Goal: Navigation & Orientation: Find specific page/section

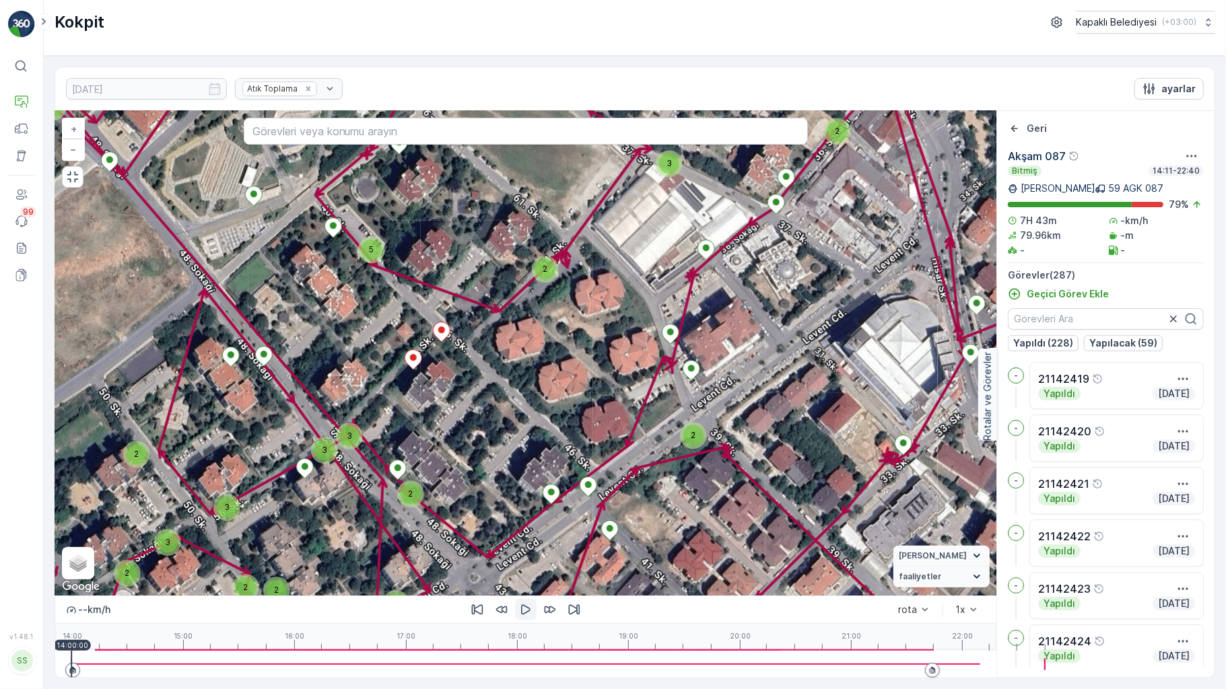
click at [519, 617] on icon "button" at bounding box center [525, 609] width 13 height 13
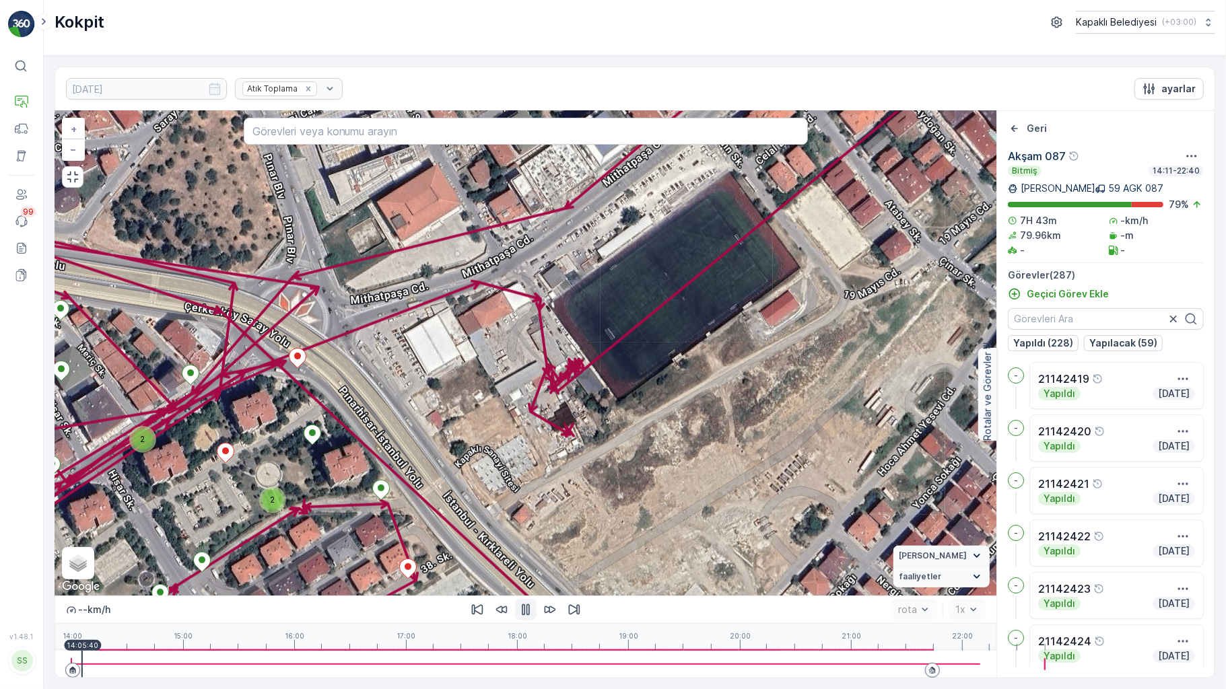
click at [895, 202] on div "3 3 2 2 3 3 2 2 2 2 2 2 3 2 5 2 2 3 2 4 2 2 3 3 2 2 2 3 3 5 2 2 2 2 2 3 2 2 3 3…" at bounding box center [525, 353] width 941 height 485
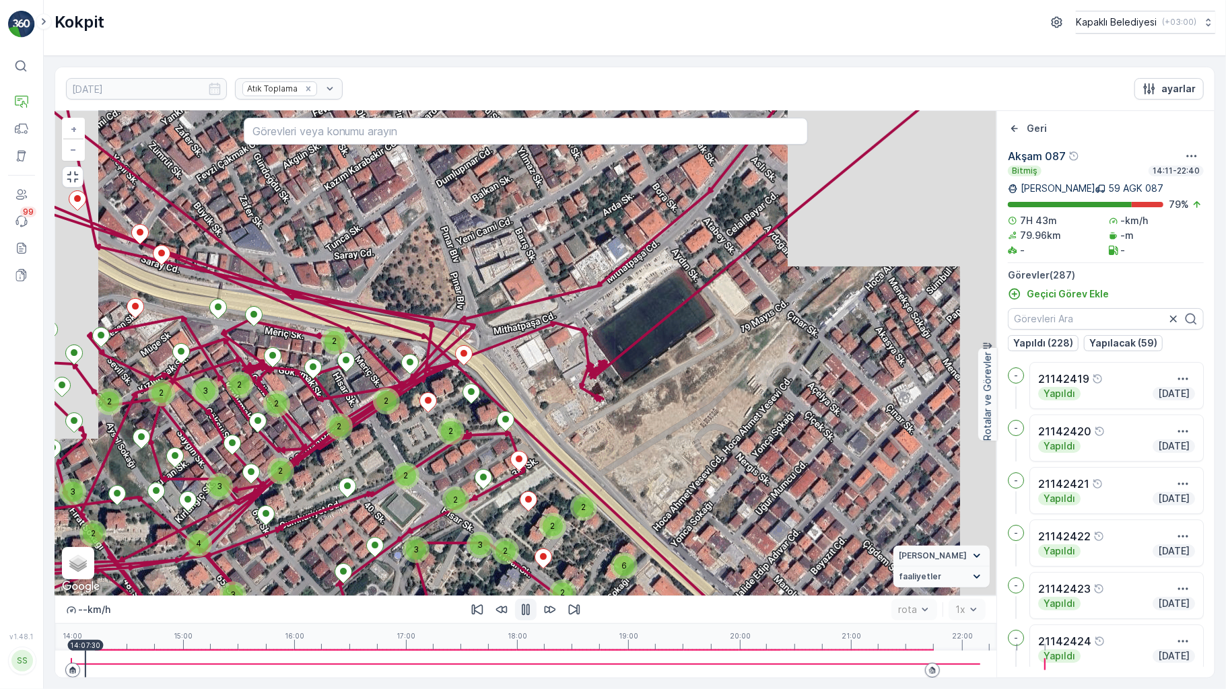
drag, startPoint x: 380, startPoint y: 467, endPoint x: 481, endPoint y: 334, distance: 166.3
click at [481, 335] on div "4 3 2 2 4 3 3 2 2 3 2 3 3 2 6 2 3 4 2 5 4 3 3 2 3 2 2 7 6 2 2 2 2 2 2 2 2 2 3 3…" at bounding box center [525, 353] width 941 height 485
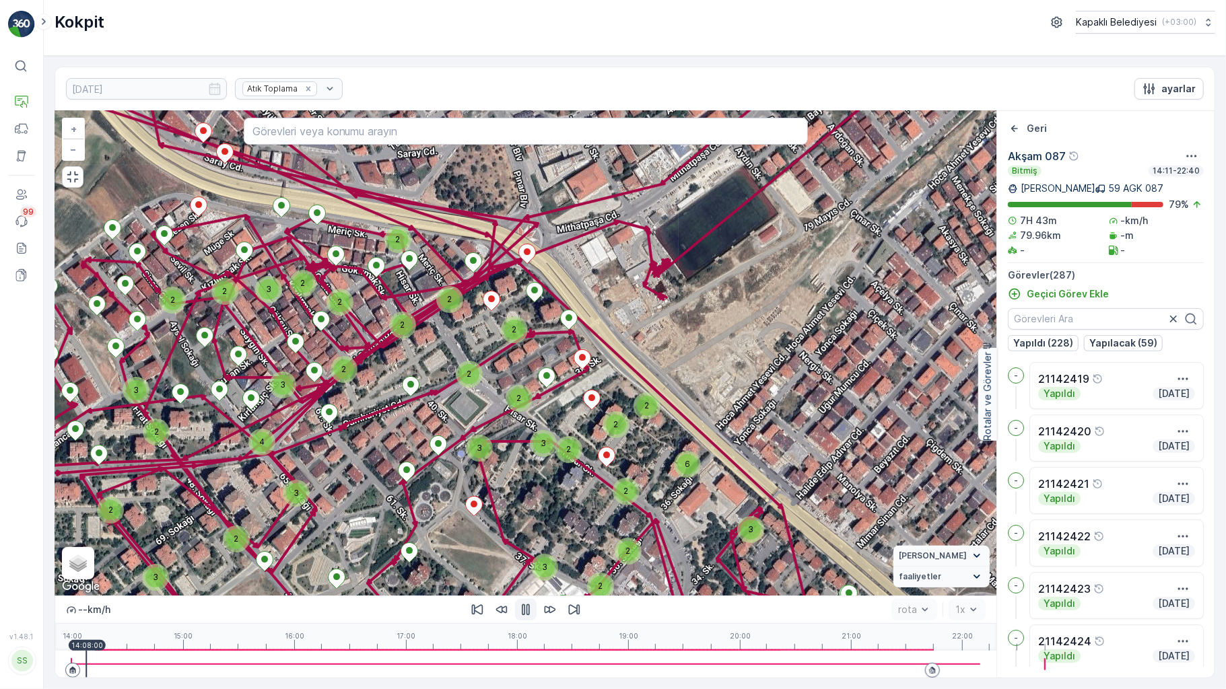
drag, startPoint x: 431, startPoint y: 438, endPoint x: 469, endPoint y: 372, distance: 76.3
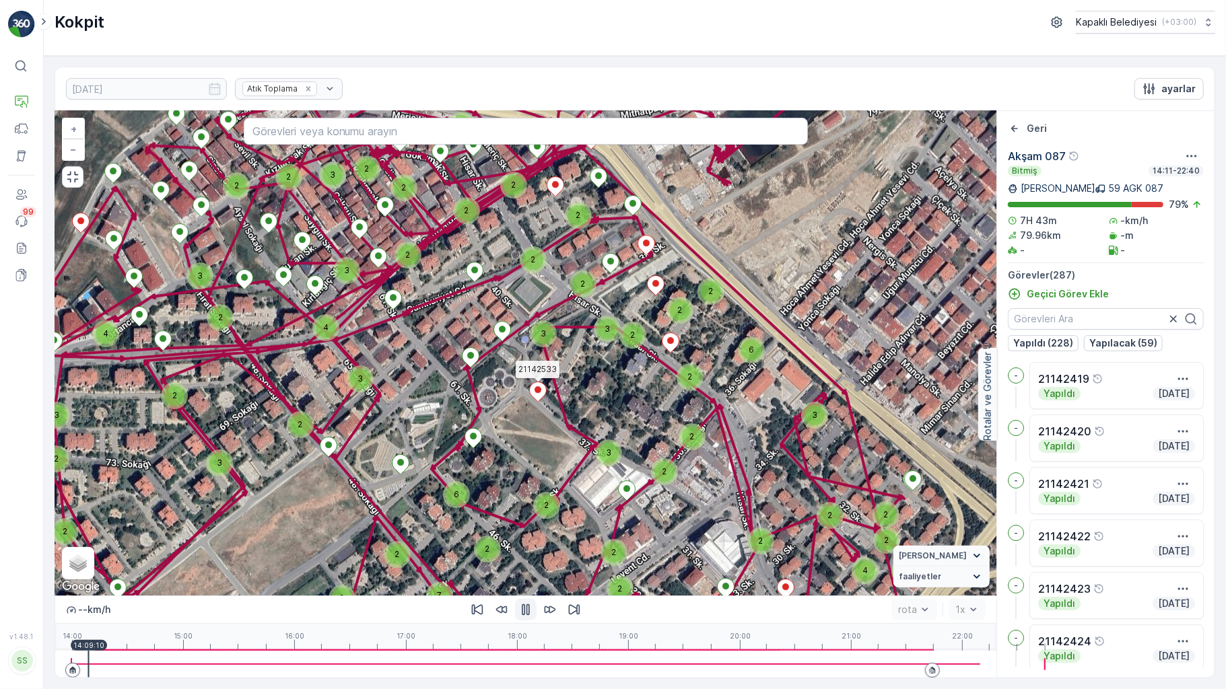
drag, startPoint x: 450, startPoint y: 384, endPoint x: 475, endPoint y: 315, distance: 73.1
click at [529, 382] on icon at bounding box center [538, 392] width 18 height 20
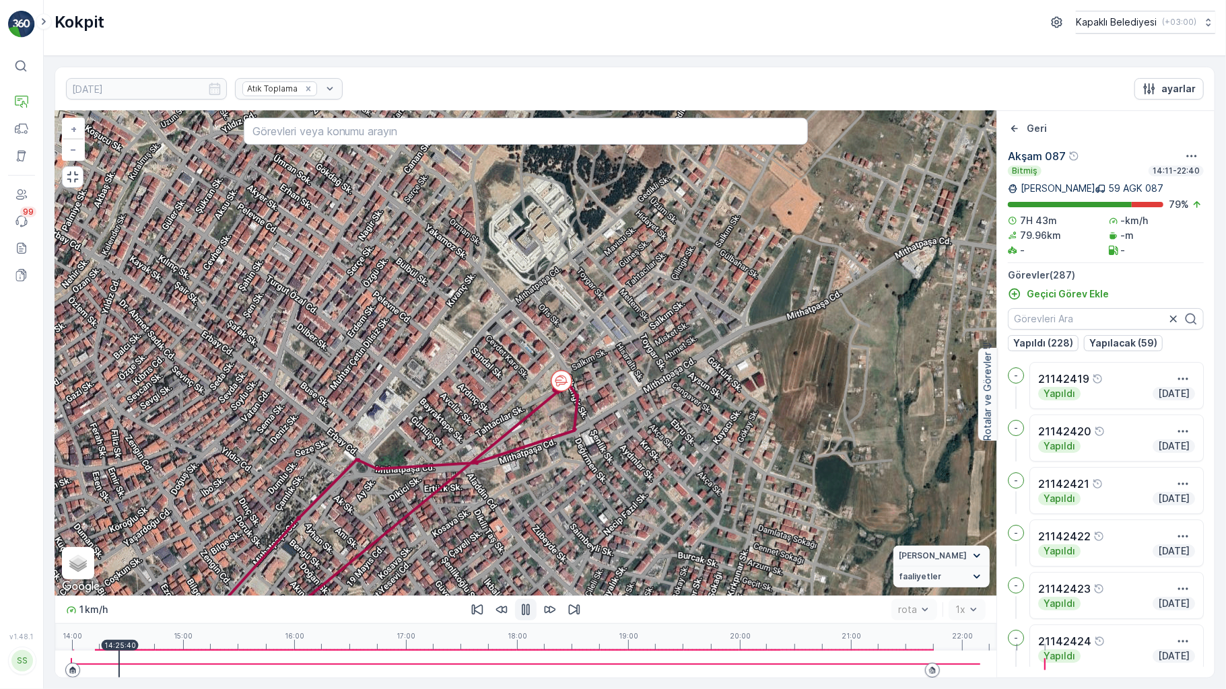
click at [75, 665] on div at bounding box center [525, 664] width 909 height 27
click at [118, 666] on div at bounding box center [118, 664] width 1 height 27
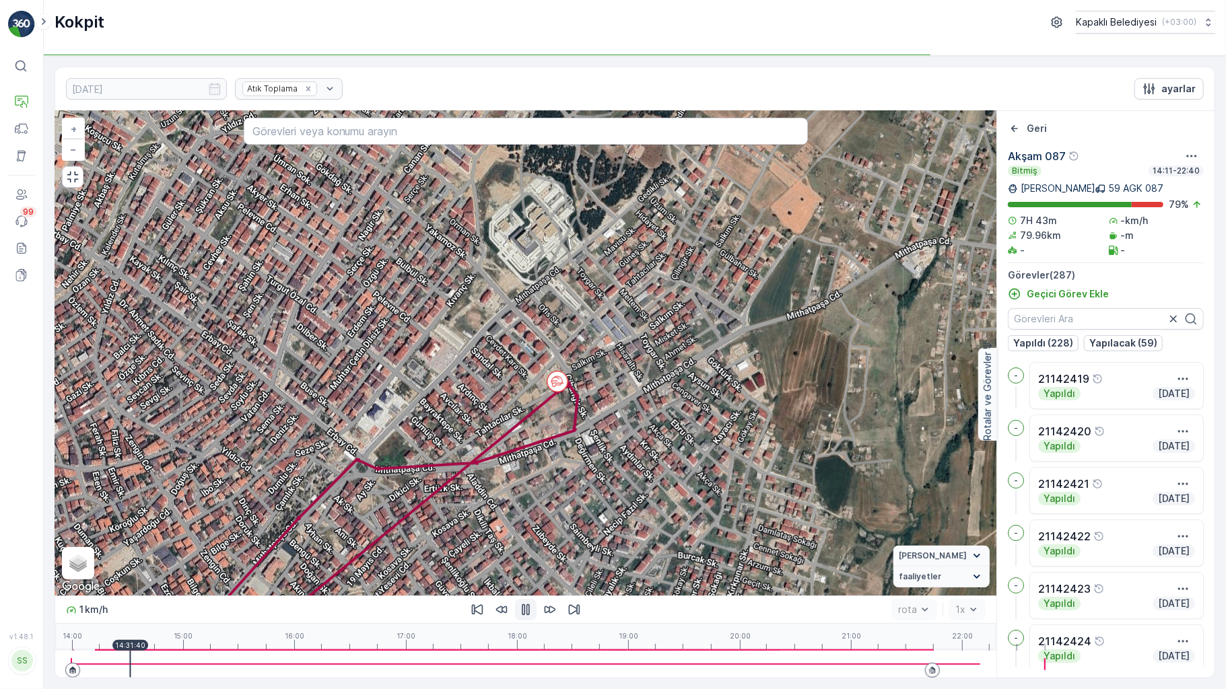
click at [90, 668] on div at bounding box center [525, 664] width 909 height 27
click at [129, 668] on div at bounding box center [129, 664] width 1 height 27
click at [96, 666] on div at bounding box center [525, 664] width 909 height 27
click at [105, 661] on div at bounding box center [525, 664] width 909 height 27
drag, startPoint x: 105, startPoint y: 661, endPoint x: 114, endPoint y: 658, distance: 10.0
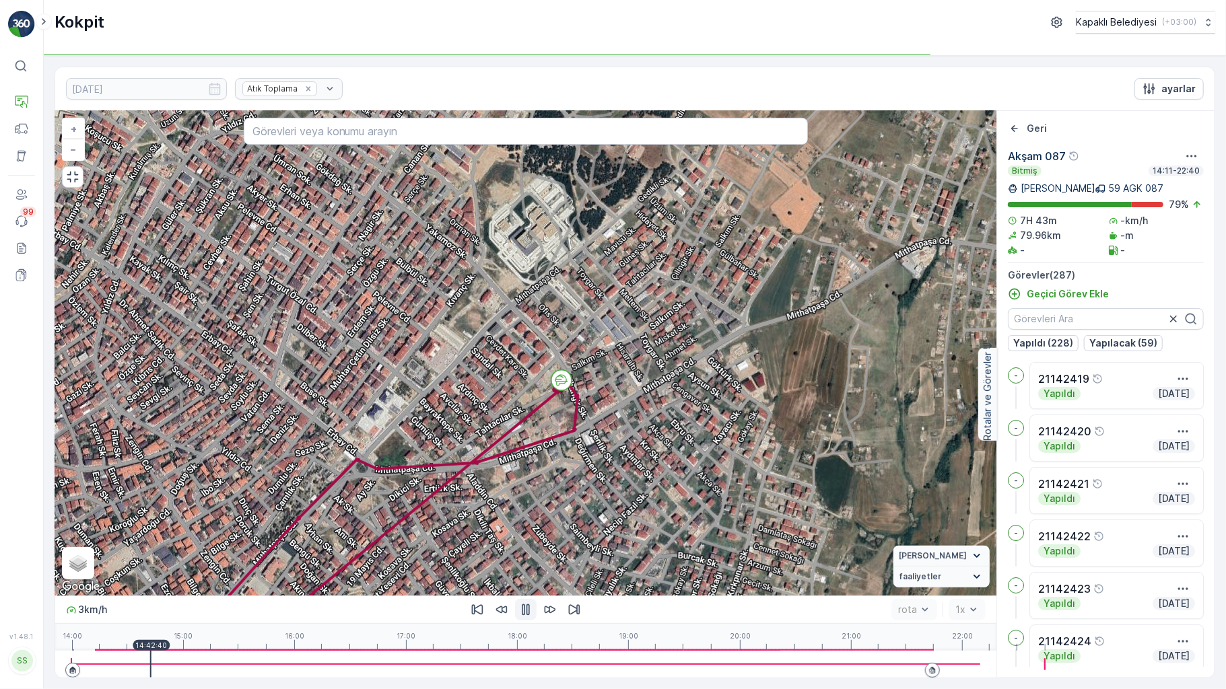
click at [106, 661] on div at bounding box center [525, 664] width 909 height 27
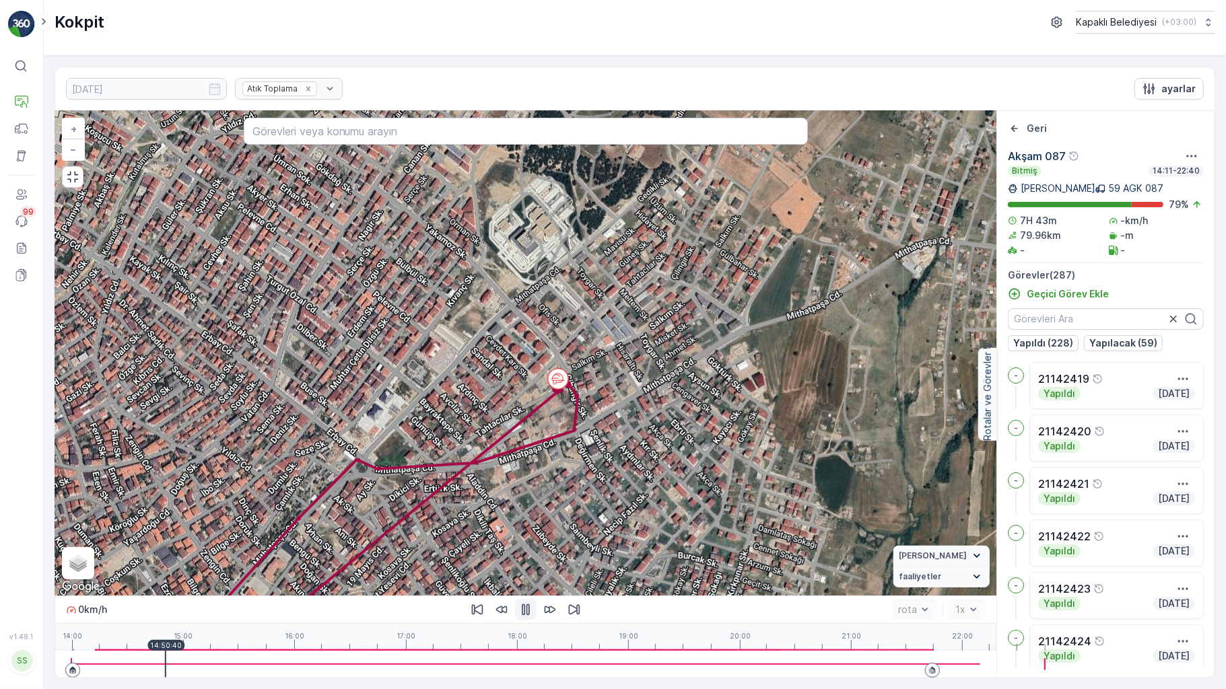
drag, startPoint x: 116, startPoint y: 658, endPoint x: 147, endPoint y: 650, distance: 31.8
click at [150, 650] on p "14:50:40" at bounding box center [166, 646] width 32 height 8
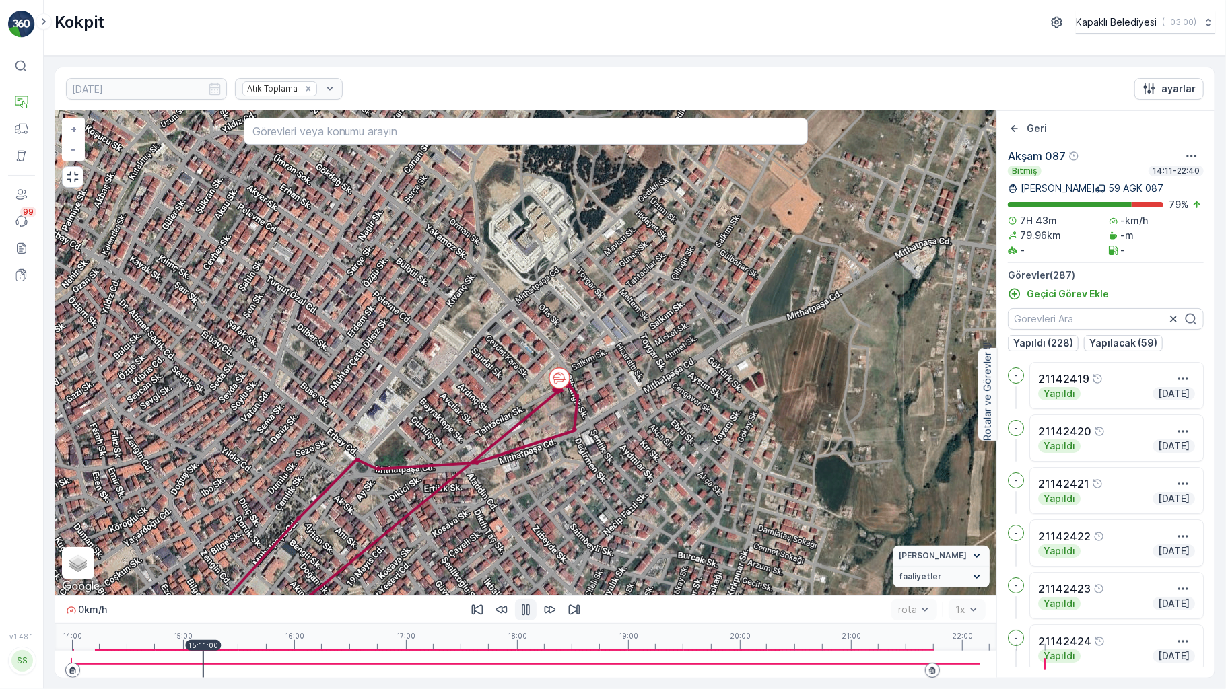
click at [154, 663] on div at bounding box center [525, 664] width 909 height 27
click at [203, 663] on div at bounding box center [203, 664] width 1 height 27
click at [168, 666] on div at bounding box center [525, 664] width 909 height 27
click at [164, 666] on div at bounding box center [525, 664] width 909 height 27
click at [178, 666] on div at bounding box center [525, 664] width 909 height 27
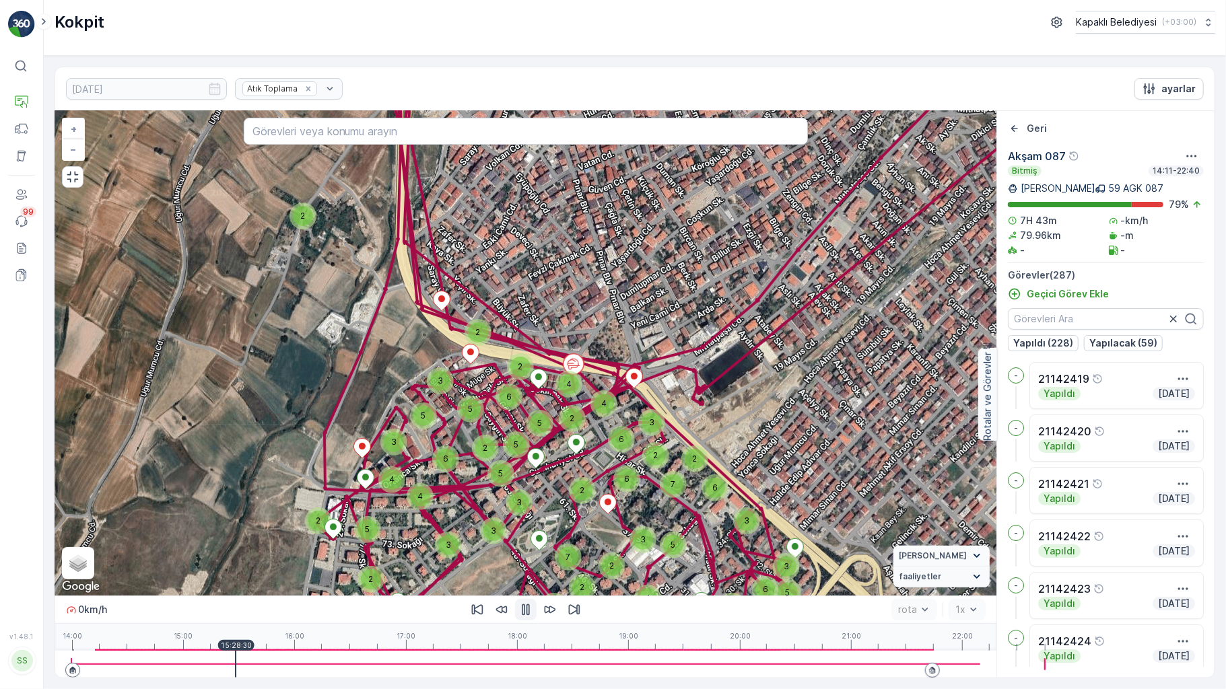
click at [189, 664] on div at bounding box center [525, 664] width 909 height 27
click at [190, 665] on div at bounding box center [525, 664] width 909 height 27
click at [205, 663] on div at bounding box center [525, 664] width 909 height 27
click at [211, 663] on div at bounding box center [525, 664] width 909 height 27
click at [255, 650] on p "15:47:10" at bounding box center [270, 646] width 30 height 8
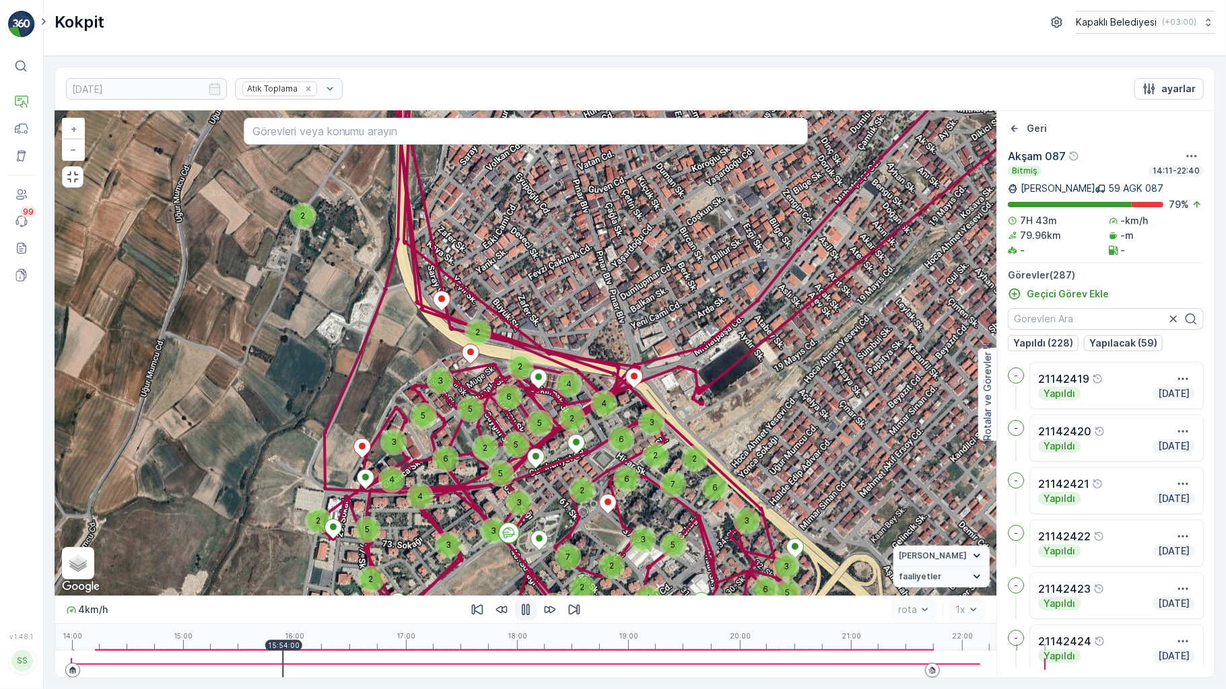
click at [268, 650] on p "15:54:00" at bounding box center [284, 646] width 32 height 8
click at [241, 665] on div at bounding box center [525, 664] width 909 height 27
click at [281, 650] on p "16:00:50" at bounding box center [297, 646] width 32 height 8
click at [296, 650] on p "16:09:00" at bounding box center [312, 646] width 32 height 8
click at [268, 650] on div "14:00 15:00 16:00 17:00 18:00 19:00 20:00 21:00 22:00 16:14:50" at bounding box center [525, 637] width 909 height 27
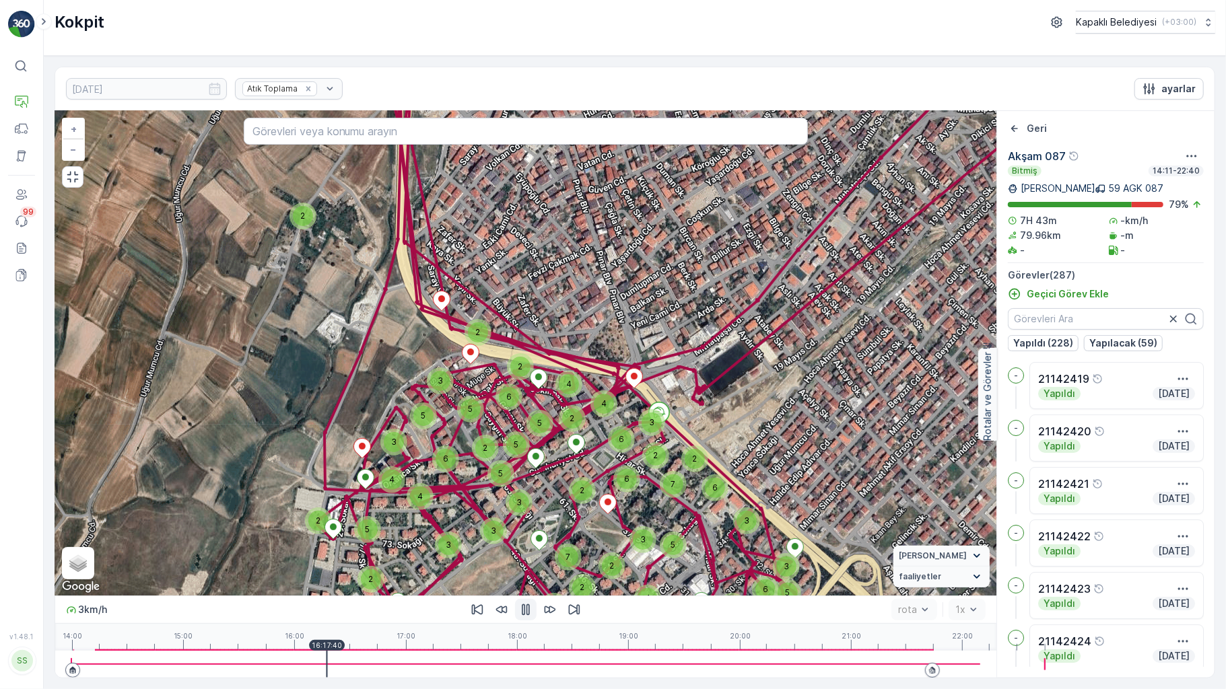
click at [291, 650] on div "14:00 15:00 16:00 17:00 18:00 19:00 20:00 21:00 22:00 16:17:40" at bounding box center [525, 637] width 909 height 27
click at [310, 665] on div at bounding box center [525, 664] width 909 height 27
click at [308, 671] on div at bounding box center [525, 664] width 909 height 27
click at [325, 669] on div at bounding box center [525, 664] width 909 height 27
click at [329, 666] on div at bounding box center [525, 664] width 909 height 27
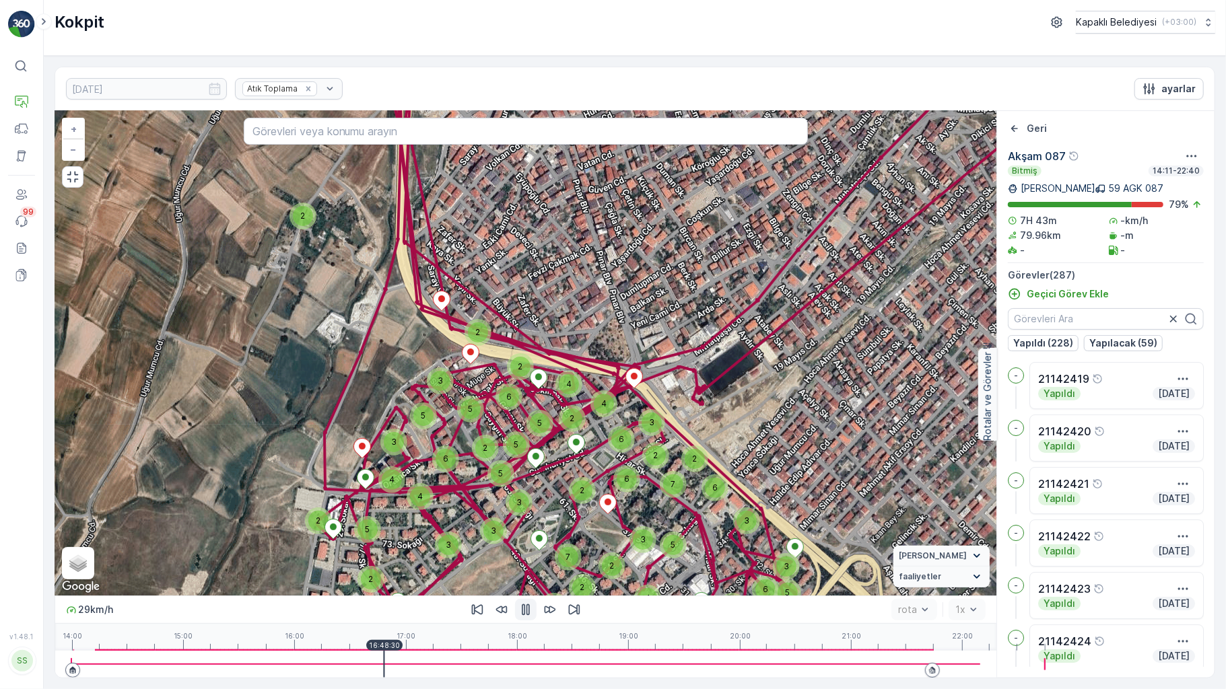
click at [349, 651] on div "14:00 15:00 16:00 17:00 18:00 19:00 20:00 21:00 22:00 16:48:30" at bounding box center [525, 637] width 909 height 27
click at [388, 650] on p "16:59:00" at bounding box center [404, 646] width 32 height 8
click at [372, 664] on div at bounding box center [525, 664] width 909 height 27
click at [385, 664] on div at bounding box center [525, 664] width 909 height 27
click at [426, 664] on div at bounding box center [426, 664] width 1 height 27
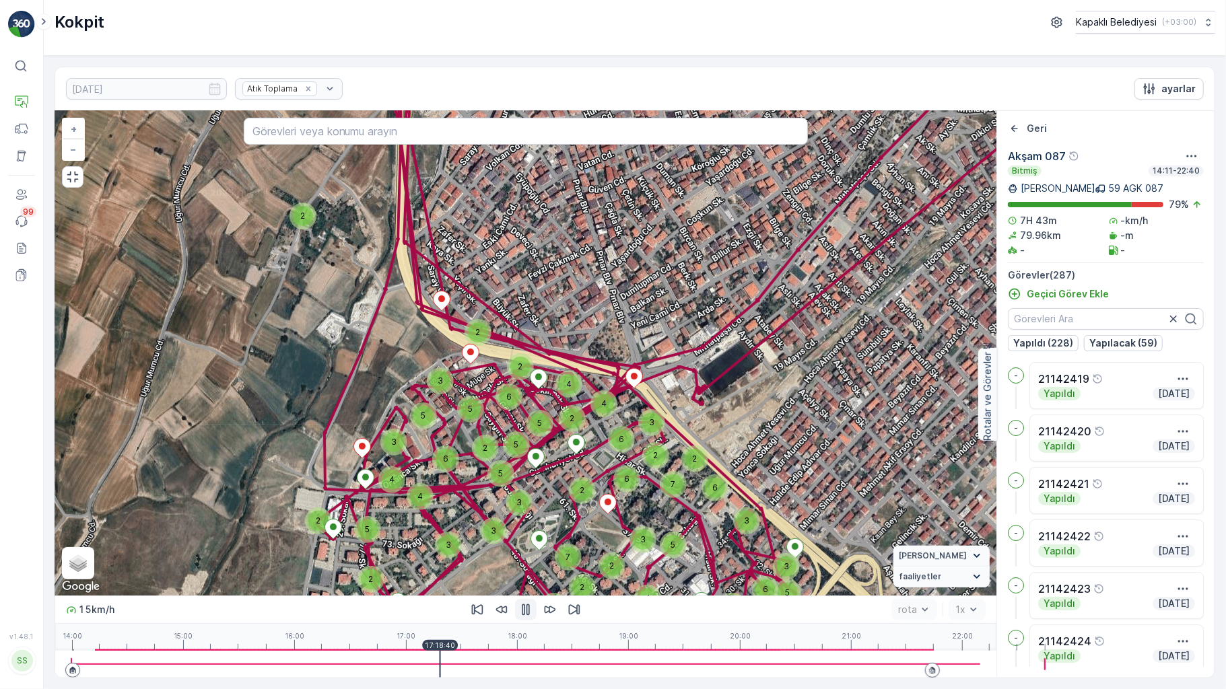
click at [386, 664] on div at bounding box center [525, 664] width 909 height 27
click at [440, 664] on div at bounding box center [440, 664] width 1 height 27
click at [445, 664] on div at bounding box center [445, 664] width 1 height 27
click at [433, 650] on p "17:22:50" at bounding box center [448, 646] width 31 height 8
click at [436, 650] on p "17:24:50" at bounding box center [451, 646] width 31 height 8
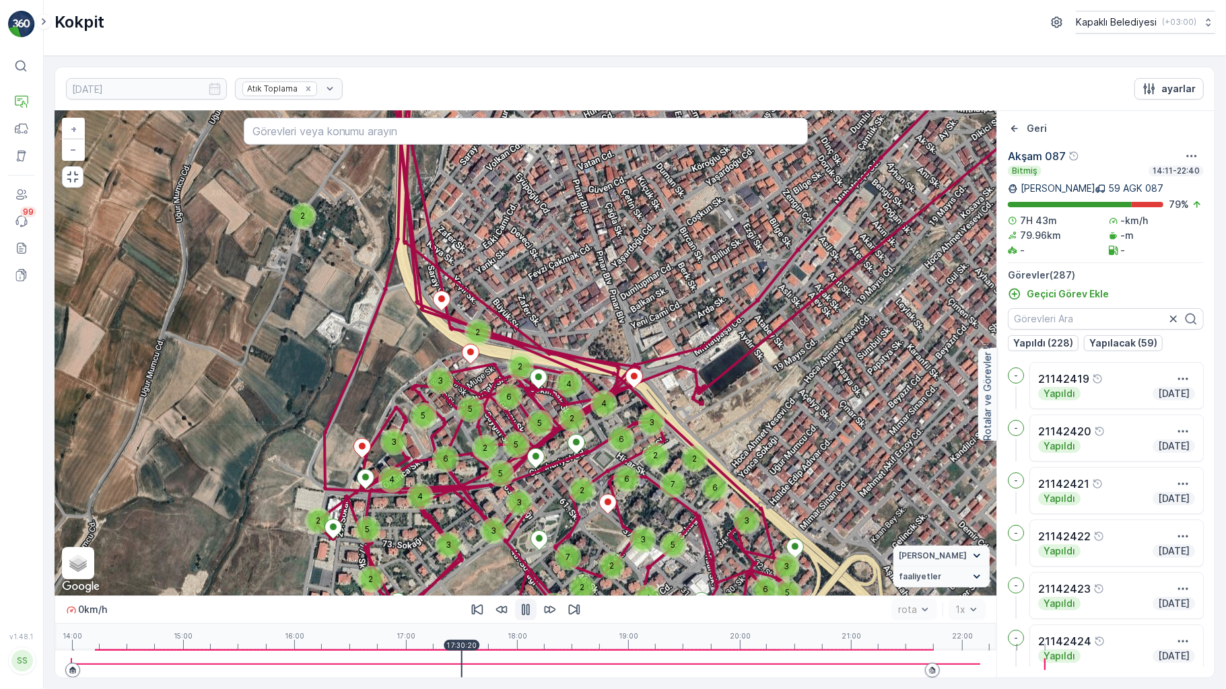
click at [407, 671] on div at bounding box center [525, 664] width 909 height 27
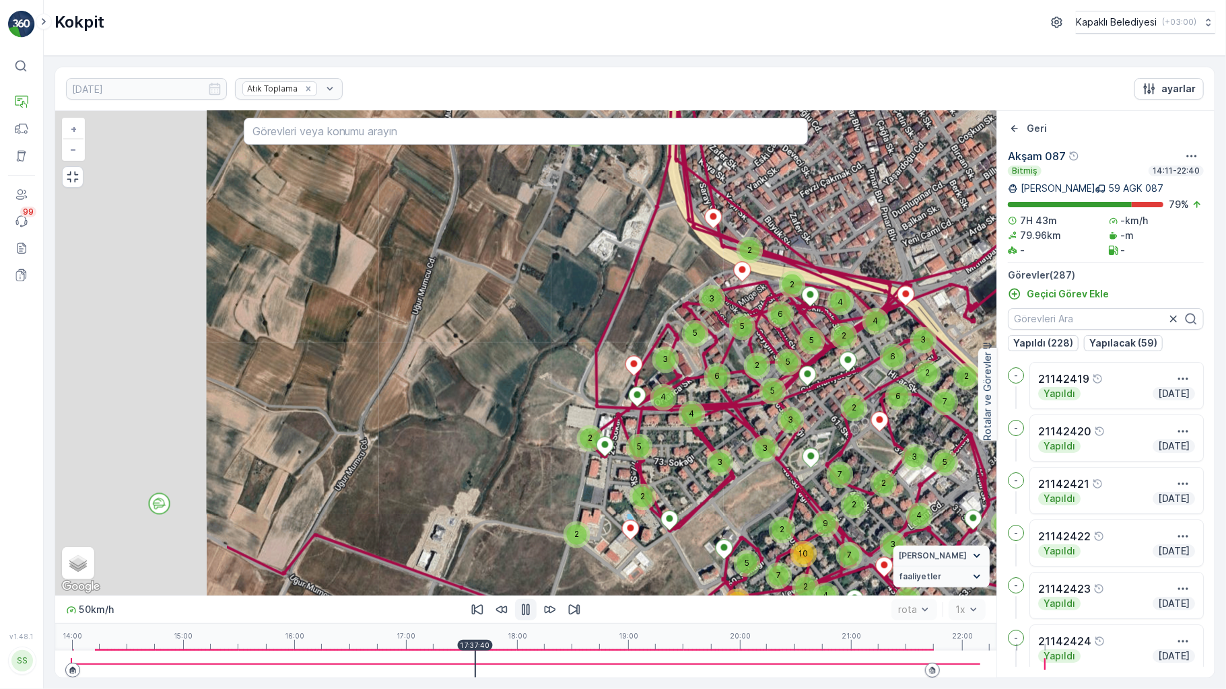
click at [420, 669] on div at bounding box center [525, 664] width 909 height 27
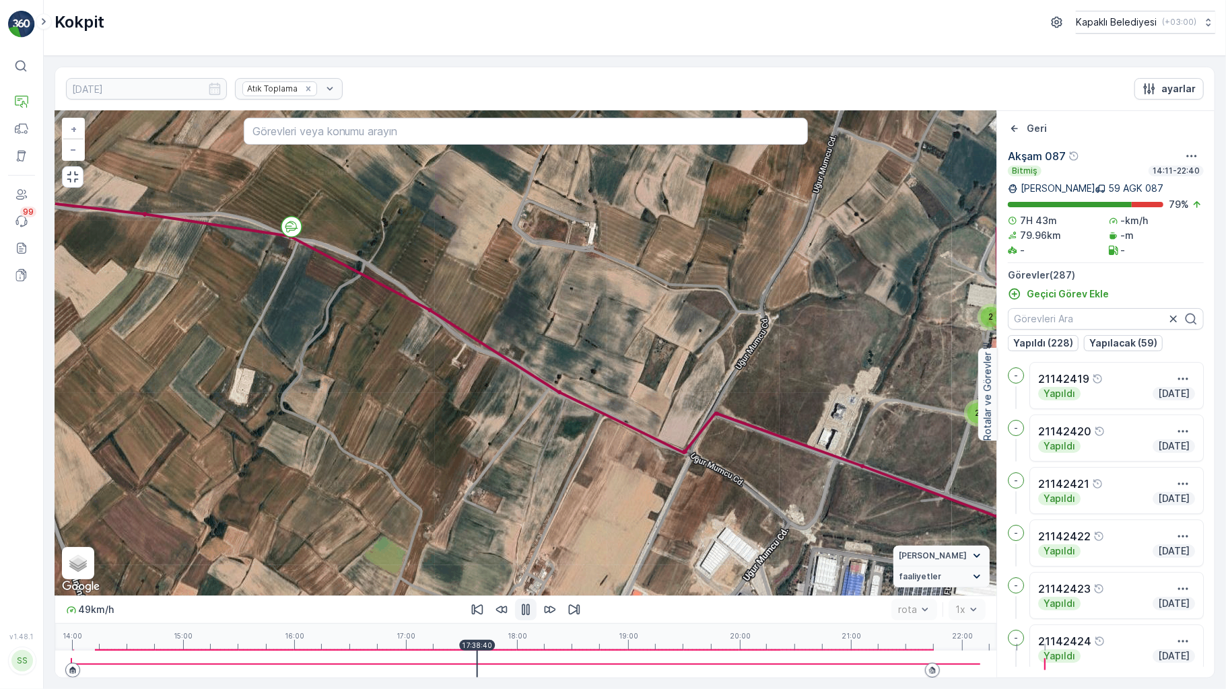
click at [439, 663] on div at bounding box center [525, 664] width 909 height 27
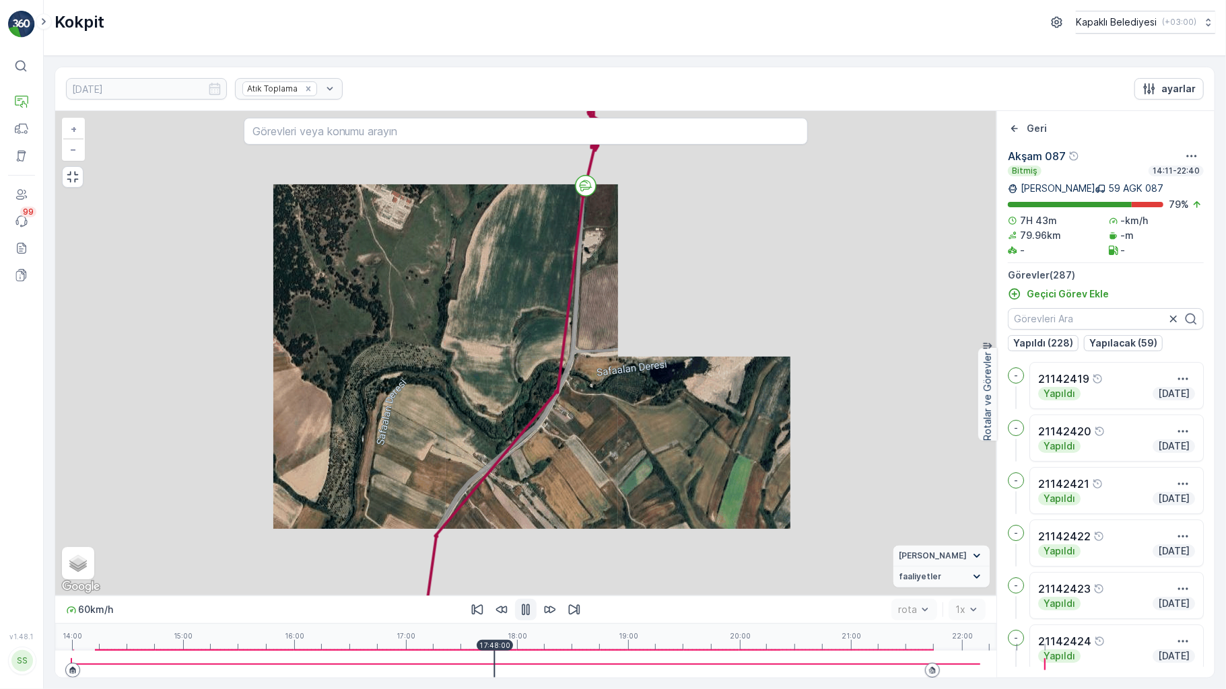
click at [477, 651] on div "17:48:00" at bounding box center [495, 645] width 36 height 11
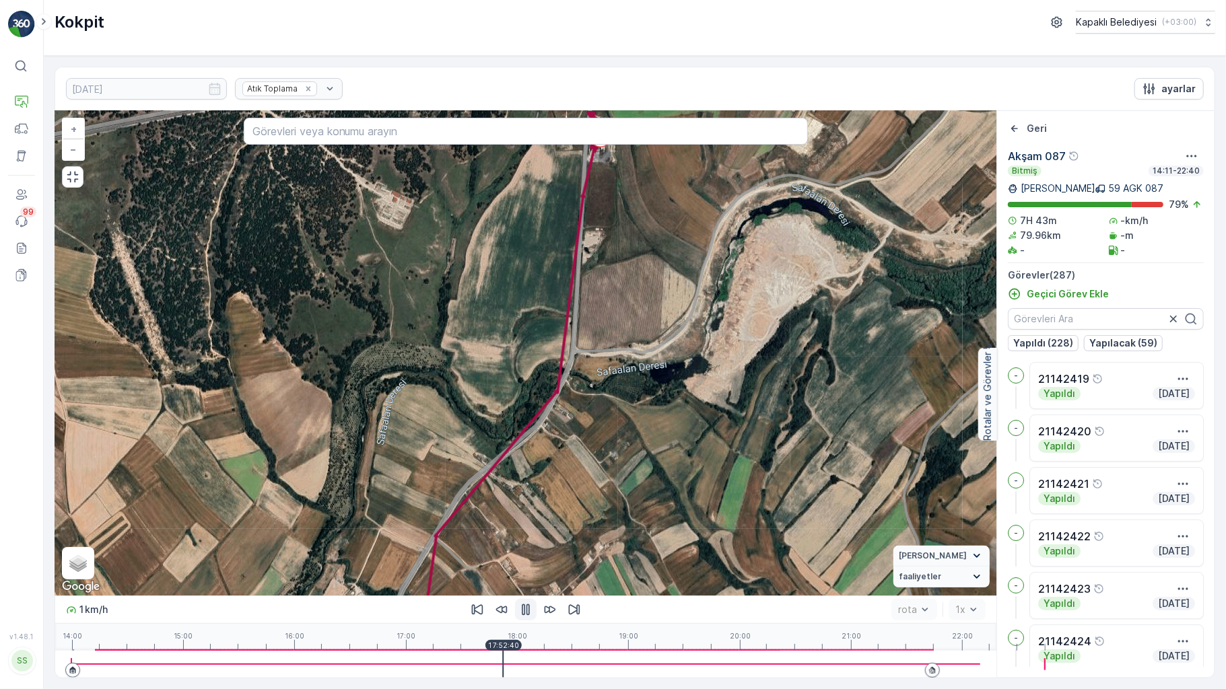
click at [461, 672] on div at bounding box center [525, 664] width 909 height 27
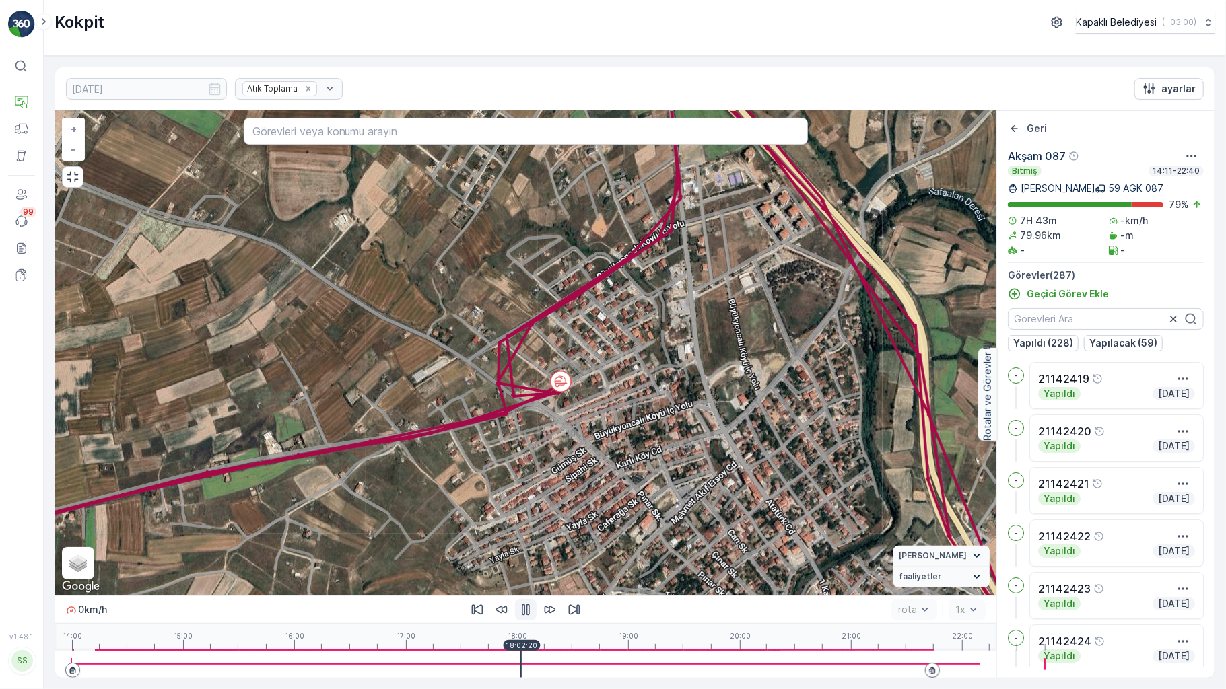
click at [455, 664] on div at bounding box center [525, 664] width 909 height 27
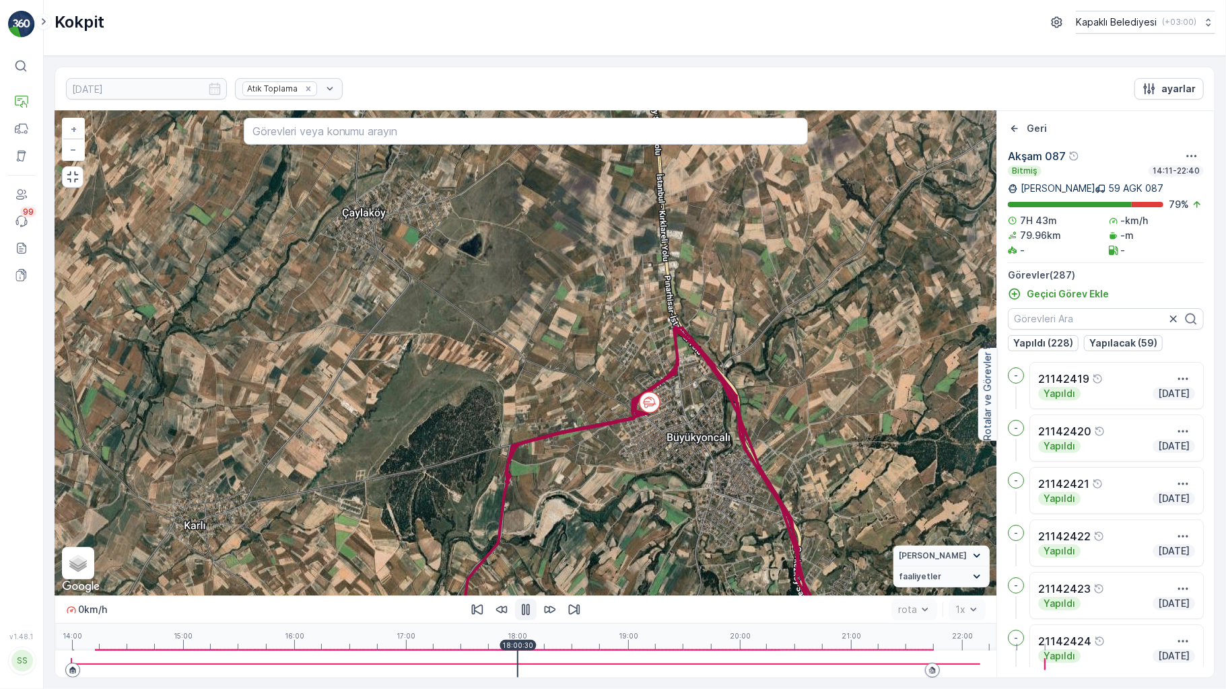
drag, startPoint x: 462, startPoint y: 525, endPoint x: 562, endPoint y: 404, distance: 156.9
click at [562, 404] on div "17 2 14 55 4 71 52 2 13 53 + − Uydu Yol haritası Arazi Karışık Leaflet Klavye k…" at bounding box center [525, 353] width 941 height 485
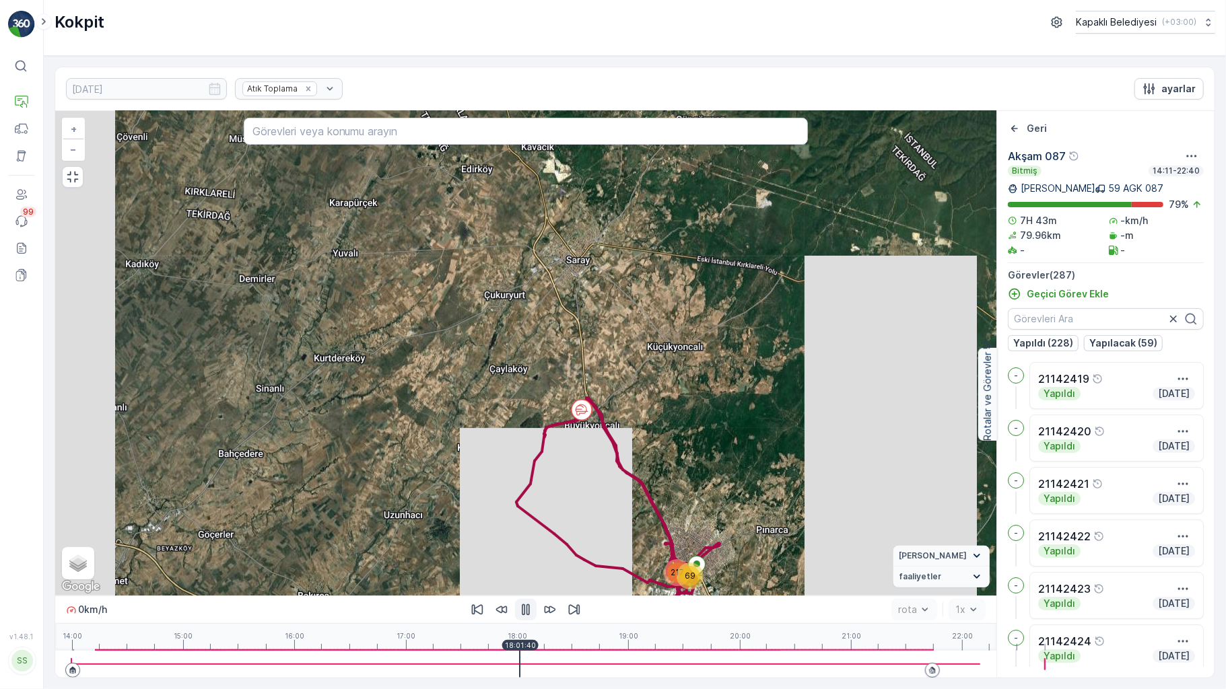
drag, startPoint x: 463, startPoint y: 564, endPoint x: 502, endPoint y: 432, distance: 136.8
click at [502, 436] on div "217 69 + − Uydu Yol haritası Arazi Karışık Leaflet Klavye kısayolları Harita Ve…" at bounding box center [525, 353] width 941 height 485
click at [502, 434] on div "217 69 + − Uydu Yol haritası Arazi Karışık Leaflet Klavye kısayolları Harita Ve…" at bounding box center [525, 353] width 941 height 485
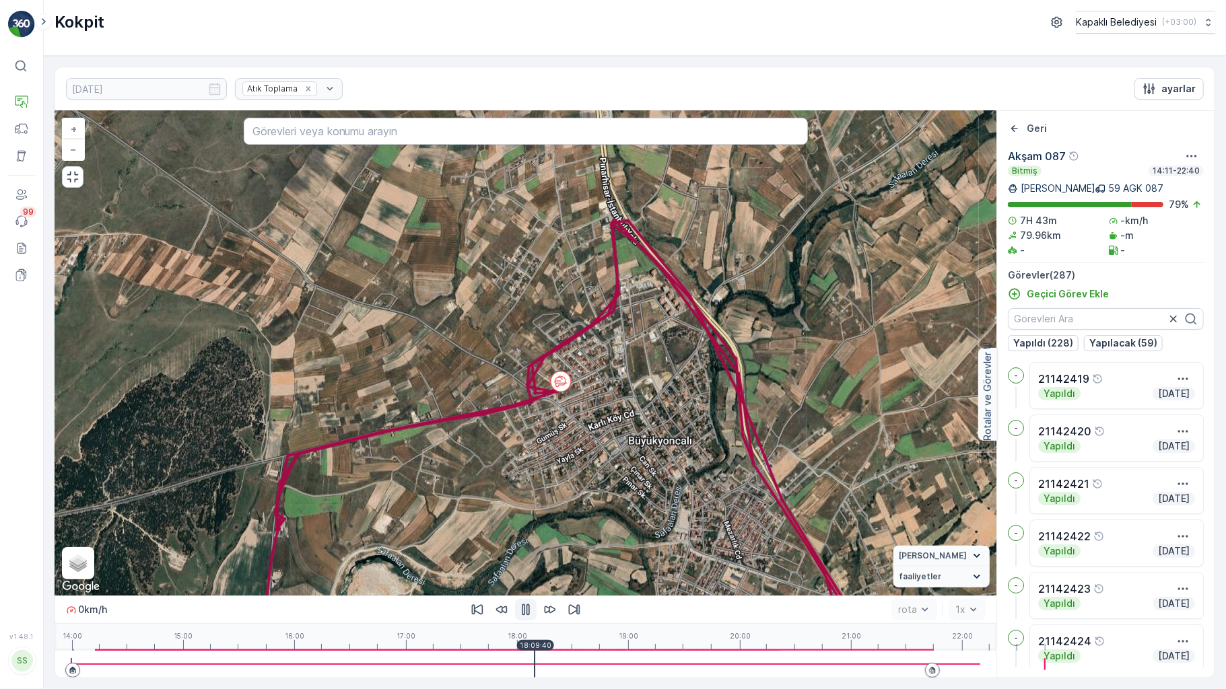
click at [493, 665] on div at bounding box center [525, 664] width 909 height 27
click at [508, 666] on div at bounding box center [525, 664] width 909 height 27
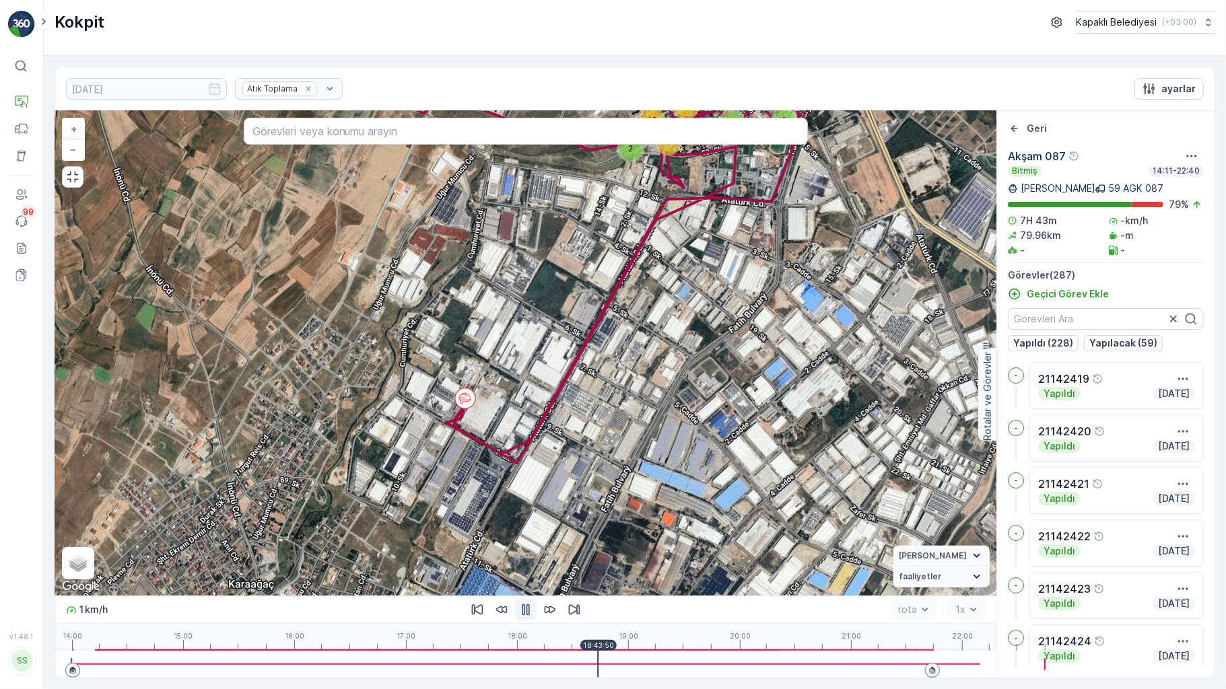
click at [127, 651] on div "14:00 15:00 16:00 17:00 18:00 19:00 20:00 21:00 22:00 18:43:50" at bounding box center [525, 637] width 909 height 27
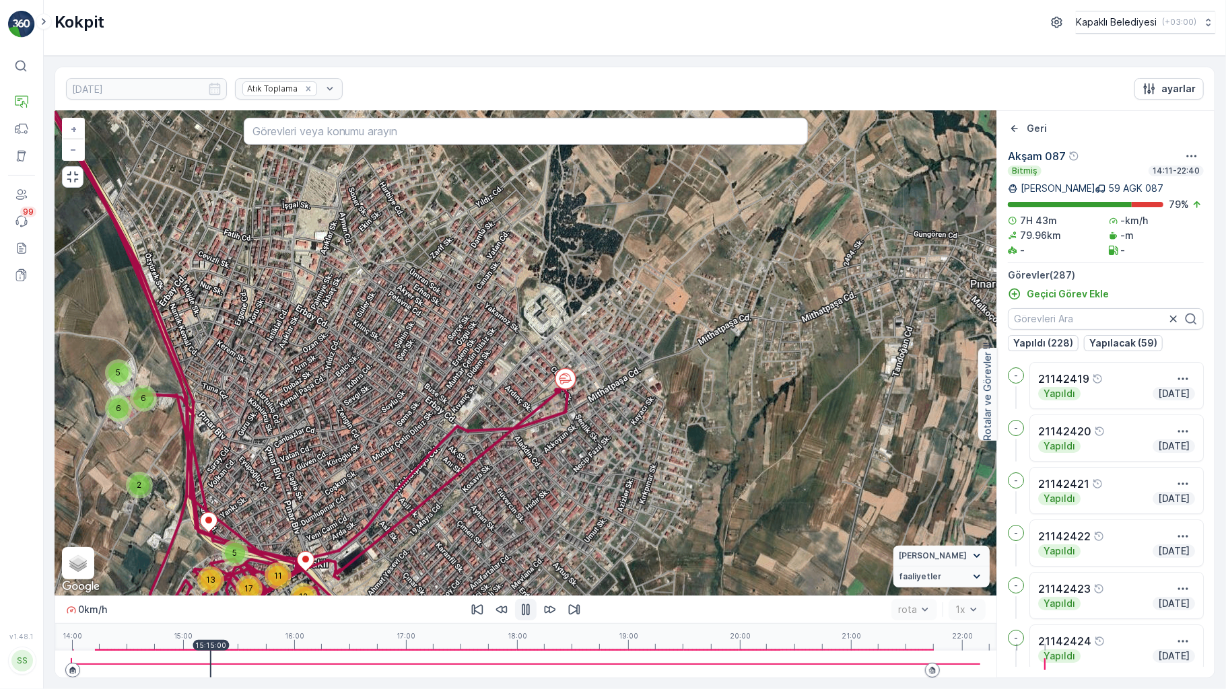
click at [156, 663] on div at bounding box center [525, 664] width 909 height 27
click at [184, 651] on div "14:00 15:00 16:00 17:00 18:00 19:00 20:00 21:00 22:00 15:15:10" at bounding box center [525, 637] width 909 height 27
click at [178, 669] on div at bounding box center [525, 664] width 909 height 27
click at [174, 667] on div at bounding box center [525, 664] width 909 height 27
click at [228, 667] on div at bounding box center [228, 664] width 1 height 27
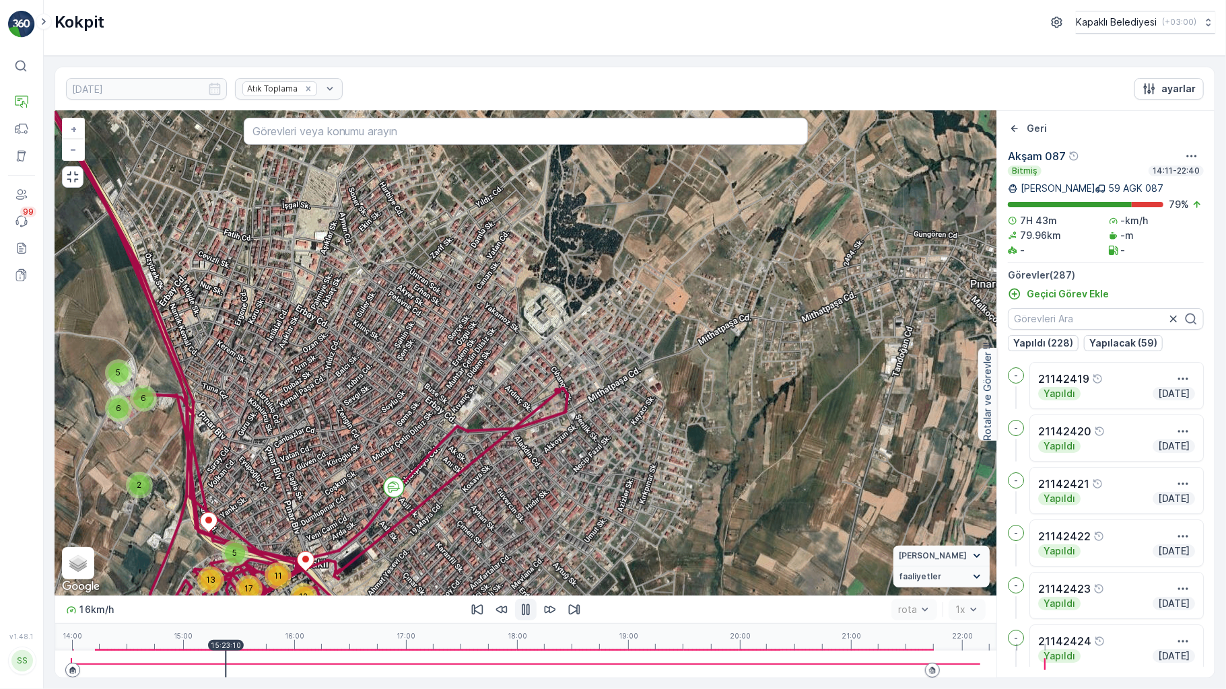
click at [167, 667] on div at bounding box center [525, 664] width 909 height 27
click at [163, 667] on div at bounding box center [525, 664] width 909 height 27
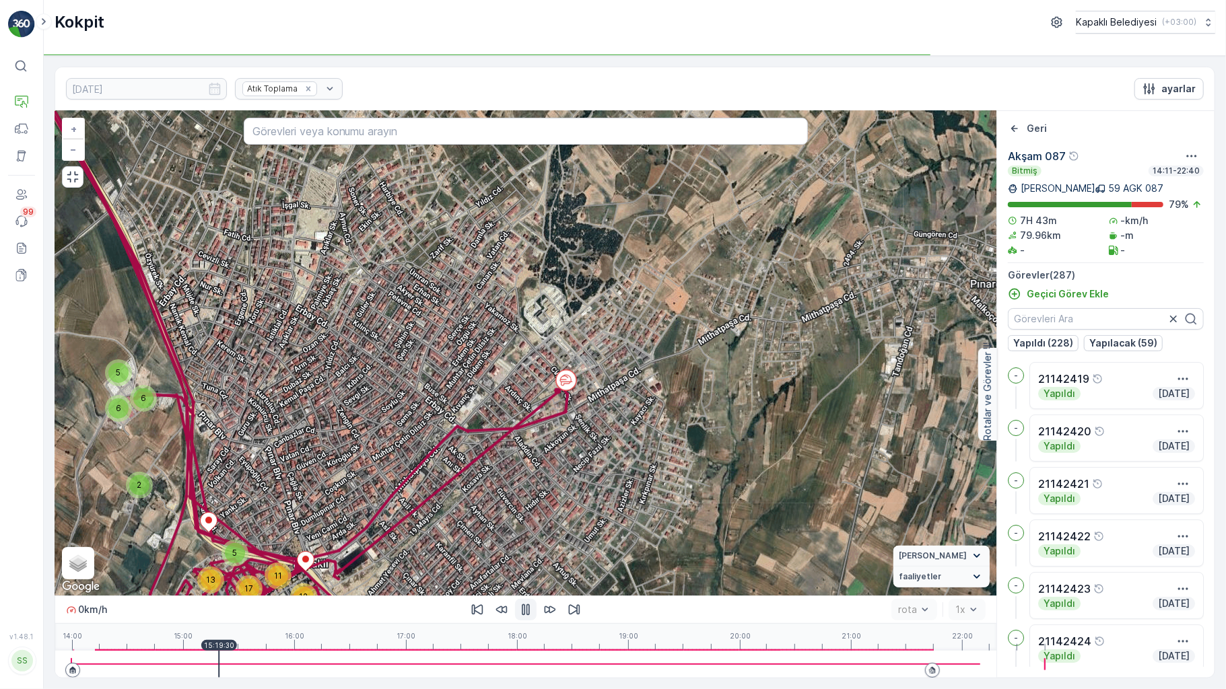
click at [519, 617] on icon "button" at bounding box center [525, 609] width 13 height 13
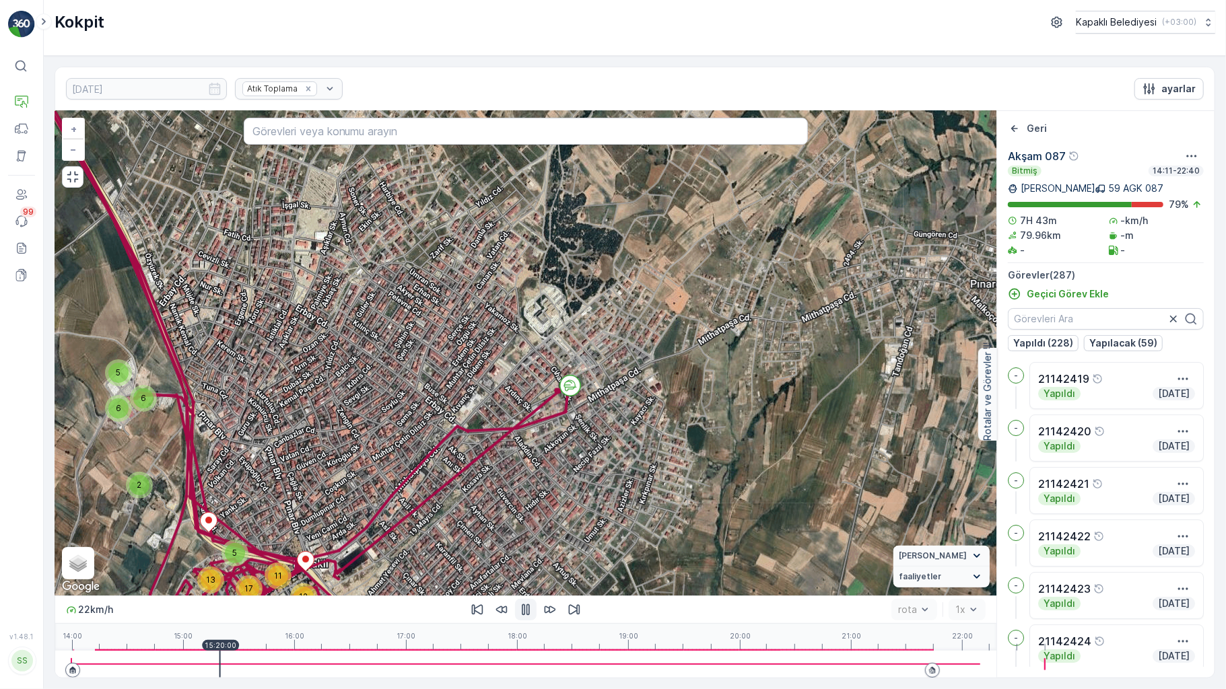
click at [519, 617] on icon "button" at bounding box center [525, 609] width 13 height 13
click at [184, 672] on div at bounding box center [525, 664] width 909 height 27
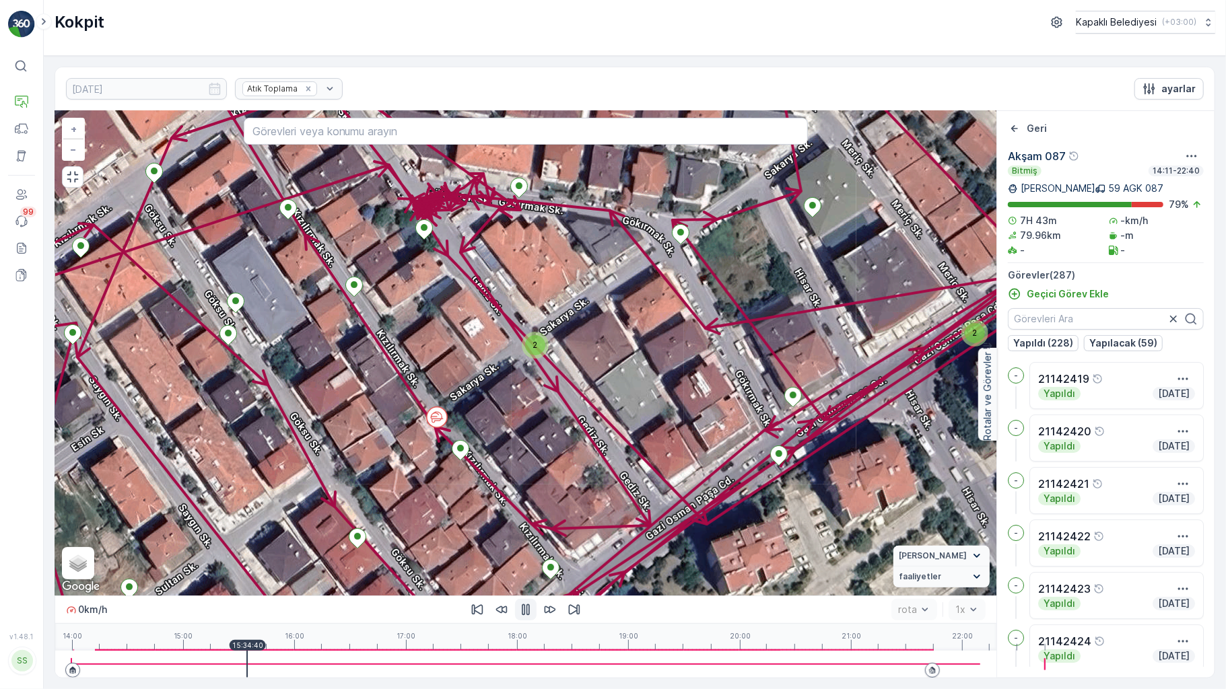
drag, startPoint x: 199, startPoint y: 664, endPoint x: 211, endPoint y: 667, distance: 12.4
click at [201, 665] on div at bounding box center [525, 664] width 909 height 27
click at [214, 673] on div at bounding box center [525, 664] width 909 height 27
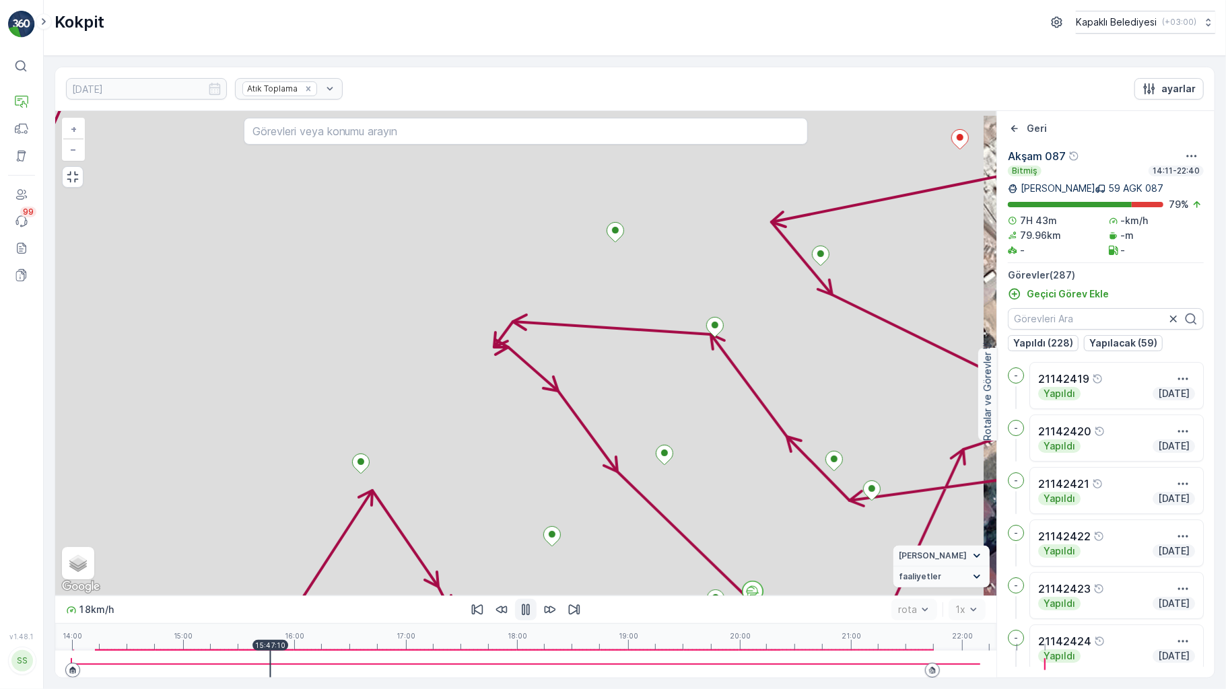
click at [225, 673] on div at bounding box center [525, 664] width 909 height 27
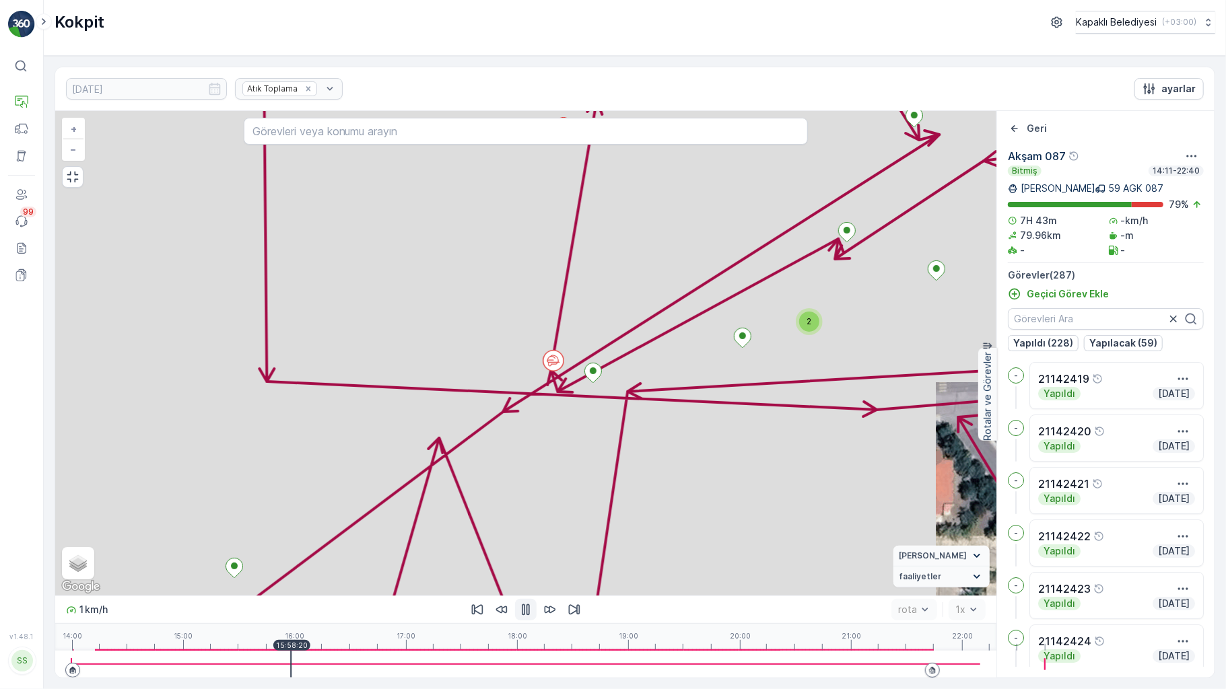
click at [248, 671] on div at bounding box center [525, 664] width 909 height 27
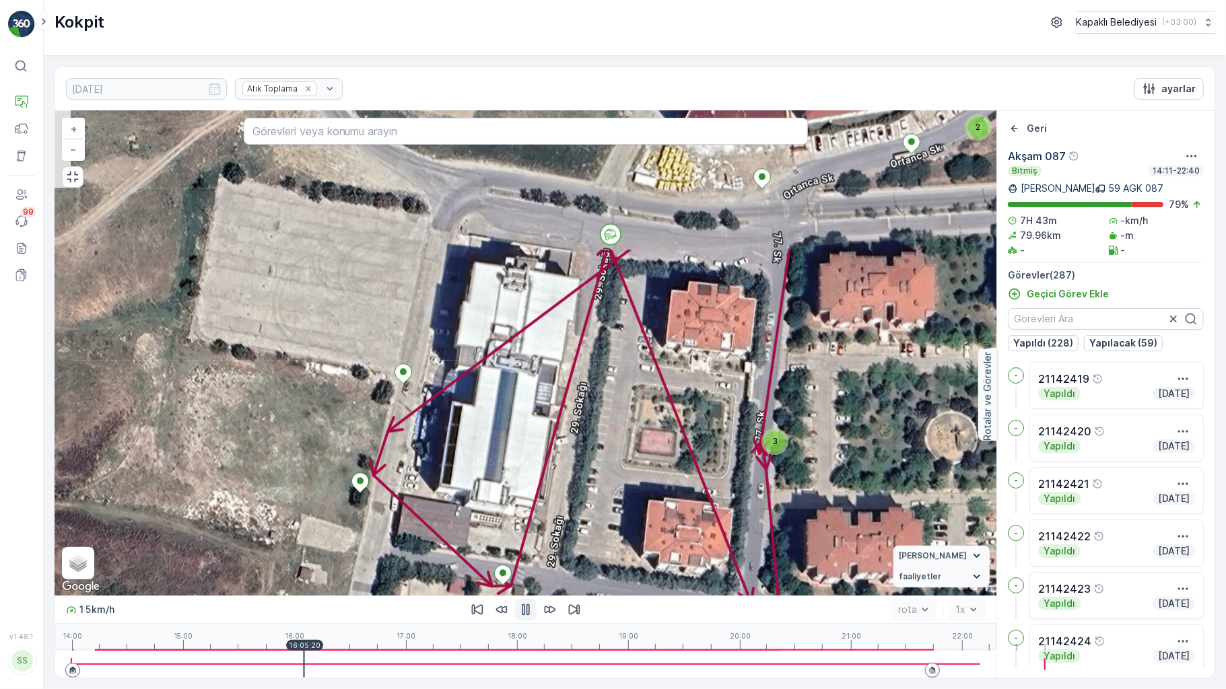
click at [259, 665] on div at bounding box center [525, 664] width 909 height 1
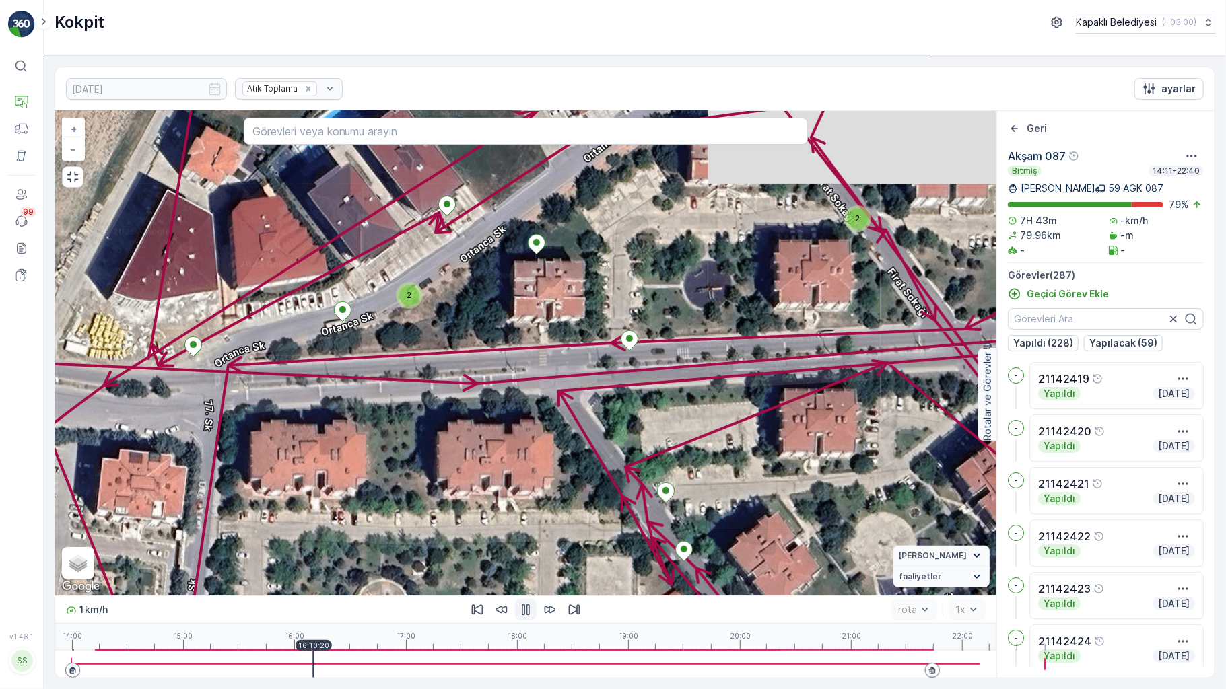
click at [272, 669] on div at bounding box center [525, 664] width 909 height 27
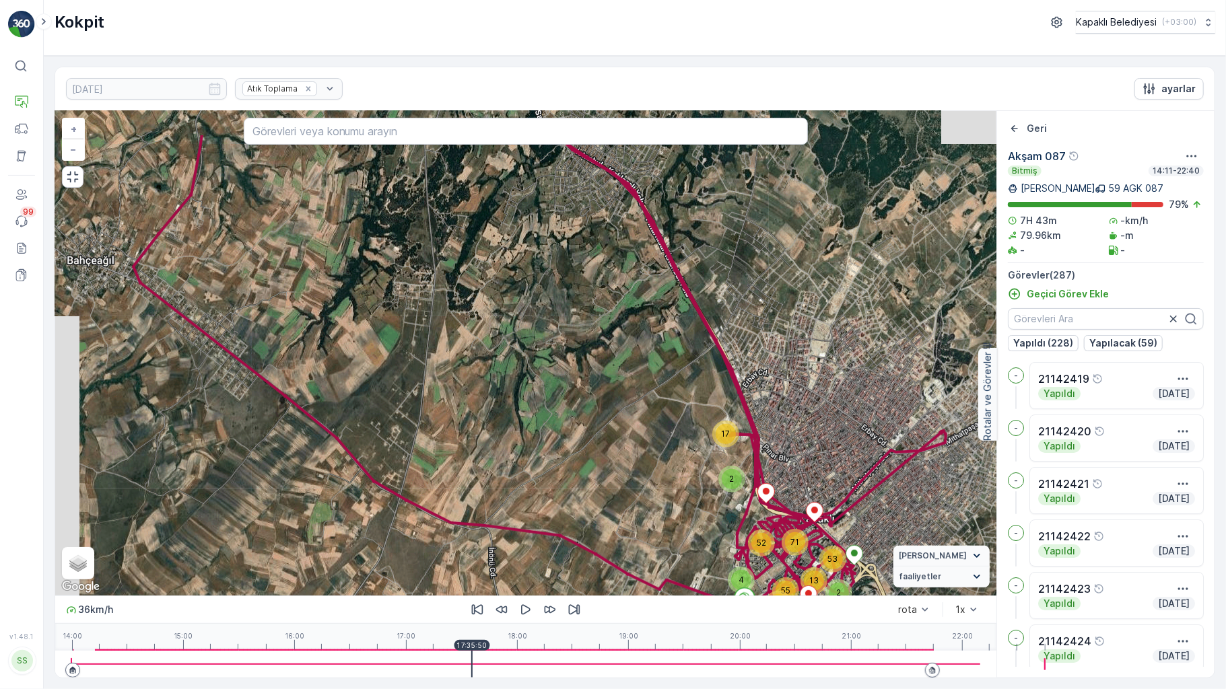
drag, startPoint x: 588, startPoint y: 489, endPoint x: 681, endPoint y: 549, distance: 111.5
click at [681, 549] on div "17 2 14 55 4 71 52 2 13 53 + − Uydu Yol haritası Arazi Karışık Leaflet Klavye k…" at bounding box center [525, 353] width 941 height 485
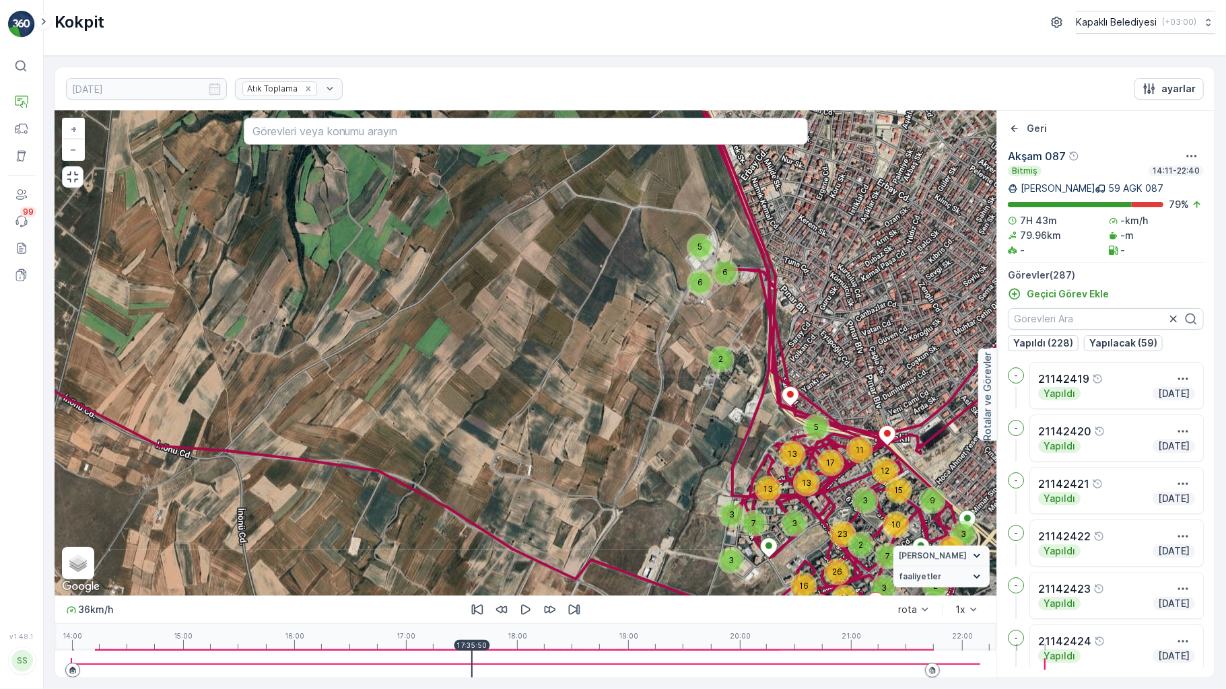
click at [423, 667] on div at bounding box center [525, 664] width 909 height 27
click at [471, 667] on div at bounding box center [471, 664] width 1 height 27
click at [418, 667] on div at bounding box center [525, 664] width 909 height 27
click at [410, 665] on div at bounding box center [525, 664] width 909 height 27
click at [471, 665] on div at bounding box center [471, 664] width 1 height 27
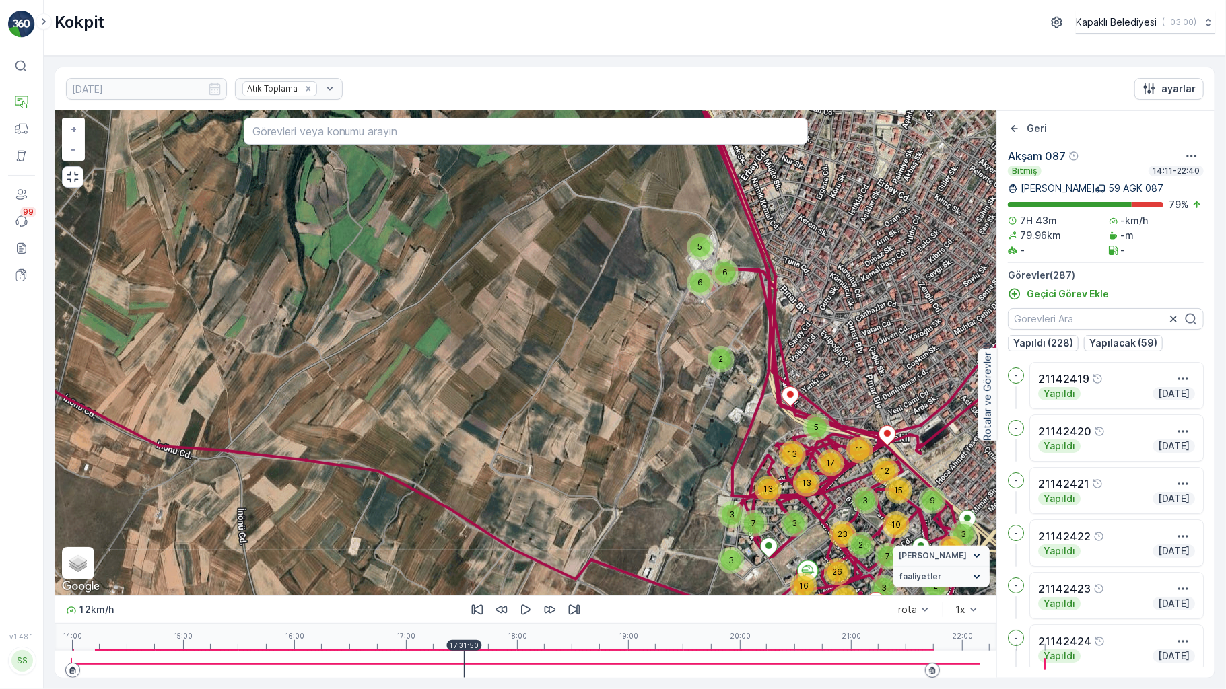
click at [405, 674] on div at bounding box center [525, 664] width 909 height 27
click at [410, 665] on div at bounding box center [525, 664] width 909 height 27
click at [417, 665] on div at bounding box center [525, 664] width 909 height 27
click at [464, 665] on div at bounding box center [464, 664] width 1 height 27
click at [423, 664] on div at bounding box center [525, 664] width 909 height 27
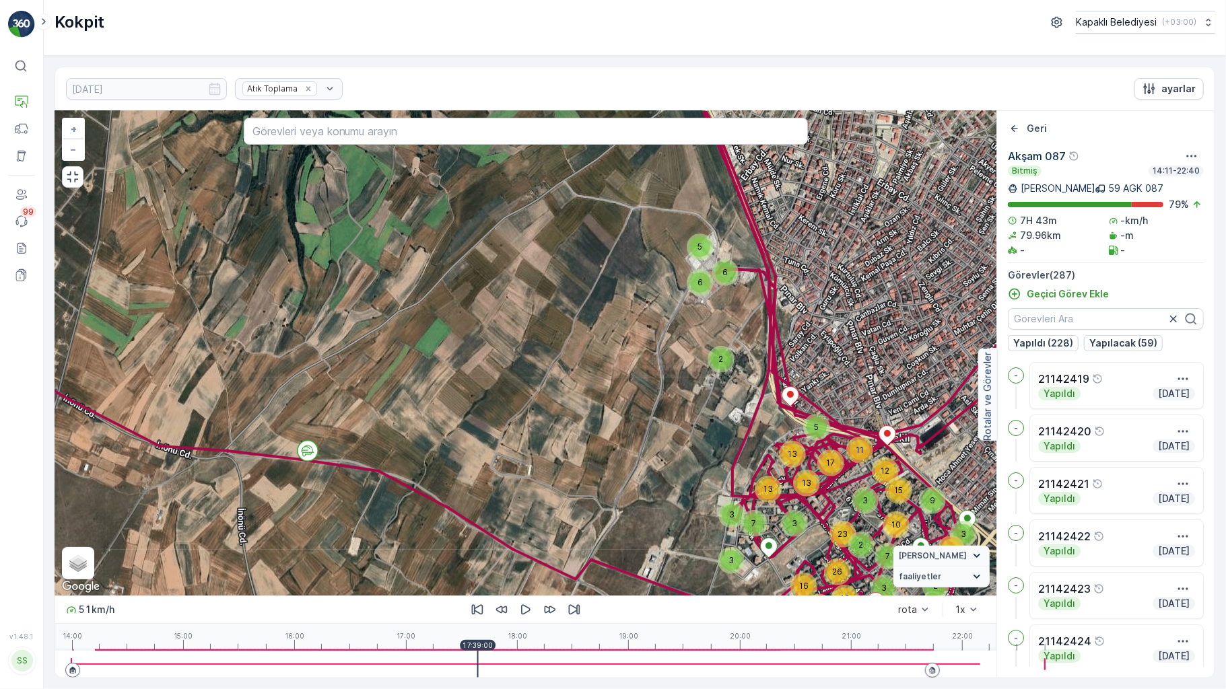
click at [416, 666] on div at bounding box center [525, 664] width 909 height 27
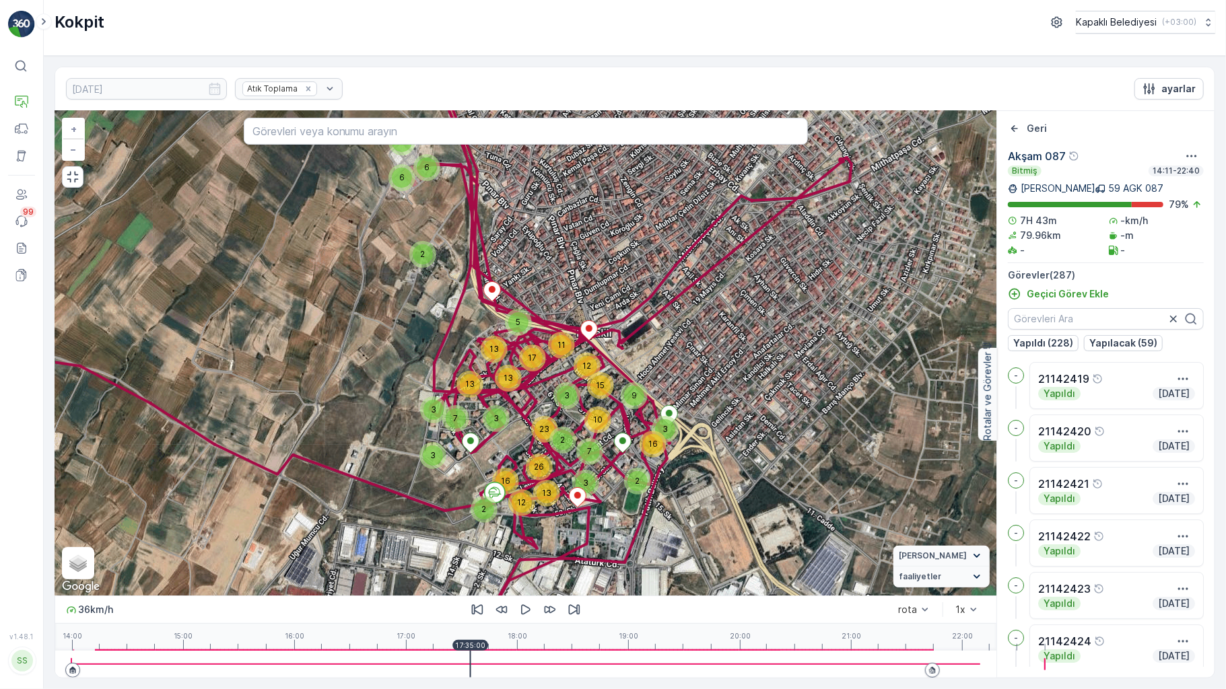
drag, startPoint x: 719, startPoint y: 518, endPoint x: 419, endPoint y: 411, distance: 318.8
click at [420, 411] on div "6 5 6 2 12 2 13 16 26 3 3 23 12 11 5 17 3 7 3 13 13 13 2 3 2 7 3 10 15 9 16 + −…" at bounding box center [525, 353] width 941 height 485
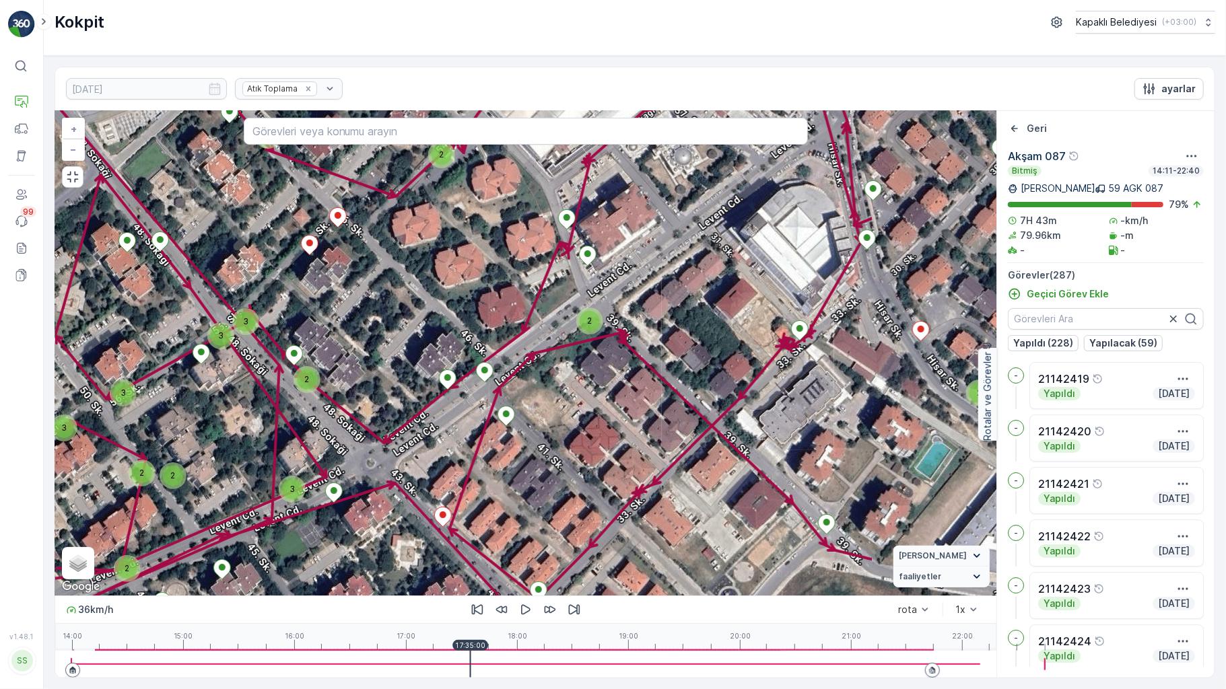
drag, startPoint x: 703, startPoint y: 426, endPoint x: 412, endPoint y: 417, distance: 291.0
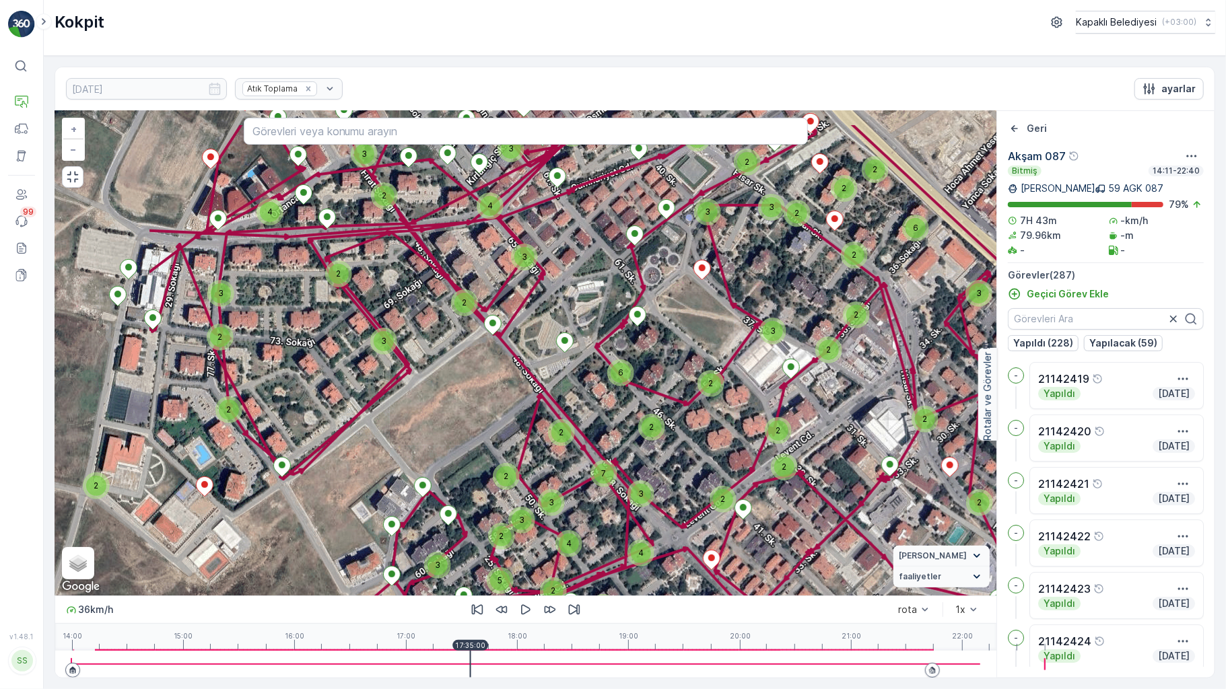
drag, startPoint x: 525, startPoint y: 451, endPoint x: 706, endPoint y: 515, distance: 192.1
click at [706, 515] on div "4 3 2 2 4 3 3 2 2 3 2 3 3 2 6 2 3 4 2 5 4 3 3 2 3 2 2 7 6 2 2 2 2 2 2 2 2 2 3 3…" at bounding box center [525, 353] width 941 height 485
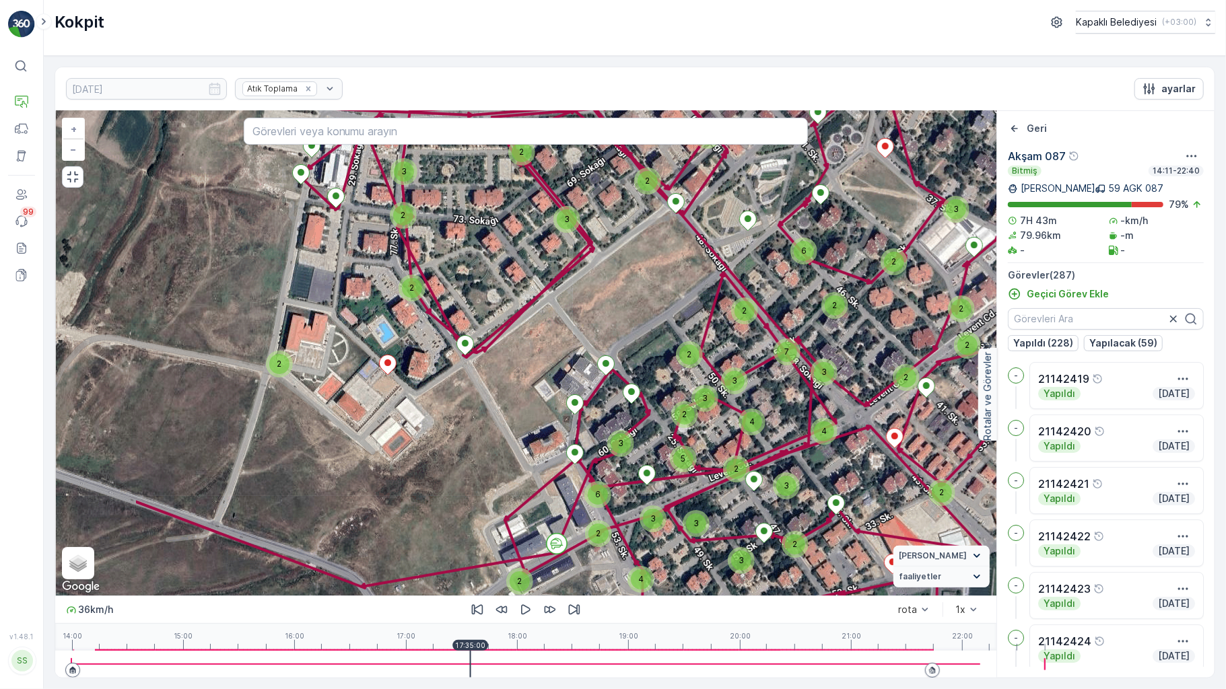
drag, startPoint x: 499, startPoint y: 443, endPoint x: 570, endPoint y: 307, distance: 153.3
click at [609, 251] on div "4 3 2 2 4 3 3 2 2 3 2 3 3 2 6 2 3 4 2 5 4 3 3 2 3 2 2 7 6 2 2 2 2 2 2 2 2 2 3 3…" at bounding box center [525, 353] width 941 height 485
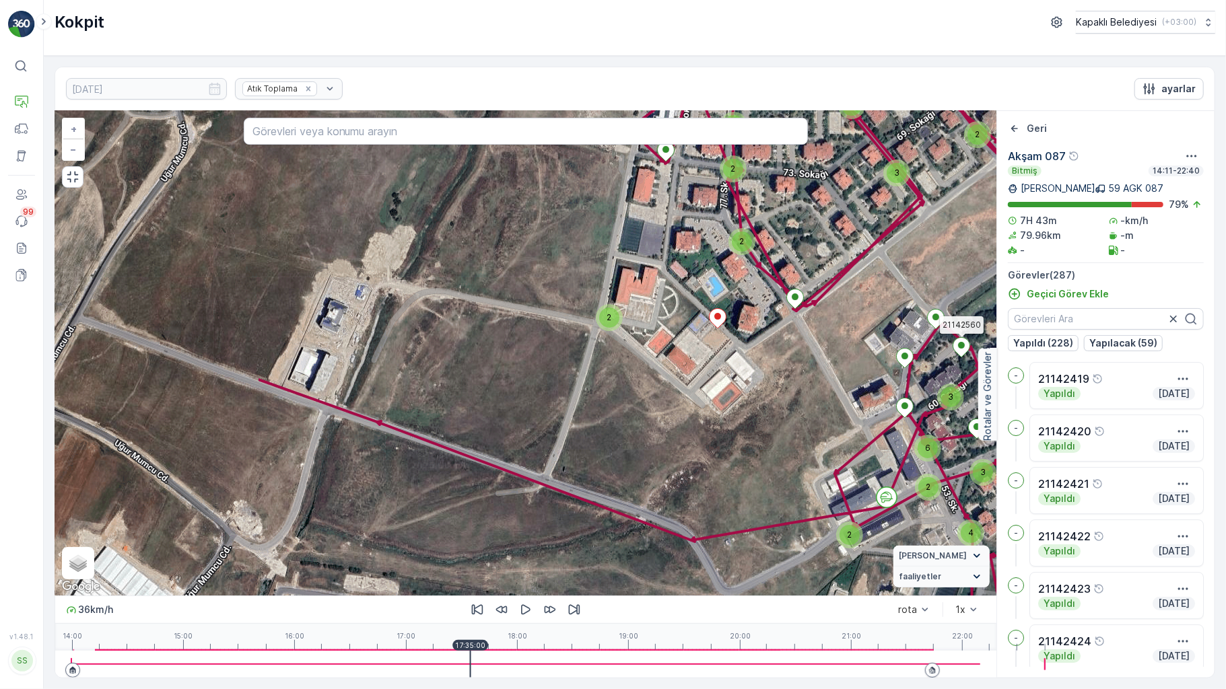
drag, startPoint x: 431, startPoint y: 434, endPoint x: 735, endPoint y: 448, distance: 304.7
click at [735, 448] on div "4 3 2 2 4 3 3 2 2 3 2 3 3 2 6 2 3 4 2 5 4 3 3 2 3 2 2 7 6 2 2 2 2 2 2 2 2 2 3 3…" at bounding box center [525, 353] width 941 height 485
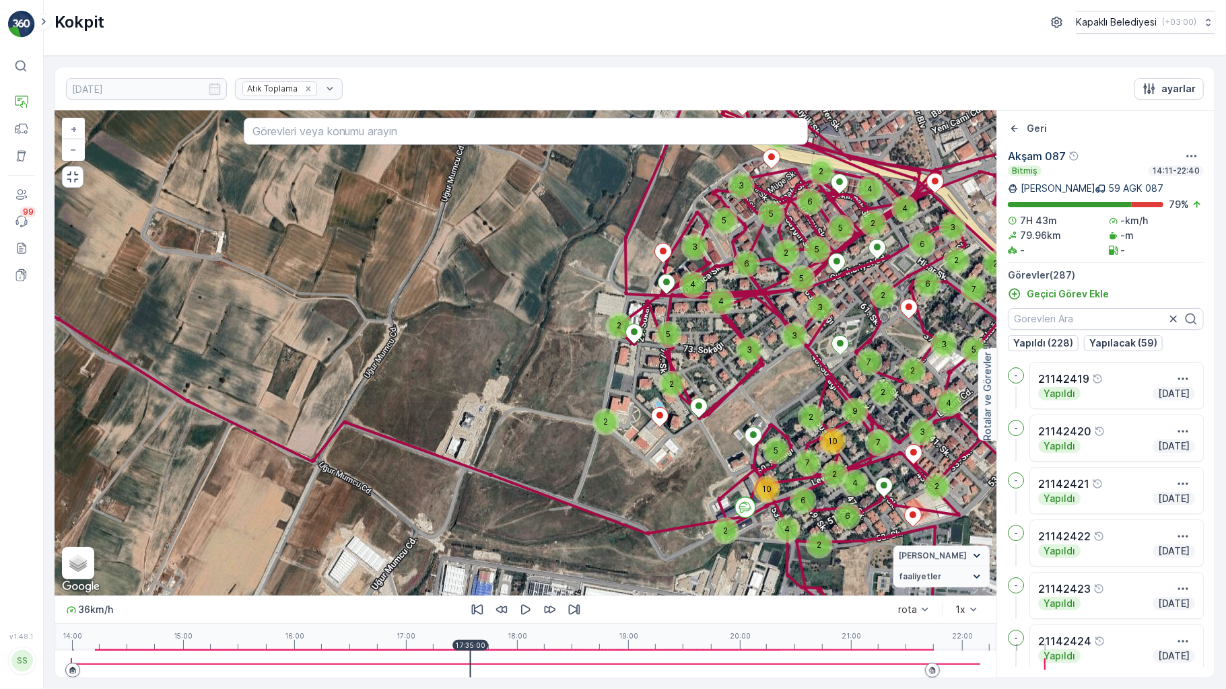
drag, startPoint x: 746, startPoint y: 464, endPoint x: 603, endPoint y: 466, distance: 142.8
click at [712, 518] on div "2" at bounding box center [725, 531] width 27 height 27
click at [609, 474] on div "5 2 3 3 2 2 2 4 6 2 2 4 6 5 10 2 7 7 10 2 2 3 3 9 7 2 3 6 2 4 4 2 2 5 6 5 3 2 5…" at bounding box center [525, 353] width 941 height 485
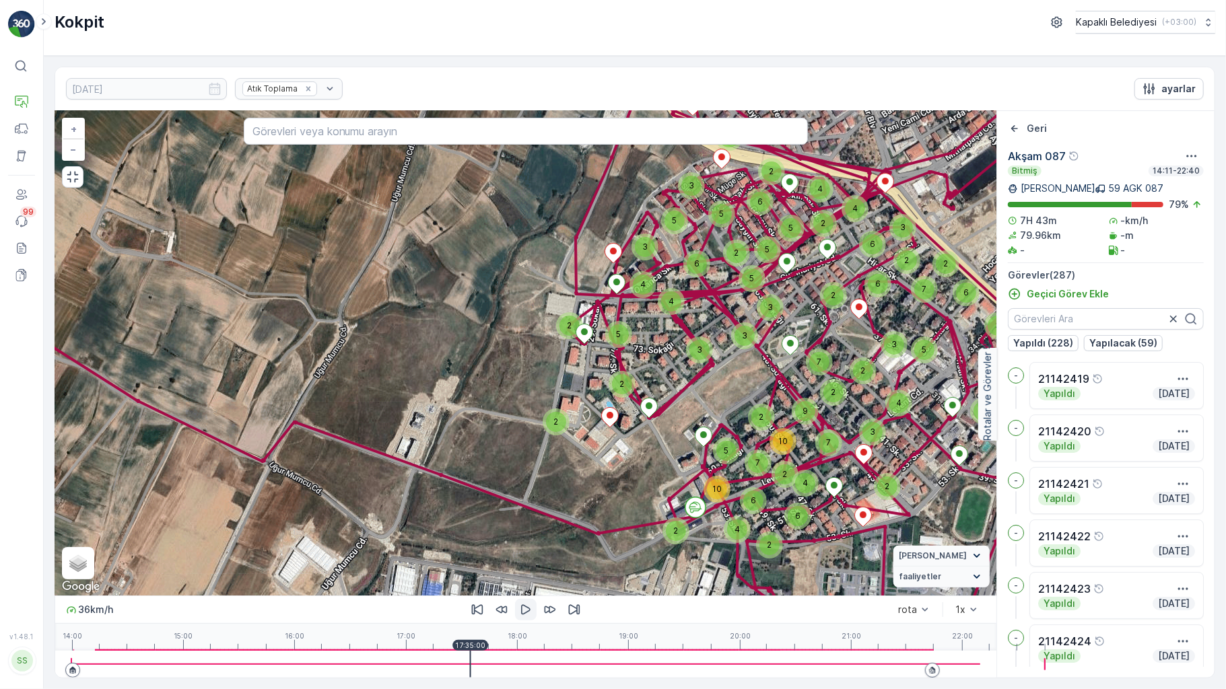
click at [519, 617] on icon "button" at bounding box center [525, 609] width 13 height 13
click at [428, 666] on div at bounding box center [525, 664] width 909 height 27
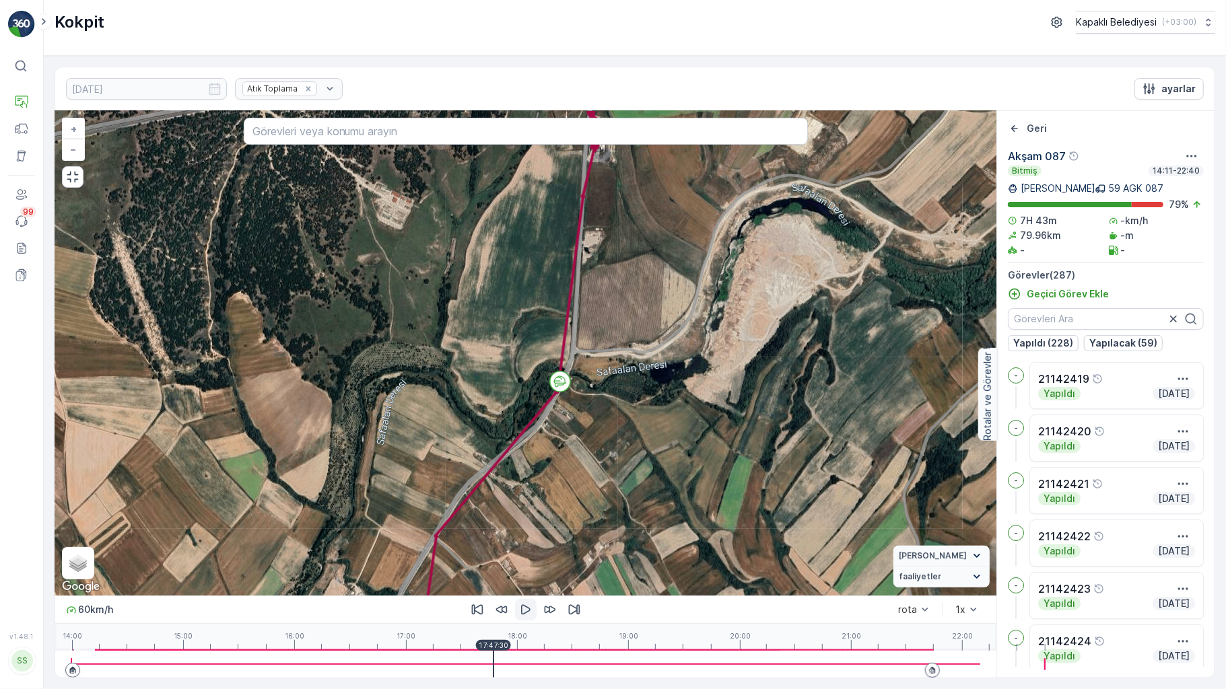
click at [519, 617] on icon "button" at bounding box center [525, 609] width 13 height 13
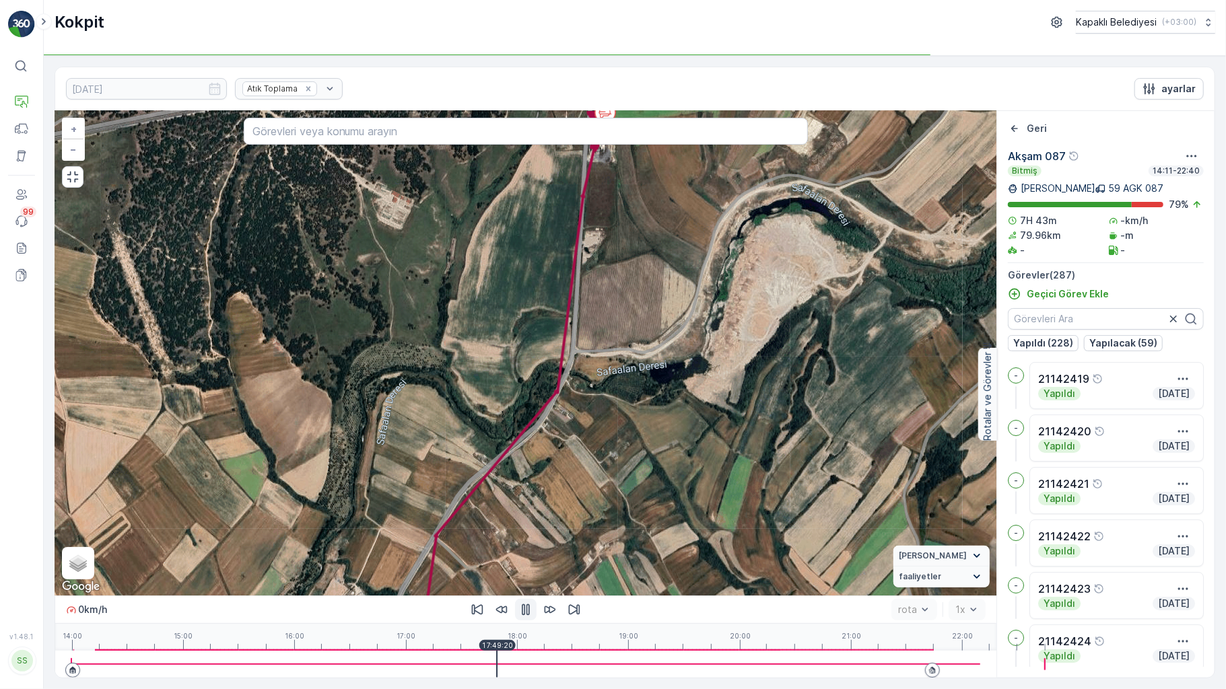
click at [447, 665] on div at bounding box center [525, 664] width 909 height 27
click at [455, 668] on div at bounding box center [525, 664] width 909 height 27
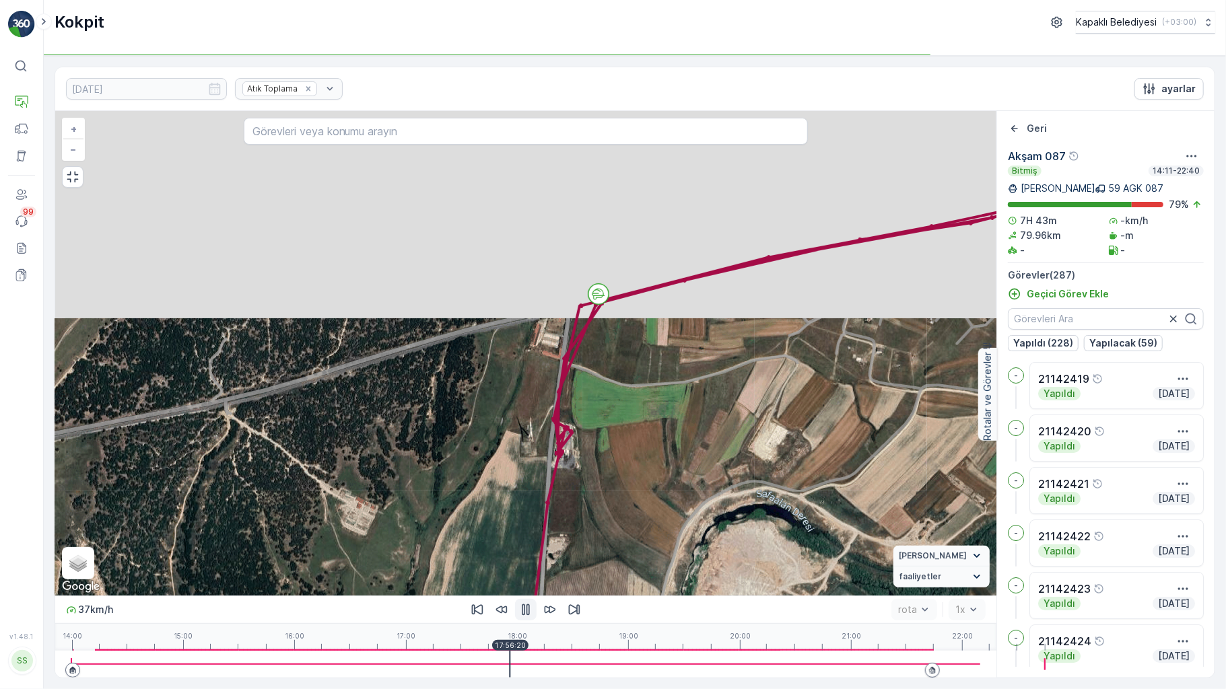
click at [467, 665] on div at bounding box center [525, 664] width 909 height 27
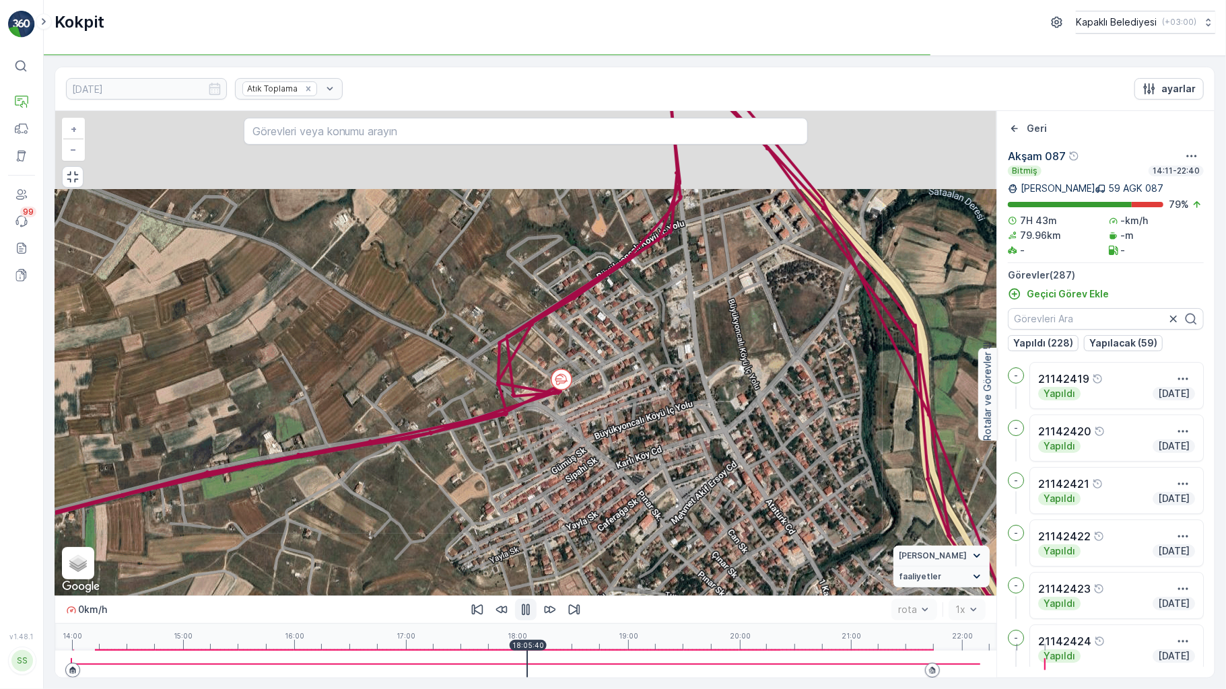
click at [469, 666] on div at bounding box center [525, 664] width 909 height 27
click at [466, 672] on div at bounding box center [525, 664] width 909 height 27
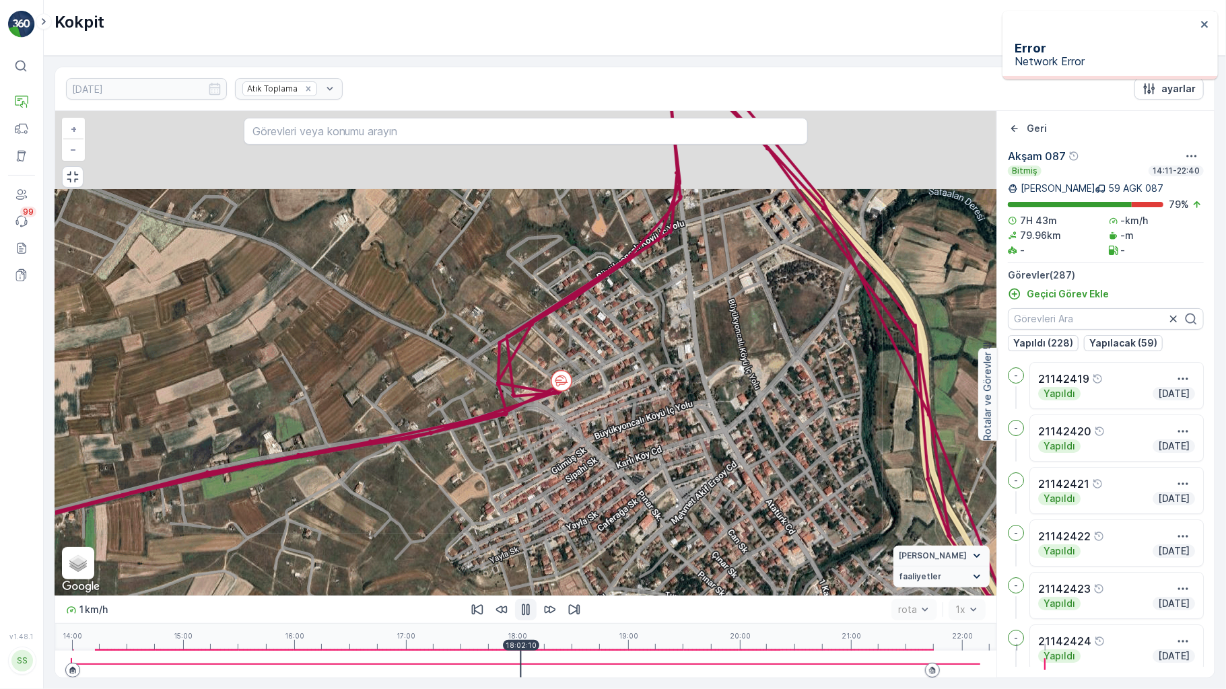
click at [458, 669] on div at bounding box center [525, 664] width 909 height 27
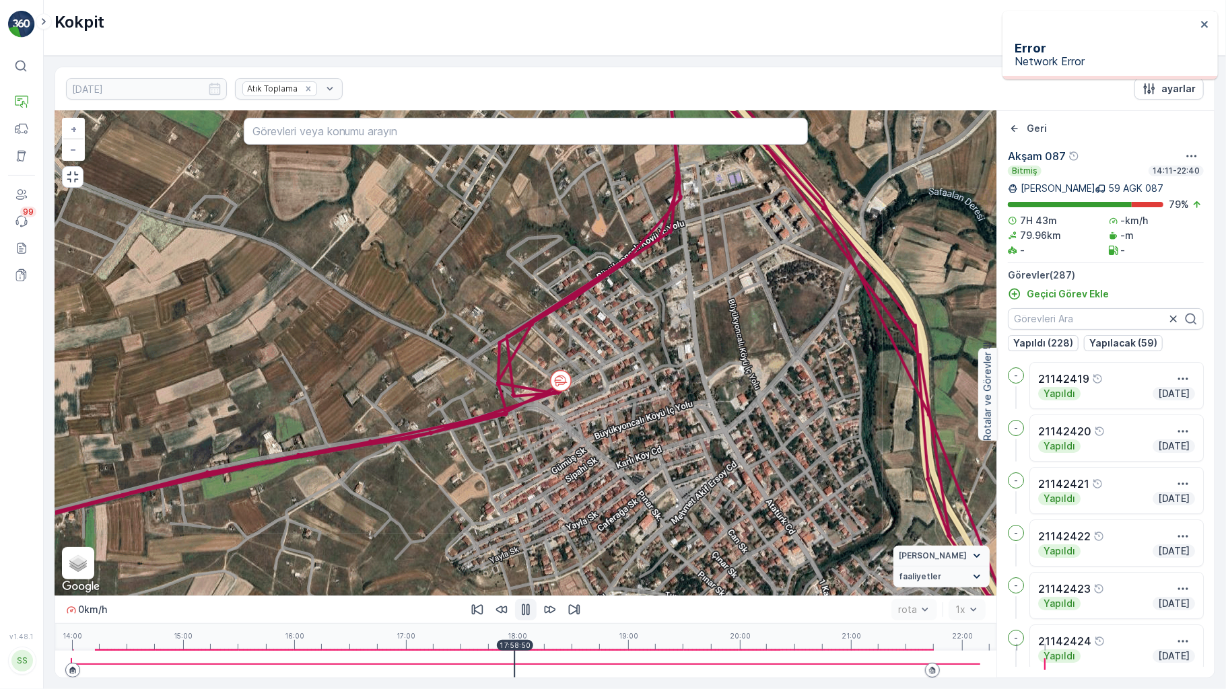
click at [519, 617] on icon "button" at bounding box center [525, 609] width 13 height 13
click at [475, 664] on div at bounding box center [525, 664] width 909 height 27
click at [514, 650] on p "18:06:40" at bounding box center [530, 646] width 32 height 8
click at [480, 667] on div at bounding box center [525, 664] width 909 height 27
click at [461, 663] on div at bounding box center [525, 664] width 909 height 27
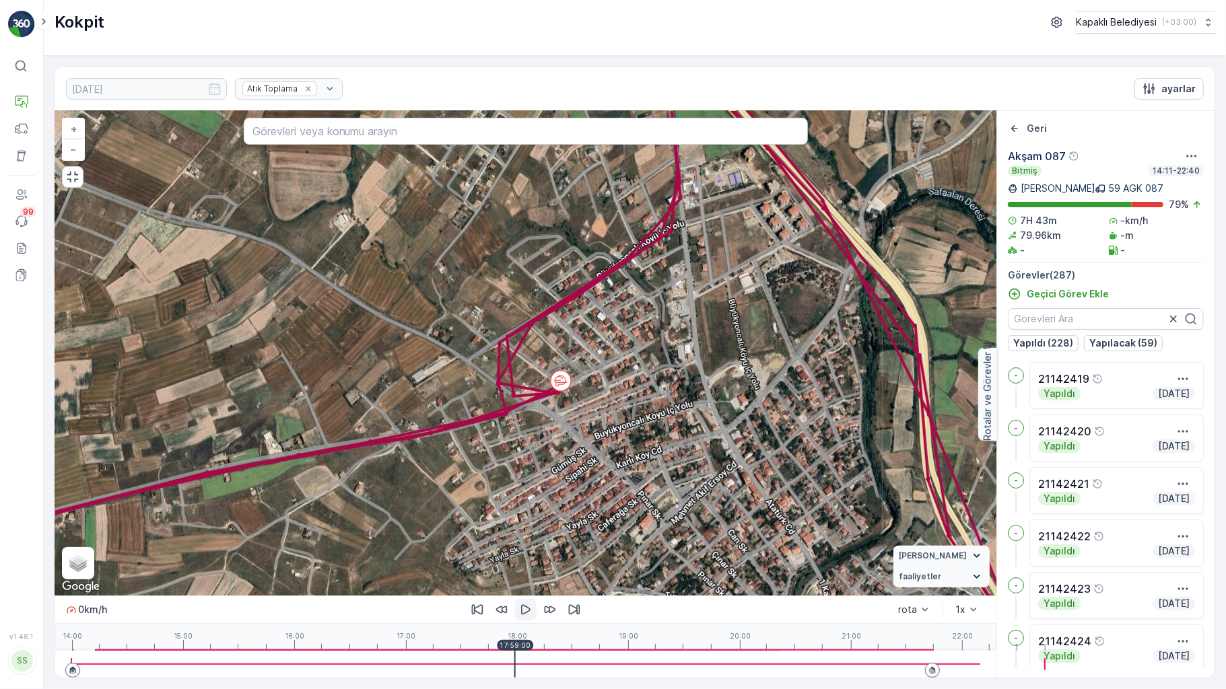
click at [475, 664] on div at bounding box center [525, 664] width 909 height 27
click at [483, 663] on div at bounding box center [525, 664] width 909 height 27
drag, startPoint x: 493, startPoint y: 663, endPoint x: 501, endPoint y: 664, distance: 8.2
click at [494, 664] on div at bounding box center [525, 664] width 909 height 27
click at [496, 664] on div at bounding box center [525, 664] width 909 height 27
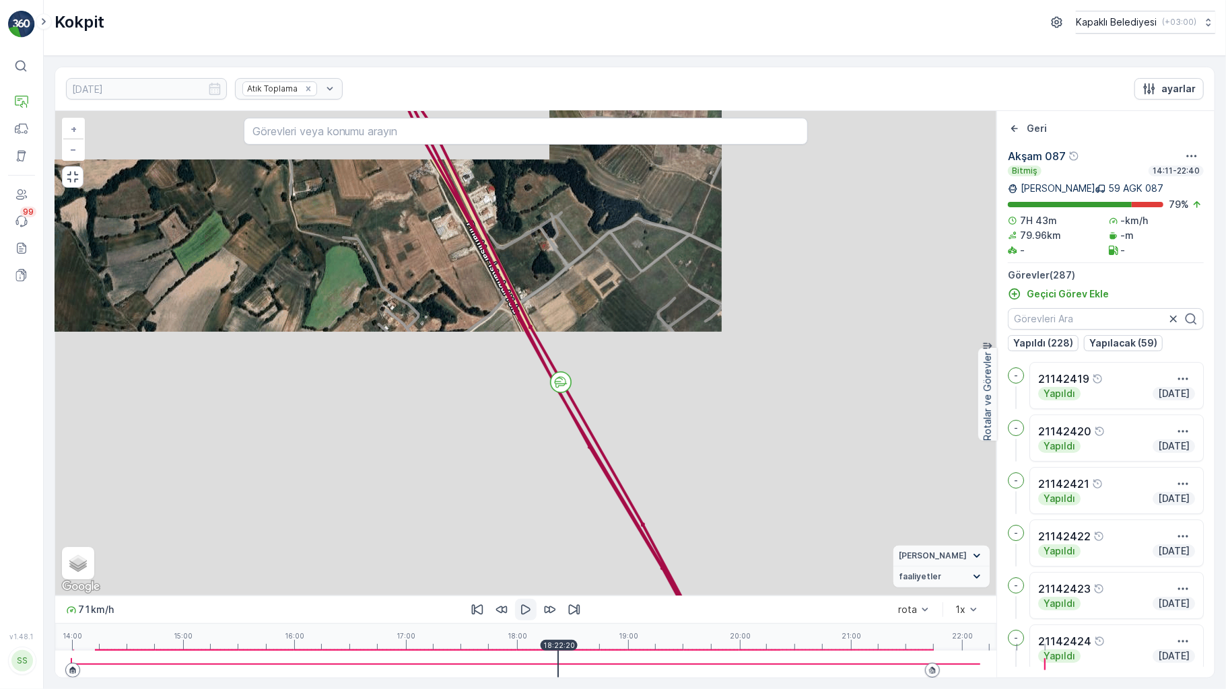
click at [504, 664] on div at bounding box center [525, 664] width 909 height 27
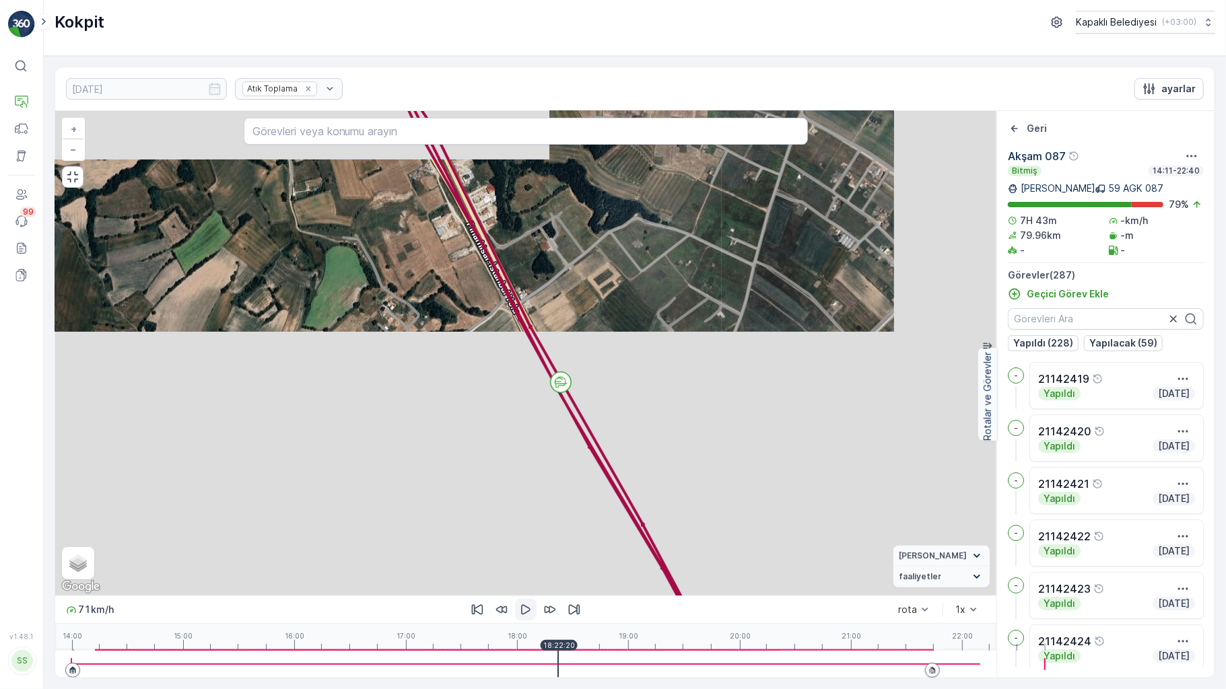
click at [516, 669] on div at bounding box center [525, 664] width 909 height 27
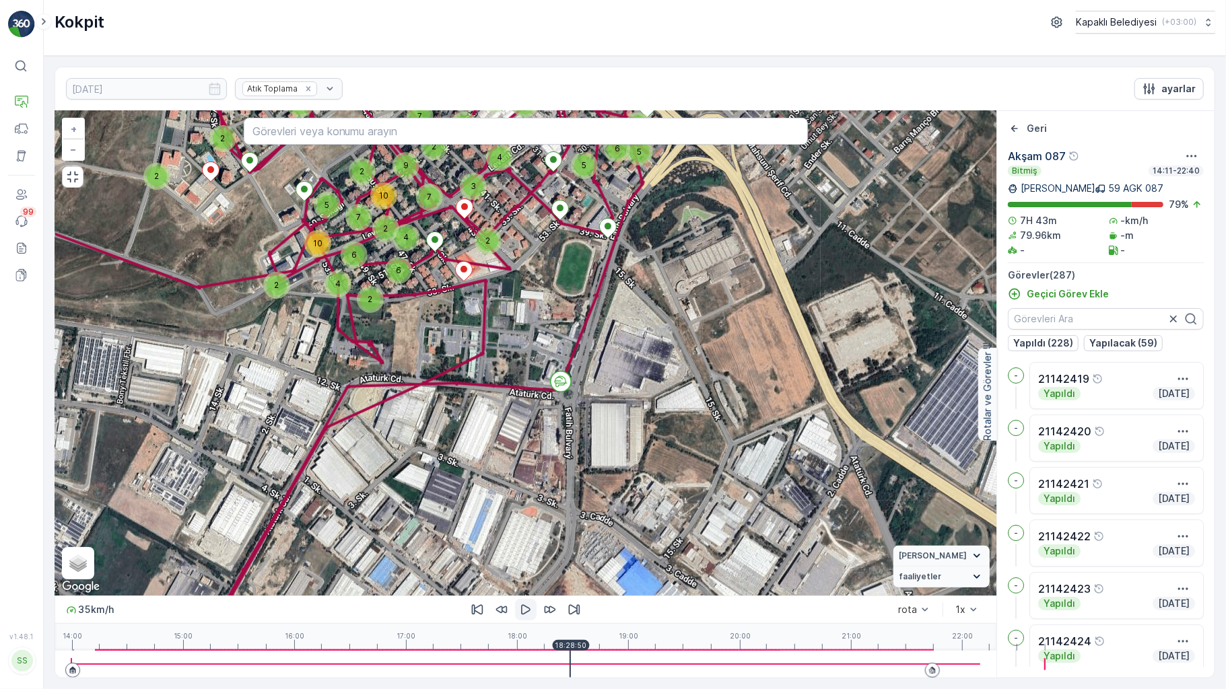
click at [527, 663] on div at bounding box center [525, 664] width 909 height 27
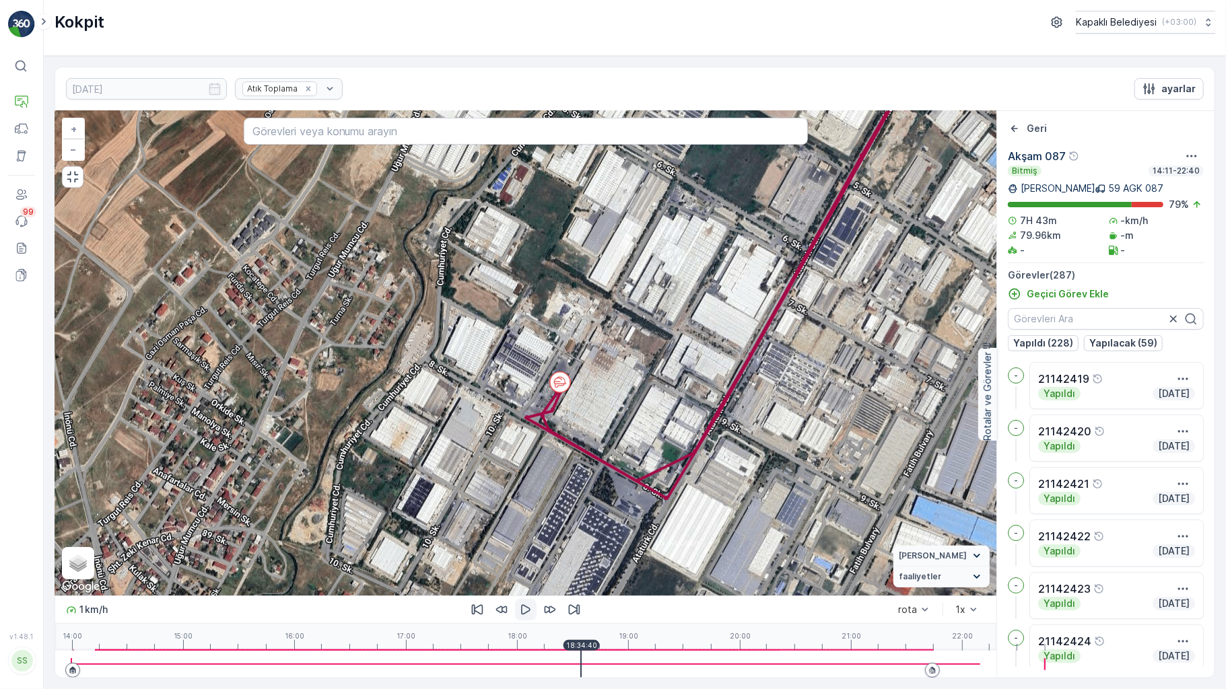
click at [523, 664] on div at bounding box center [525, 664] width 909 height 27
click at [519, 617] on icon "button" at bounding box center [525, 609] width 13 height 13
click at [542, 661] on div at bounding box center [525, 664] width 909 height 27
click at [559, 651] on div "14:00 15:00 16:00 17:00 18:00 19:00 20:00 21:00 22:00 18:43:00" at bounding box center [525, 637] width 909 height 27
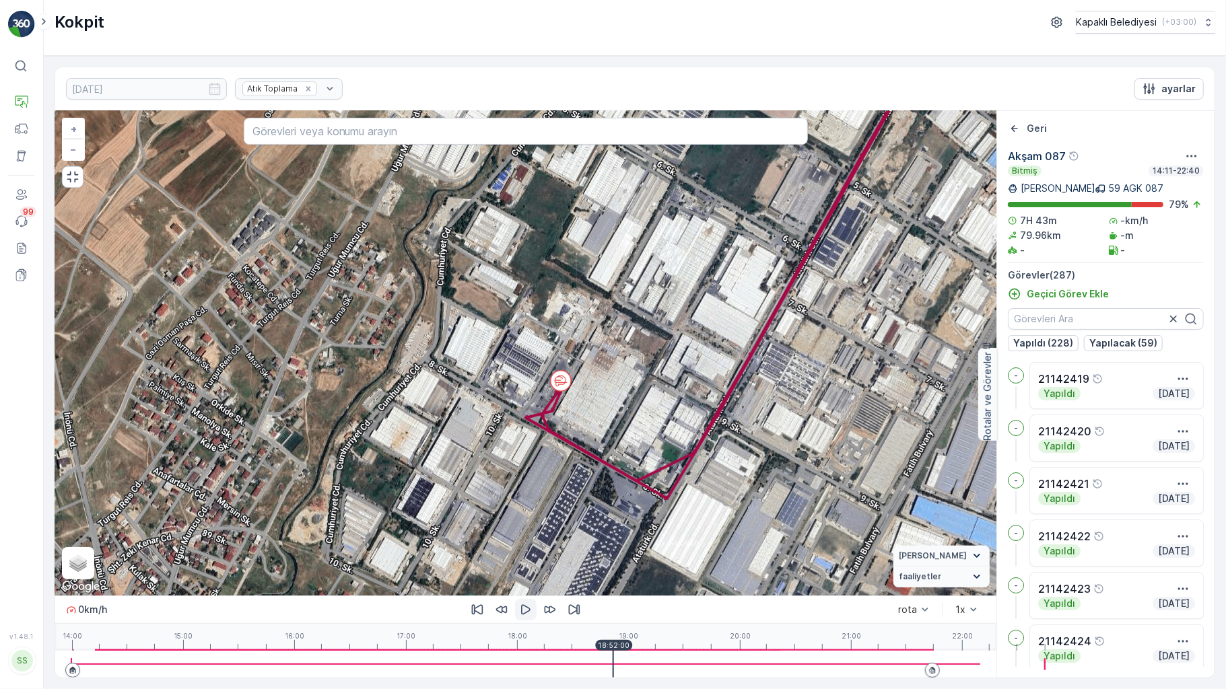
click at [506, 667] on div at bounding box center [525, 664] width 909 height 27
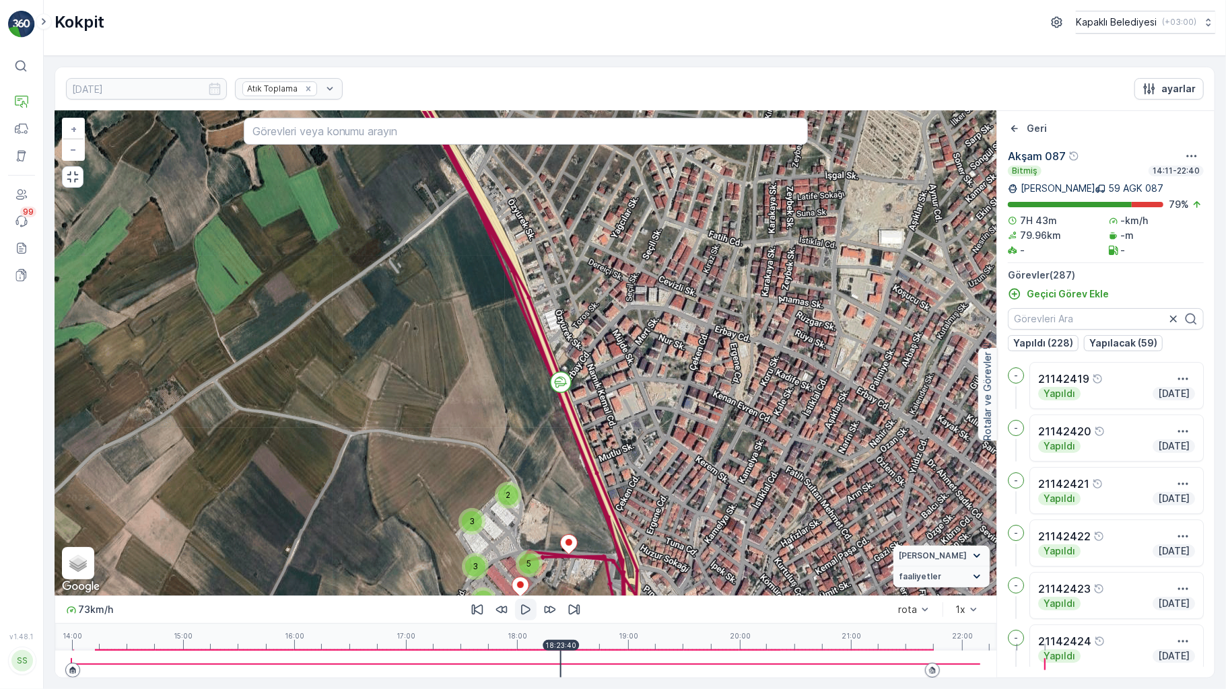
drag, startPoint x: 514, startPoint y: 669, endPoint x: 531, endPoint y: 656, distance: 21.1
click at [516, 671] on div at bounding box center [525, 664] width 909 height 27
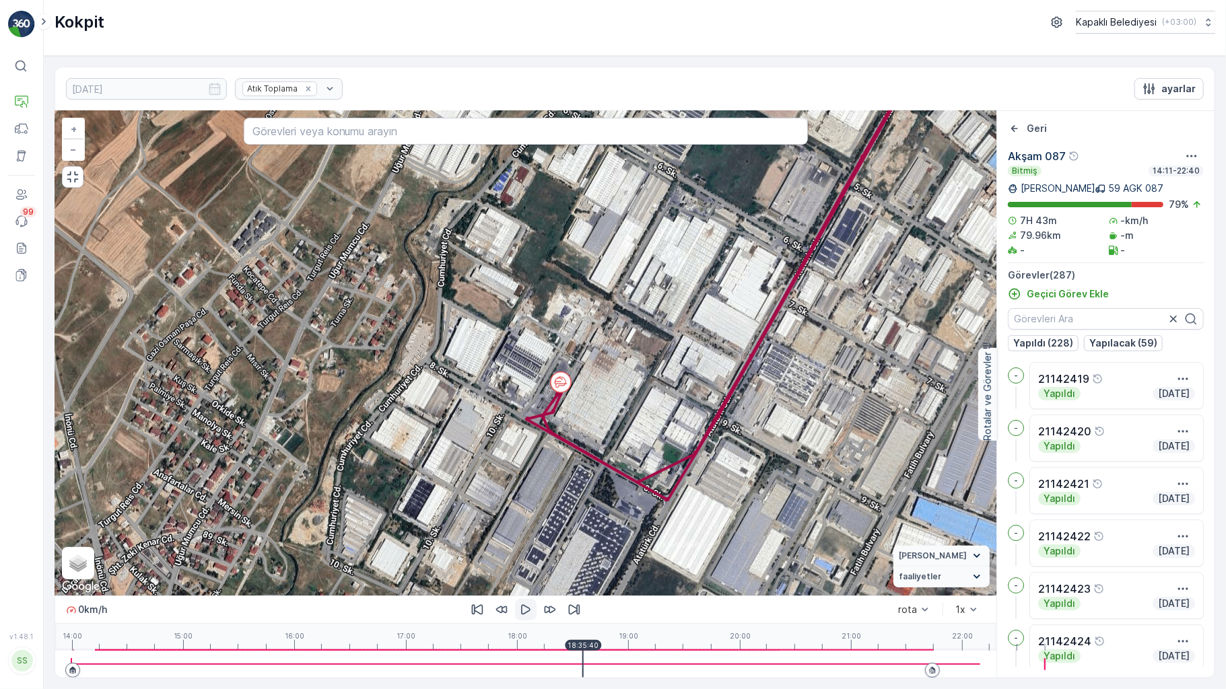
drag, startPoint x: 533, startPoint y: 655, endPoint x: 520, endPoint y: 657, distance: 13.6
click at [568, 650] on p "18:35:40" at bounding box center [583, 646] width 31 height 8
click at [522, 666] on div at bounding box center [525, 664] width 909 height 27
click at [529, 663] on div at bounding box center [525, 664] width 909 height 27
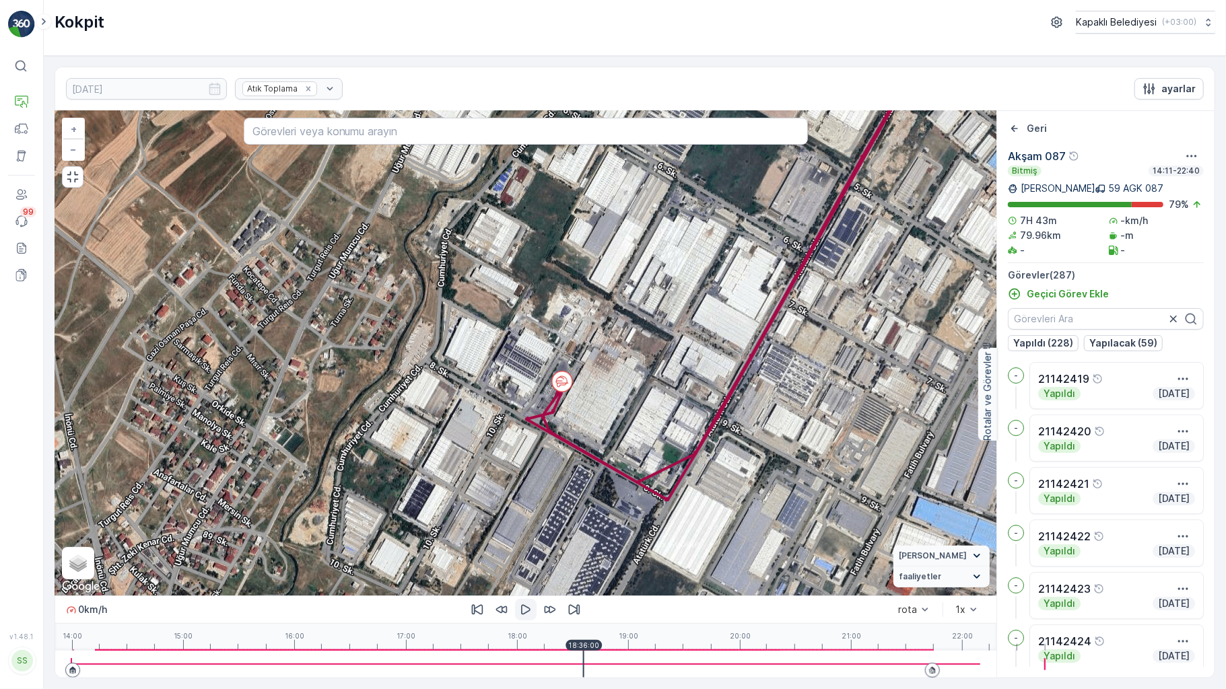
drag, startPoint x: 537, startPoint y: 668, endPoint x: 553, endPoint y: 671, distance: 15.7
click at [542, 671] on div at bounding box center [525, 664] width 909 height 27
click at [574, 673] on div at bounding box center [525, 664] width 909 height 27
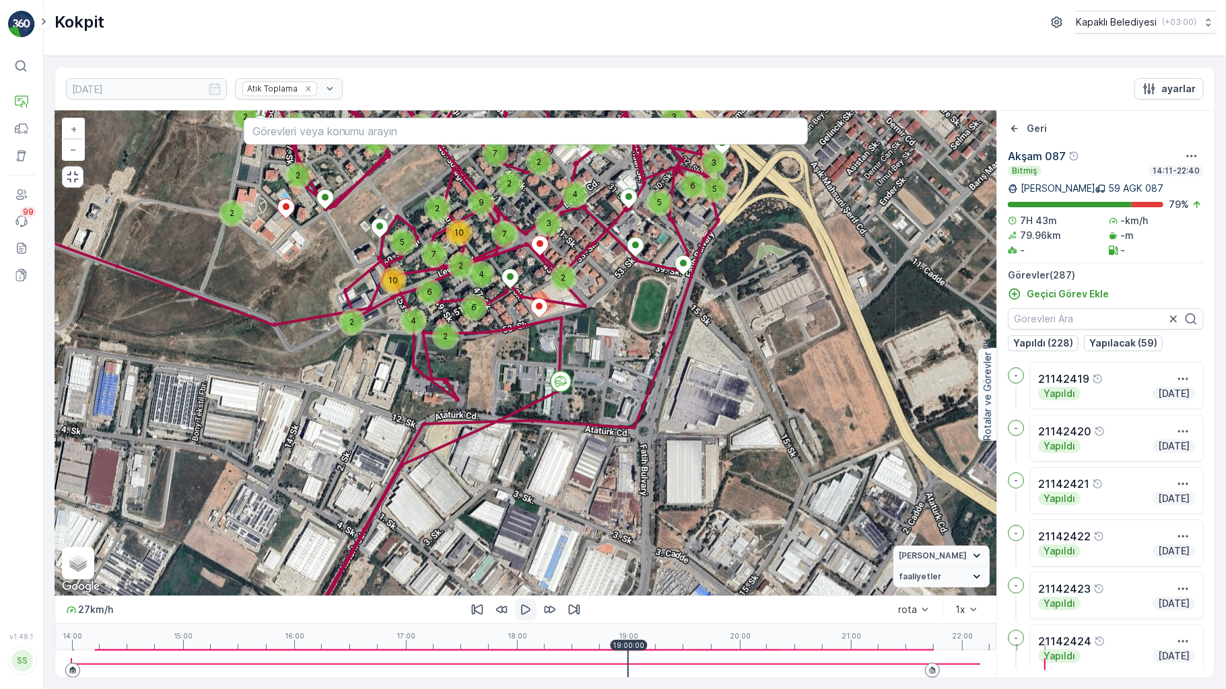
drag, startPoint x: 558, startPoint y: 666, endPoint x: 529, endPoint y: 644, distance: 37.0
click at [559, 665] on div at bounding box center [525, 664] width 909 height 27
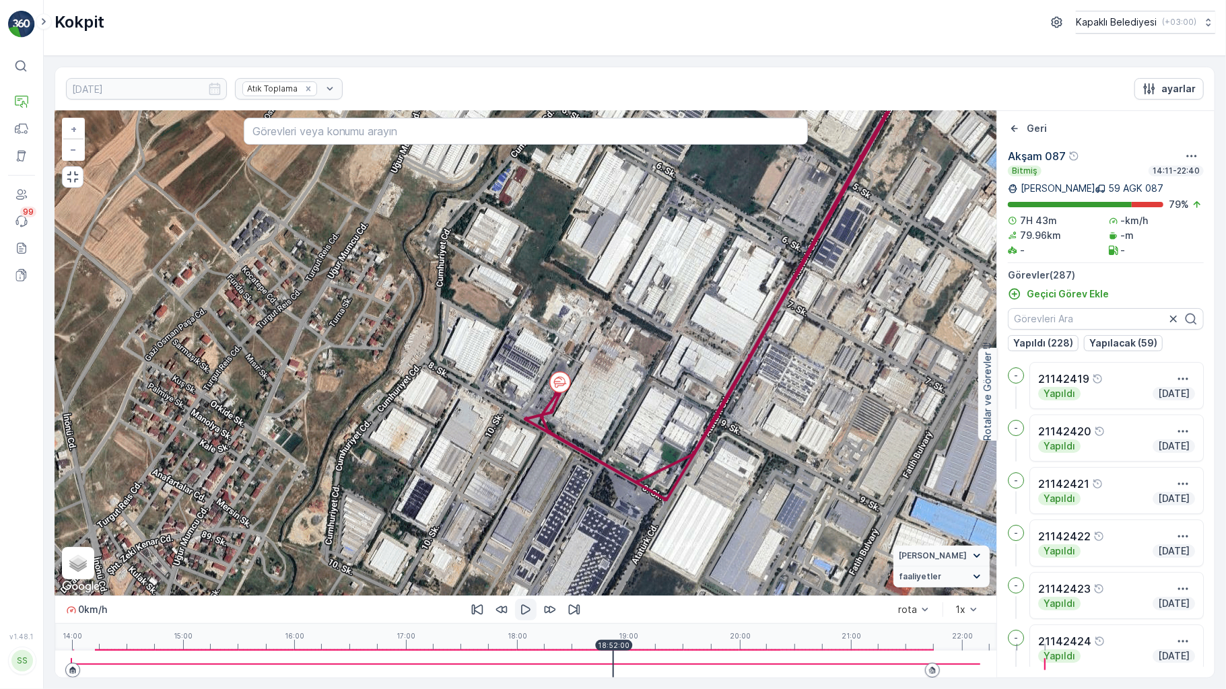
click at [519, 617] on icon "button" at bounding box center [525, 609] width 13 height 13
click at [537, 663] on div at bounding box center [525, 664] width 909 height 27
click at [523, 669] on div at bounding box center [525, 664] width 909 height 27
click at [537, 664] on div at bounding box center [525, 664] width 909 height 27
click at [590, 664] on div at bounding box center [590, 664] width 1 height 27
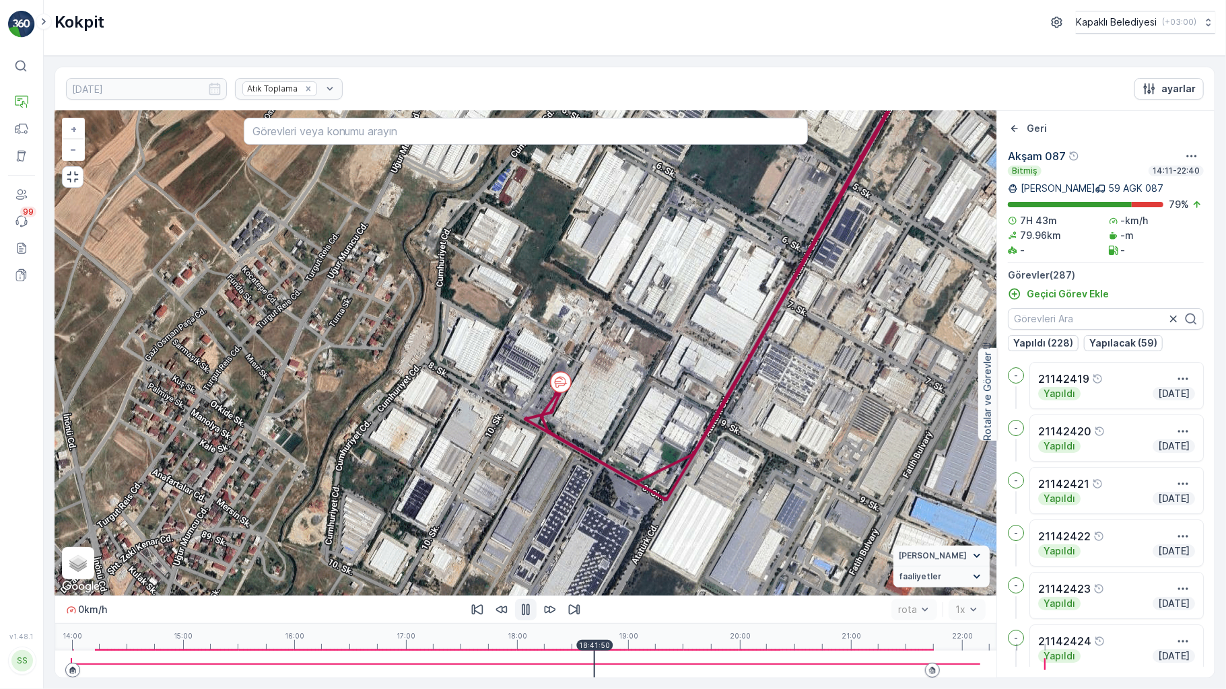
click at [553, 664] on div at bounding box center [525, 664] width 909 height 27
click at [574, 666] on div at bounding box center [525, 664] width 909 height 27
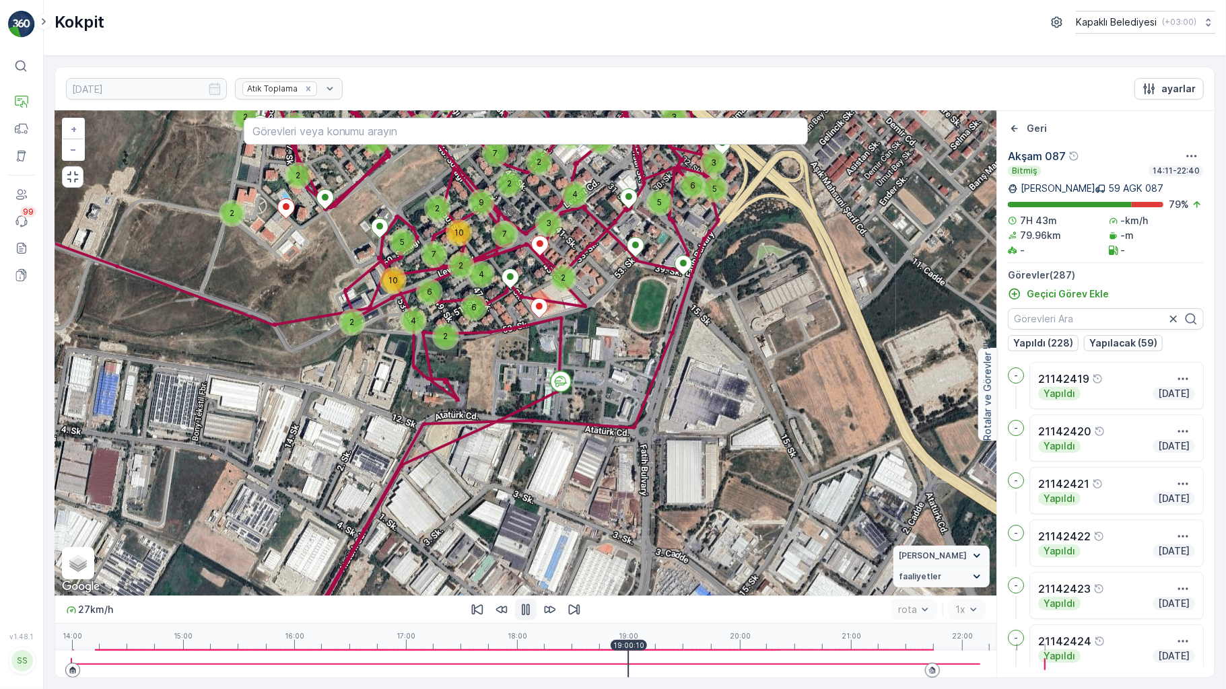
click at [579, 667] on div at bounding box center [525, 664] width 909 height 27
click at [628, 667] on div at bounding box center [628, 664] width 1 height 27
drag, startPoint x: 590, startPoint y: 667, endPoint x: 601, endPoint y: 667, distance: 10.8
click at [590, 667] on div at bounding box center [525, 664] width 909 height 27
drag, startPoint x: 605, startPoint y: 667, endPoint x: 625, endPoint y: 669, distance: 20.4
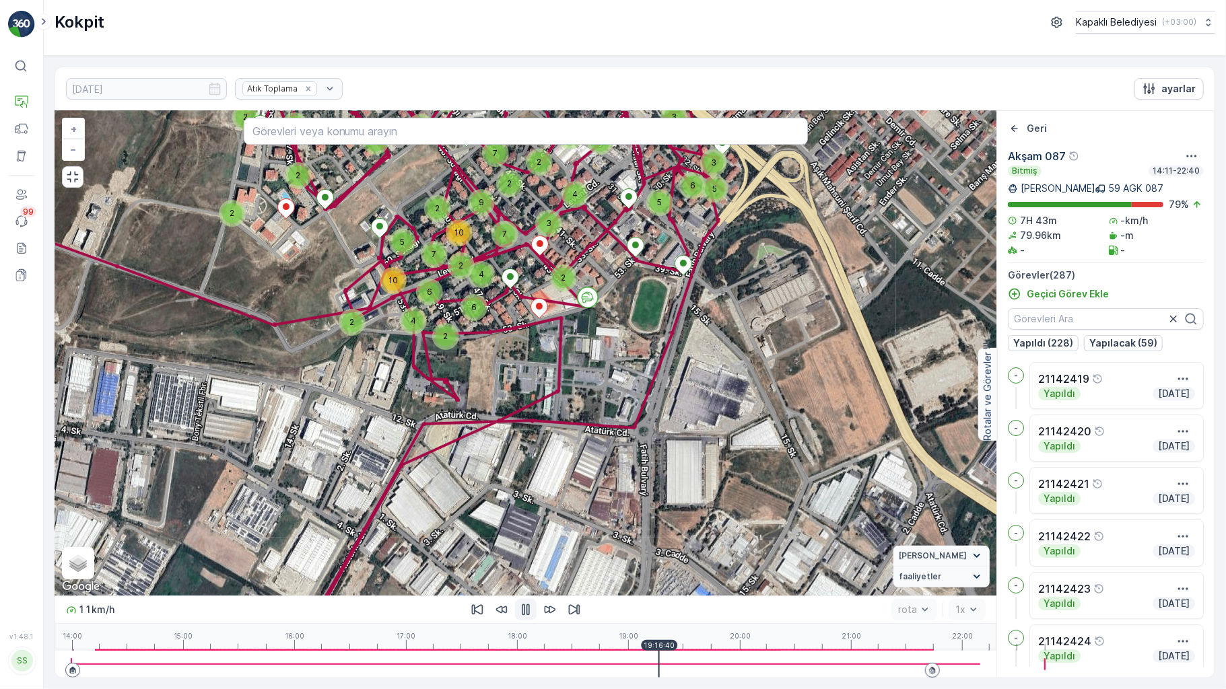
click at [607, 669] on div at bounding box center [525, 664] width 909 height 27
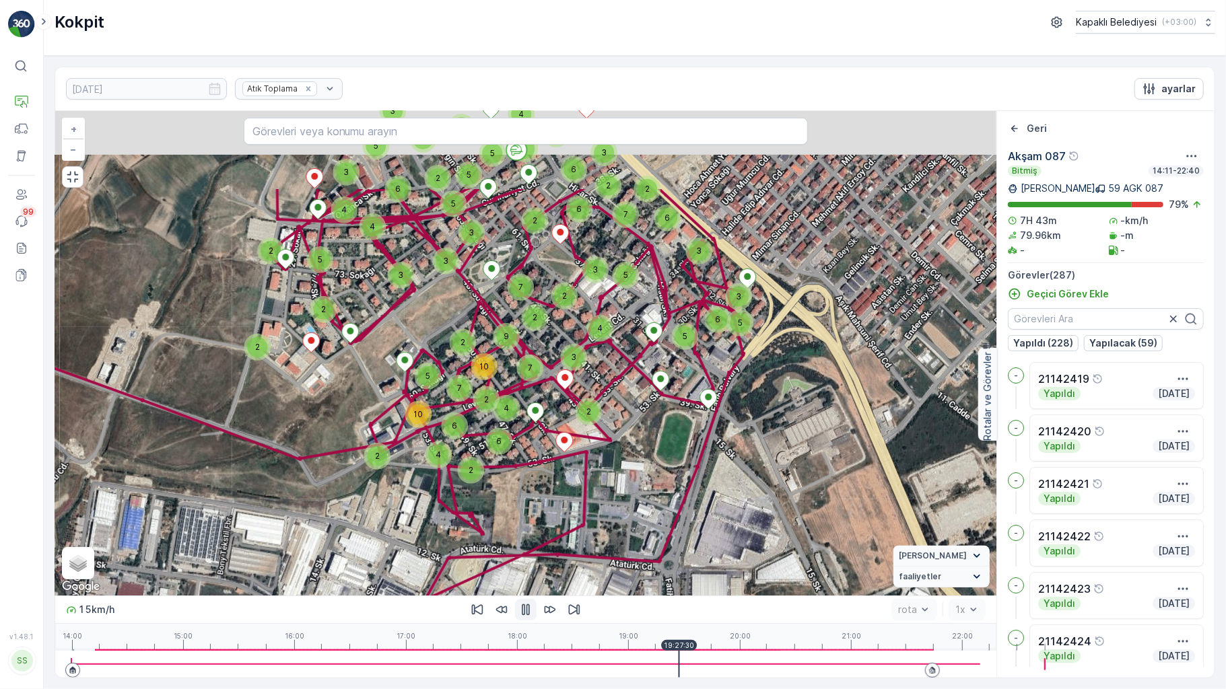
click at [628, 671] on div at bounding box center [525, 664] width 909 height 27
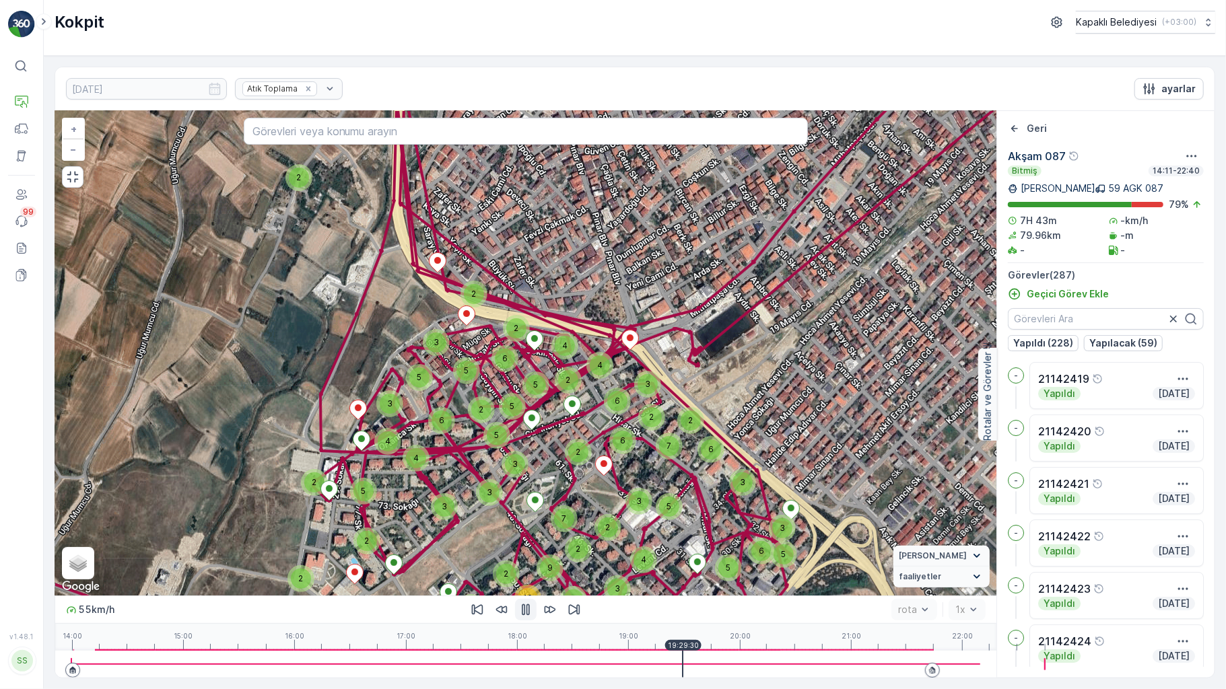
click at [641, 673] on div at bounding box center [525, 664] width 909 height 27
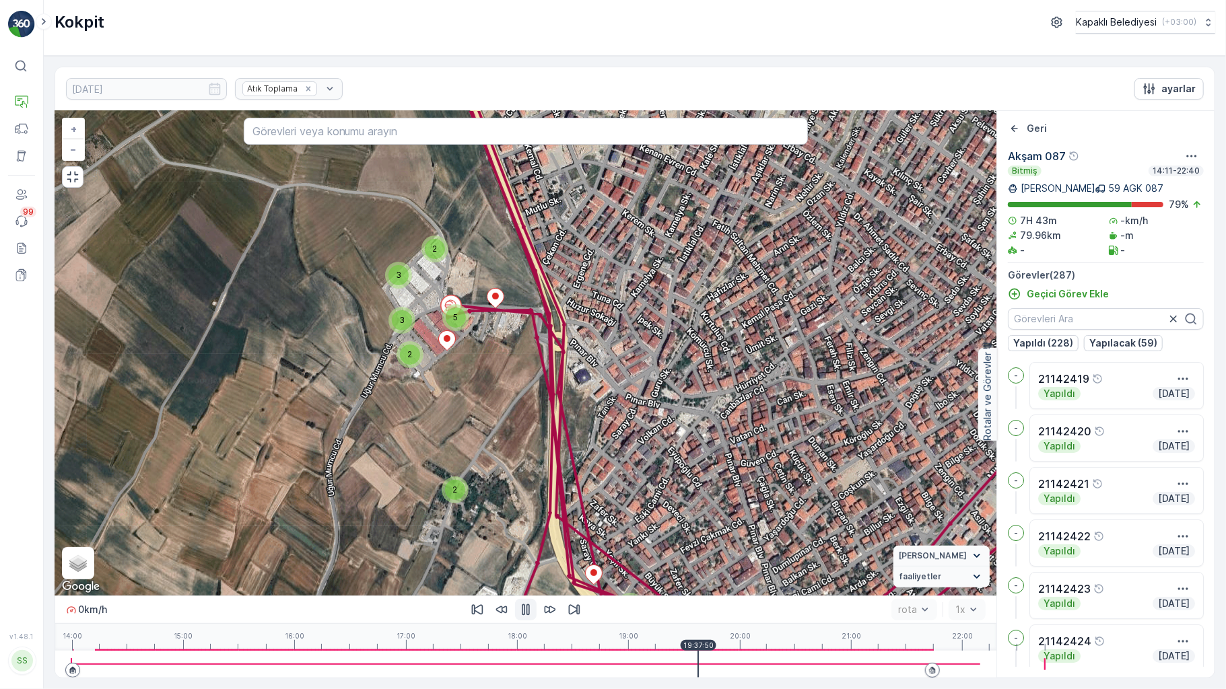
click at [652, 673] on div at bounding box center [525, 664] width 909 height 27
click at [666, 671] on div at bounding box center [525, 664] width 909 height 27
click at [671, 671] on div at bounding box center [525, 664] width 909 height 27
click at [685, 667] on div at bounding box center [525, 664] width 909 height 27
click at [691, 665] on div at bounding box center [525, 664] width 909 height 27
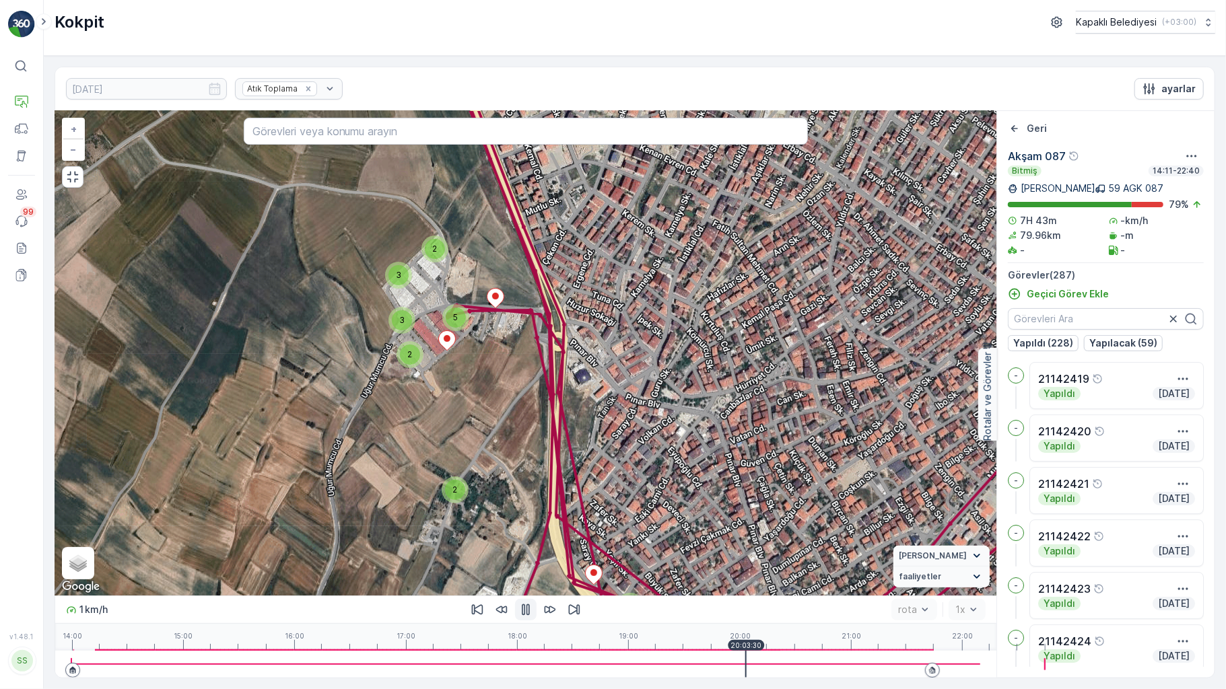
click at [703, 663] on div at bounding box center [525, 664] width 909 height 27
click at [718, 671] on div at bounding box center [525, 664] width 909 height 27
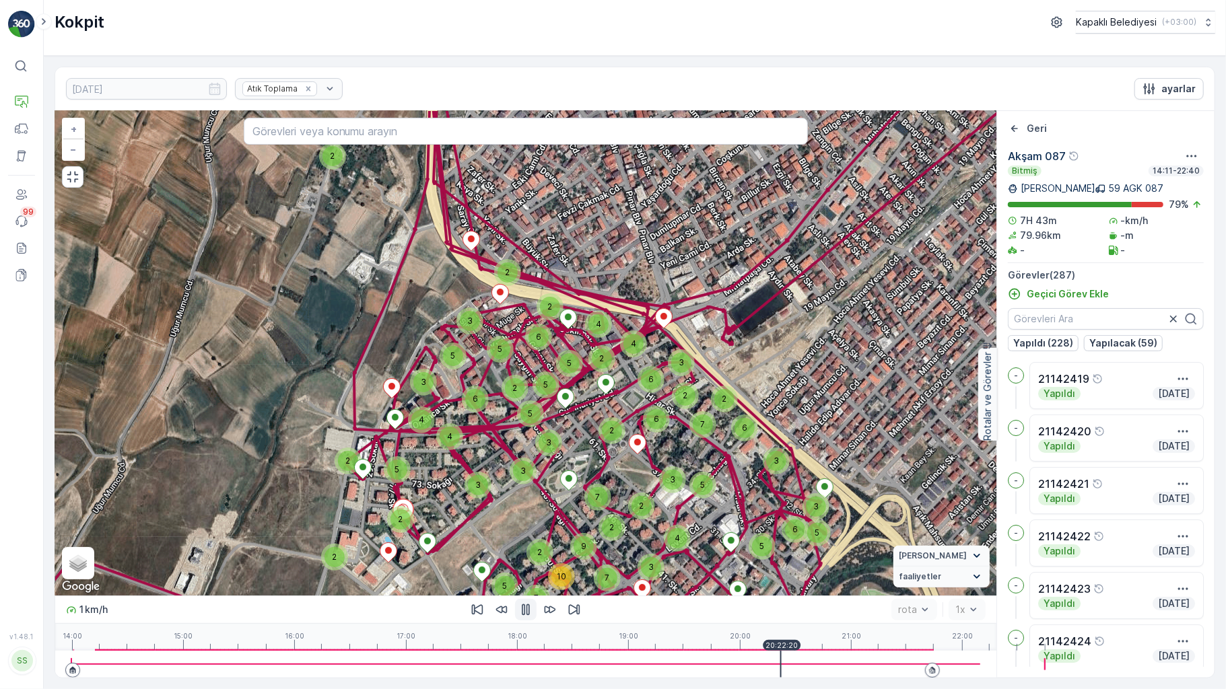
click at [737, 671] on div at bounding box center [525, 664] width 909 height 27
drag, startPoint x: 755, startPoint y: 667, endPoint x: 766, endPoint y: 667, distance: 10.8
click at [755, 667] on div at bounding box center [525, 664] width 909 height 27
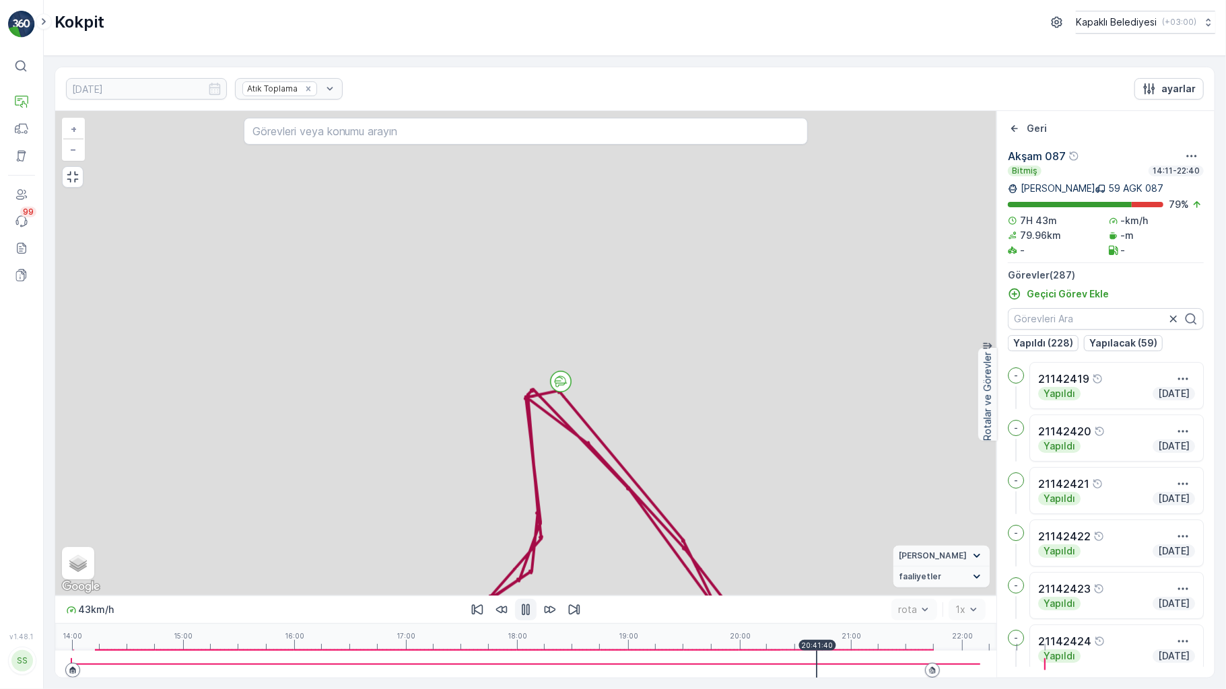
click at [772, 664] on div at bounding box center [525, 664] width 909 height 27
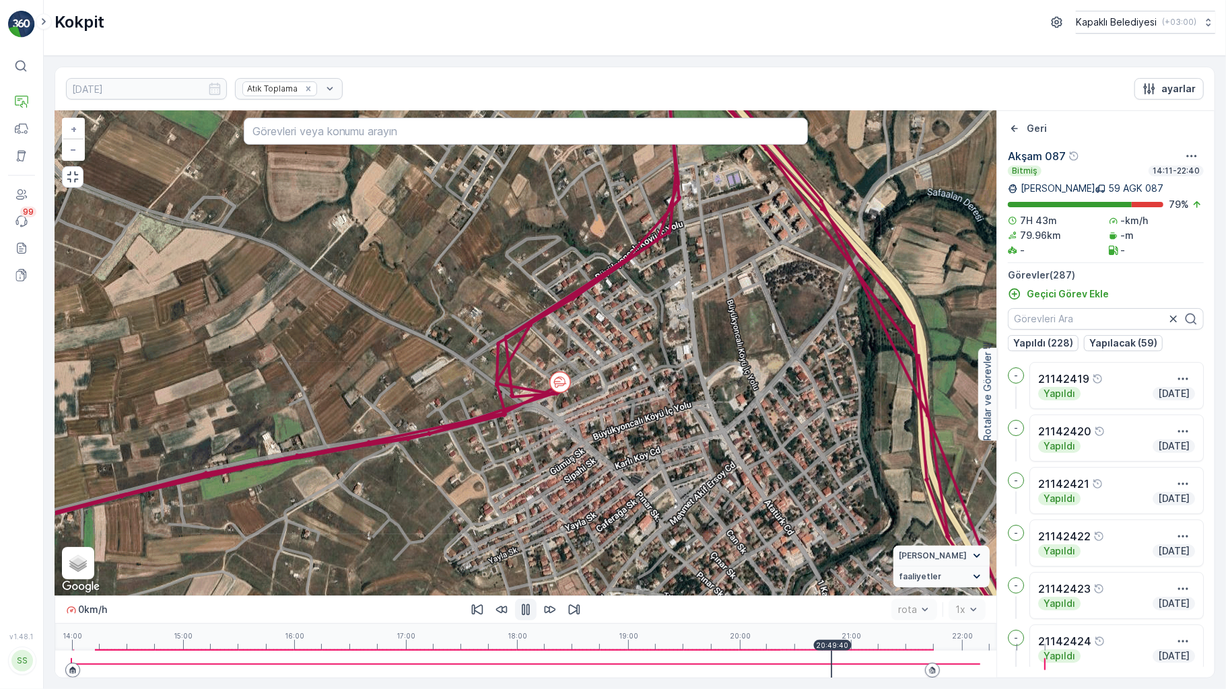
drag, startPoint x: 764, startPoint y: 669, endPoint x: 754, endPoint y: 671, distance: 9.6
click at [763, 669] on div at bounding box center [525, 664] width 909 height 27
click at [831, 669] on div at bounding box center [831, 664] width 1 height 27
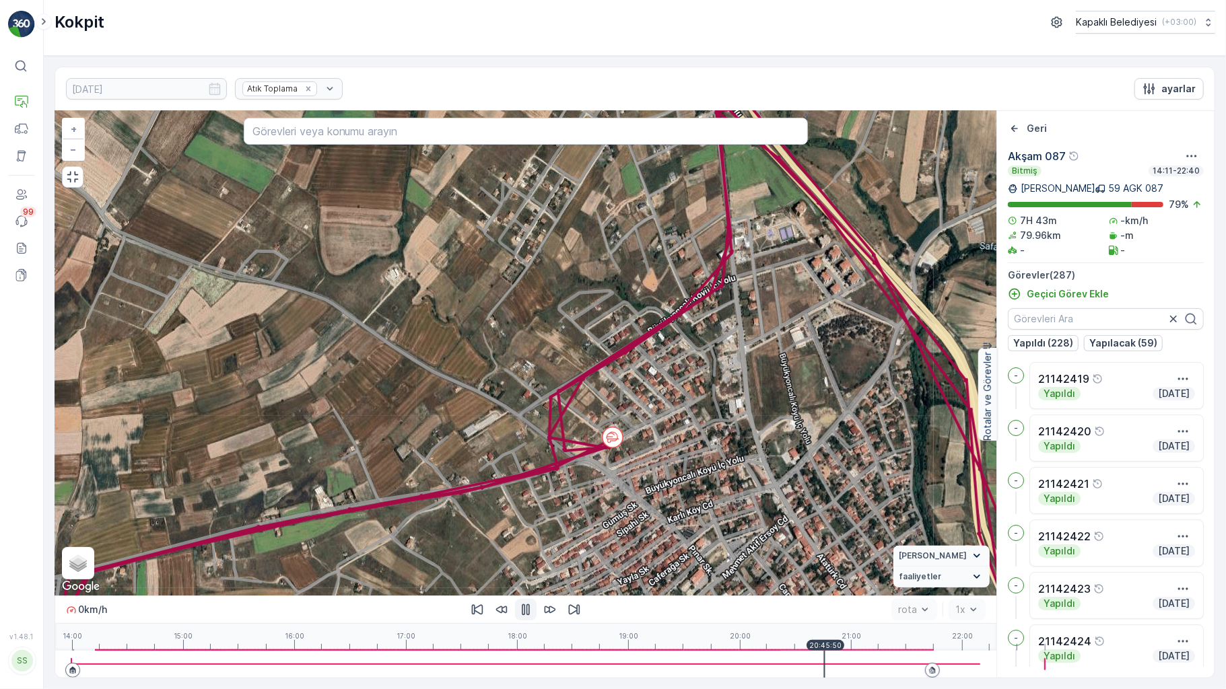
click at [768, 665] on div at bounding box center [525, 664] width 909 height 27
click at [753, 669] on div at bounding box center [525, 664] width 909 height 27
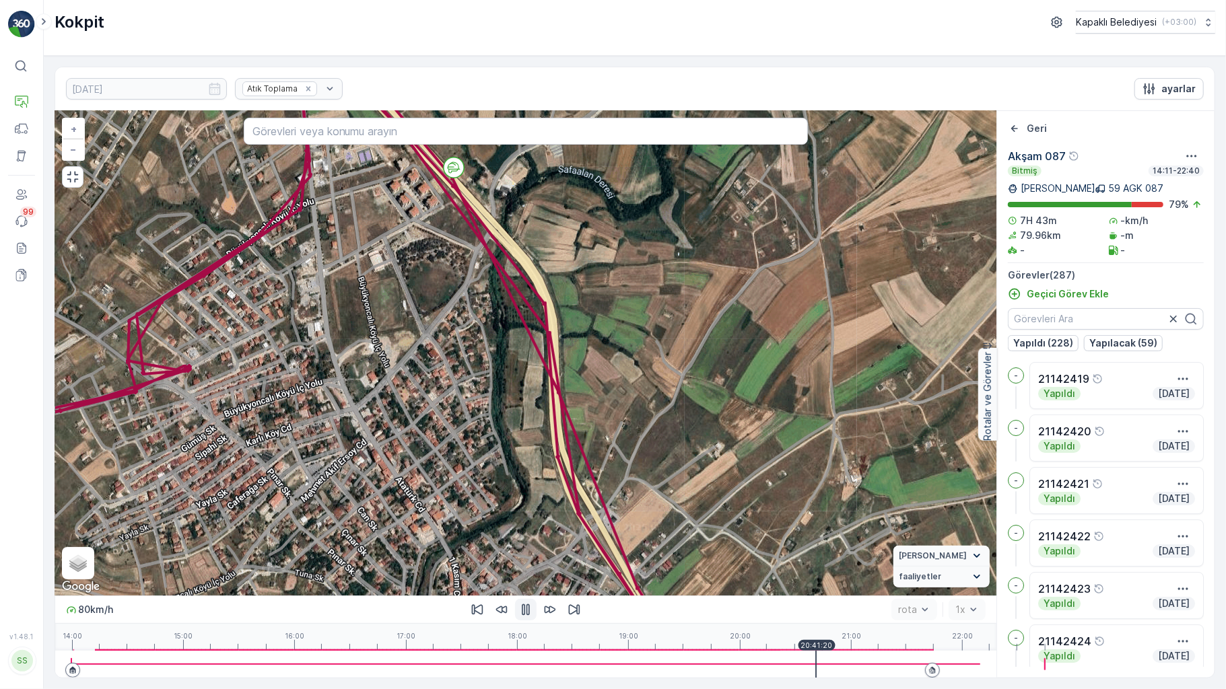
click at [768, 671] on div at bounding box center [525, 664] width 909 height 27
click at [780, 669] on div at bounding box center [525, 664] width 909 height 27
click at [805, 651] on div "14:00 15:00 16:00 17:00 18:00 19:00 20:00 21:00 22:00 20:52:10" at bounding box center [525, 637] width 909 height 27
click at [825, 665] on div at bounding box center [525, 664] width 909 height 27
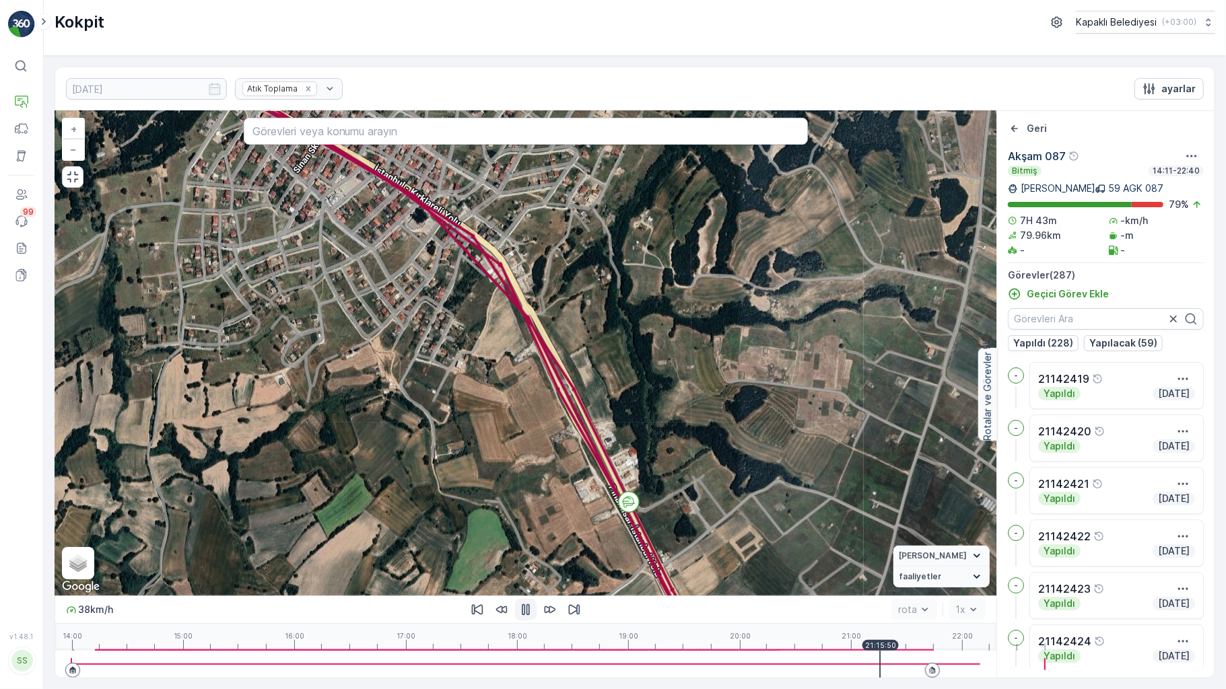
click at [817, 672] on div at bounding box center [525, 664] width 909 height 27
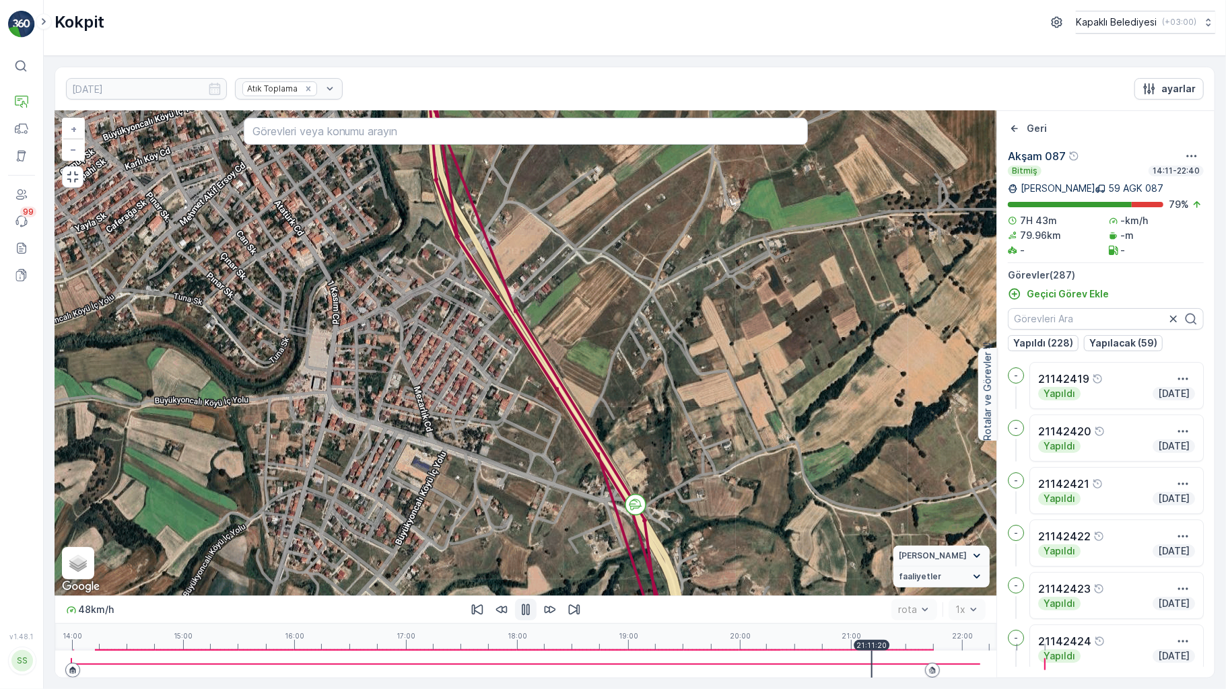
click at [792, 678] on div at bounding box center [525, 664] width 909 height 27
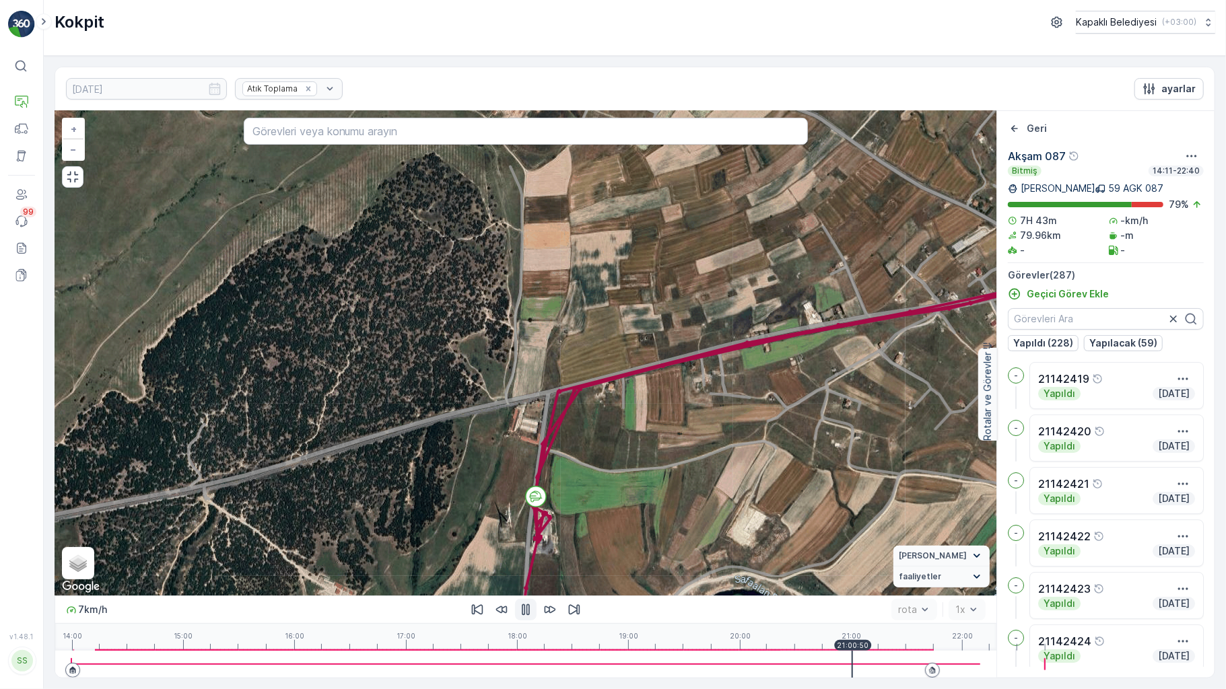
click at [519, 617] on icon "button" at bounding box center [525, 609] width 13 height 13
click at [789, 667] on div at bounding box center [525, 664] width 909 height 27
click at [779, 669] on div at bounding box center [525, 664] width 909 height 27
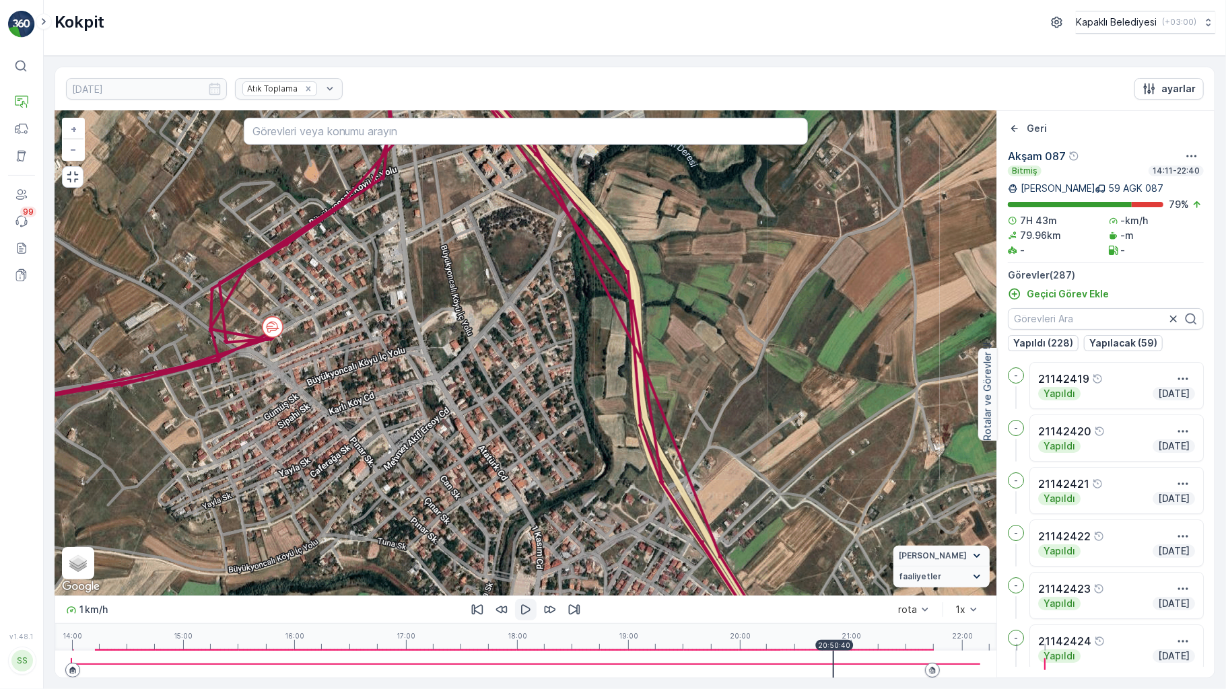
drag, startPoint x: 771, startPoint y: 367, endPoint x: 423, endPoint y: 275, distance: 359.3
click at [423, 281] on div "5 2 3 3 2 2 2 4 6 2 2 4 6 5 10 2 7 7 10 2 2 3 3 9 7 2 3 6 2 4 4 2 2 5 6 5 3 2 5…" at bounding box center [525, 353] width 941 height 485
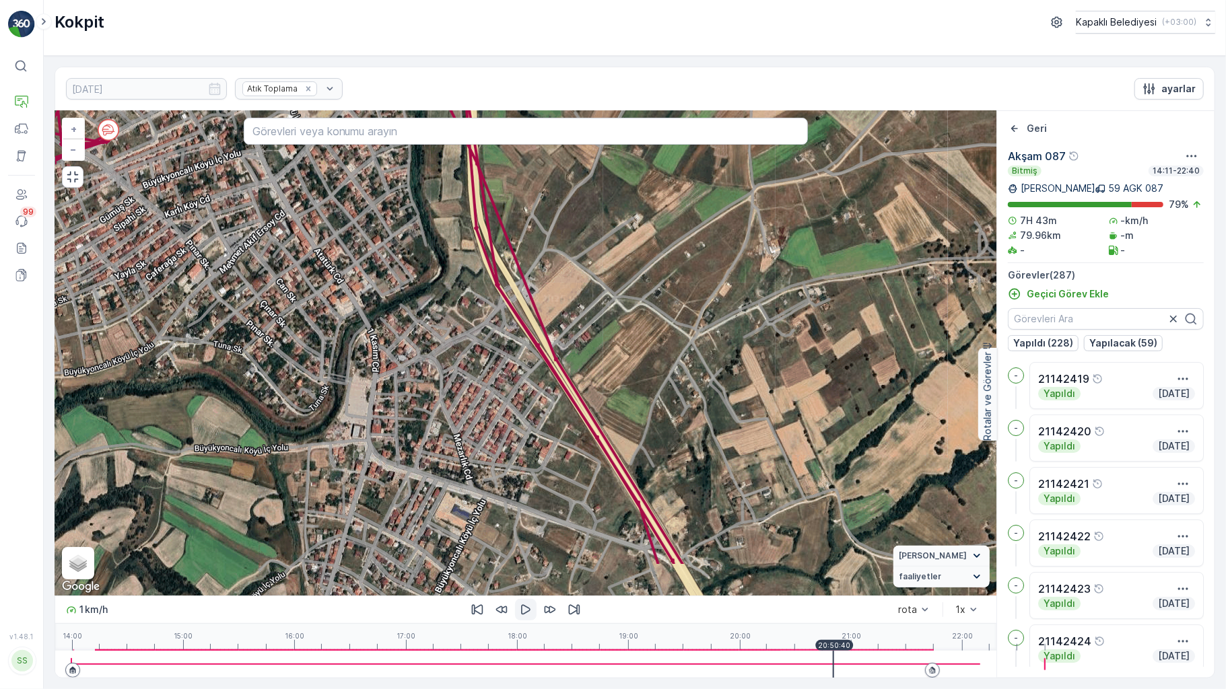
drag, startPoint x: 533, startPoint y: 461, endPoint x: 427, endPoint y: 284, distance: 206.0
click at [427, 284] on div "5 2 3 3 2 2 2 4 6 2 2 4 6 5 10 2 7 7 10 2 2 3 3 9 7 2 3 6 2 4 4 2 2 5 6 5 3 2 5…" at bounding box center [525, 353] width 941 height 485
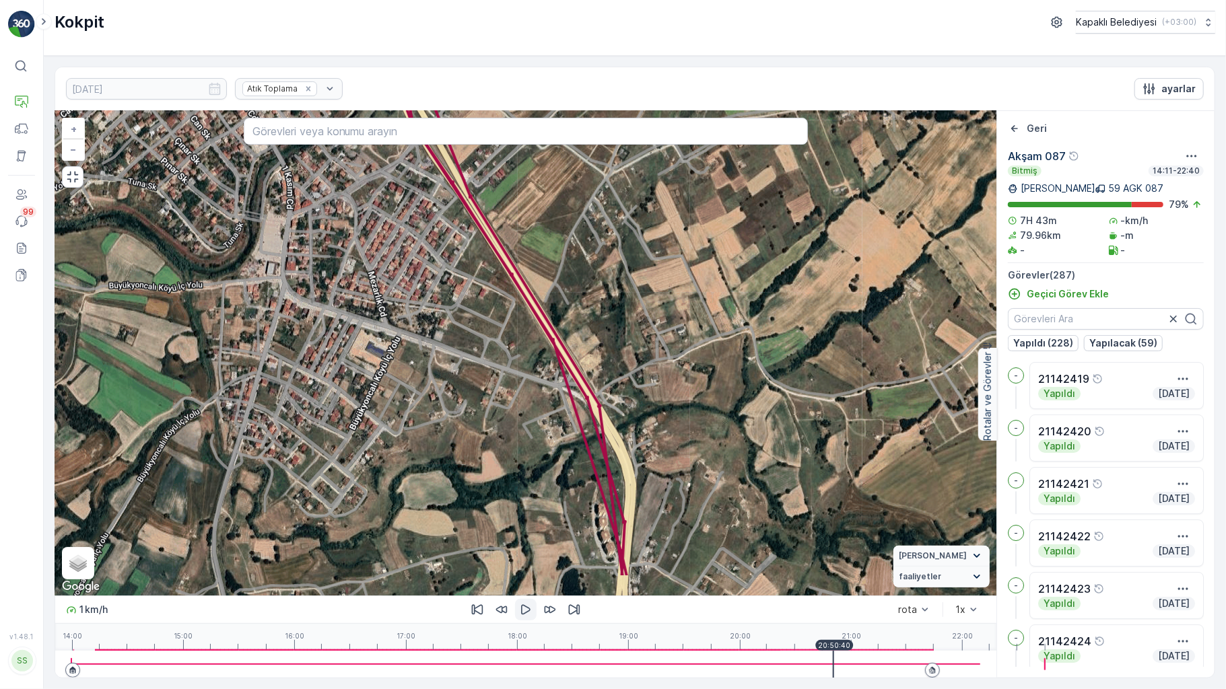
drag, startPoint x: 537, startPoint y: 464, endPoint x: 453, endPoint y: 311, distance: 174.5
click at [453, 311] on div "5 2 3 3 2 2 2 4 6 2 2 4 6 5 10 2 7 7 10 2 2 3 3 9 7 2 3 6 2 4 4 2 2 5 6 5 3 2 5…" at bounding box center [525, 353] width 941 height 485
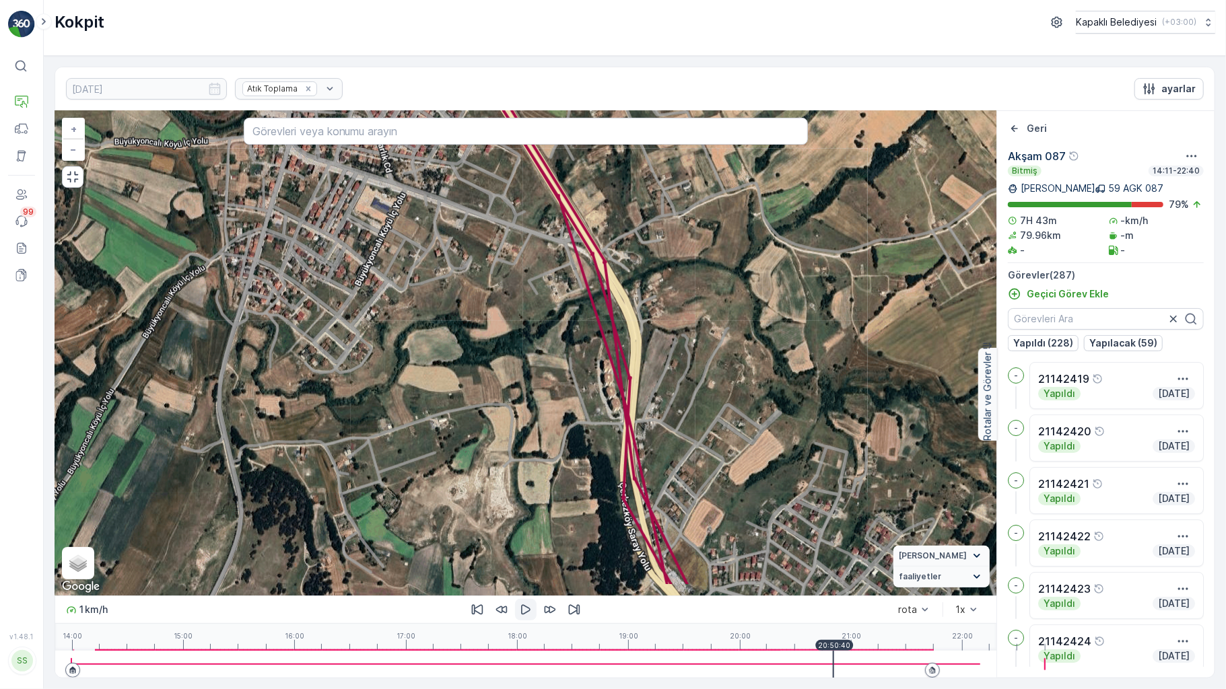
drag, startPoint x: 509, startPoint y: 480, endPoint x: 477, endPoint y: 292, distance: 190.6
click at [477, 292] on div "5 2 3 3 2 2 2 4 6 2 2 4 6 5 10 2 7 7 10 2 2 3 3 9 7 2 3 6 2 4 4 2 2 5 6 5 3 2 5…" at bounding box center [525, 353] width 941 height 485
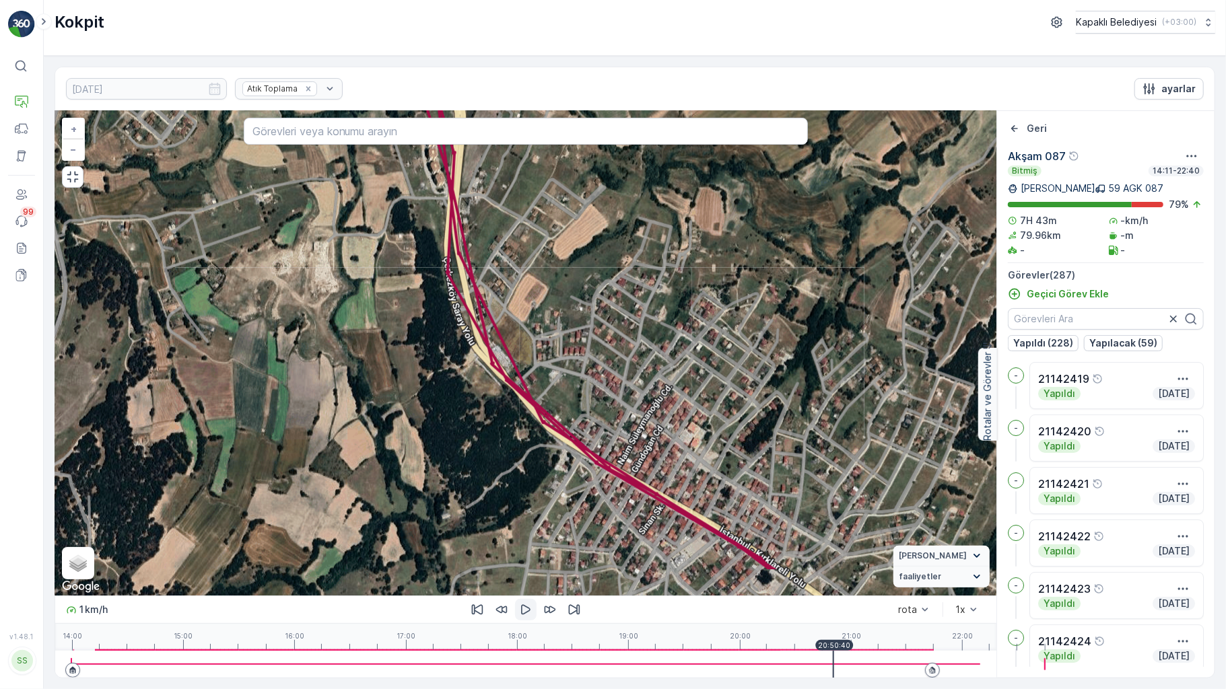
drag, startPoint x: 610, startPoint y: 520, endPoint x: 385, endPoint y: 308, distance: 309.1
click at [341, 305] on div "5 2 3 3 2 2 2 4 6 2 2 4 6 5 10 2 7 7 10 2 2 3 3 9 7 2 3 6 2 4 4 2 2 5 6 5 3 2 5…" at bounding box center [525, 353] width 941 height 485
click at [338, 303] on div "5 2 3 3 2 2 2 4 6 2 2 4 6 5 10 2 7 7 10 2 2 3 3 9 7 2 3 6 2 4 4 2 2 5 6 5 3 2 5…" at bounding box center [525, 353] width 941 height 485
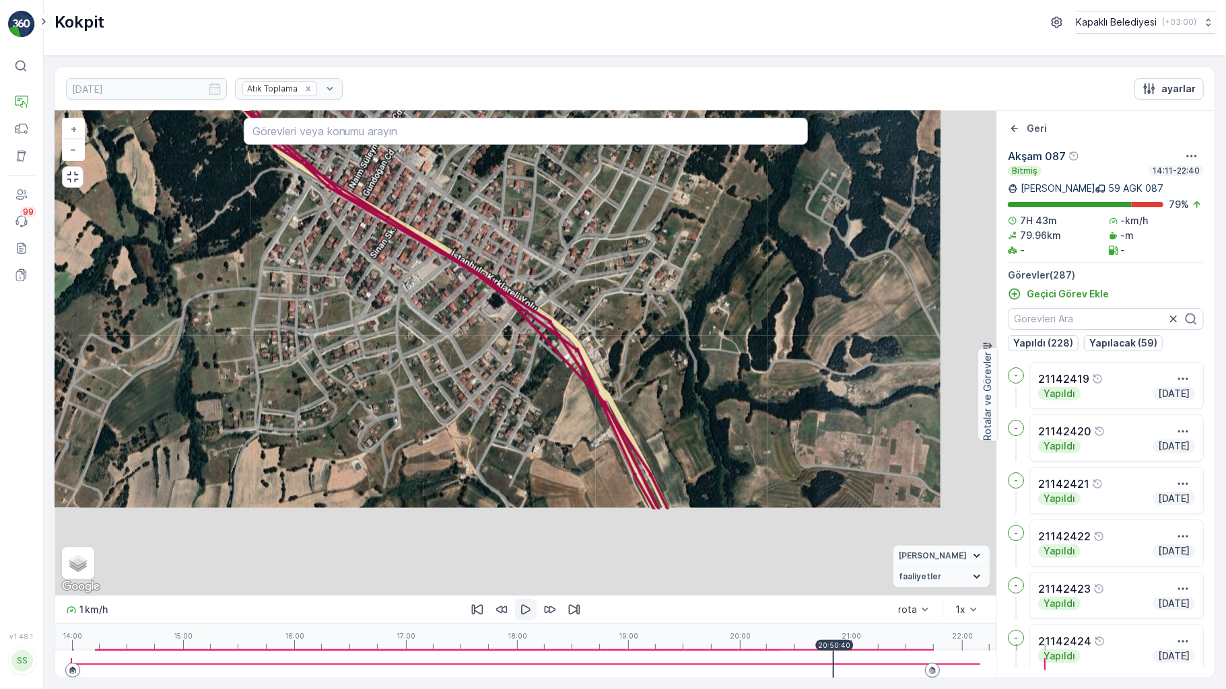
drag, startPoint x: 559, startPoint y: 529, endPoint x: 318, endPoint y: 243, distance: 373.7
click at [312, 248] on div "5 2 3 3 2 2 2 4 6 2 2 4 6 5 10 2 7 7 10 2 2 3 3 9 7 2 3 6 2 4 4 2 2 5 6 5 3 2 5…" at bounding box center [525, 353] width 941 height 485
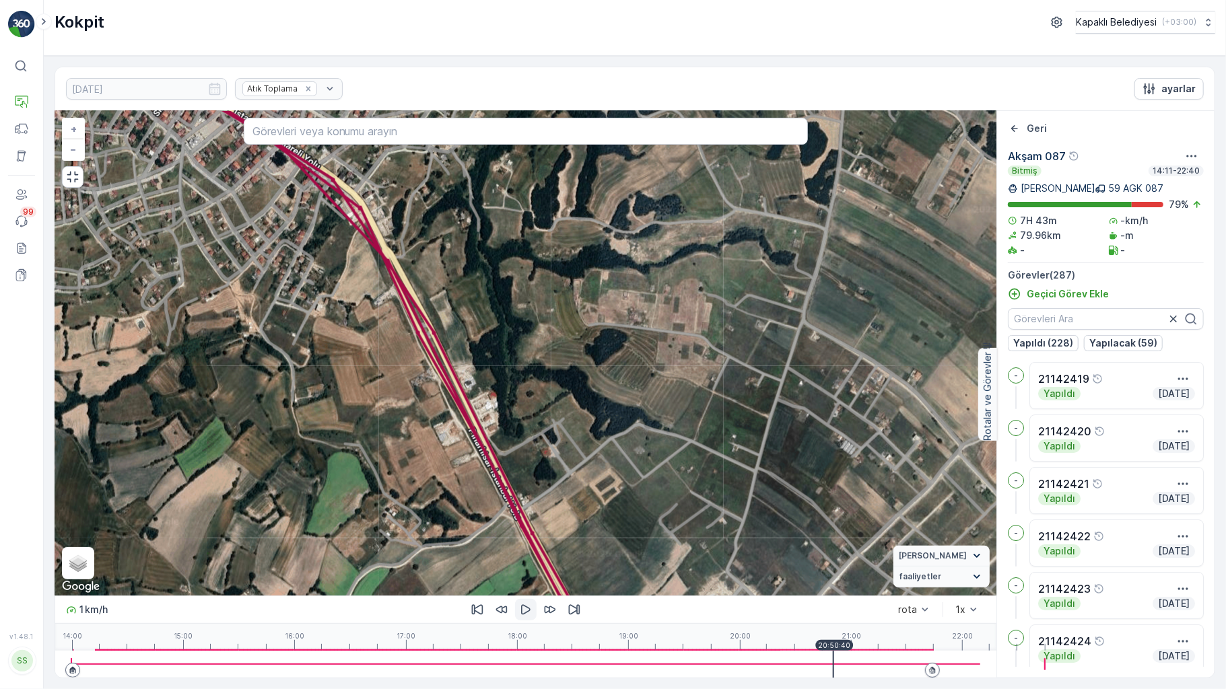
drag, startPoint x: 568, startPoint y: 435, endPoint x: 412, endPoint y: 307, distance: 201.9
click at [413, 319] on div "5 2 3 3 2 2 2 4 6 2 2 4 6 5 10 2 7 7 10 2 2 3 3 9 7 2 3 6 2 4 4 2 2 5 6 5 3 2 5…" at bounding box center [525, 353] width 941 height 485
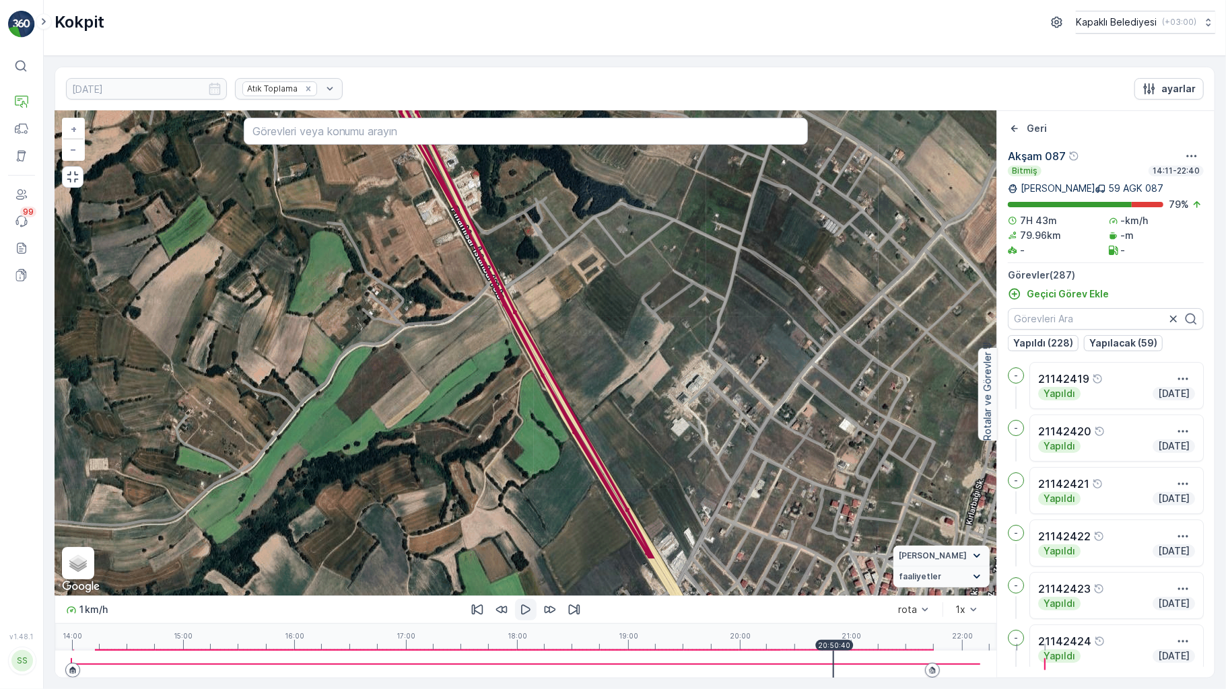
drag, startPoint x: 518, startPoint y: 553, endPoint x: 529, endPoint y: 314, distance: 239.9
click at [543, 318] on div "5 2 3 3 2 2 2 4 6 2 2 4 6 5 10 2 7 7 10 2 2 3 3 9 7 2 3 6 2 4 4 2 2 5 6 5 3 2 5…" at bounding box center [525, 353] width 941 height 485
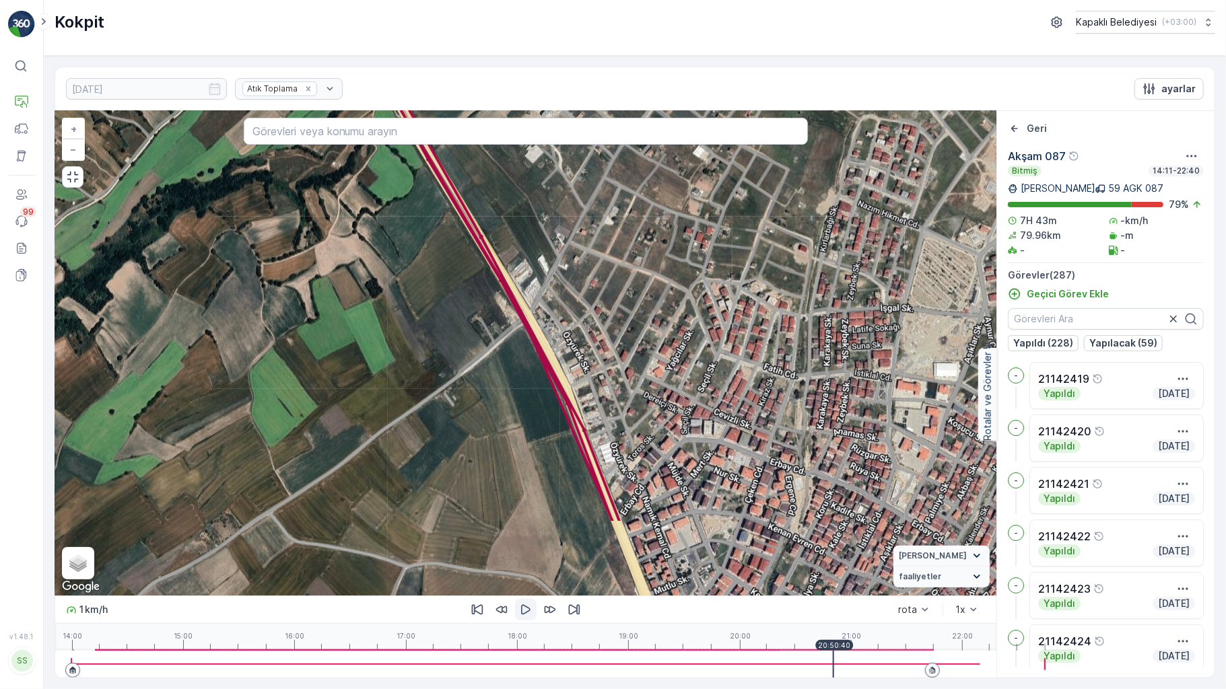
drag, startPoint x: 639, startPoint y: 553, endPoint x: 494, endPoint y: 327, distance: 268.0
click at [496, 331] on div "5 2 3 3 2 2 2 4 6 2 2 4 6 5 10 2 7 7 10 2 2 3 3 9 7 2 3 6 2 4 4 2 2 5 6 5 3 2 5…" at bounding box center [525, 353] width 941 height 485
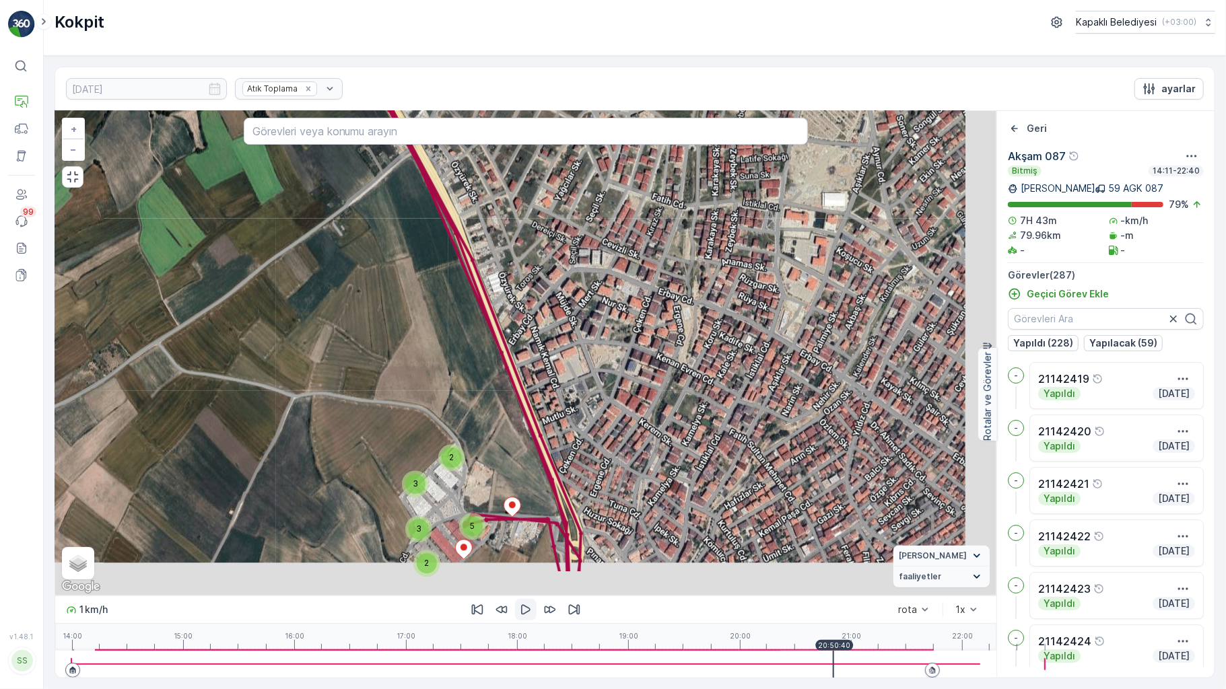
drag, startPoint x: 601, startPoint y: 479, endPoint x: 443, endPoint y: 298, distance: 241.0
click at [452, 280] on div "5 2 3 3 2 2 2 4 6 2 2 4 6 5 10 2 7 7 10 2 2 3 3 9 7 2 3 6 2 4 4 2 2 5 6 5 3 2 5…" at bounding box center [525, 353] width 941 height 485
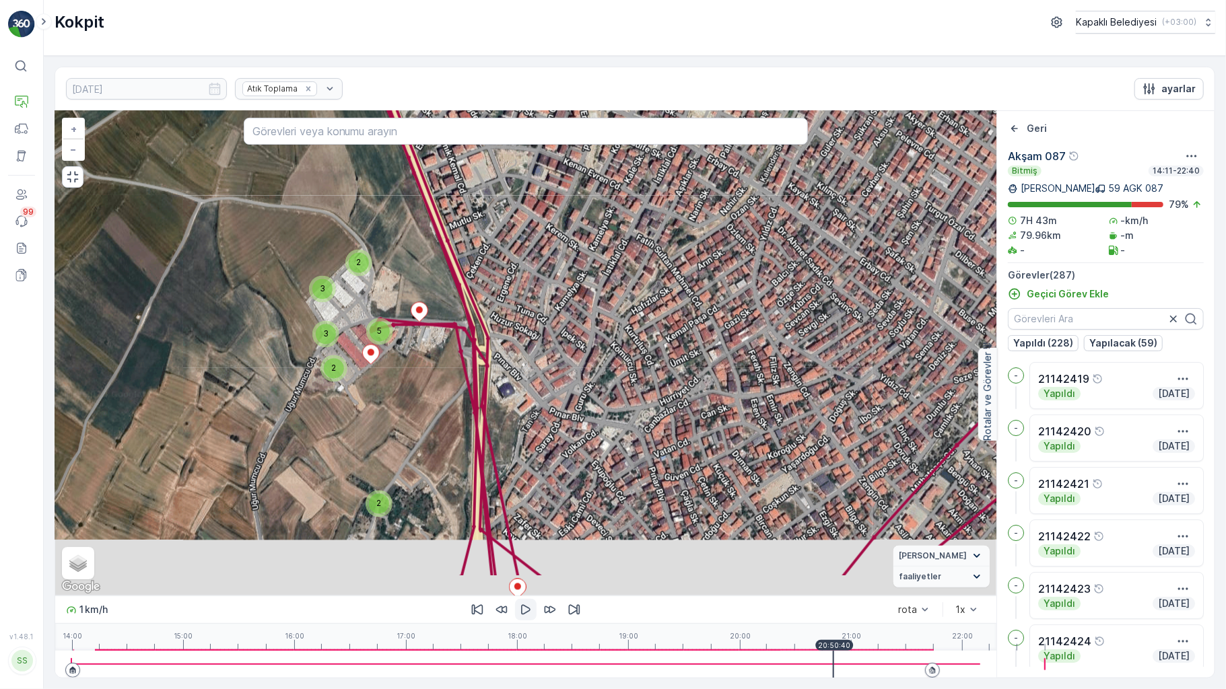
drag, startPoint x: 539, startPoint y: 574, endPoint x: 477, endPoint y: 337, distance: 245.0
click at [471, 345] on div "5 2 3 3 2 2 2 4 6 2 2 4 6 5 10 2 7 7 10 2 2 3 3 9 7 2 3 6 2 4 4 2 2 5 6 5 3 2 5…" at bounding box center [525, 353] width 941 height 485
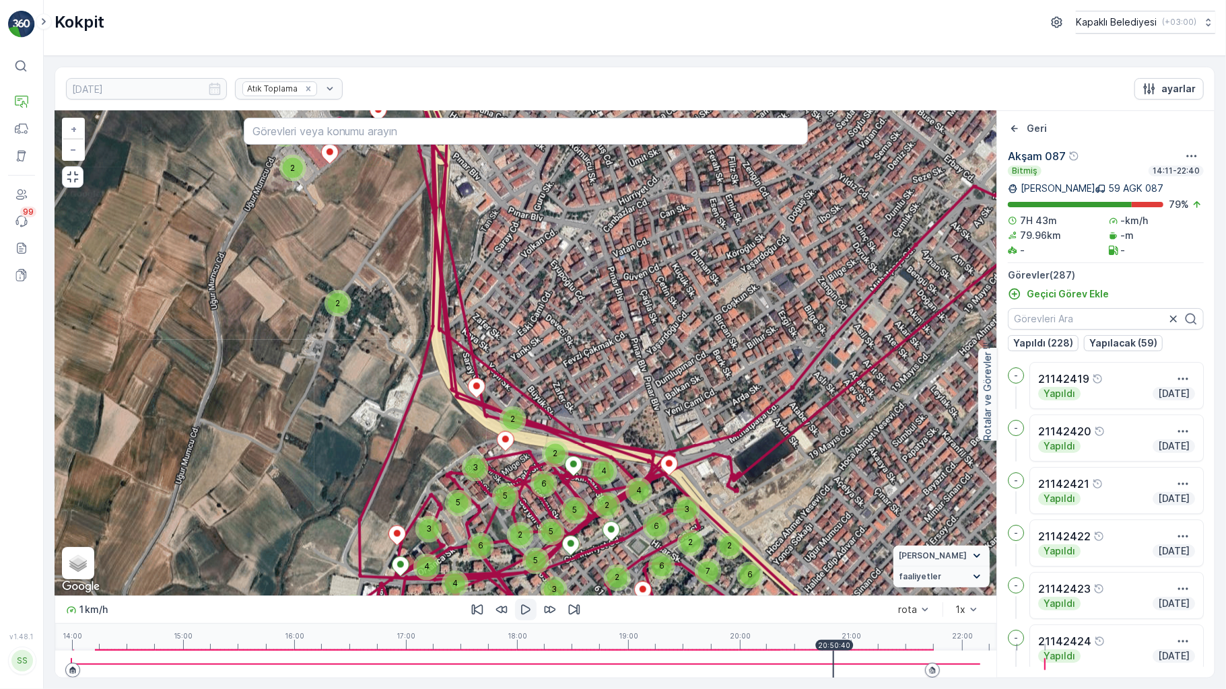
drag, startPoint x: 504, startPoint y: 512, endPoint x: 395, endPoint y: 388, distance: 165.5
click at [421, 290] on div "5 2 3 3 2 2 2 4 6 2 2 4 6 5 10 2 7 7 10 2 2 3 3 9 7 2 3 6 2 4 4 2 2 5 6 5 3 2 5…" at bounding box center [525, 353] width 941 height 485
click at [420, 287] on div "5 2 3 3 2 2 2 4 6 2 2 4 6 5 10 2 7 7 10 2 2 3 3 9 7 2 3 6 2 4 4 2 2 5 6 5 3 2 5…" at bounding box center [525, 353] width 941 height 485
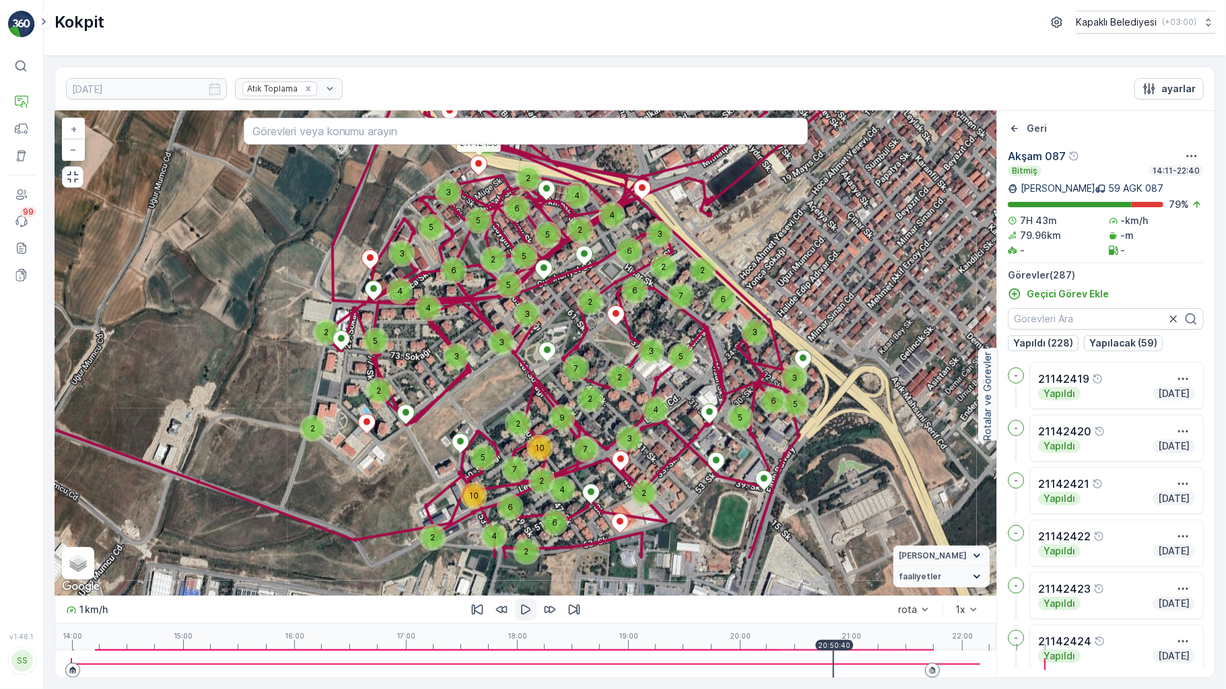
drag, startPoint x: 537, startPoint y: 436, endPoint x: 533, endPoint y: 339, distance: 97.0
click at [551, 327] on div "5 2 3 3 2 2 2 4 6 2 2 4 6 5 10 2 7 7 10 2 2 3 3 9 7 2 3 6 2 4 4 2 2 5 6 5 3 2 5…" at bounding box center [525, 353] width 941 height 485
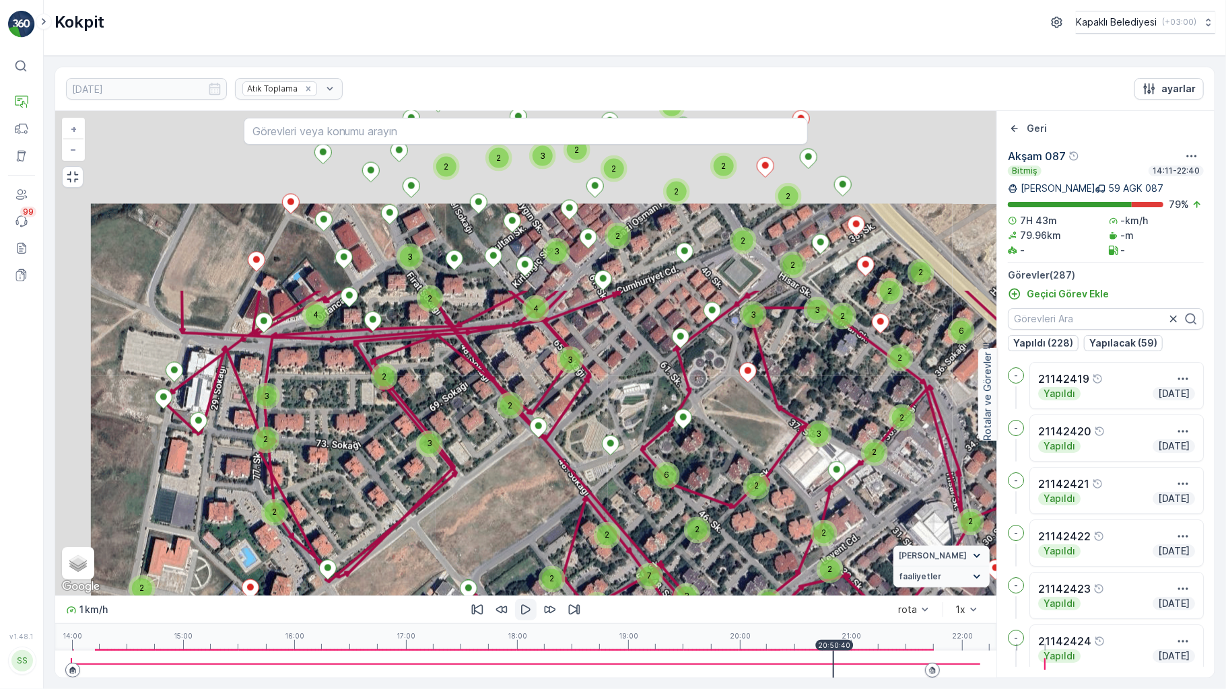
drag, startPoint x: 529, startPoint y: 298, endPoint x: 572, endPoint y: 430, distance: 139.0
click at [640, 572] on div "7" at bounding box center [650, 577] width 20 height 20
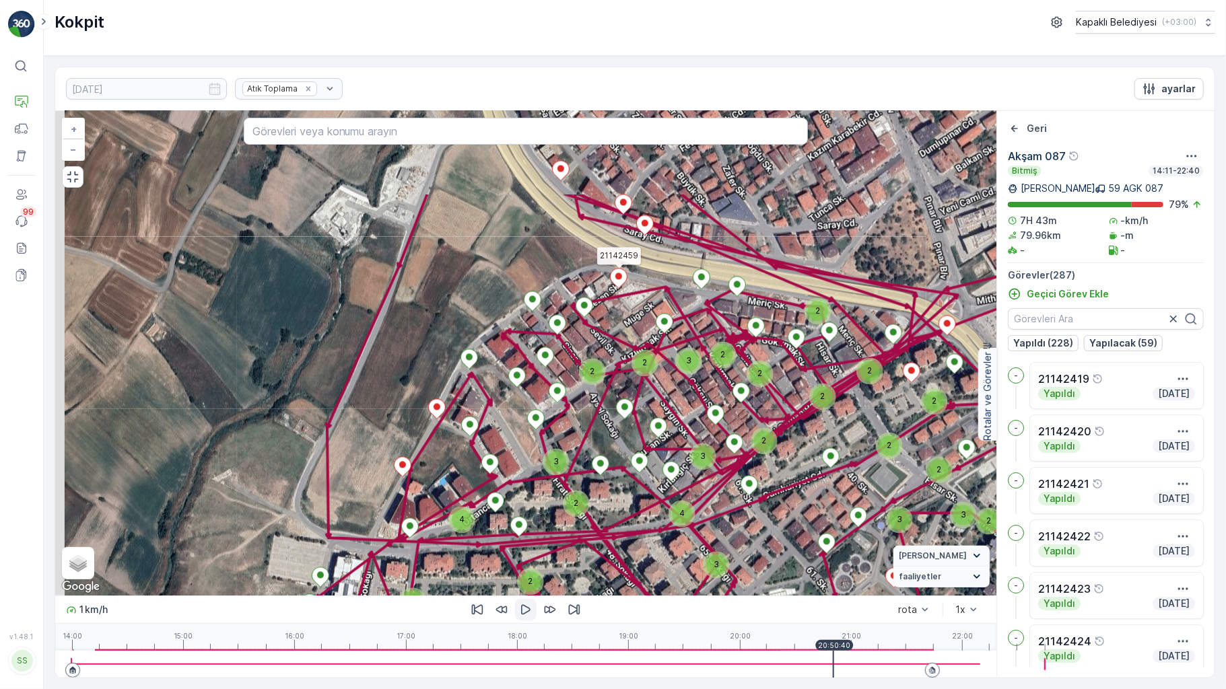
drag, startPoint x: 582, startPoint y: 334, endPoint x: 687, endPoint y: 434, distance: 145.2
click at [687, 434] on div "4 3 2 2 4 3 3 2 2 3 2 3 3 2 6 2 3 4 2 5 4 3 3 2 3 2 2 7 6 2 2 2 2 2 2 2 2 2 3 3…" at bounding box center [525, 353] width 941 height 485
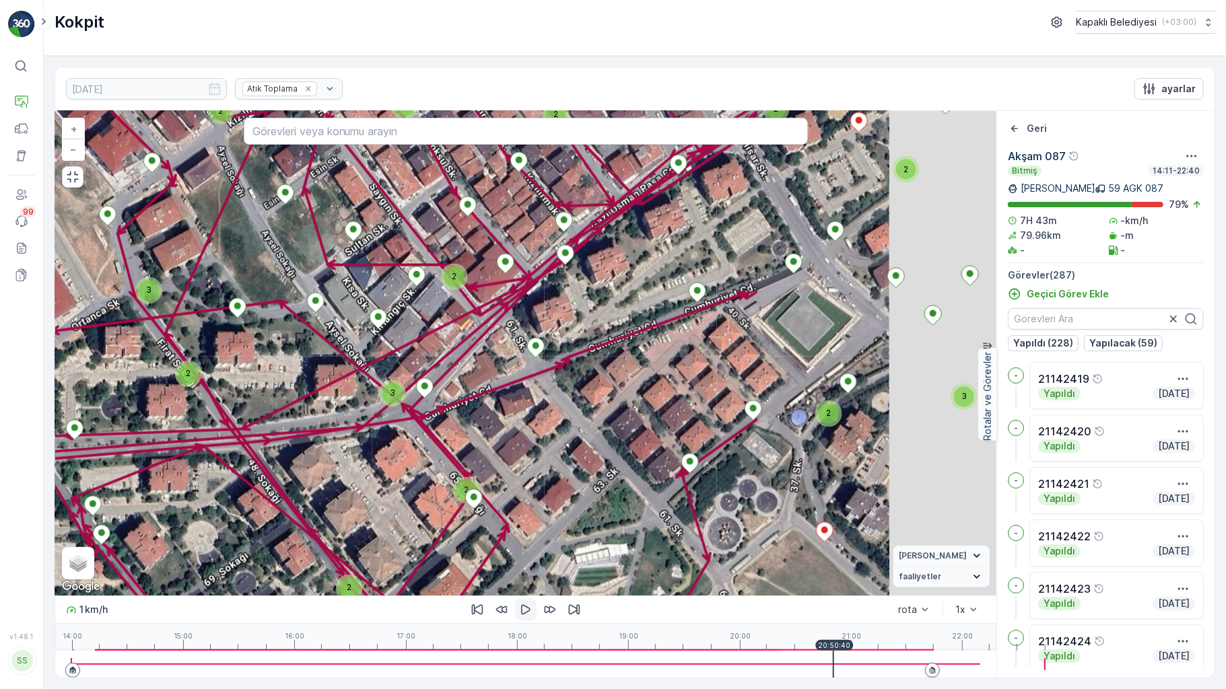
drag, startPoint x: 834, startPoint y: 450, endPoint x: 423, endPoint y: 338, distance: 425.0
click at [423, 338] on div "3 3 2 2 3 3 2 2 2 2 2 2 3 2 5 2 2 3 2 4 2 2 3 3 2 2 2 3 3 5 2 2 2 2 2 3 2 2 3 3…" at bounding box center [525, 353] width 941 height 485
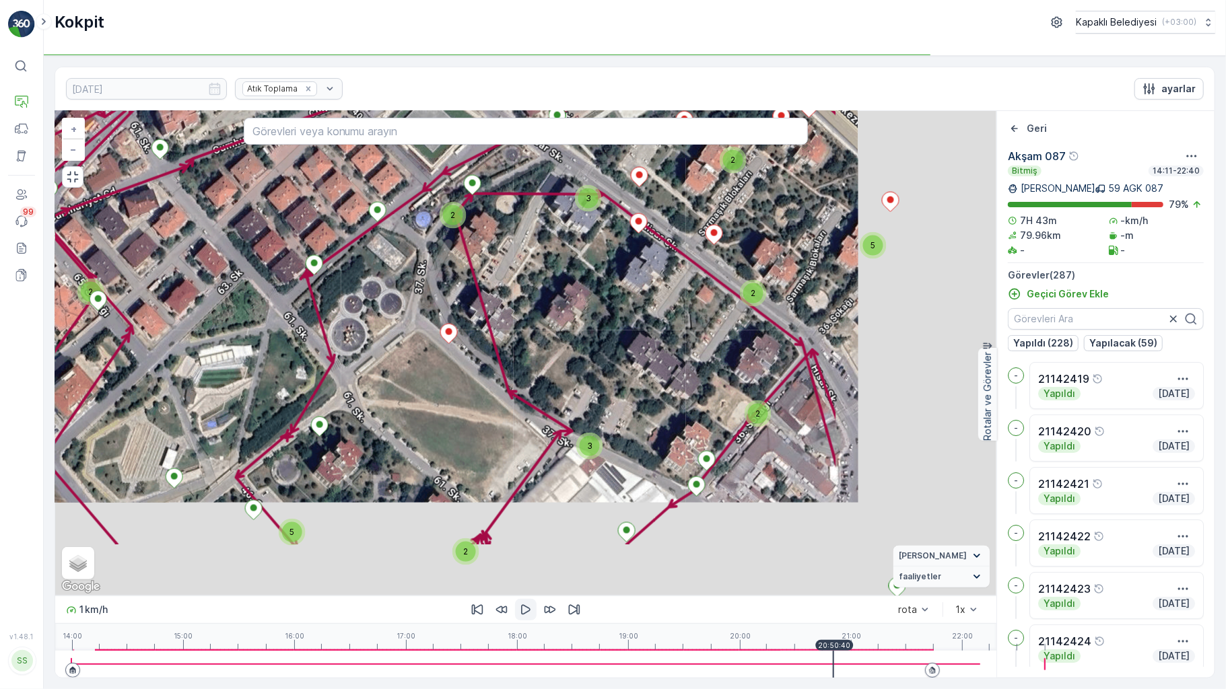
drag, startPoint x: 722, startPoint y: 523, endPoint x: 394, endPoint y: 339, distance: 375.9
click at [394, 339] on div "3 3 2 2 3 3 2 2 2 2 2 2 3 2 5 2 2 3 2 4 2 2 3 3 2 2 2 3 3 5 2 2 2 2 2 3 2 2 3 3…" at bounding box center [525, 353] width 941 height 485
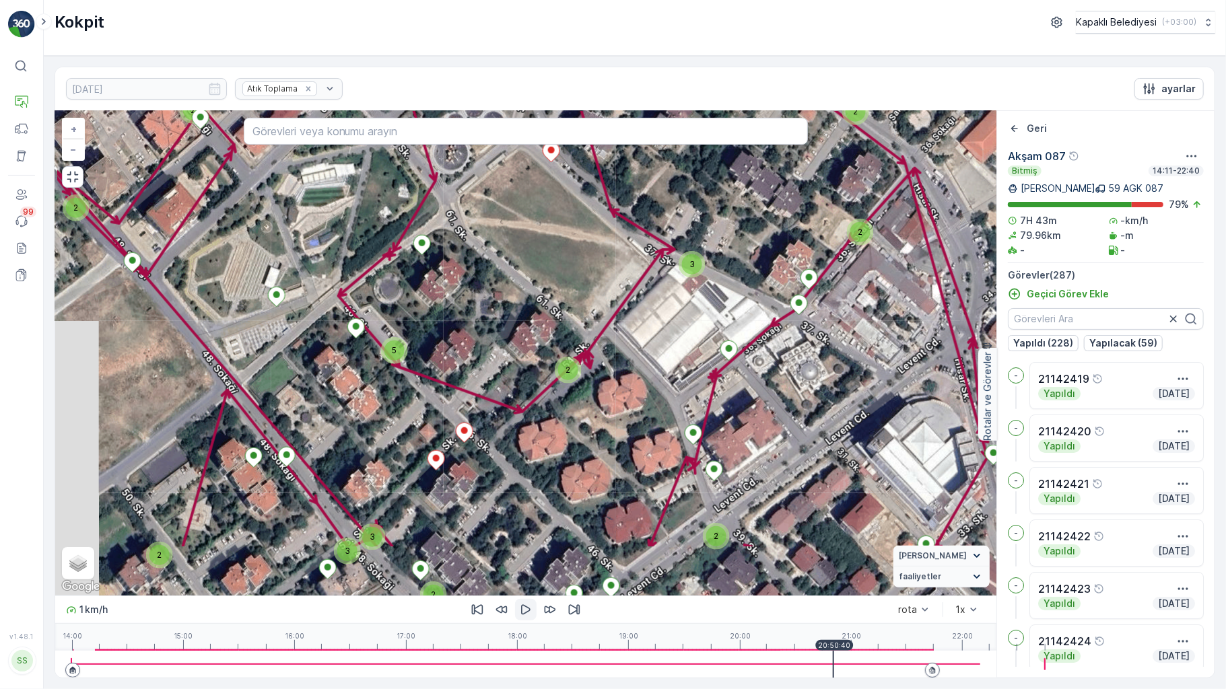
drag, startPoint x: 494, startPoint y: 500, endPoint x: 625, endPoint y: 302, distance: 237.0
click at [625, 303] on div "3 3 2 2 3 3 2 2 2 2 2 2 3 2 5 2 2 3 2 4 2 2 3 3 2 2 2 3 3 5 2 2 2 2 2 3 2 2 3 3…" at bounding box center [525, 353] width 941 height 485
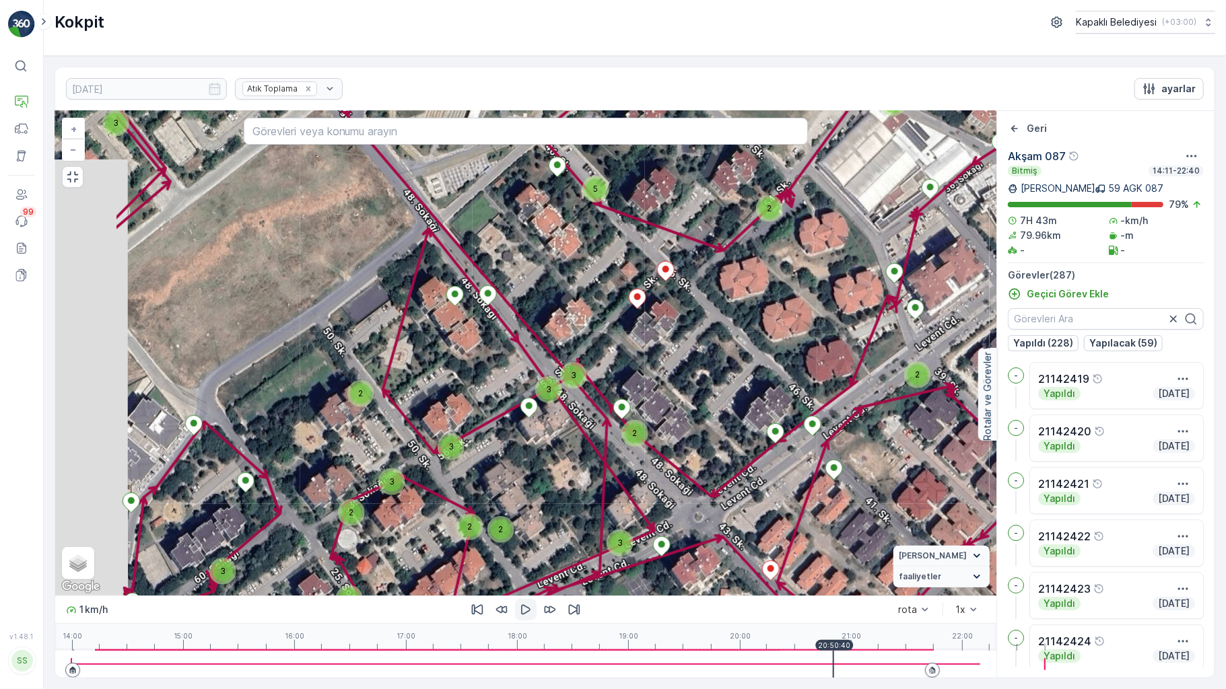
drag, startPoint x: 532, startPoint y: 512, endPoint x: 699, endPoint y: 388, distance: 207.9
click at [699, 388] on div "3 3 2 2 3 3 2 2 2 2 2 2 3 2 5 2 2 3 2 4 2 2 3 3 2 2 2 3 3 5 2 2 2 2 2 3 2 2 3 3…" at bounding box center [525, 353] width 941 height 485
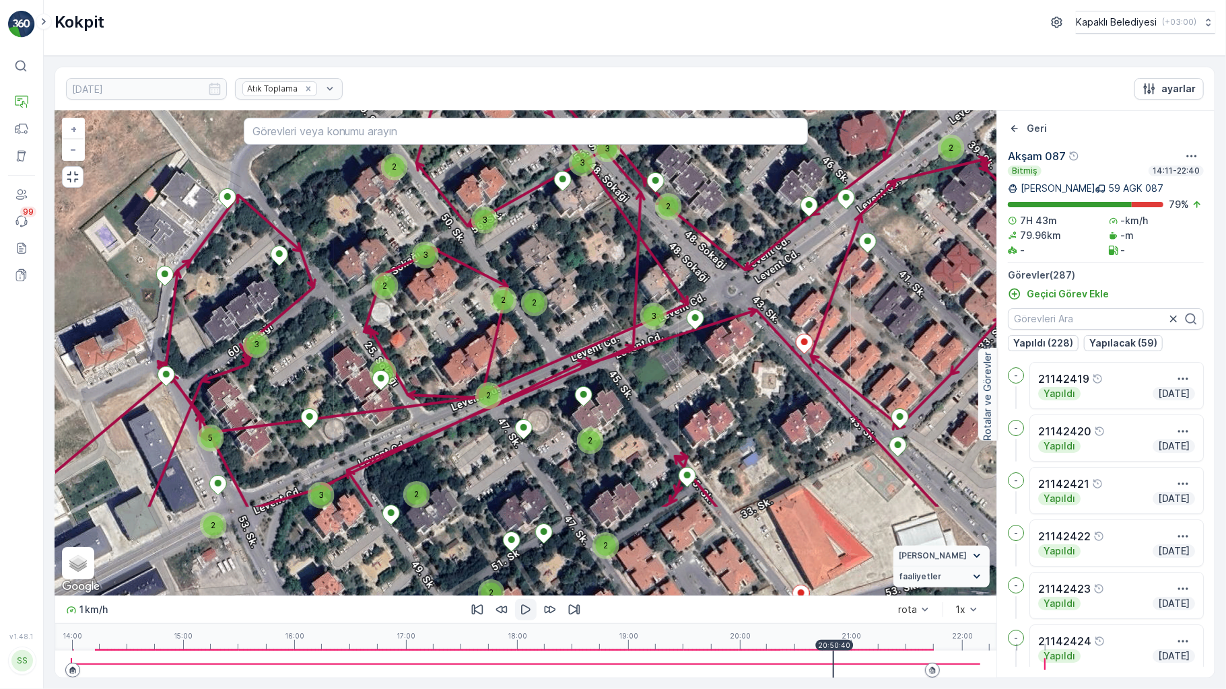
drag, startPoint x: 318, startPoint y: 483, endPoint x: 351, endPoint y: 255, distance: 231.4
click at [350, 257] on div "3 3 2 2 3 3 2 2 2 2 2 2 3 2 5 2 2 3 2 4 2 2 3 3 2 2 2 3 3 5 2 2 2 2 2 3 2 2 3 3…" at bounding box center [525, 353] width 941 height 485
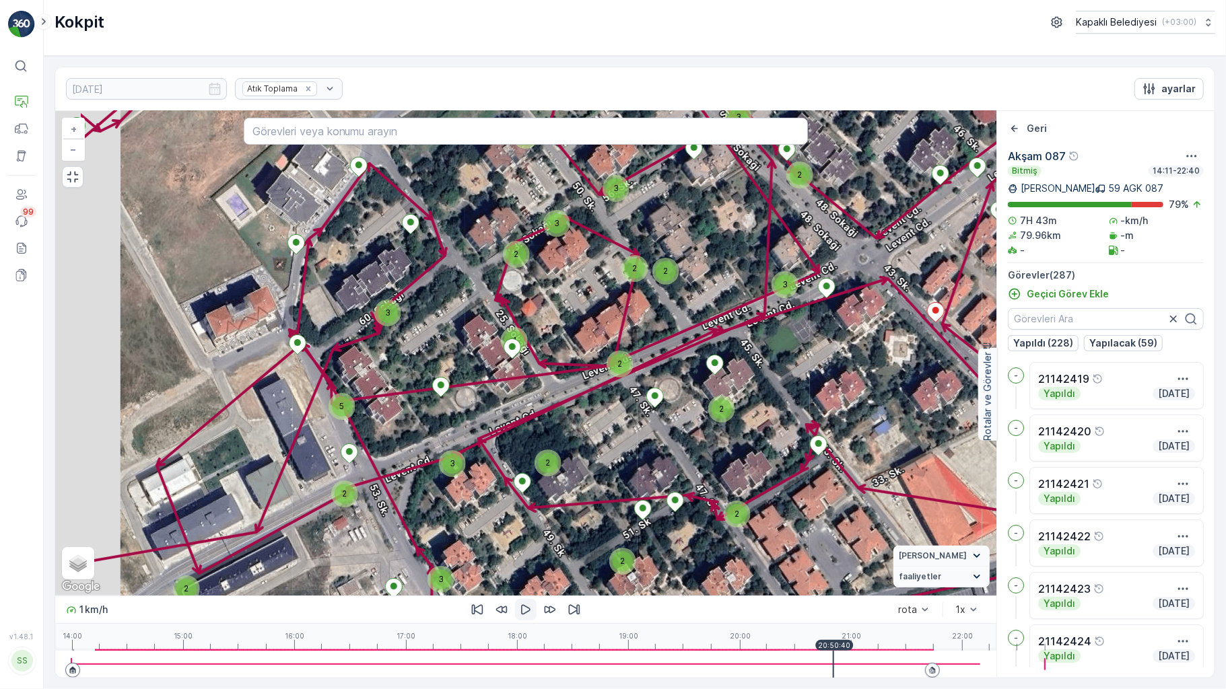
drag, startPoint x: 283, startPoint y: 421, endPoint x: 397, endPoint y: 397, distance: 116.3
click at [450, 459] on span "3" at bounding box center [452, 464] width 5 height 10
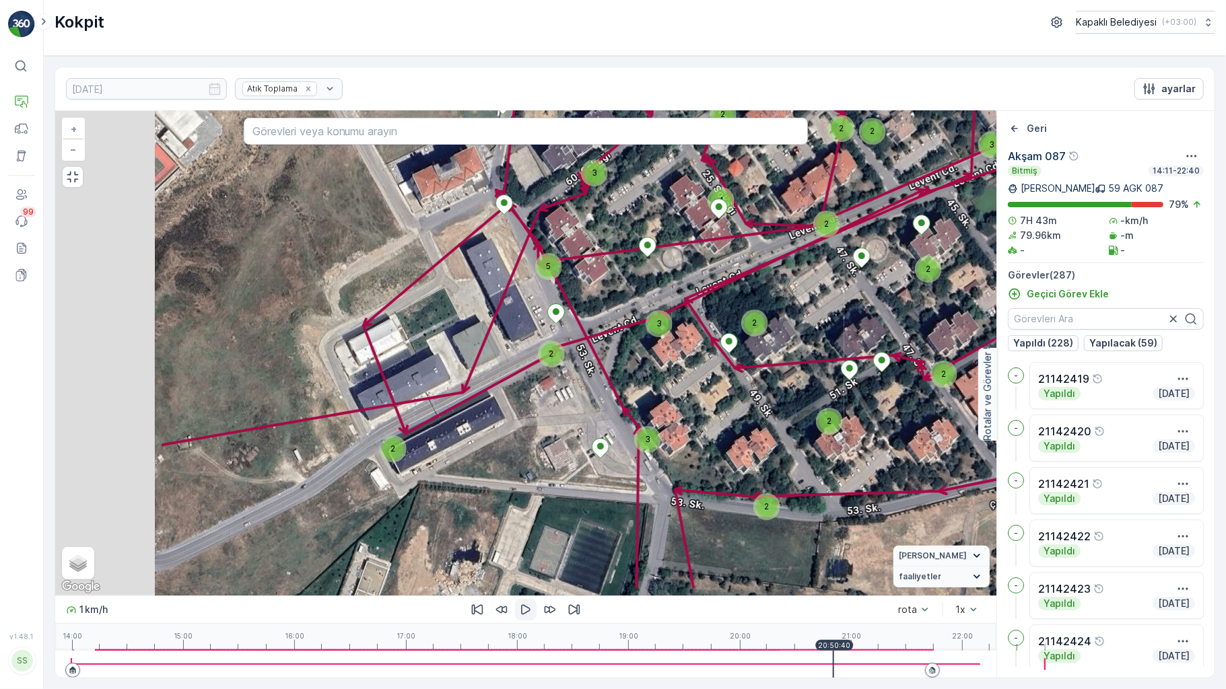
drag, startPoint x: 461, startPoint y: 409, endPoint x: 594, endPoint y: 296, distance: 174.8
click at [594, 296] on div "3 3 2 2 3 3 2 2 2 2 2 2 3 2 5 2 2 3 2 4 2 2 3 3 2 2 2 3 3 5 2 2 2 2 2 3 2 2 3 3…" at bounding box center [525, 353] width 941 height 485
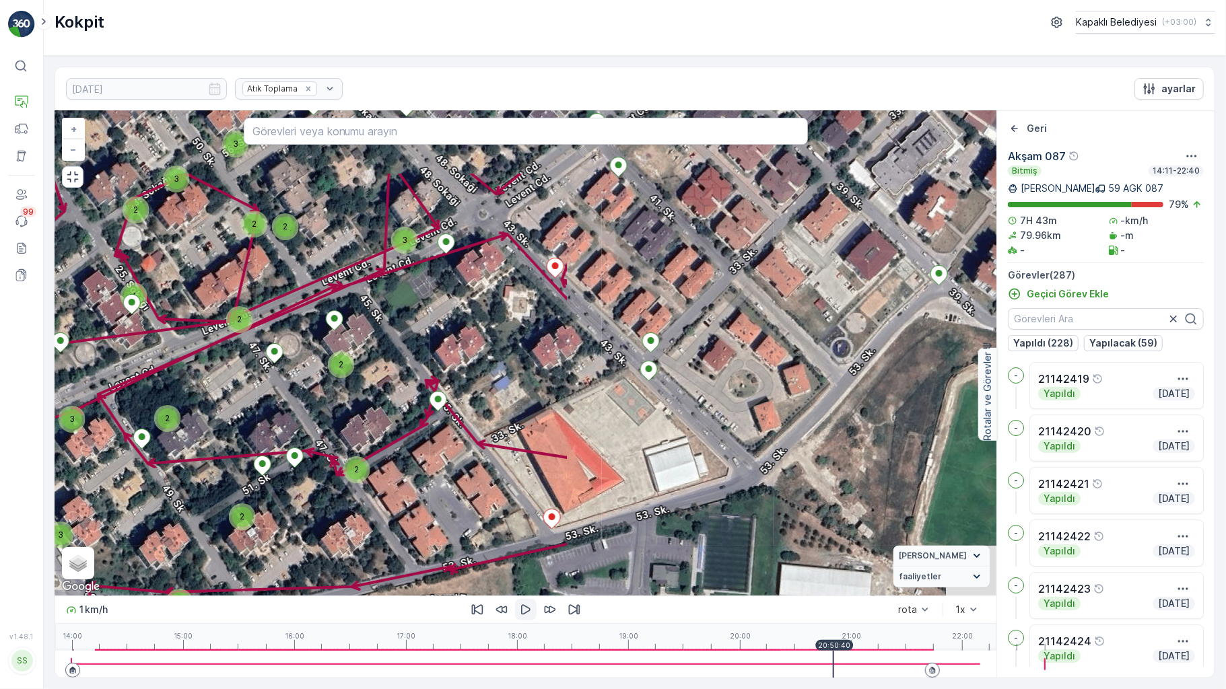
drag, startPoint x: 834, startPoint y: 396, endPoint x: 237, endPoint y: 488, distance: 603.6
click at [235, 509] on div "3 3 2 2 3 3 2 2 2 2 2 2 3 2 5 2 2 3 2 4 2 2 3 3 2 2 2 3 3 5 2 2 2 2 2 3 2 2 3 3…" at bounding box center [525, 353] width 941 height 485
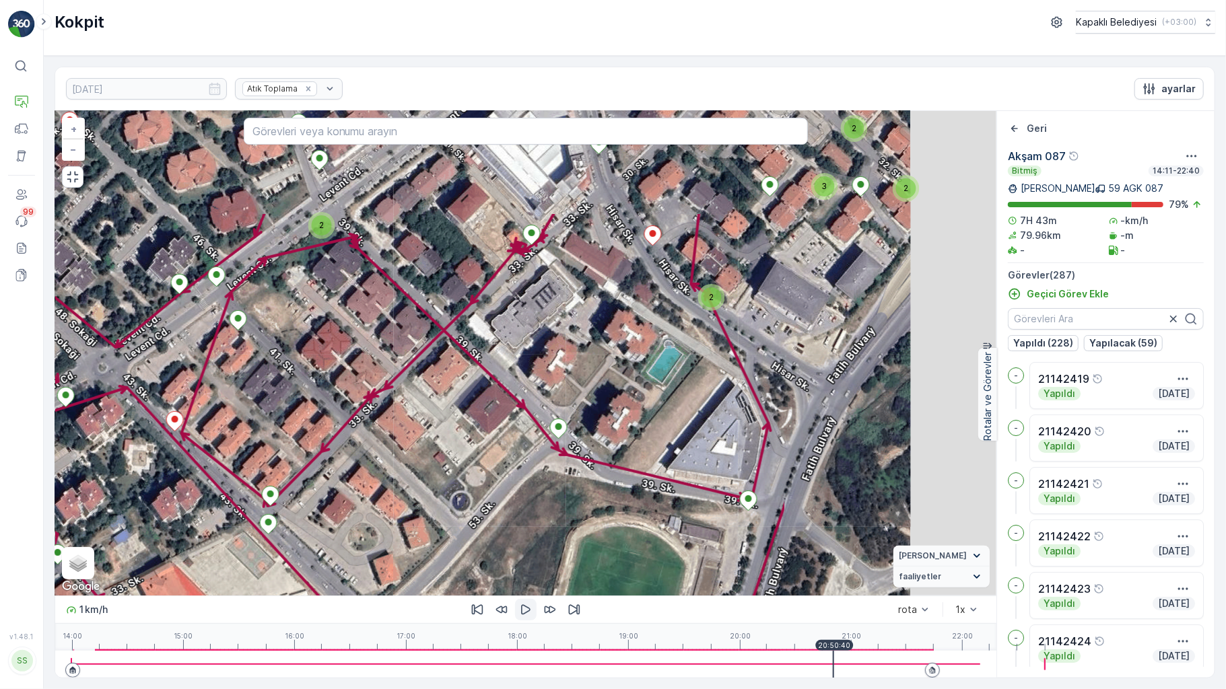
drag, startPoint x: 698, startPoint y: 326, endPoint x: 320, endPoint y: 485, distance: 409.8
click at [320, 485] on div "3 3 2 2 3 3 2 2 2 2 2 2 3 2 5 2 2 3 2 4 2 2 3 3 2 2 2 3 3 5 2 2 2 2 2 3 2 2 3 3…" at bounding box center [525, 353] width 941 height 485
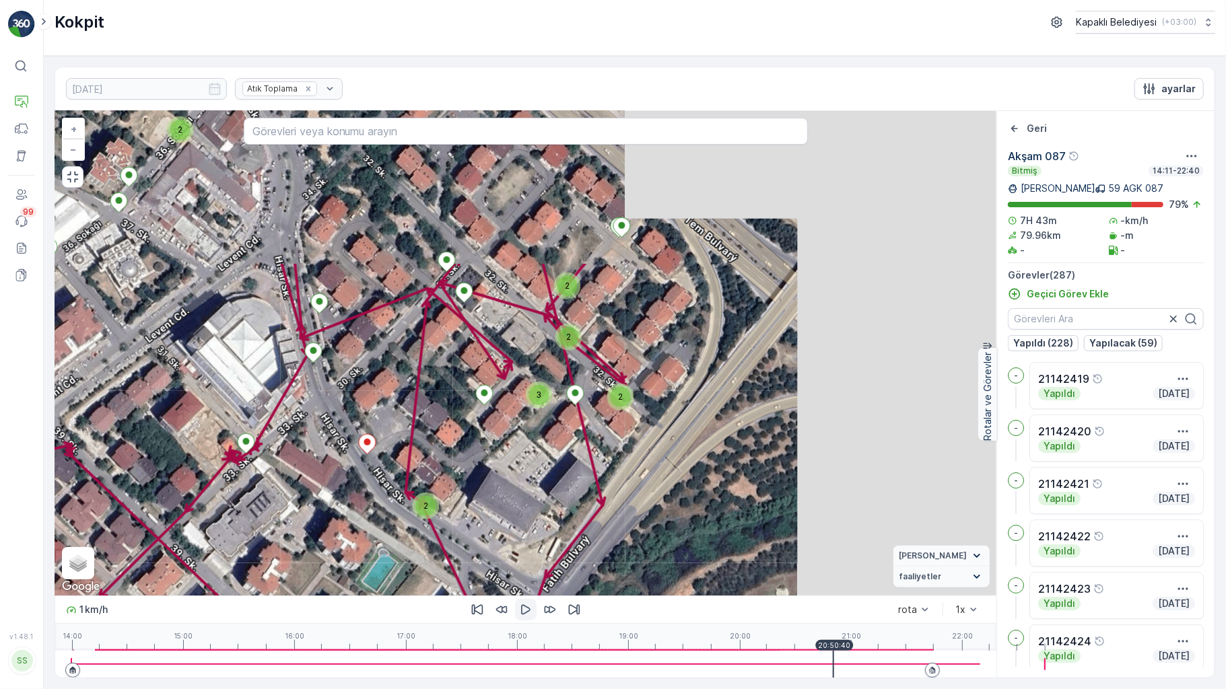
drag, startPoint x: 592, startPoint y: 372, endPoint x: 341, endPoint y: 533, distance: 299.2
click at [341, 533] on div "3 3 2 2 3 3 2 2 2 2 2 2 3 2 5 2 2 3 2 4 2 2 3 3 2 2 2 3 3 5 2 2 2 2 2 3 2 2 3 3…" at bounding box center [525, 353] width 941 height 485
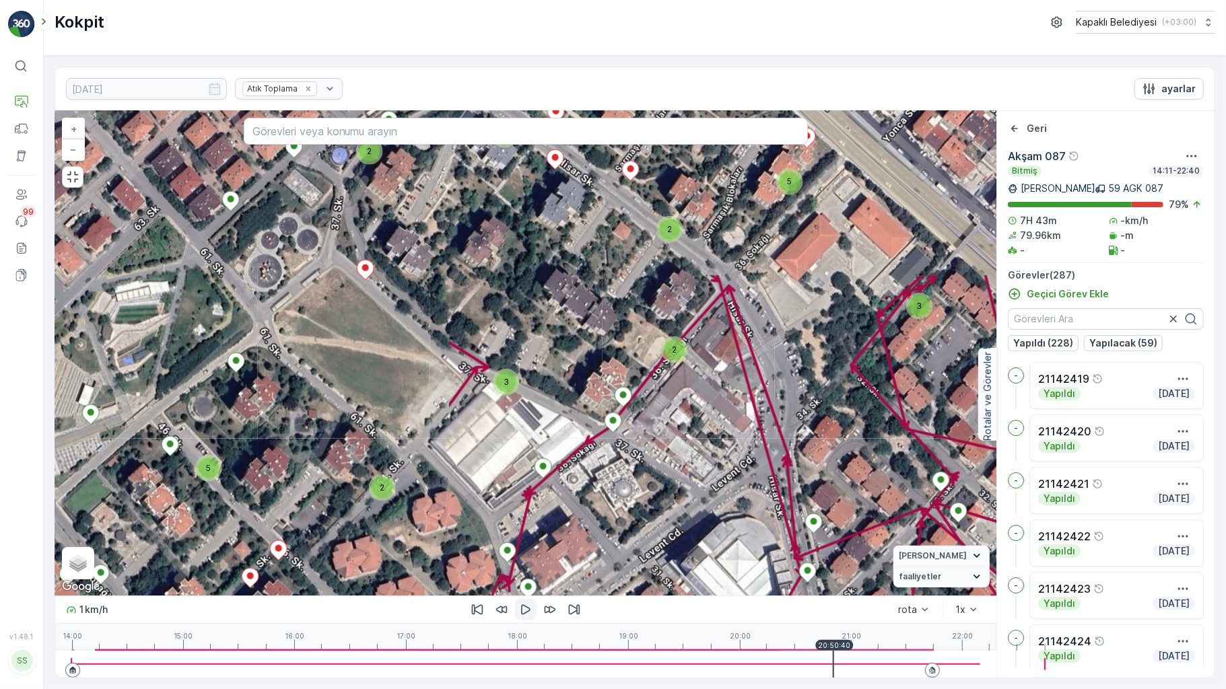
drag, startPoint x: 295, startPoint y: 367, endPoint x: 800, endPoint y: 615, distance: 562.8
click at [799, 619] on div "3 3 2 2 3 3 2 2 2 2 2 2 3 2 5 2 2 3 2 4 2 2 3 3 2 2 2 3 3 5 2 2 2 2 2 3 2 2 3 3…" at bounding box center [525, 394] width 941 height 567
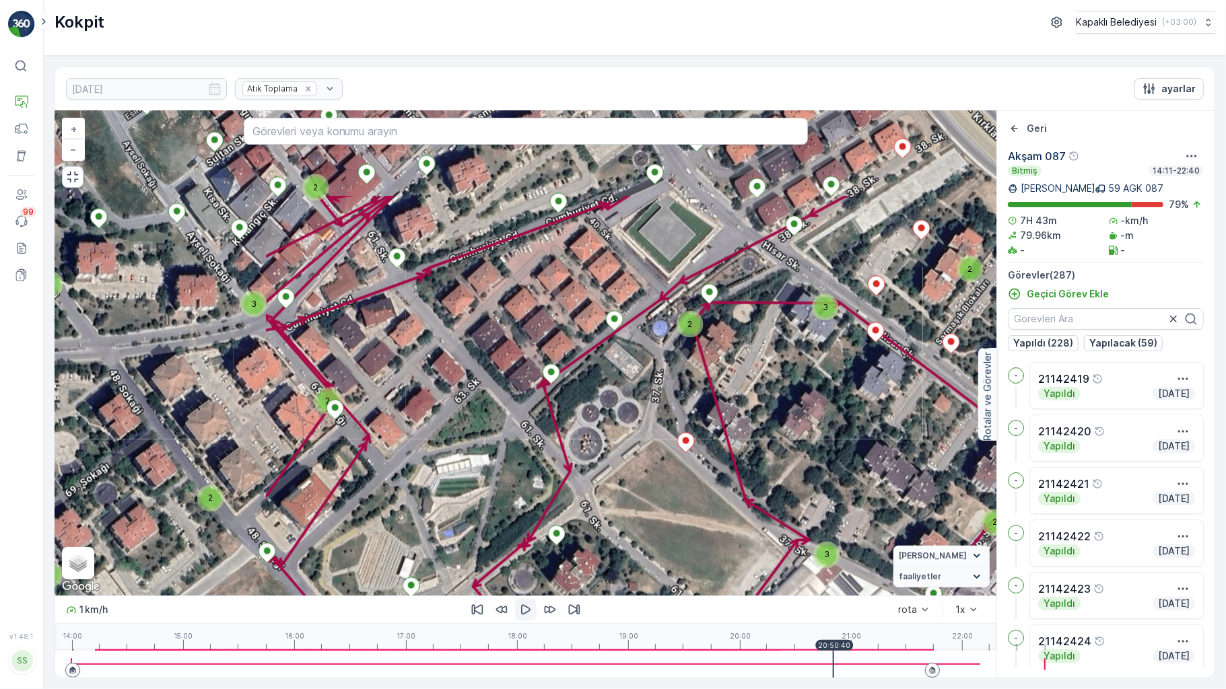
drag, startPoint x: 682, startPoint y: 438, endPoint x: 869, endPoint y: 489, distance: 193.4
click at [869, 489] on div "3 3 2 2 3 3 2 2 2 2 2 2 3 2 5 2 2 3 2 4 2 2 3 3 2 2 2 3 3 5 2 2 2 2 2 3 2 2 3 3…" at bounding box center [525, 353] width 941 height 485
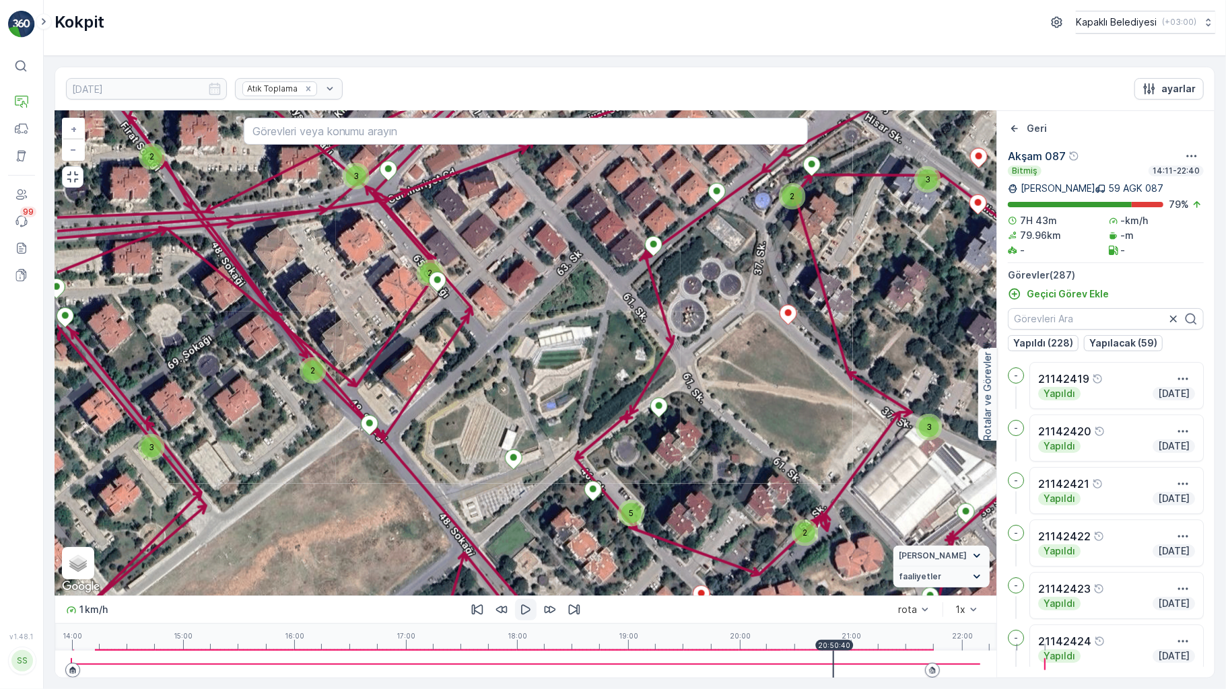
drag, startPoint x: 346, startPoint y: 509, endPoint x: 515, endPoint y: 337, distance: 240.9
click at [496, 349] on div "3 3 2 2 3 3 2 2 2 2 2 2 3 2 5 2 2 3 2 4 2 2 3 3 2 2 2 3 3 5 2 2 2 2 2 3 2 2 3 3…" at bounding box center [525, 353] width 941 height 485
click at [507, 342] on div "3 3 2 2 3 3 2 2 2 2 2 2 3 2 5 2 2 3 2 4 2 2 3 3 2 2 2 3 3 5 2 2 2 2 2 3 2 2 3 3…" at bounding box center [525, 353] width 941 height 485
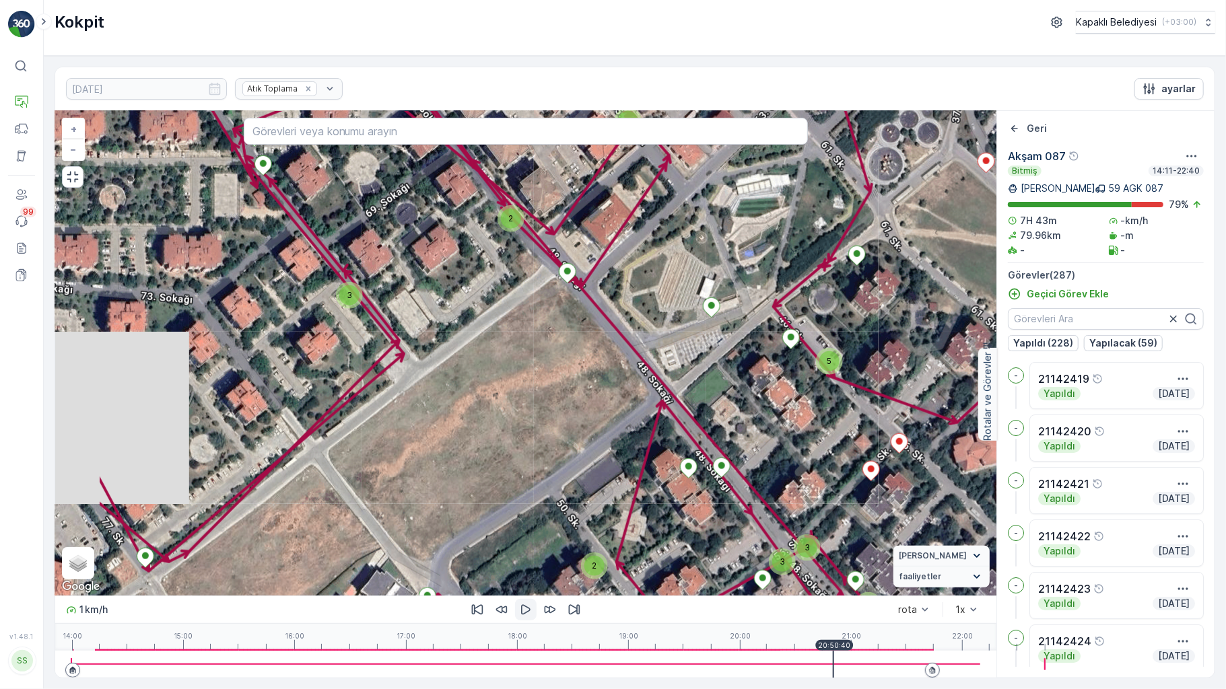
drag, startPoint x: 529, startPoint y: 490, endPoint x: 652, endPoint y: 375, distance: 168.1
click at [634, 411] on div "3 3 2 2 3 3 2 2 2 2 2 2 3 2 5 2 2 3 2 4 2 2 3 3 2 2 2 3 3 5 2 2 2 2 2 3 2 2 3 3…" at bounding box center [525, 353] width 941 height 485
click at [680, 459] on div at bounding box center [689, 471] width 18 height 24
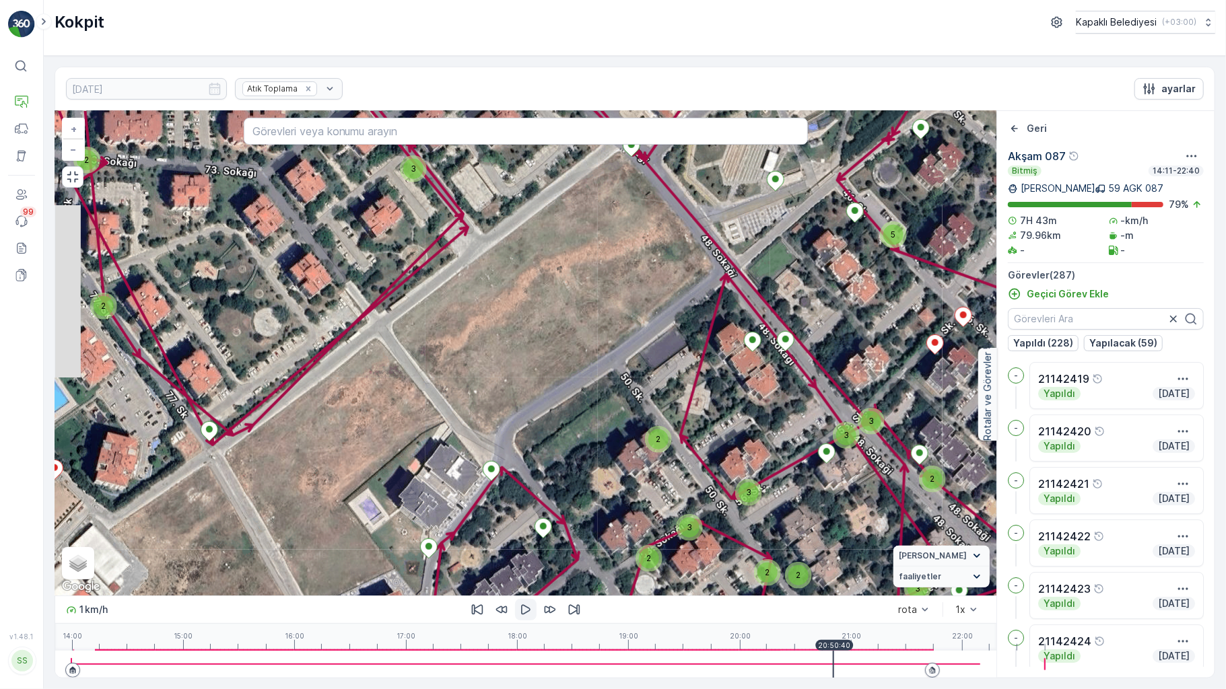
drag, startPoint x: 658, startPoint y: 506, endPoint x: 718, endPoint y: 373, distance: 145.9
click at [718, 373] on div "3 3 2 2 3 3 2 2 2 2 2 2 3 2 5 2 2 3 2 4 2 2 3 3 2 2 2 3 3 5 2 2 2 2 2 3 2 2 3 3…" at bounding box center [525, 353] width 941 height 485
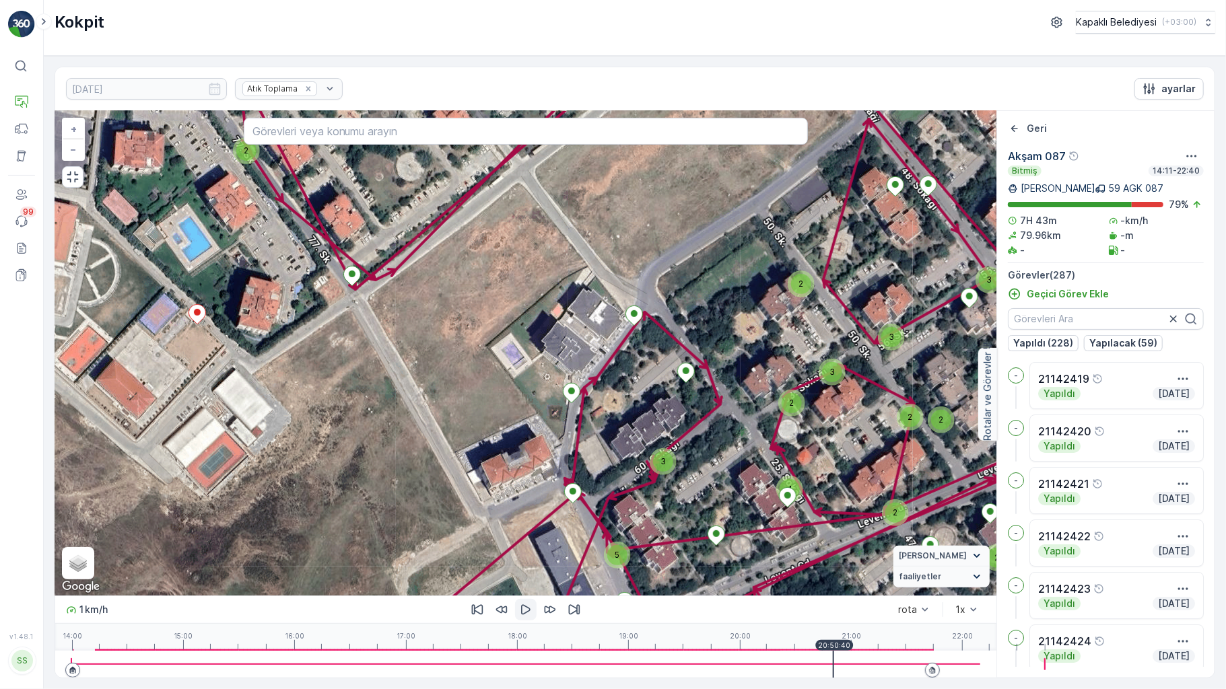
drag, startPoint x: 567, startPoint y: 436, endPoint x: 652, endPoint y: 361, distance: 114.0
click at [652, 361] on div "3 3 2 2 3 3 2 2 2 2 2 2 3 2 5 2 2 3 2 4 2 2 3 3 2 2 2 3 3 5 2 2 2 2 2 3 2 2 3 3…" at bounding box center [525, 353] width 941 height 485
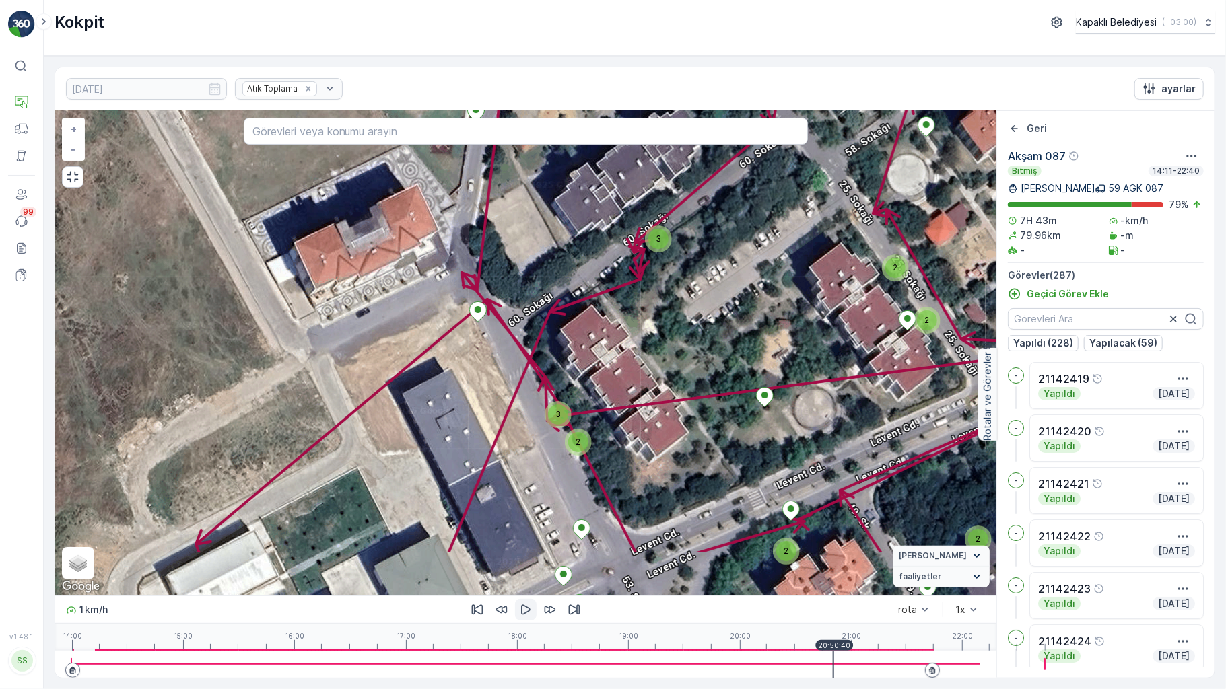
drag, startPoint x: 615, startPoint y: 477, endPoint x: 620, endPoint y: 342, distance: 134.8
click at [620, 343] on div "3 2 2 2 2 2 2 2 2 2 3 3 2 2 3 2 2 2 2 2 3 2 3 2 2 2 2 2 2 3 3 2 2 2 2 3 2 2 2 2…" at bounding box center [525, 353] width 941 height 485
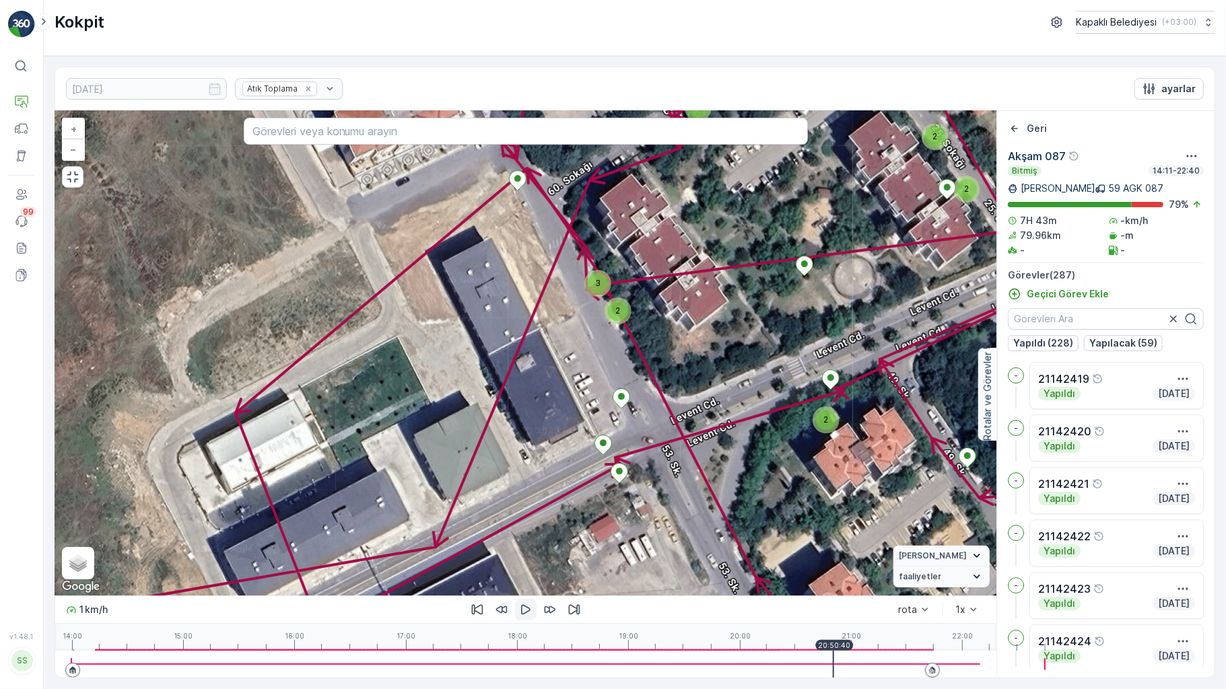
drag, startPoint x: 604, startPoint y: 520, endPoint x: 631, endPoint y: 405, distance: 118.2
click at [631, 405] on div "3 2 2 2 2 2 2 2 2 2 3 3 2 2 3 2 2 2 2 2 3 2 3 2 2 2 2 2 2 3 3 2 2 2 2 3 2 2 2 2…" at bounding box center [525, 353] width 941 height 485
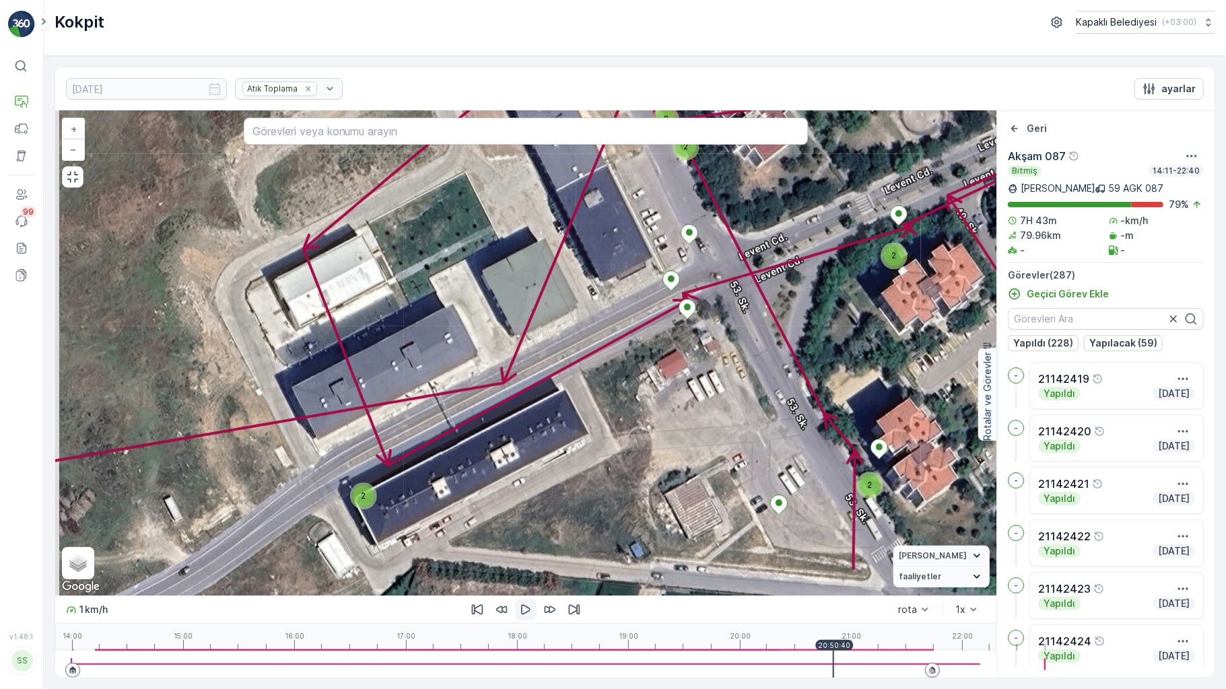
drag, startPoint x: 811, startPoint y: 415, endPoint x: 879, endPoint y: 257, distance: 172.6
click at [879, 257] on div "3 2 2 2 2 2 2 2 2 2 3 3 2 2 3 2 2 2 2 2 3 2 3 2 2 2 2 2 2 3 3 2 2 2 2 3 2 2 2 2…" at bounding box center [525, 353] width 941 height 485
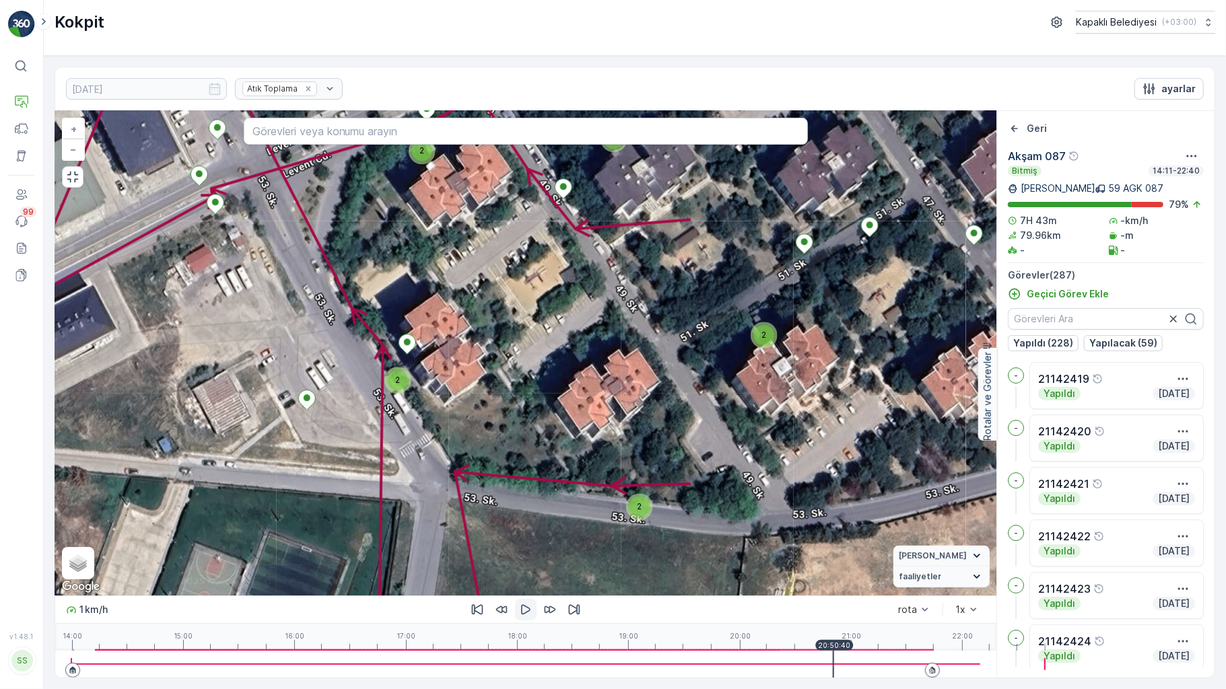
drag, startPoint x: 870, startPoint y: 463, endPoint x: 396, endPoint y: 346, distance: 488.3
click at [395, 355] on div "3 2 2 2 2 2 2 2 2 2 3 3 2 2 3 2 2 2 2 2 3 2 3 2 2 2 2 2 2 3 3 2 2 2 2 3 2 2 2 2…" at bounding box center [525, 353] width 941 height 485
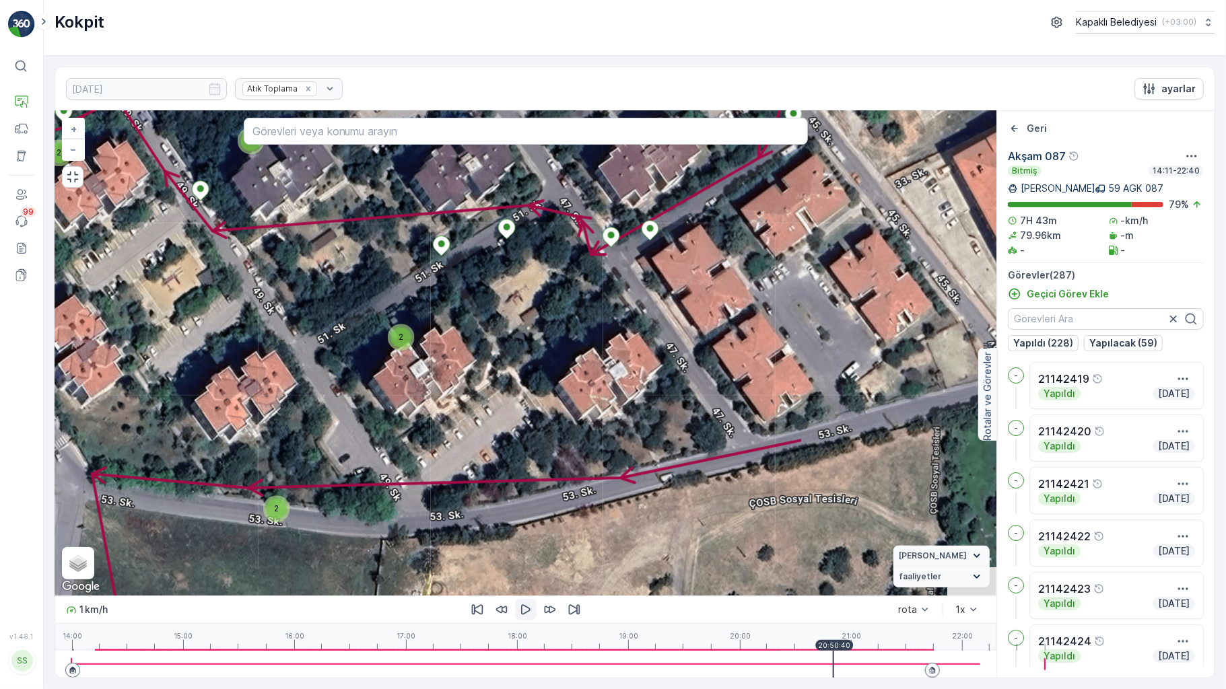
drag, startPoint x: 836, startPoint y: 452, endPoint x: 469, endPoint y: 448, distance: 367.0
click at [470, 456] on div "3 2 2 2 2 2 2 2 2 2 3 3 2 2 3 2 2 2 2 2 3 2 3 2 2 2 2 2 2 3 3 2 2 2 2 3 2 2 2 2…" at bounding box center [525, 353] width 941 height 485
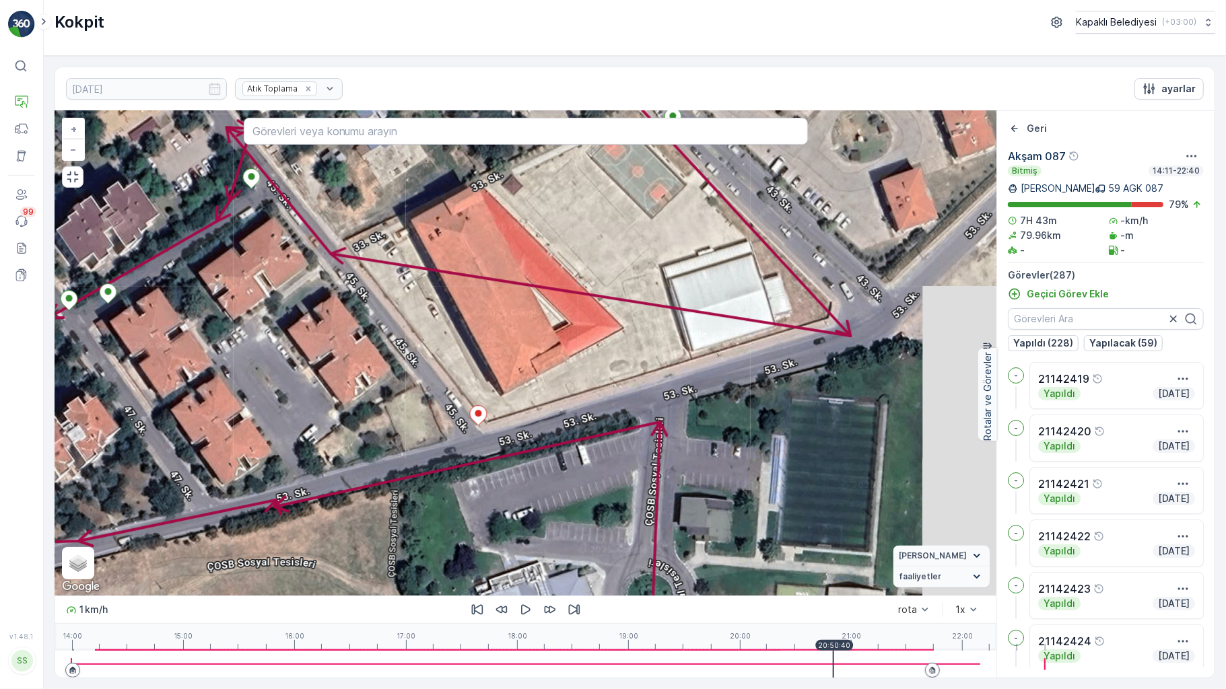
drag, startPoint x: 790, startPoint y: 439, endPoint x: 545, endPoint y: 421, distance: 245.7
click at [555, 439] on div "3 2 2 2 2 2 2 2 2 2 3 3 2 2 3 2 2 2 2 2 3 2 3 2 2 2 2 2 2 3 3 2 2 2 2 3 2 2 2 2…" at bounding box center [525, 353] width 941 height 485
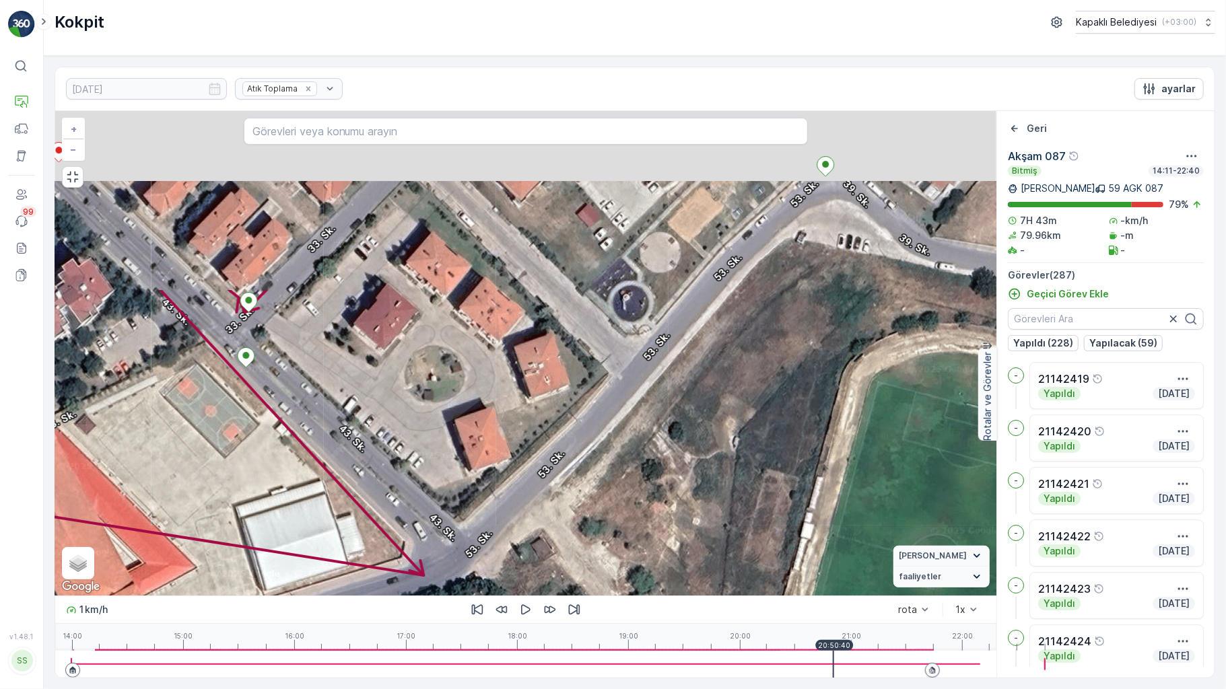
drag, startPoint x: 860, startPoint y: 341, endPoint x: 444, endPoint y: 544, distance: 463.1
click at [450, 574] on div "3 2 2 2 2 2 2 2 2 2 3 3 2 2 3 2 2 2 2 2 3 2 3 2 2 2 2 2 2 3 3 2 2 2 2 3 2 2 2 2…" at bounding box center [525, 353] width 941 height 485
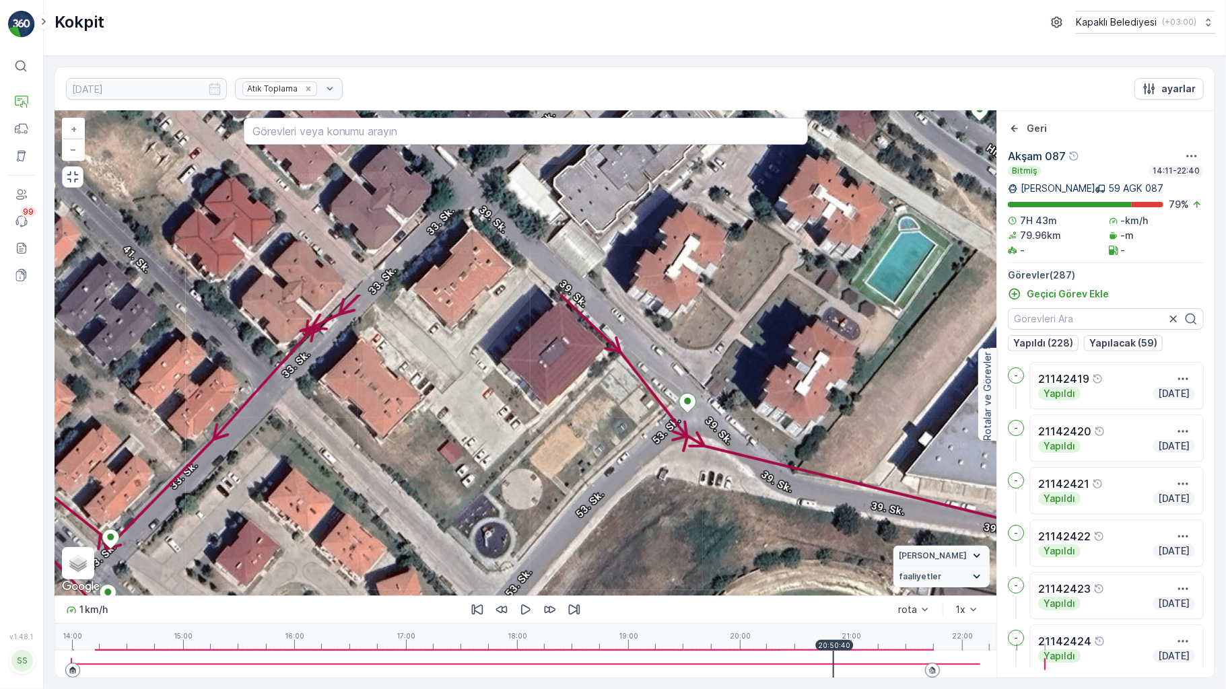
drag, startPoint x: 728, startPoint y: 300, endPoint x: 612, endPoint y: 515, distance: 244.9
click at [612, 515] on div "3 2 2 2 2 2 2 2 2 2 3 3 2 2 3 2 2 2 2 2 3 2 3 2 2 2 2 2 2 3 3 2 2 2 2 3 2 2 2 2…" at bounding box center [525, 353] width 941 height 485
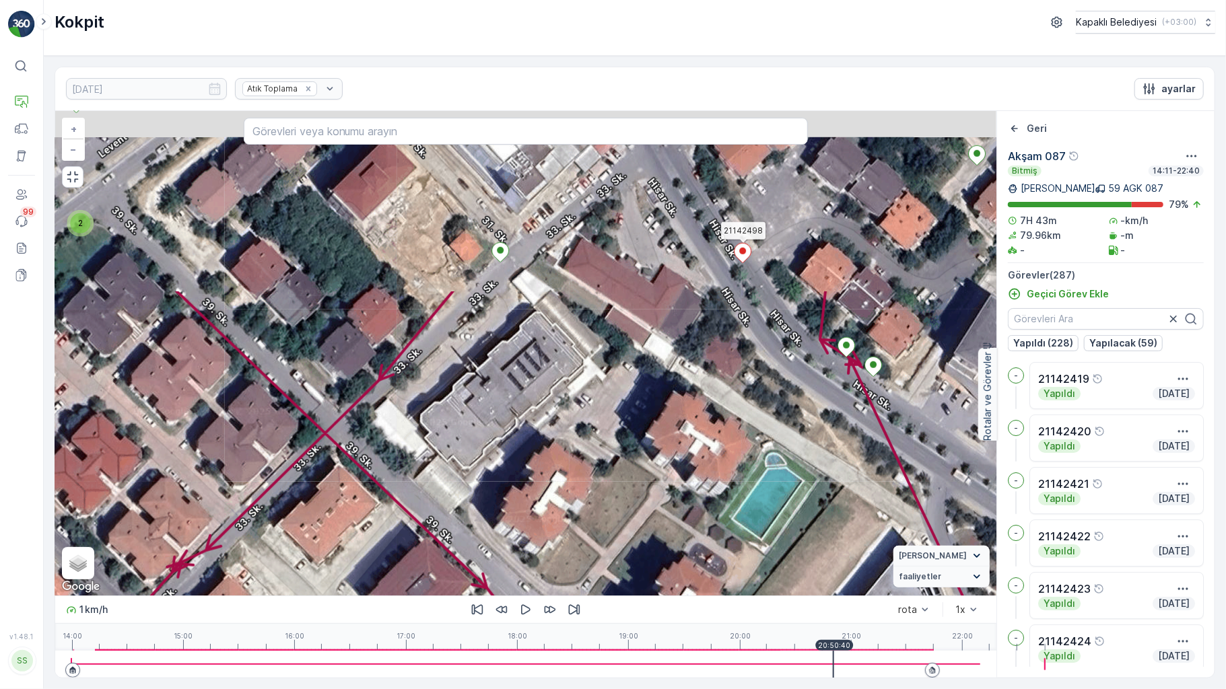
drag, startPoint x: 698, startPoint y: 311, endPoint x: 584, endPoint y: 523, distance: 240.4
click at [584, 523] on div "3 2 2 2 2 2 2 2 2 2 3 3 2 2 3 2 2 2 2 2 3 2 3 2 2 2 2 2 2 3 3 2 2 2 2 3 2 2 2 2…" at bounding box center [525, 353] width 941 height 485
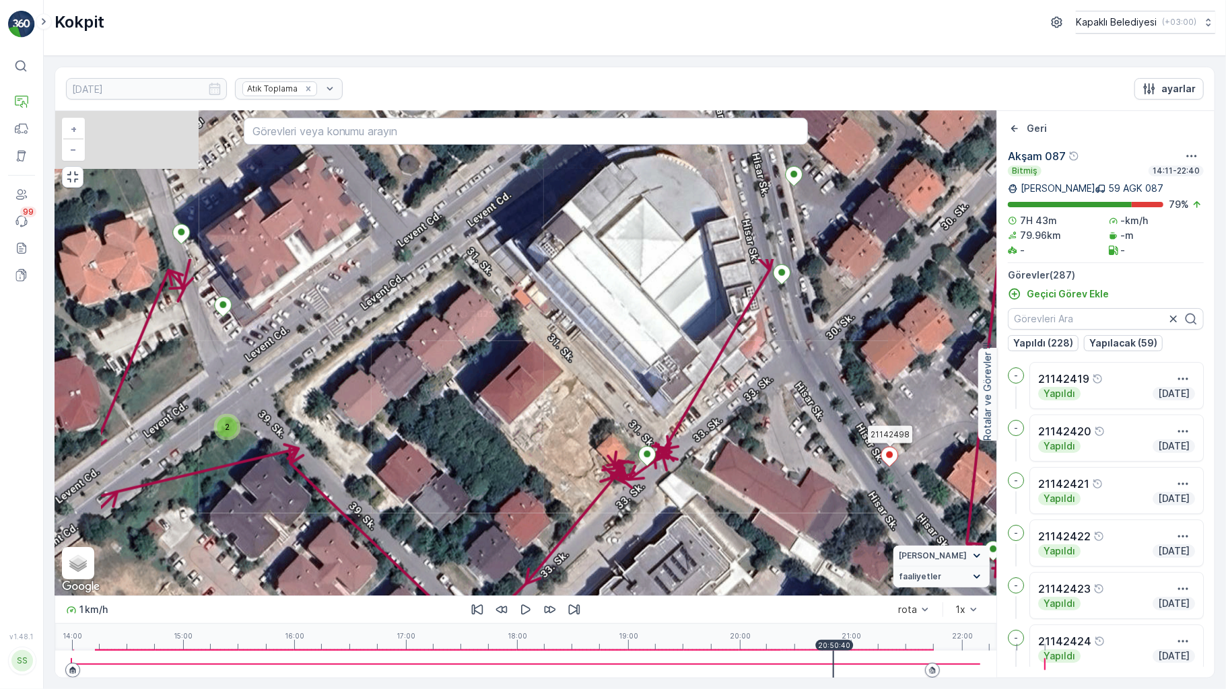
drag, startPoint x: 832, startPoint y: 450, endPoint x: 852, endPoint y: 501, distance: 55.0
click at [852, 501] on div "3 2 2 2 2 2 2 2 2 2 3 3 2 2 3 2 2 2 2 2 3 2 3 2 2 2 2 2 2 3 3 2 2 2 2 3 2 2 2 2…" at bounding box center [525, 353] width 941 height 485
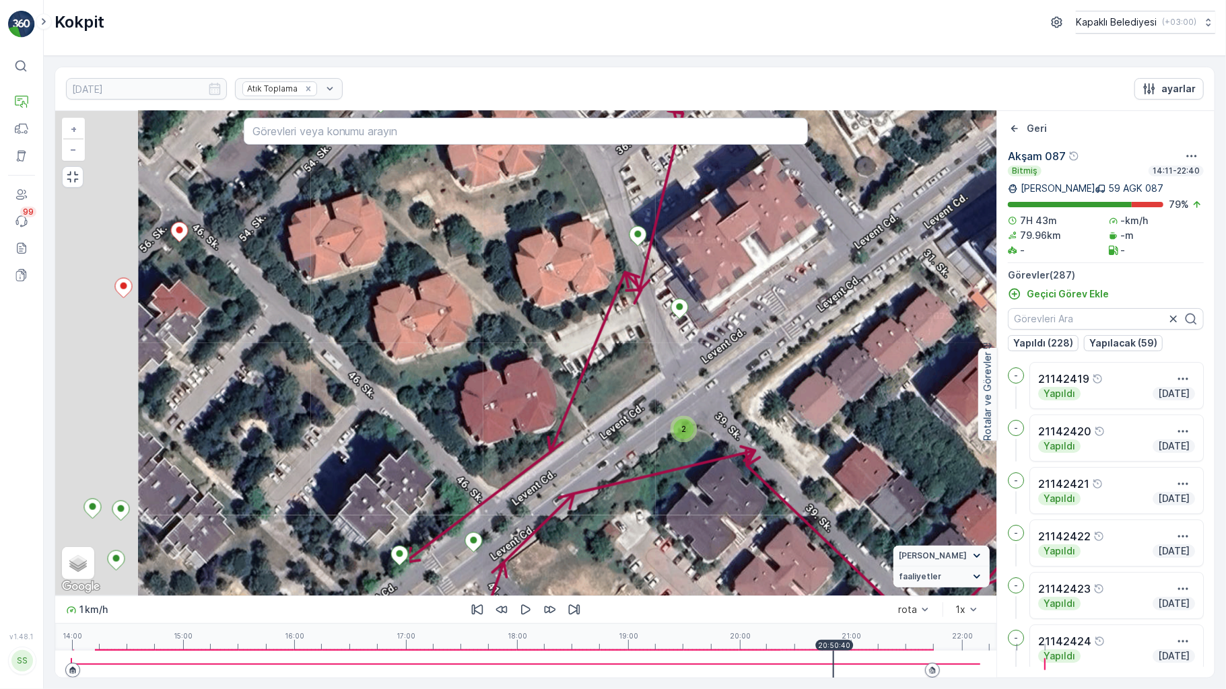
drag, startPoint x: 639, startPoint y: 341, endPoint x: 768, endPoint y: 308, distance: 133.2
click at [848, 326] on div "3 2 2 2 2 2 2 2 2 2 3 3 2 2 3 2 2 2 2 2 3 2 3 2 2 2 2 2 2 3 3 2 2 2 2 3 2 2 2 2…" at bounding box center [525, 353] width 941 height 485
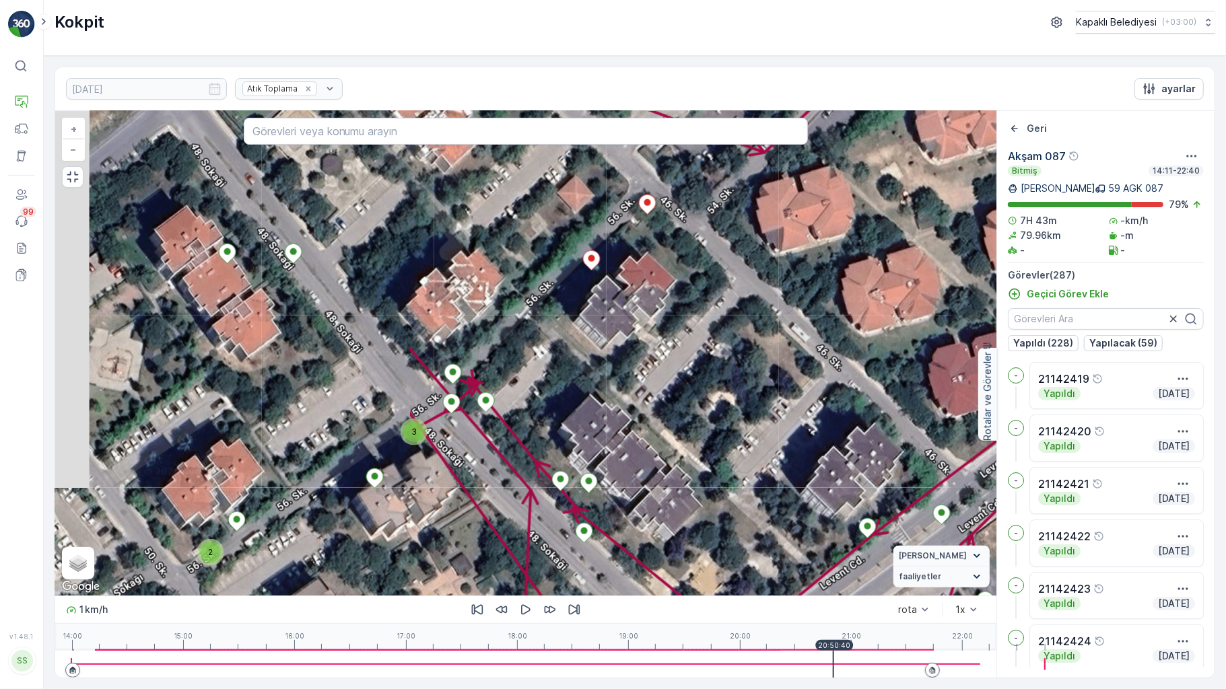
drag, startPoint x: 453, startPoint y: 416, endPoint x: 908, endPoint y: 392, distance: 455.8
click at [908, 392] on div "3 2 2 2 2 2 2 2 2 2 3 3 2 2 3 2 2 2 2 2 3 2 3 2 2 2 2 2 2 3 3 2 2 2 2 3 2 2 2 2…" at bounding box center [525, 353] width 941 height 485
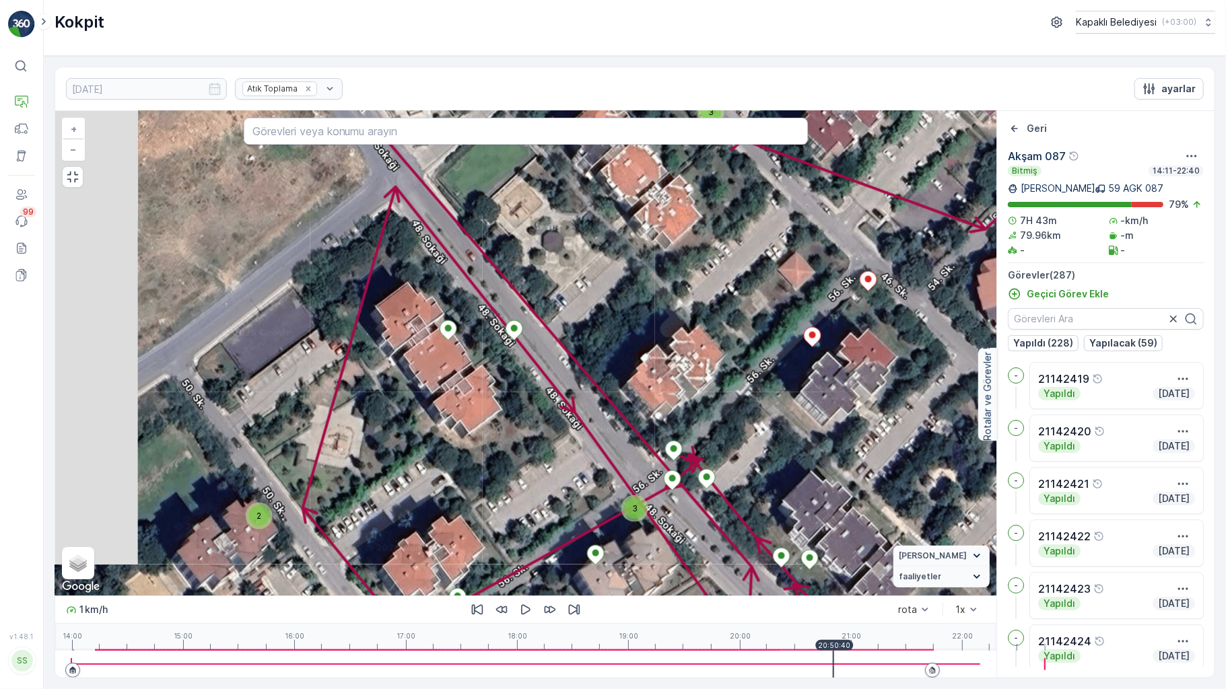
drag, startPoint x: 483, startPoint y: 392, endPoint x: 681, endPoint y: 442, distance: 204.1
click at [681, 451] on div "3 2 2 2 2 2 2 2 2 2 3 3 2 2 3 2 2 2 2 2 3 2 3 2 2 2 2 2 2 3 3 2 2 2 2 3 2 2 2 2…" at bounding box center [525, 353] width 941 height 485
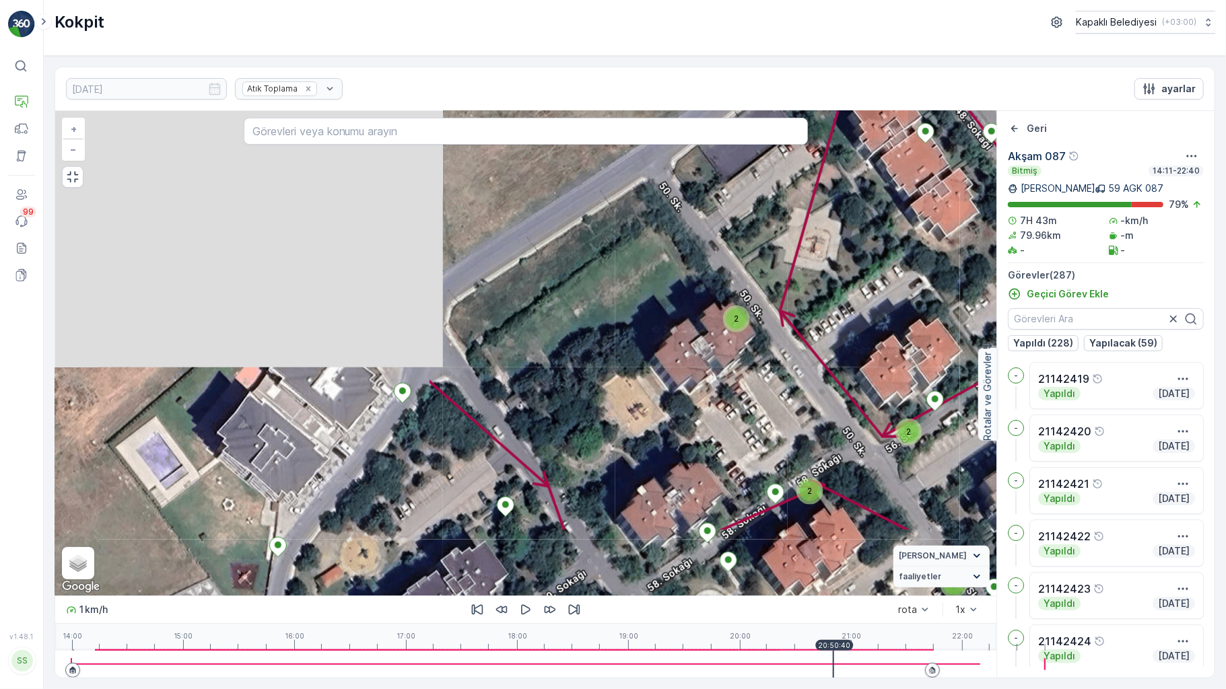
drag, startPoint x: 351, startPoint y: 437, endPoint x: 761, endPoint y: 265, distance: 444.5
click at [761, 265] on div "3 2 2 2 2 2 2 2 2 2 3 3 2 2 3 2 2 2 2 2 3 2 3 2 2 2 2 2 2 3 3 2 2 2 2 3 2 2 2 2…" at bounding box center [525, 353] width 941 height 485
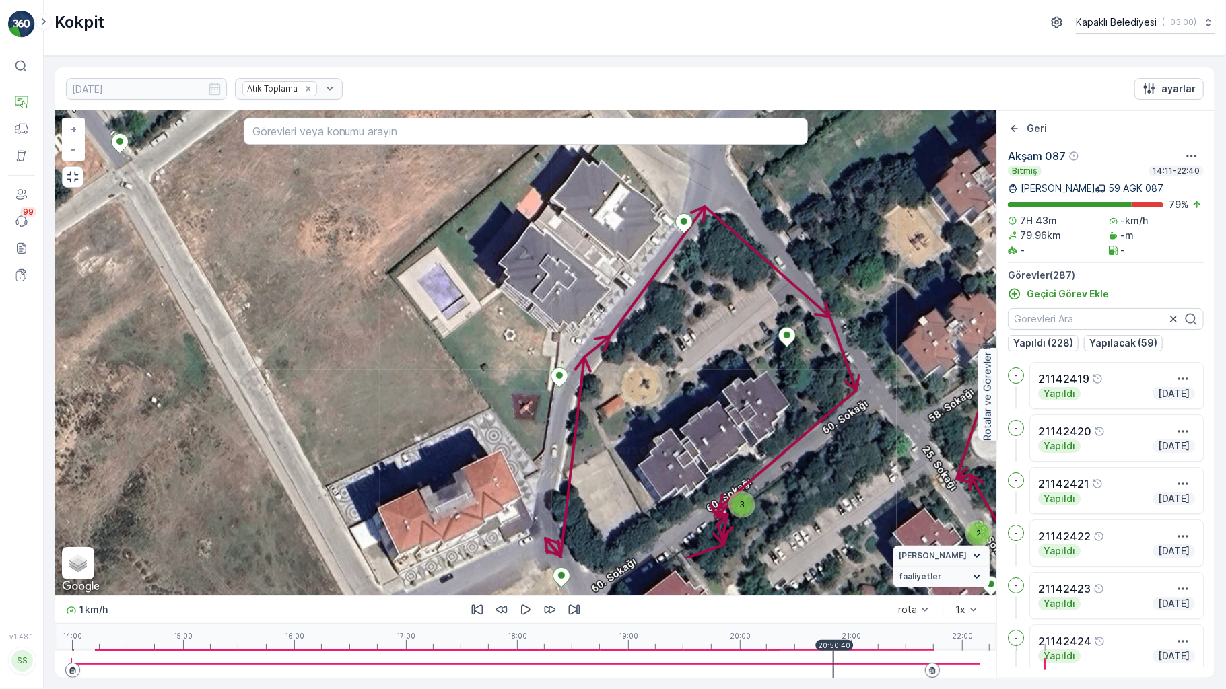
drag, startPoint x: 477, startPoint y: 450, endPoint x: 758, endPoint y: 281, distance: 328.6
click at [758, 281] on div "3 2 2 2 2 2 2 2 2 2 3 3 2 2 3 2 2 2 2 2 3 2 3 2 2 2 2 2 2 3 3 2 2 2 2 3 2 2 2 2…" at bounding box center [525, 353] width 941 height 485
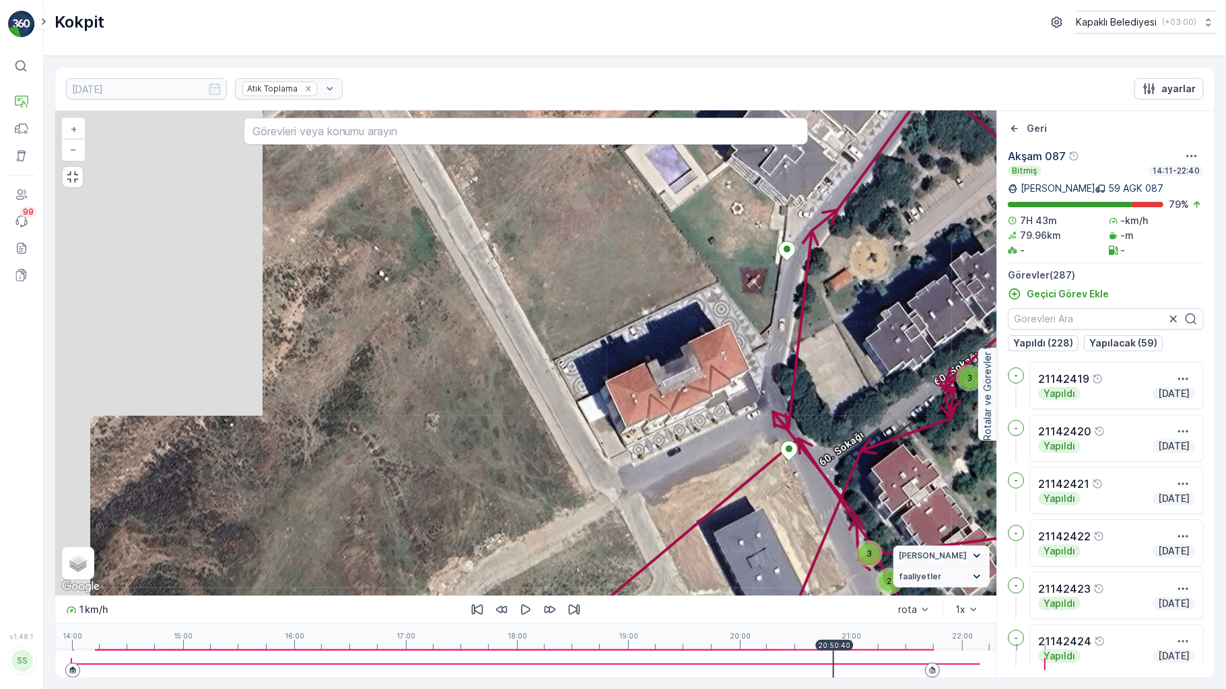
drag, startPoint x: 539, startPoint y: 450, endPoint x: 774, endPoint y: 300, distance: 278.8
click at [774, 310] on div "3 2 2 2 2 2 2 2 2 2 3 3 2 2 3 2 2 2 2 2 3 2 3 2 2 2 2 2 2 3 3 2 2 2 2 3 2 2 2 2…" at bounding box center [525, 353] width 941 height 485
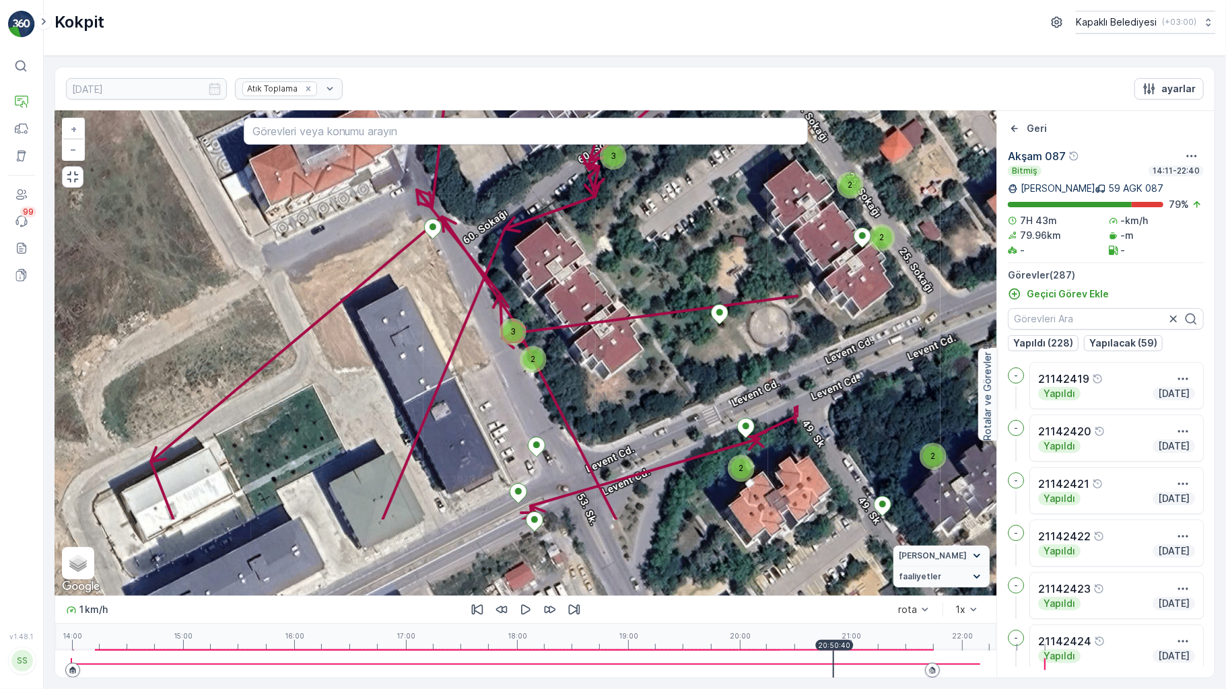
drag, startPoint x: 860, startPoint y: 462, endPoint x: 446, endPoint y: 236, distance: 472.4
click at [446, 236] on div "3 2 2 2 2 2 2 2 2 2 3 3 2 2 3 2 2 2 2 2 3 2 3 2 2 2 2 2 2 3 3 2 2 2 2 3 2 2 2 2…" at bounding box center [525, 353] width 941 height 485
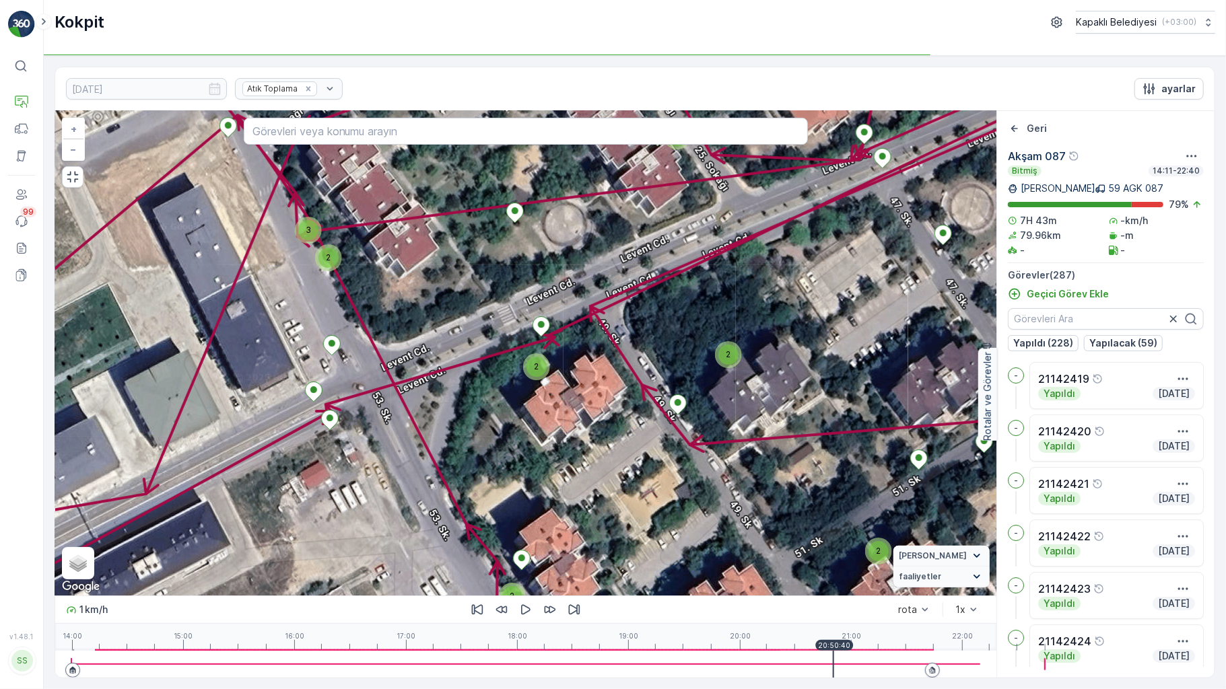
drag, startPoint x: 563, startPoint y: 378, endPoint x: 846, endPoint y: 458, distance: 293.9
click at [556, 374] on div "3 2 2 2 2 2 2 2 2 2 3 3 2 2 3 2 2 2 2 2 3 2 3 2 2 2 2 2 2 3 3 2 2 2 2 3 2 2 2 2…" at bounding box center [525, 353] width 941 height 485
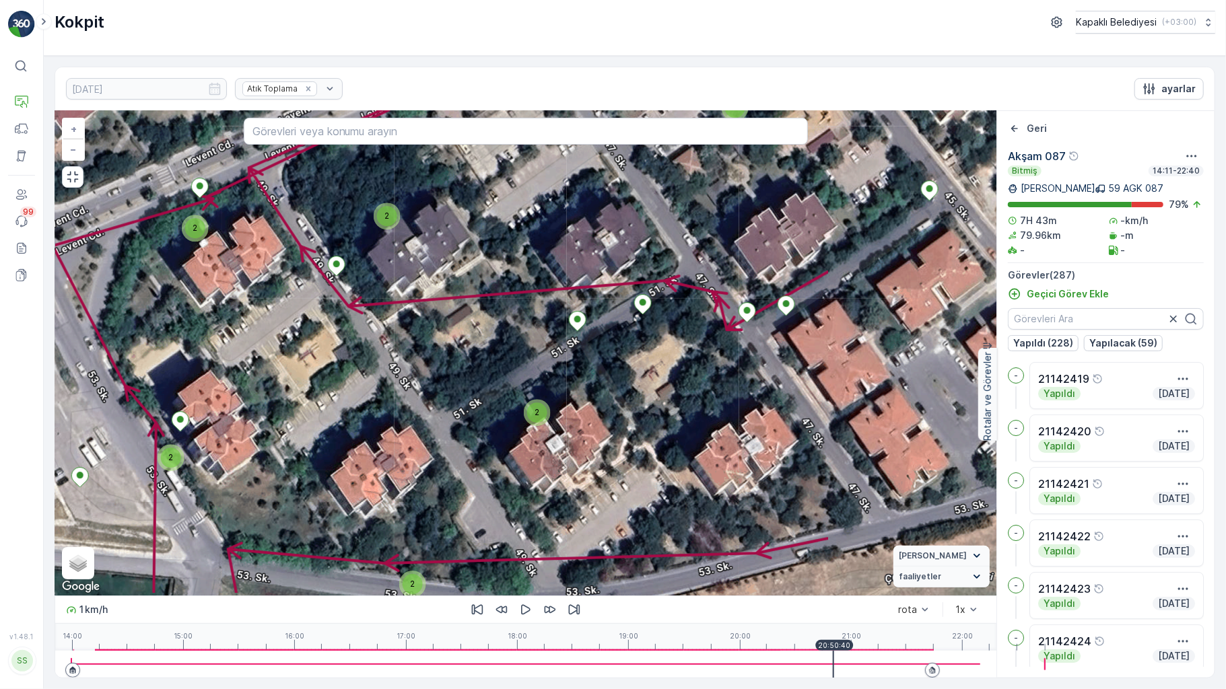
drag, startPoint x: 871, startPoint y: 494, endPoint x: 535, endPoint y: 345, distance: 367.8
click at [536, 357] on div "3 2 2 2 2 2 2 2 2 2 3 3 2 2 3 2 2 2 2 2 3 2 3 2 2 2 2 2 2 3 3 2 2 2 2 3 2 2 2 2…" at bounding box center [525, 353] width 941 height 485
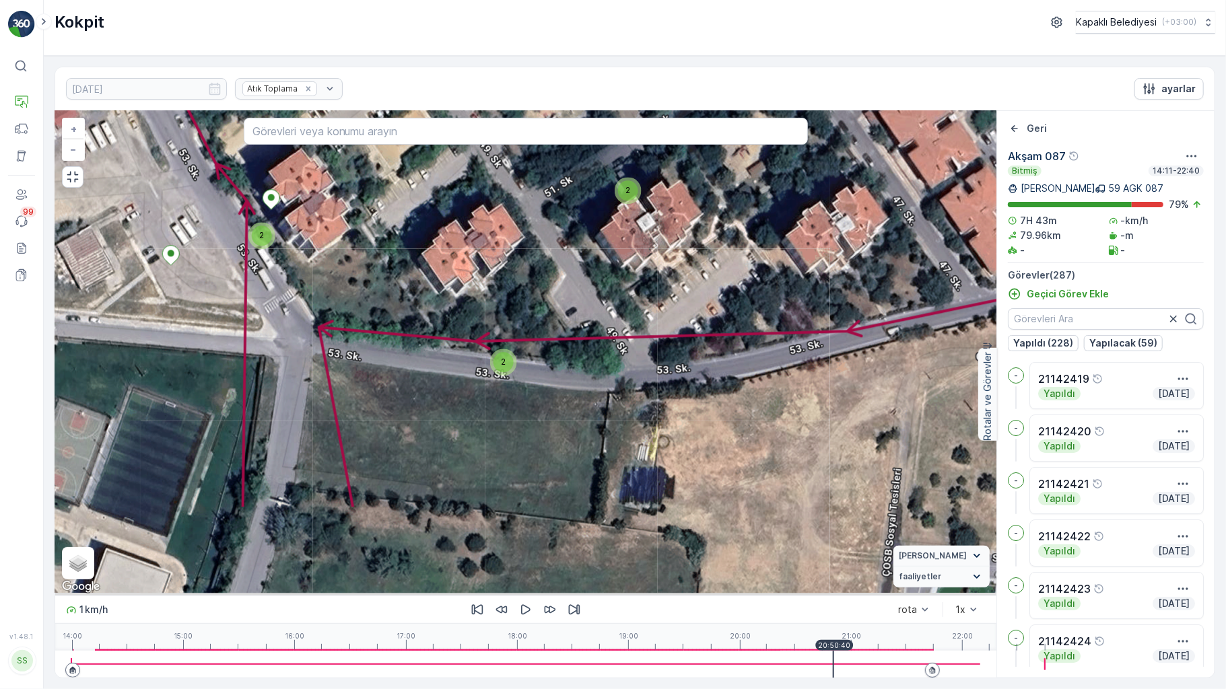
drag, startPoint x: 596, startPoint y: 537, endPoint x: 714, endPoint y: 300, distance: 265.0
click at [714, 300] on div "3 2 2 2 2 2 2 2 2 2 3 3 2 2 3 2 2 2 2 2 3 2 3 2 2 2 2 2 2 3 3 2 2 2 2 3 2 2 2 2…" at bounding box center [525, 353] width 941 height 485
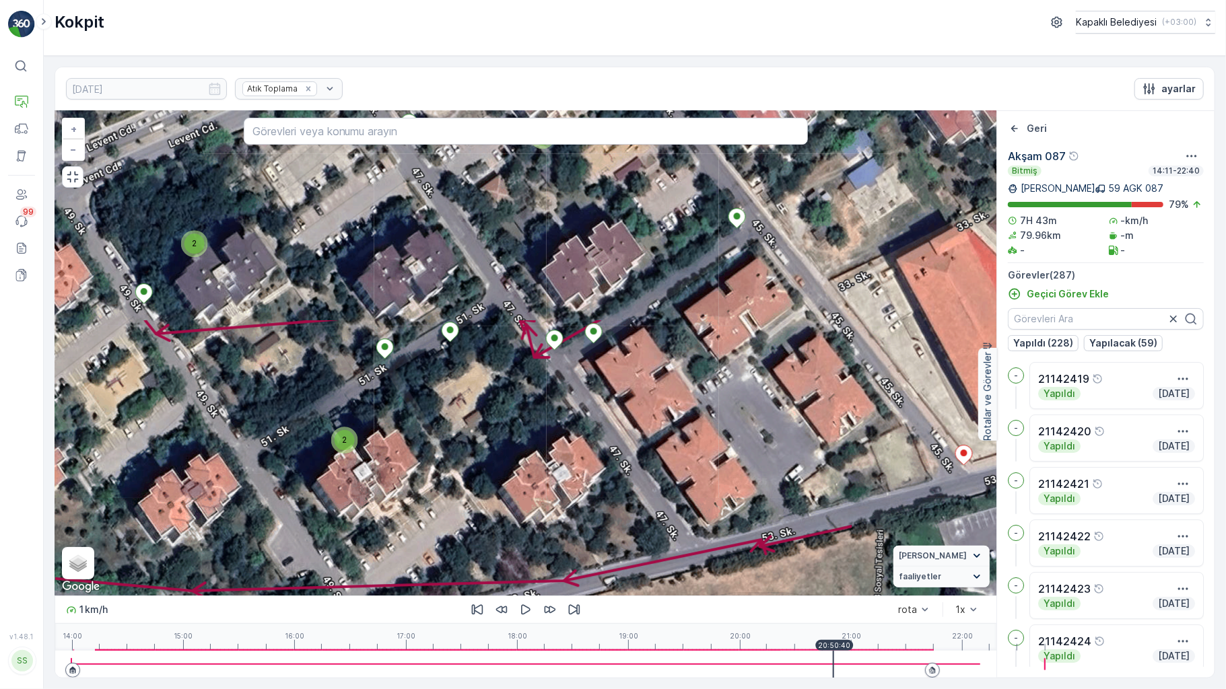
drag, startPoint x: 586, startPoint y: 407, endPoint x: 384, endPoint y: 506, distance: 225.2
click at [380, 527] on div "3 2 2 2 2 2 2 2 2 2 3 3 2 2 3 2 2 2 2 2 3 2 3 2 2 2 2 2 2 3 3 2 2 2 2 3 2 2 2 2…" at bounding box center [525, 353] width 941 height 485
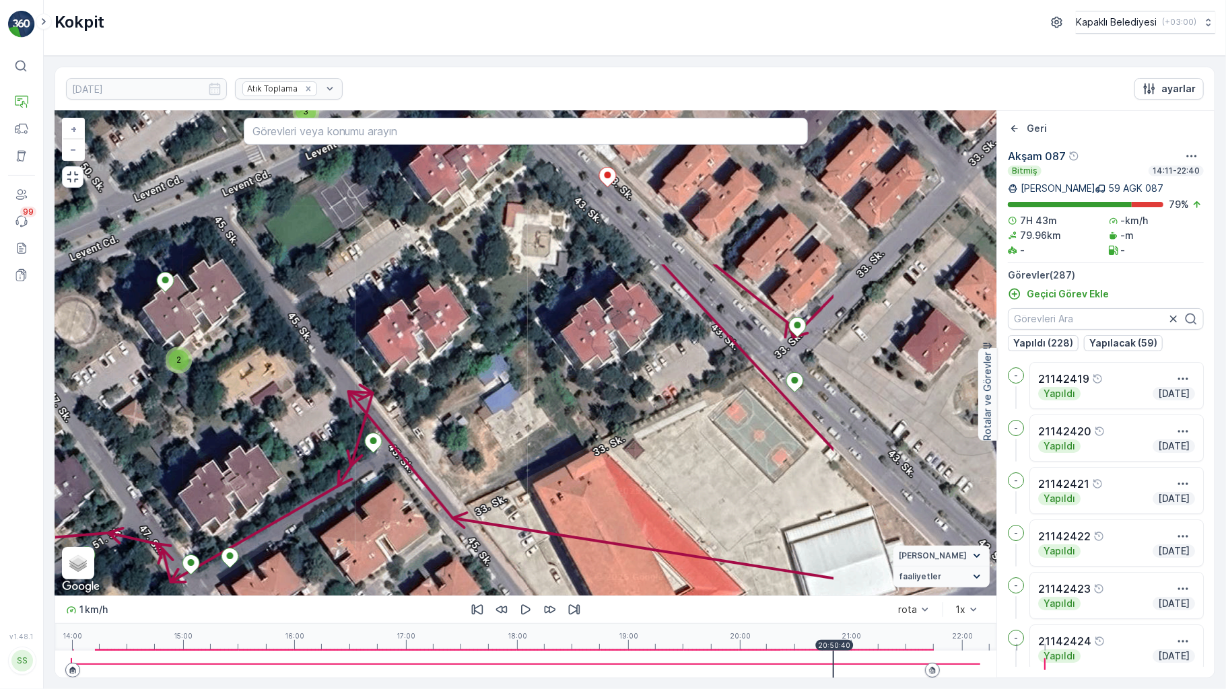
drag, startPoint x: 706, startPoint y: 368, endPoint x: 396, endPoint y: 544, distance: 357.0
click at [396, 544] on div "3 2 2 2 2 2 2 2 2 2 3 3 2 2 3 2 2 2 2 2 3 2 3 2 2 2 2 2 2 3 3 2 2 2 2 3 2 2 2 2…" at bounding box center [525, 353] width 941 height 485
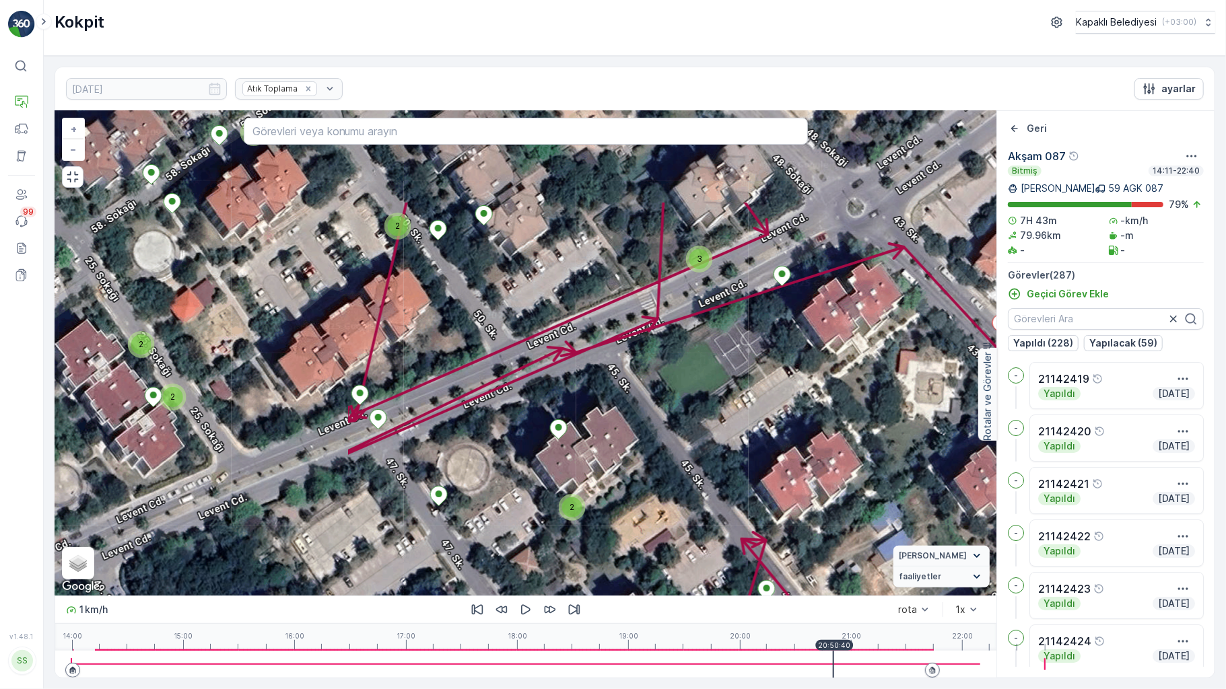
drag, startPoint x: 415, startPoint y: 357, endPoint x: 755, endPoint y: 464, distance: 357.1
click at [755, 464] on div "3 2 2 2 2 2 2 2 2 2 3 3 2 2 3 2 2 2 2 2 3 2 3 2 2 2 2 2 2 3 3 2 2 2 2 3 2 2 2 2…" at bounding box center [525, 353] width 941 height 485
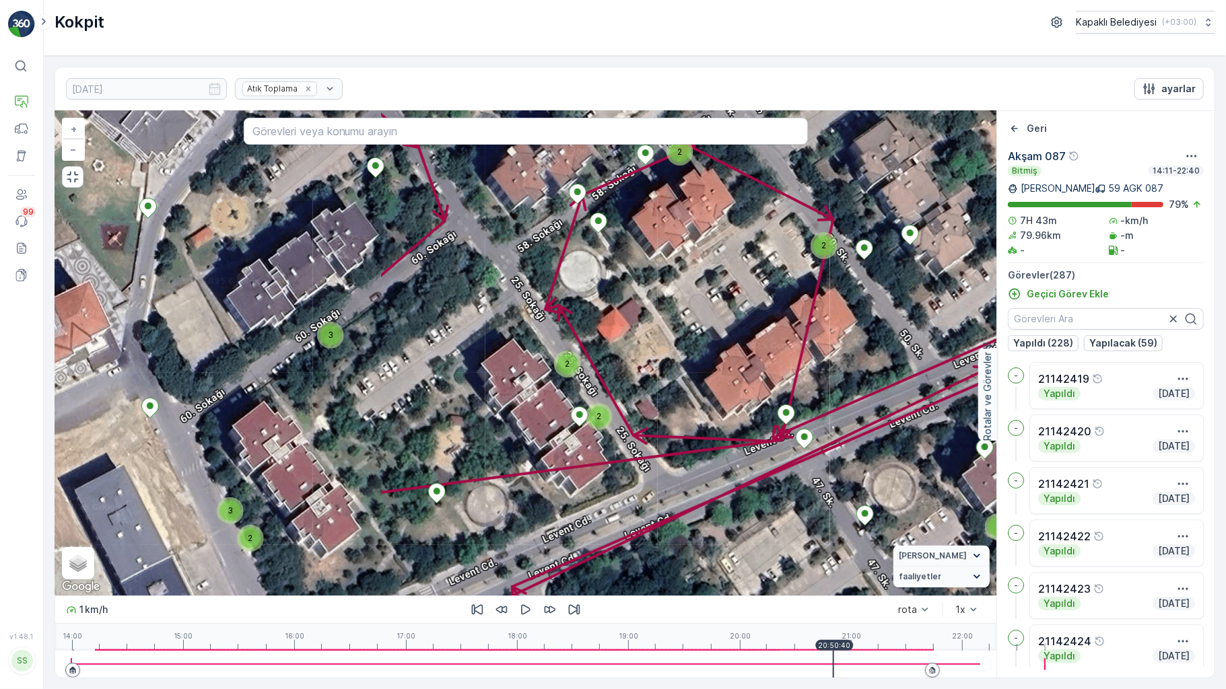
drag, startPoint x: 294, startPoint y: 409, endPoint x: 648, endPoint y: 413, distance: 353.5
click at [648, 413] on div "3 2 2 2 2 2 2 2 2 2 3 3 2 2 3 2 2 2 2 2 3 2 3 2 2 2 2 2 2 3 3 2 2 2 2 3 2 2 2 2…" at bounding box center [525, 353] width 941 height 485
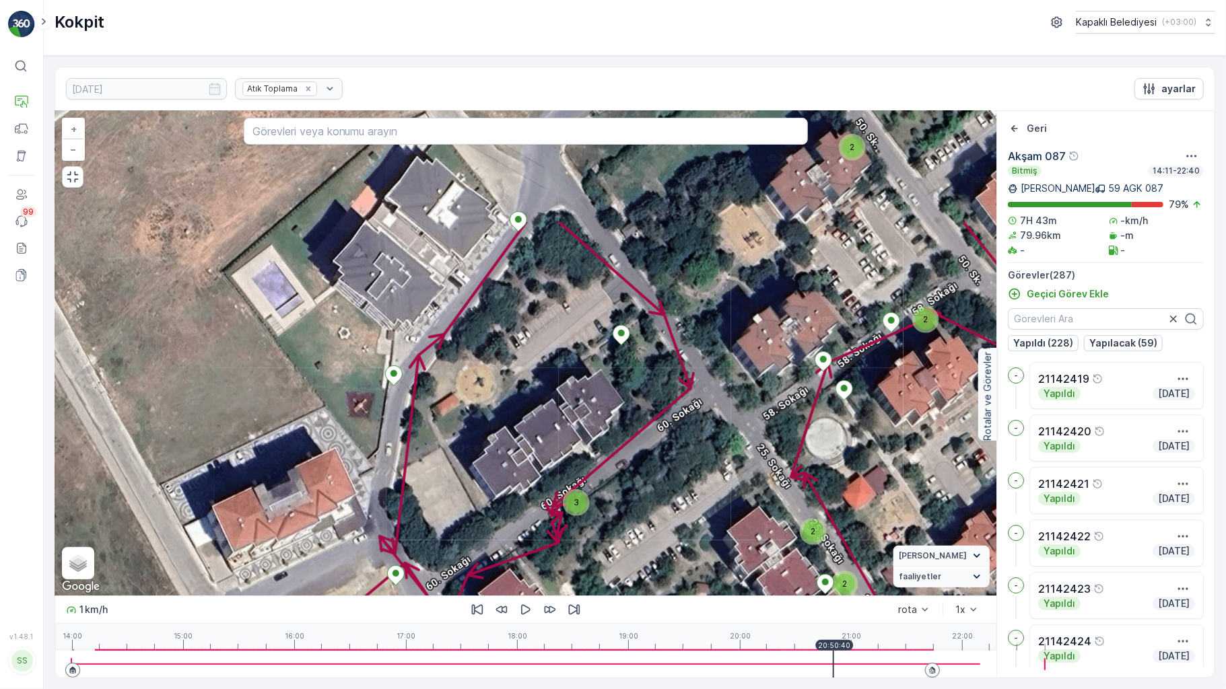
drag, startPoint x: 230, startPoint y: 432, endPoint x: 467, endPoint y: 571, distance: 274.0
click at [467, 596] on div "3 2 2 2 2 2 2 2 2 2 3 3 2 2 3 2 2 2 2 2 3 2 3 2 2 2 2 2 2 3 3 2 2 2 2 3 2 2 2 2…" at bounding box center [525, 353] width 941 height 485
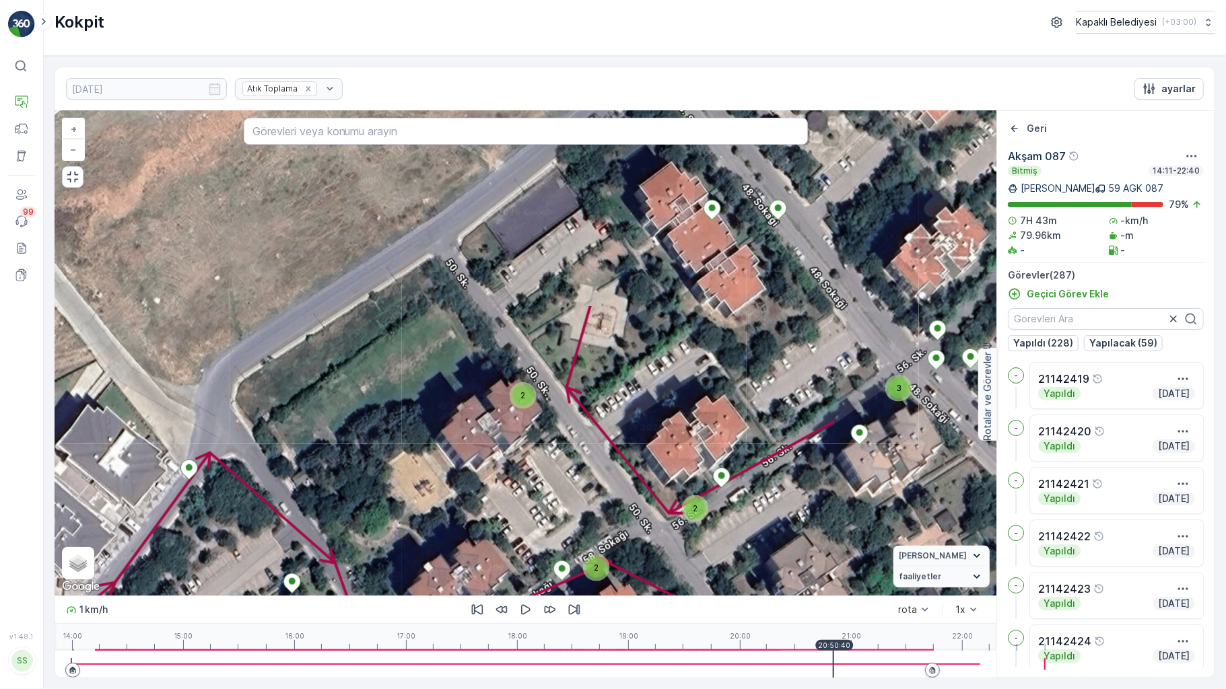
drag, startPoint x: 768, startPoint y: 373, endPoint x: 444, endPoint y: 571, distance: 379.0
click at [446, 585] on div "3 2 2 2 2 2 2 2 2 2 3 3 2 2 3 2 2 2 2 2 3 2 3 2 2 2 2 2 2 3 3 2 2 2 2 3 2 2 2 2…" at bounding box center [525, 353] width 941 height 485
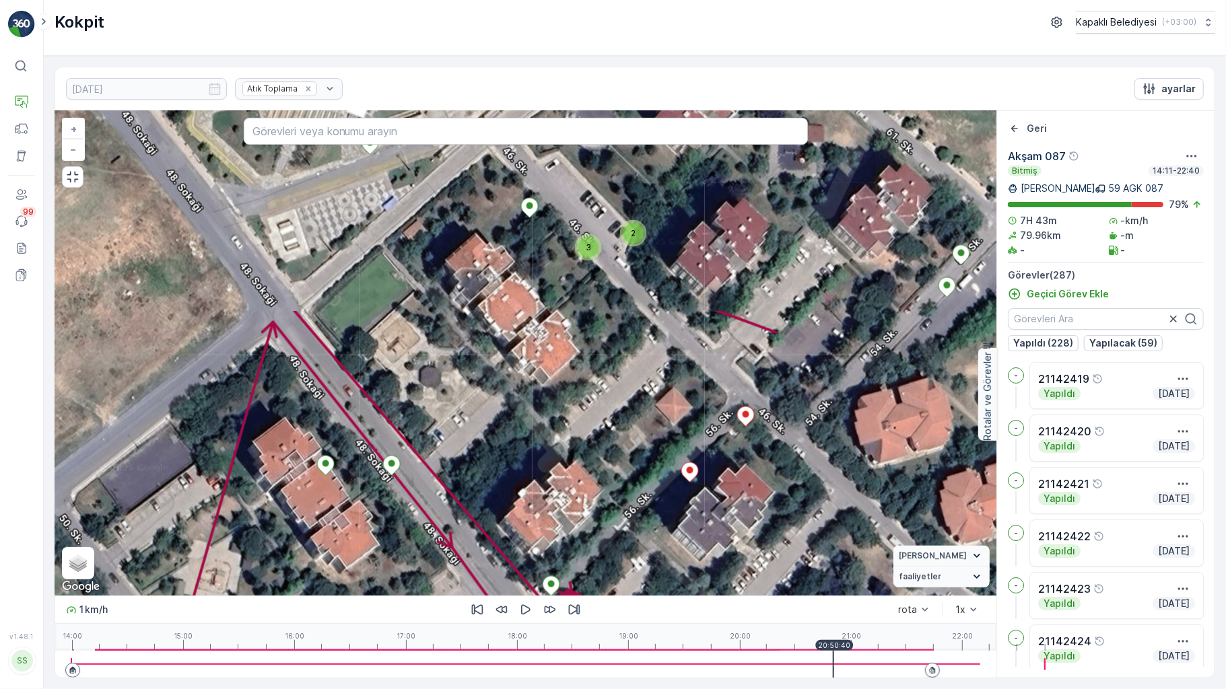
drag, startPoint x: 749, startPoint y: 377, endPoint x: 382, endPoint y: 572, distance: 415.1
click at [380, 595] on div "3 2 2 2 2 2 2 2 2 2 3 3 2 2 3 2 2 2 2 2 3 2 3 2 2 2 2 2 2 3 3 2 2 2 2 3 2 2 2 2…" at bounding box center [525, 353] width 941 height 485
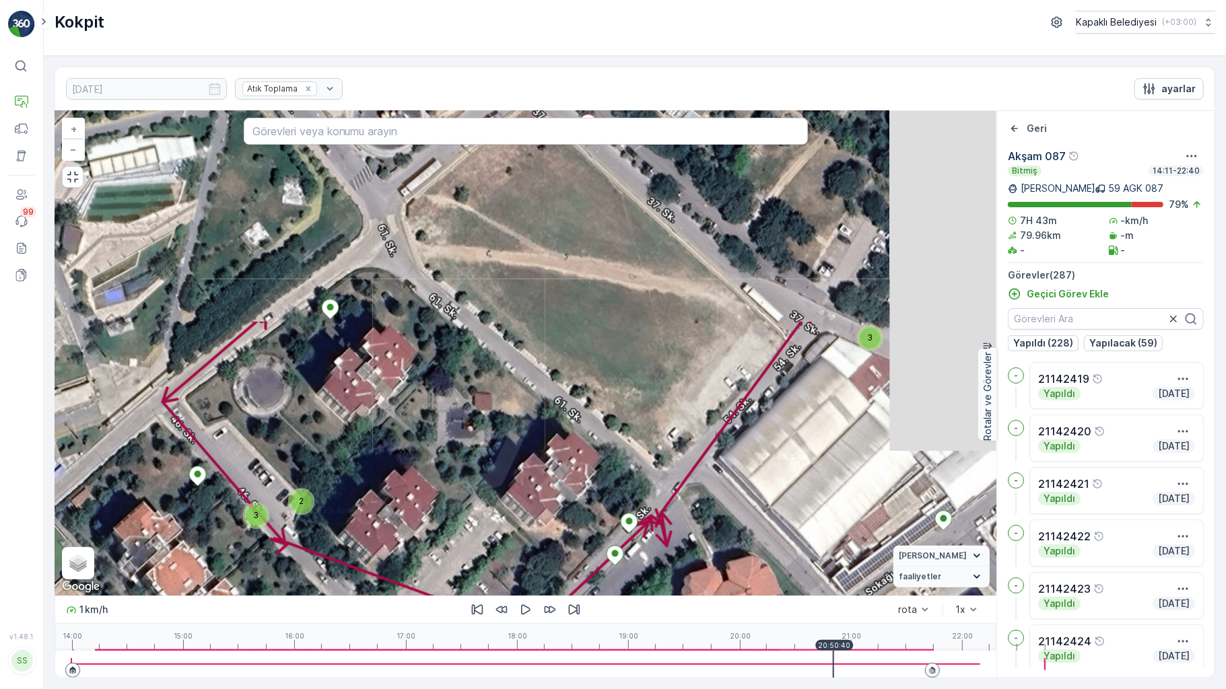
drag, startPoint x: 727, startPoint y: 335, endPoint x: 405, endPoint y: 553, distance: 389.0
click at [405, 572] on div "3 2 2 2 2 2 2 2 2 2 3 3 2 2 3 2 2 2 2 2 3 2 3 2 2 2 2 2 2 3 3 2 2 2 2 3 2 2 2 2…" at bounding box center [525, 353] width 941 height 485
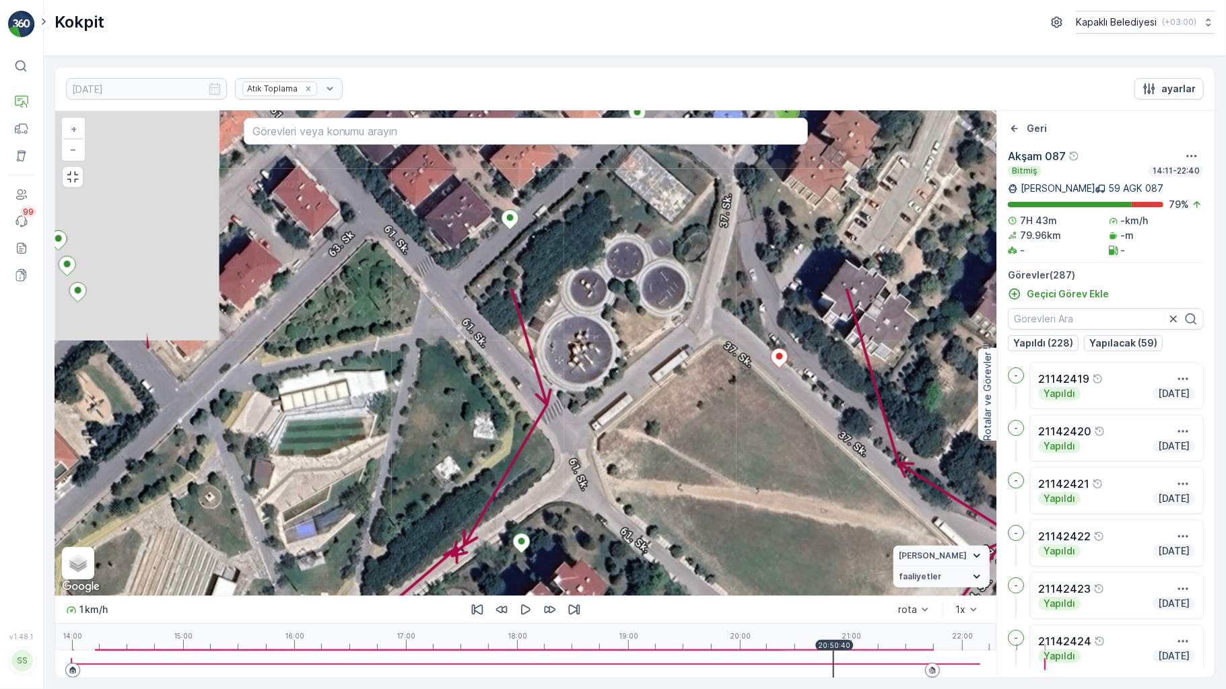
drag, startPoint x: 666, startPoint y: 415, endPoint x: 792, endPoint y: 569, distance: 199.5
click at [792, 569] on div "3 2 2 2 2 2 2 2 2 2 3 3 2 2 3 2 2 2 2 2 3 2 3 2 2 2 2 2 2 3 3 2 2 2 2 3 2 2 2 2…" at bounding box center [525, 353] width 941 height 485
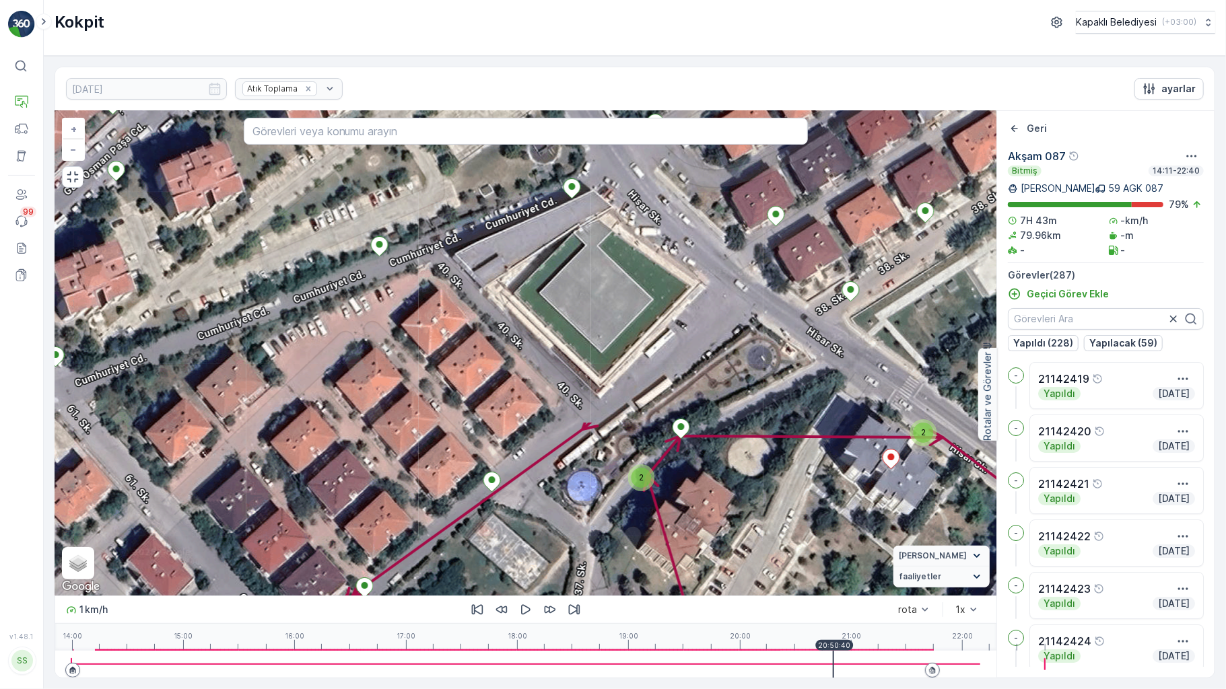
drag, startPoint x: 649, startPoint y: 235, endPoint x: 504, endPoint y: 590, distance: 383.5
click at [502, 596] on div "3 2 2 2 2 2 2 2 2 2 3 3 2 2 3 2 2 2 2 2 3 2 3 2 2 2 2 2 2 3 3 2 2 2 2 3 2 2 2 2…" at bounding box center [525, 353] width 941 height 485
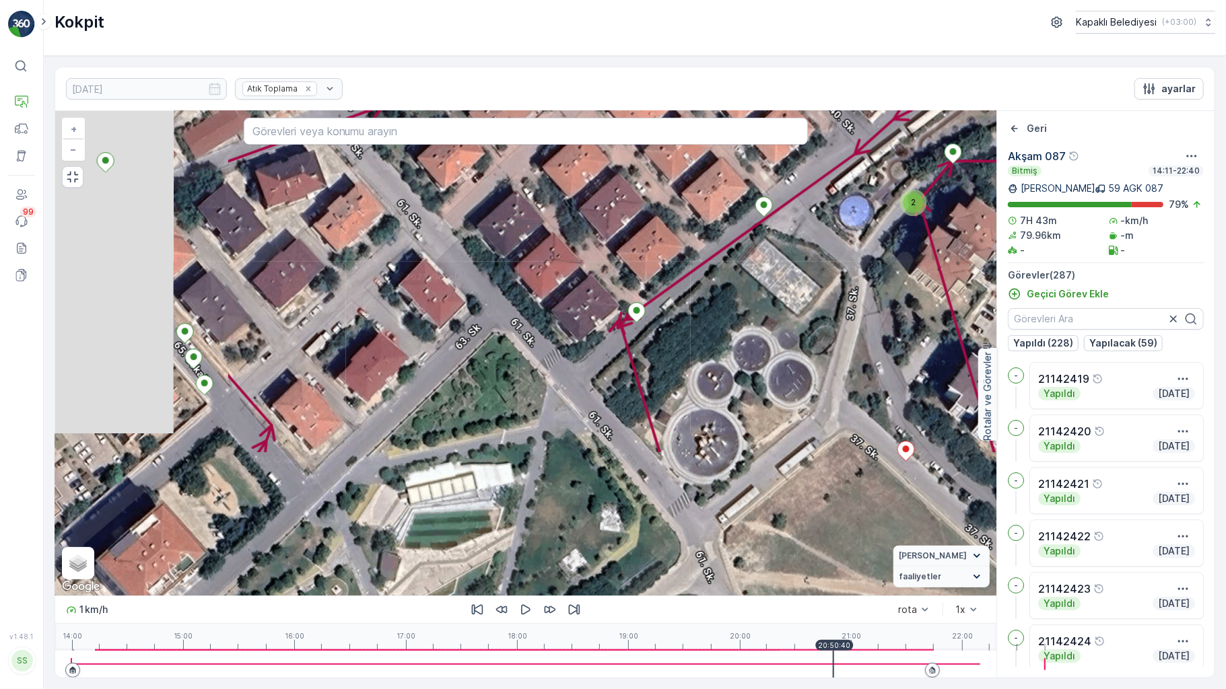
drag, startPoint x: 395, startPoint y: 505, endPoint x: 669, endPoint y: 234, distance: 385.2
click at [679, 228] on div "3 2 2 2 2 2 2 2 2 2 3 3 2 2 3 2 2 2 2 2 3 2 3 2 2 2 2 2 2 3 3 2 2 2 2 3 2 2 2 2…" at bounding box center [525, 353] width 941 height 485
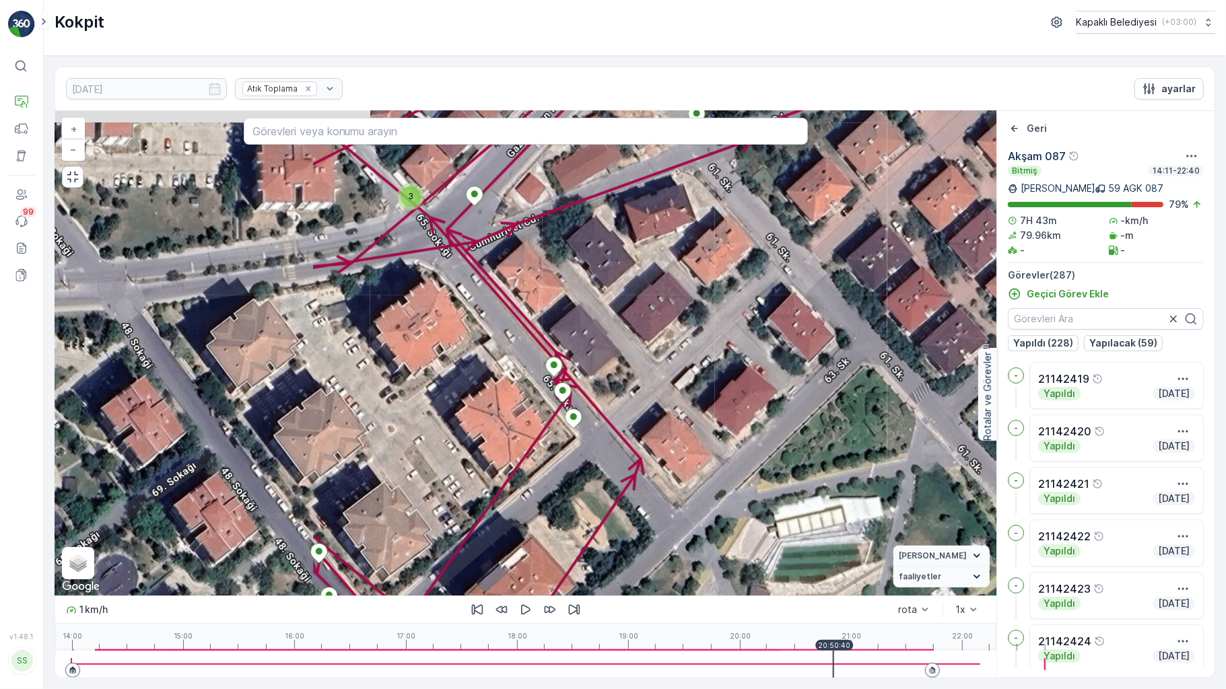
drag, startPoint x: 232, startPoint y: 378, endPoint x: 594, endPoint y: 413, distance: 363.9
click at [593, 415] on div "3 2 2 2 2 2 2 2 2 2 3 3 2 2 3 2 2 2 2 2 3 2 3 2 2 2 2 2 2 3 3 2 2 2 2 3 2 2 2 2…" at bounding box center [525, 353] width 941 height 485
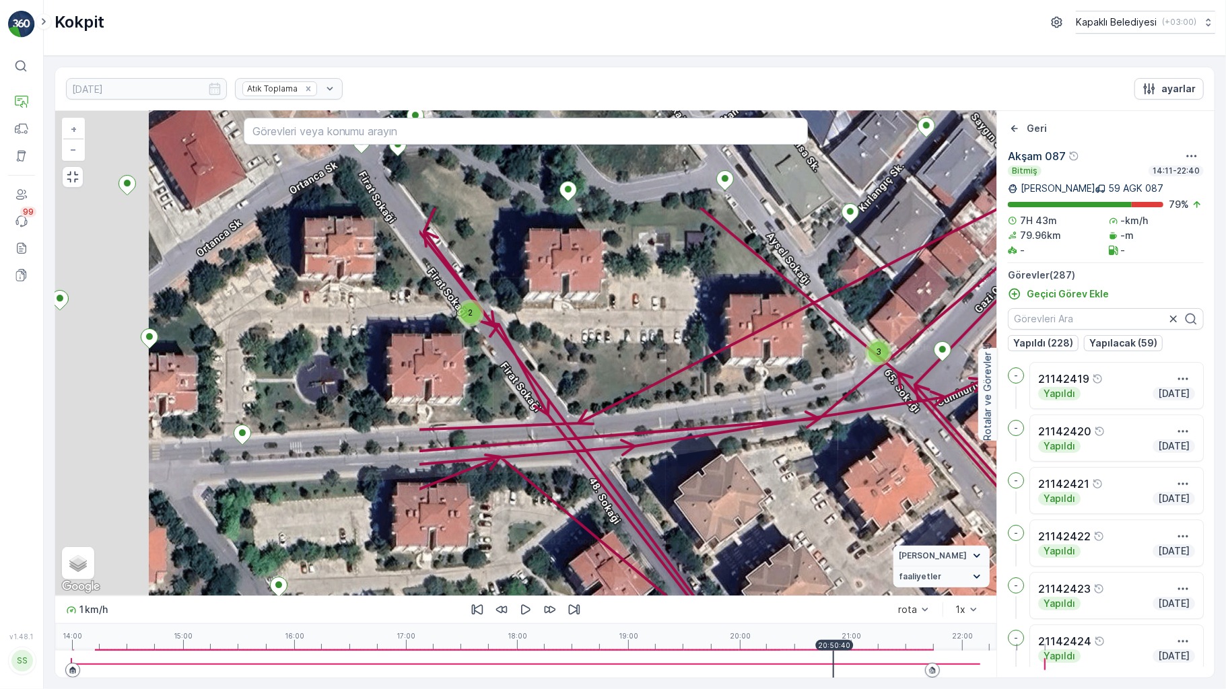
drag, startPoint x: 304, startPoint y: 428, endPoint x: 680, endPoint y: 529, distance: 388.9
click at [680, 545] on div "3 2 2 2 2 2 2 2 2 2 3 3 2 2 3 2 2 2 2 2 3 2 3 2 2 2 2 2 2 3 3 2 2 2 2 3 2 2 2 2…" at bounding box center [525, 353] width 941 height 485
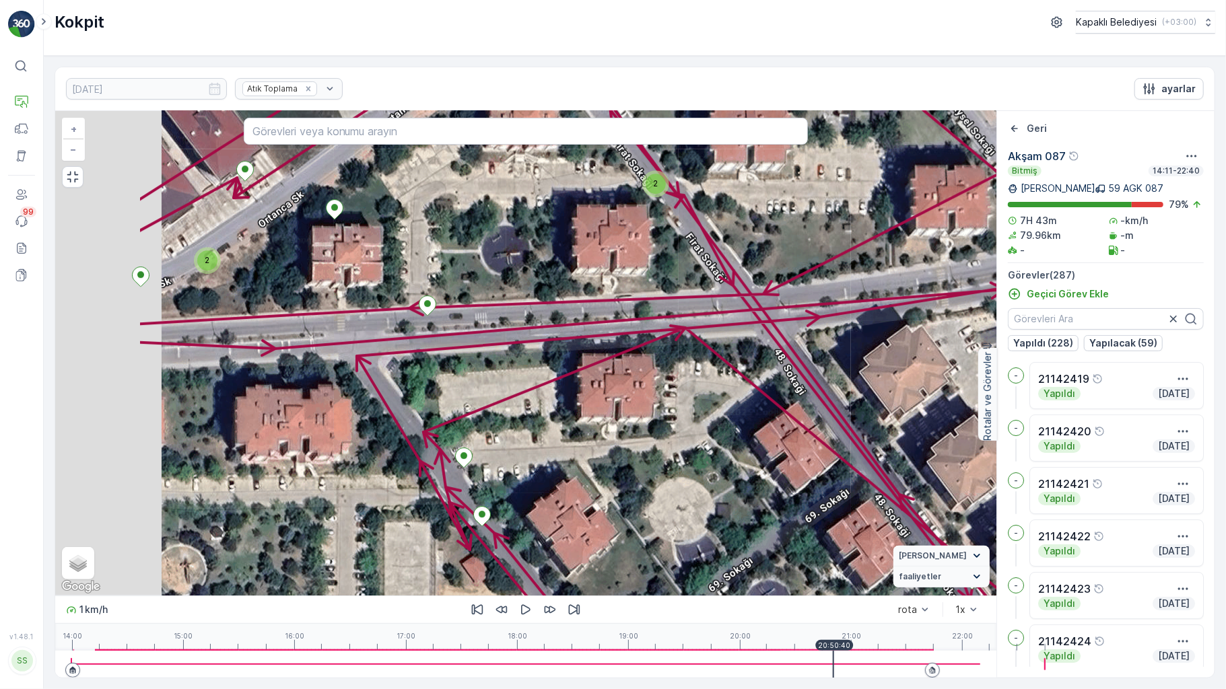
drag, startPoint x: 292, startPoint y: 423, endPoint x: 494, endPoint y: 216, distance: 289.5
click at [494, 217] on div "3 2 2 2 2 2 2 2 2 2 3 3 2 2 3 2 2 2 2 2 3 2 3 2 2 2 2 2 2 3 3 2 2 2 2 3 2 2 2 2…" at bounding box center [525, 353] width 941 height 485
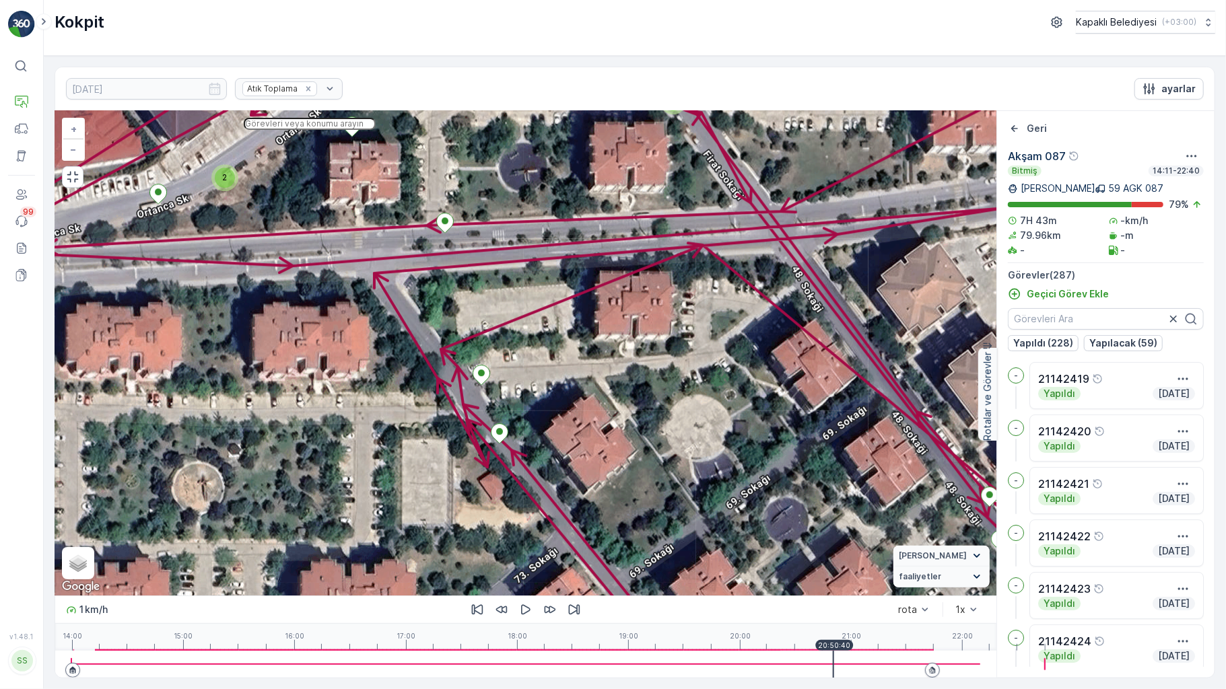
click at [244, 118] on input "text" at bounding box center [310, 124] width 132 height 12
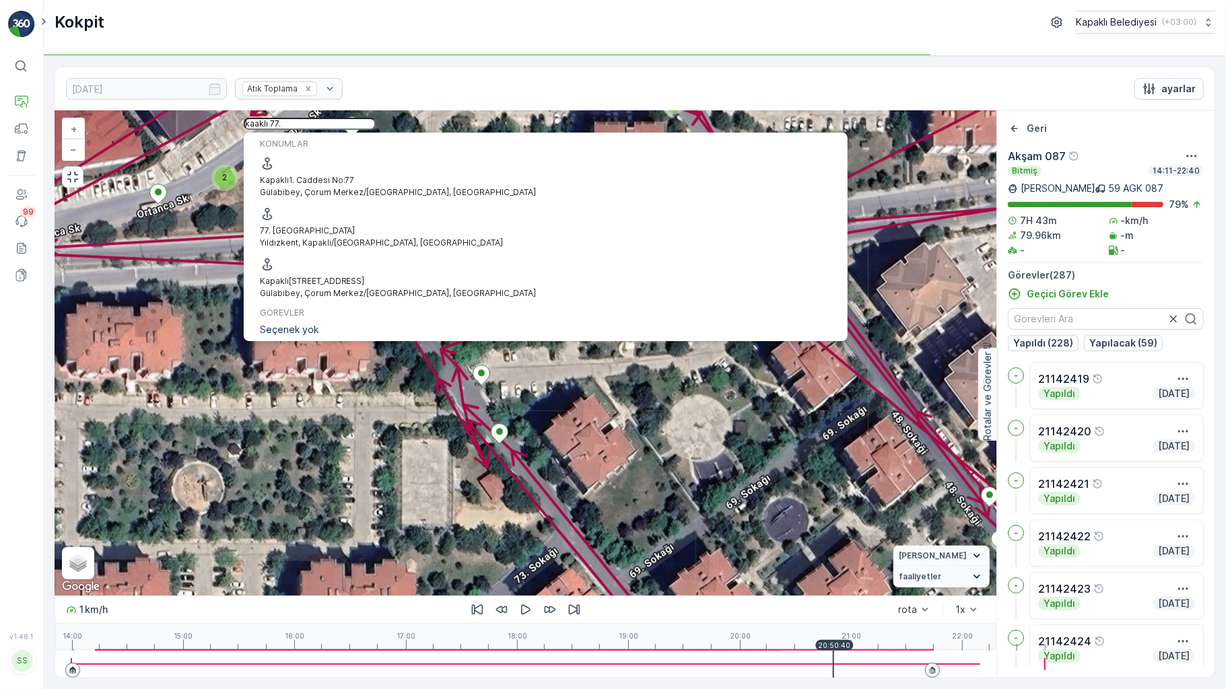
type input "kaaklı 77."
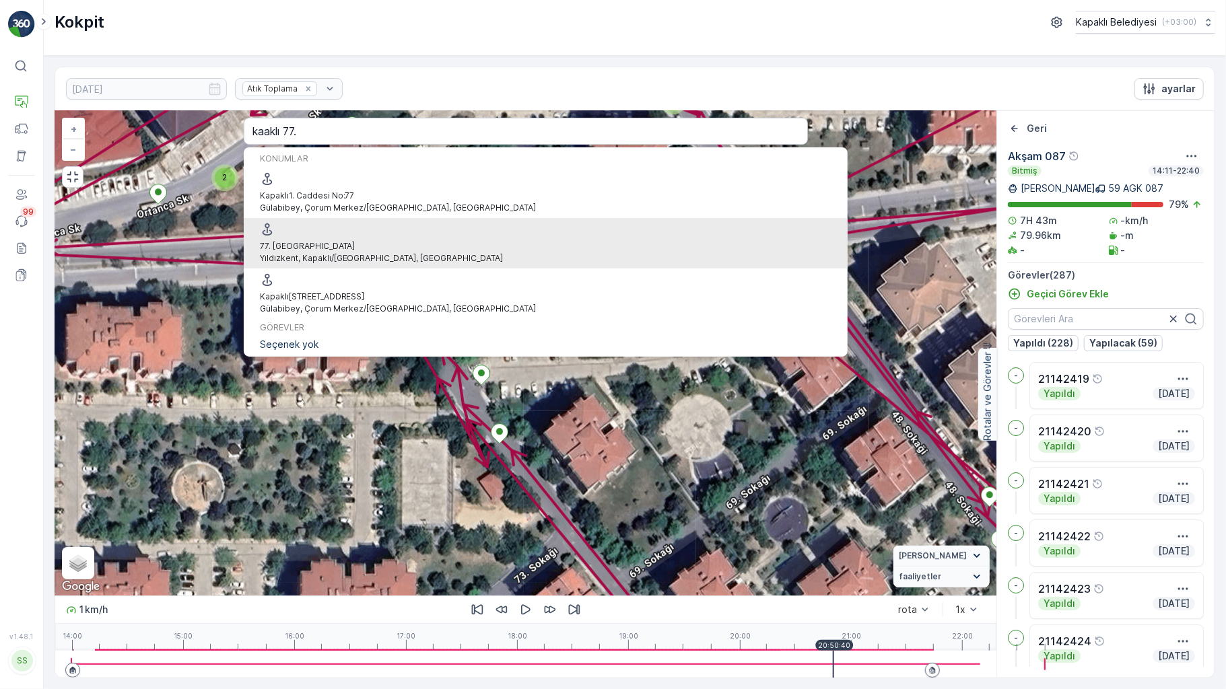
click at [286, 240] on span "77 . Sokak" at bounding box center [382, 246] width 244 height 12
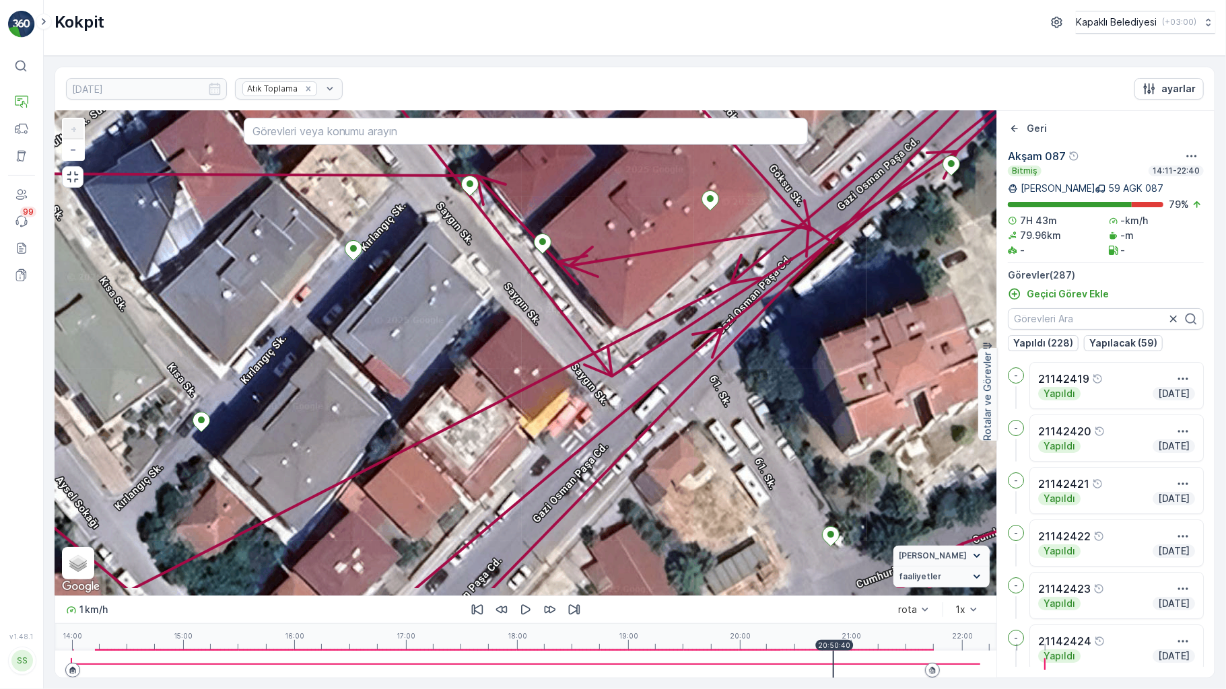
drag, startPoint x: 315, startPoint y: 437, endPoint x: 313, endPoint y: 300, distance: 136.7
click at [313, 300] on div "2 2 2 2 2 2 2 2 2 2 2 2 2 2 2 2 2 2 2 2 2 2 2 2 2 2 2 21142459 21142498 + − Uyd…" at bounding box center [525, 353] width 941 height 485
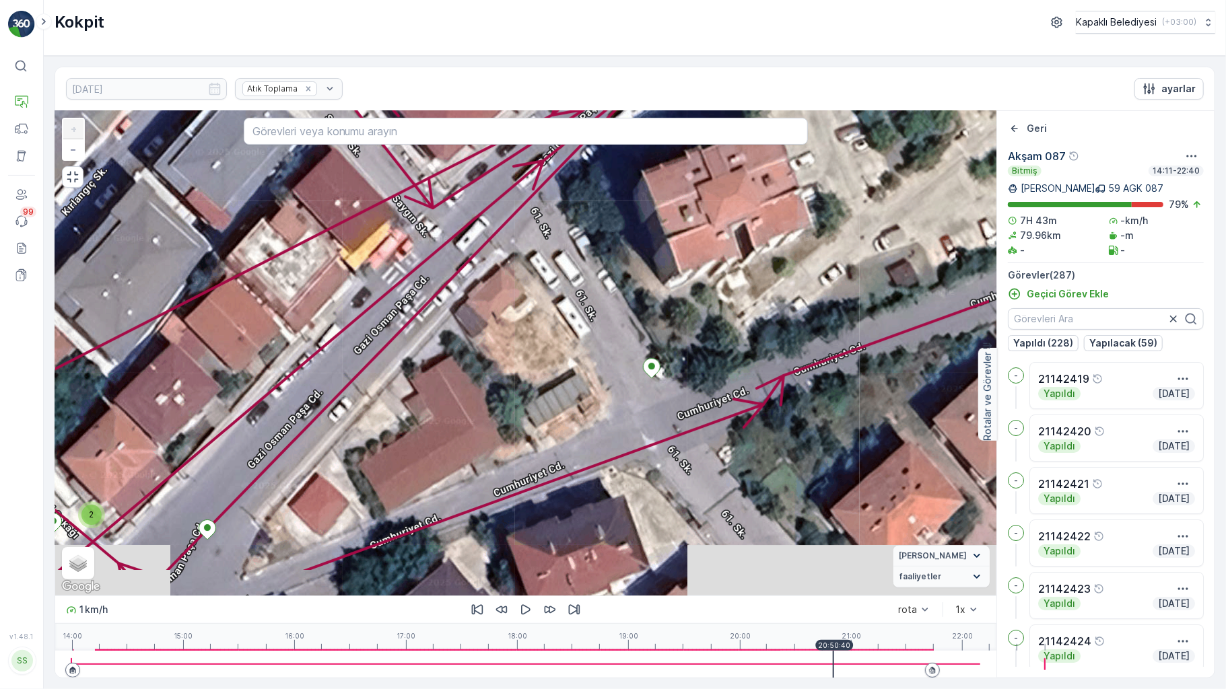
drag, startPoint x: 766, startPoint y: 420, endPoint x: 592, endPoint y: 259, distance: 236.3
click at [592, 261] on div "2 2 2 2 2 2 2 2 2 2 2 2 2 2 2 2 2 2 2 2 2 2 2 2 2 2 2 21142459 21142498 + − Uyd…" at bounding box center [525, 353] width 941 height 485
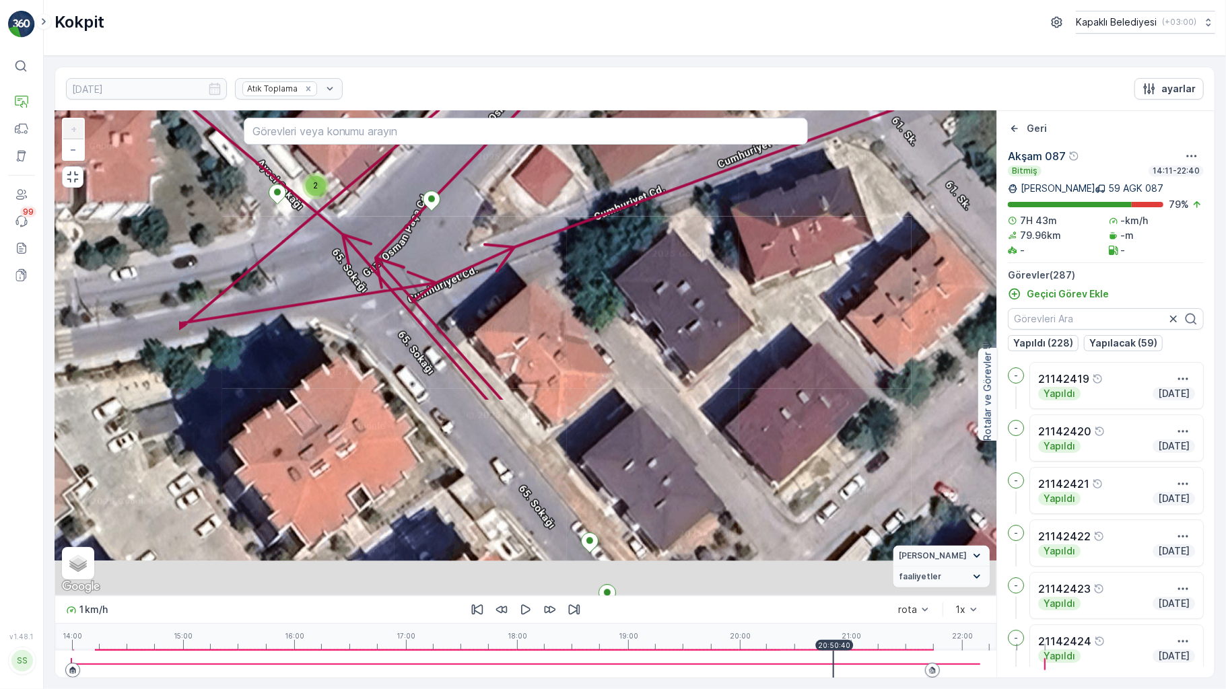
drag, startPoint x: 474, startPoint y: 463, endPoint x: 698, endPoint y: 135, distance: 397.8
click at [698, 135] on div "2 2 2 2 2 2 2 2 2 2 2 2 2 2 2 2 2 2 2 2 2 2 2 2 2 2 2 21142459 21142498 + − Uyd…" at bounding box center [525, 353] width 941 height 485
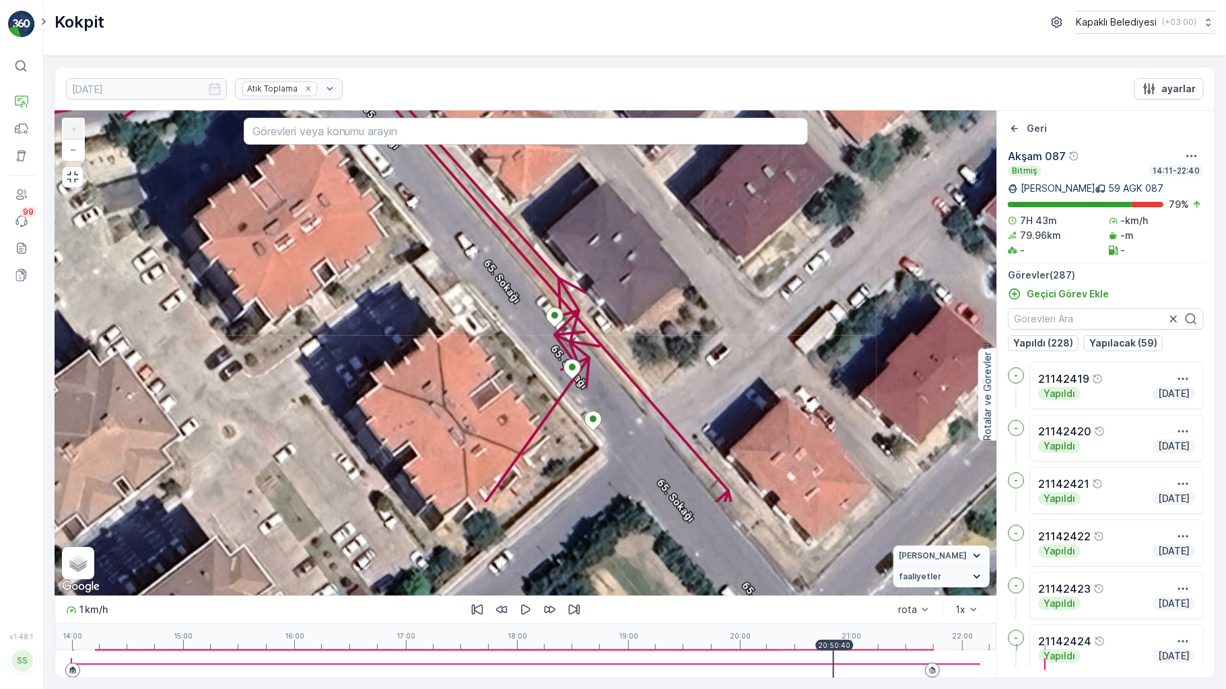
drag, startPoint x: 435, startPoint y: 474, endPoint x: 399, endPoint y: 248, distance: 229.0
click at [399, 248] on div "2 2 2 2 2 2 2 2 2 2 2 2 2 2 2 2 2 2 2 2 2 2 2 2 2 2 2 21142459 21142498 + − Uyd…" at bounding box center [525, 353] width 941 height 485
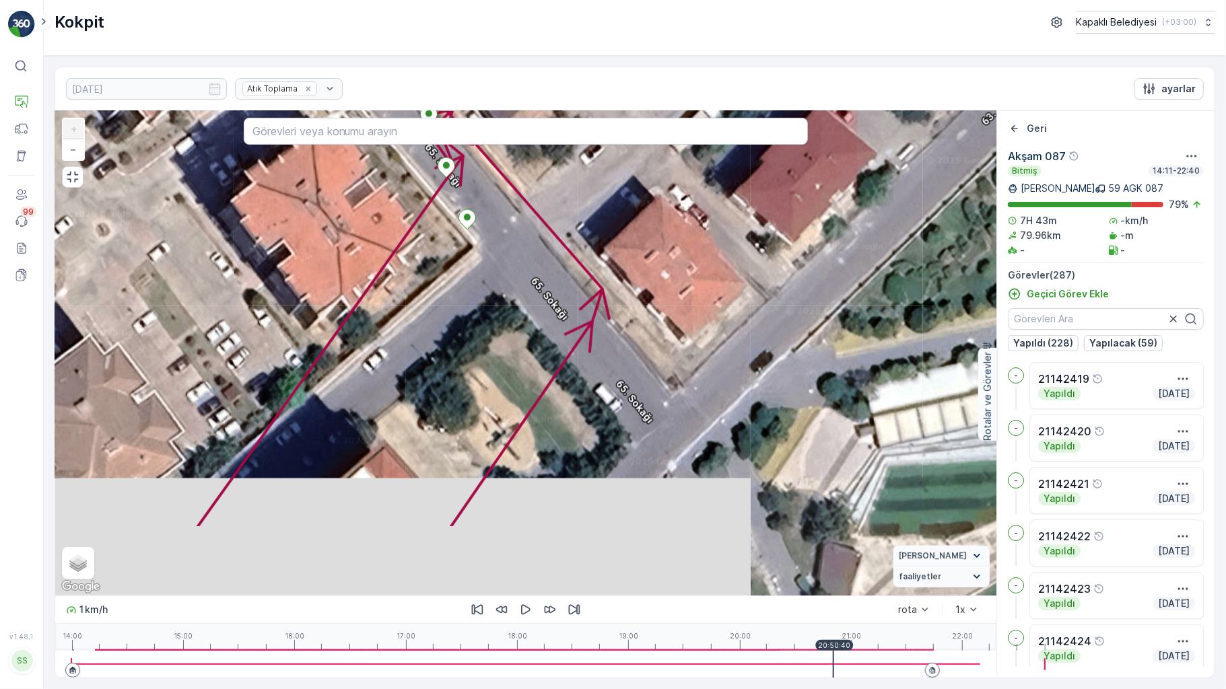
drag, startPoint x: 684, startPoint y: 512, endPoint x: 559, endPoint y: 310, distance: 237.7
click at [559, 310] on div "2 2 2 2 2 2 2 2 2 2 2 2 2 2 2 2 2 2 2 2 2 2 2 2 2 2 2 21142459 21142498 + − Uyd…" at bounding box center [525, 353] width 941 height 485
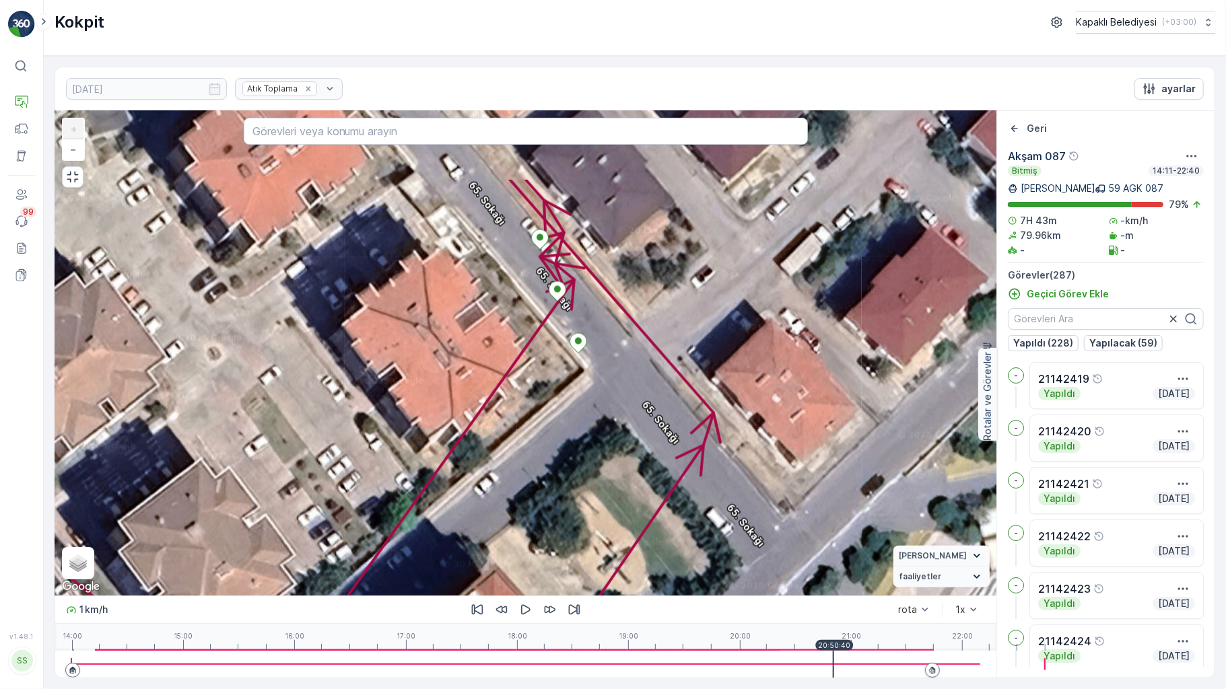
drag, startPoint x: 388, startPoint y: 446, endPoint x: 427, endPoint y: 634, distance: 191.7
click at [427, 634] on div "2 2 2 2 2 2 2 2 2 2 2 2 2 2 2 2 2 2 2 2 2 2 2 2 2 2 2 21142459 21142498 + − Uyd…" at bounding box center [525, 394] width 941 height 567
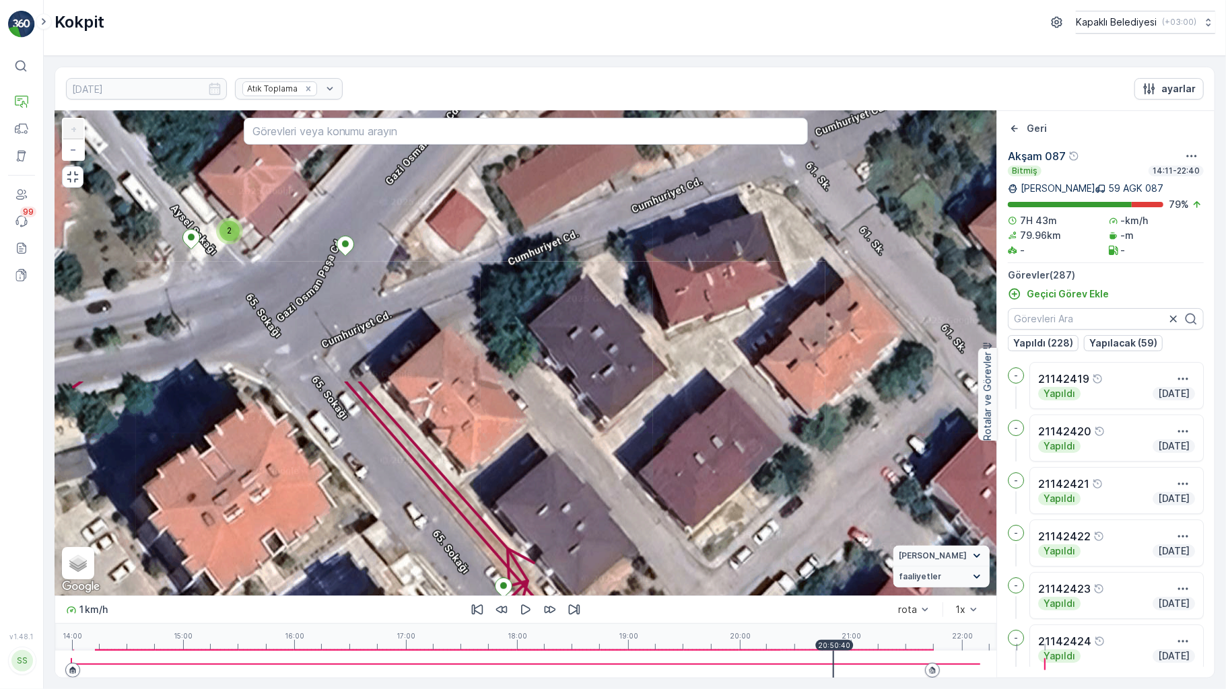
drag, startPoint x: 650, startPoint y: 300, endPoint x: 633, endPoint y: 491, distance: 192.0
click at [641, 539] on div "2 2 2 2 2 2 2 2 2 2 2 2 2 2 2 2 2 2 2 2 2 2 2 2 2 2 2 21142459 21142498 + − Uyd…" at bounding box center [525, 353] width 941 height 485
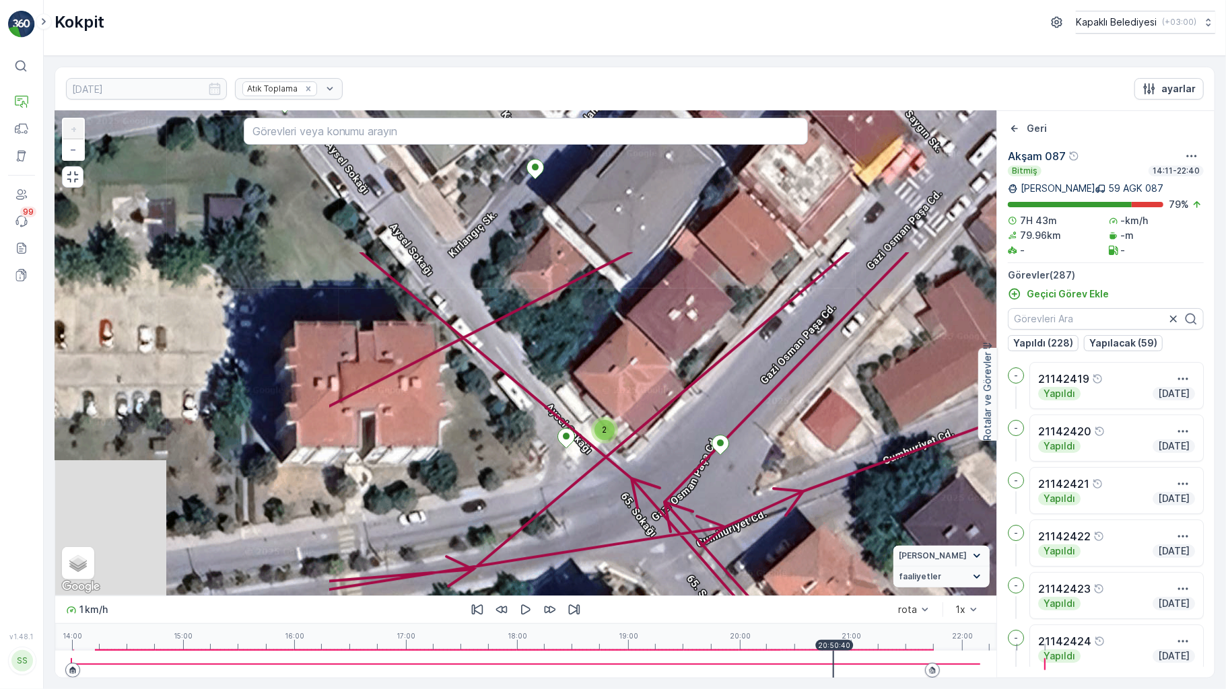
drag, startPoint x: 278, startPoint y: 329, endPoint x: 623, endPoint y: 453, distance: 366.9
click at [632, 512] on div "2 2 2 2 2 2 2 2 2 2 2 2 2 2 2 2 2 2 2 2 2 2 2 2 2 2 2 21142459 21142498 + − Uyd…" at bounding box center [525, 353] width 941 height 485
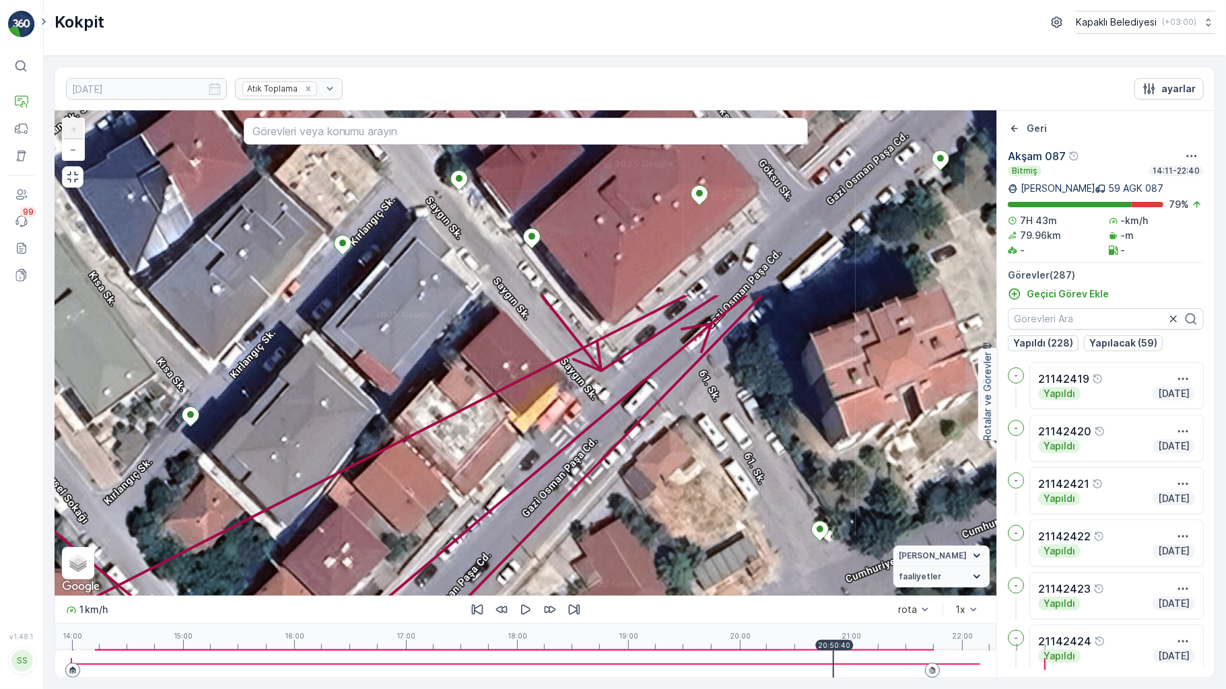
drag, startPoint x: 722, startPoint y: 316, endPoint x: 483, endPoint y: 477, distance: 288.3
click at [469, 488] on div "2 2 2 2 2 2 2 2 2 2 2 2 2 2 2 2 2 2 2 2 2 2 2 2 2 2 2 21142459 21142498 + − Uyd…" at bounding box center [525, 353] width 941 height 485
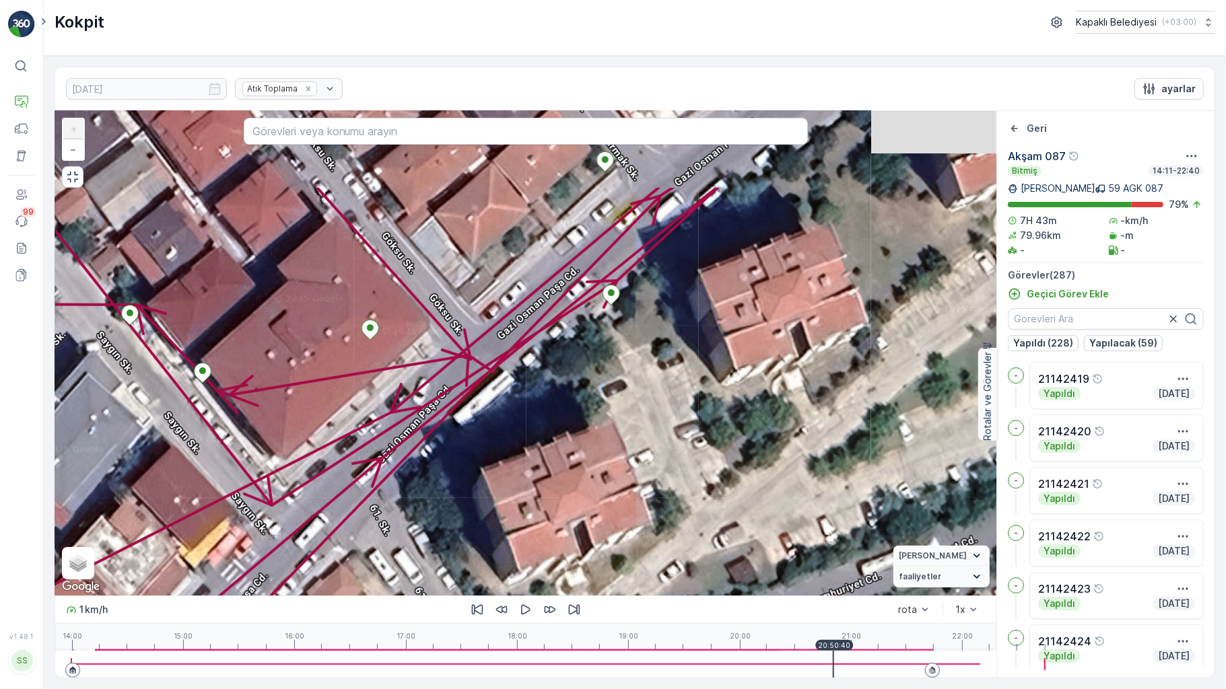
drag, startPoint x: 727, startPoint y: 351, endPoint x: 426, endPoint y: 453, distance: 317.9
click at [401, 481] on div "2 2 2 2 2 2 2 2 2 2 2 2 2 2 2 2 2 2 2 2 2 2 2 2 2 2 2 21142459 21142498 + − Uyd…" at bounding box center [525, 353] width 941 height 485
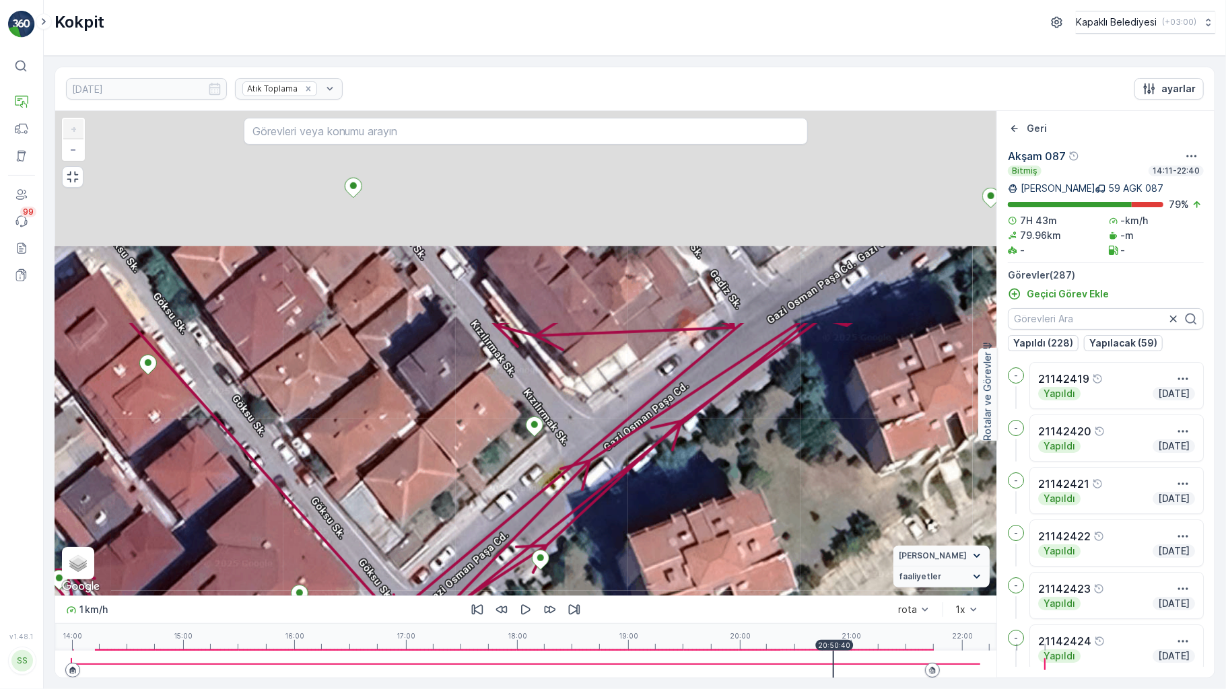
drag, startPoint x: 512, startPoint y: 265, endPoint x: 442, endPoint y: 533, distance: 277.1
click at [442, 533] on div "2 2 2 2 2 2 2 2 2 2 2 2 2 2 2 2 2 2 2 2 2 2 2 2 2 2 2 21142459 21142498 + − Uyd…" at bounding box center [525, 353] width 941 height 485
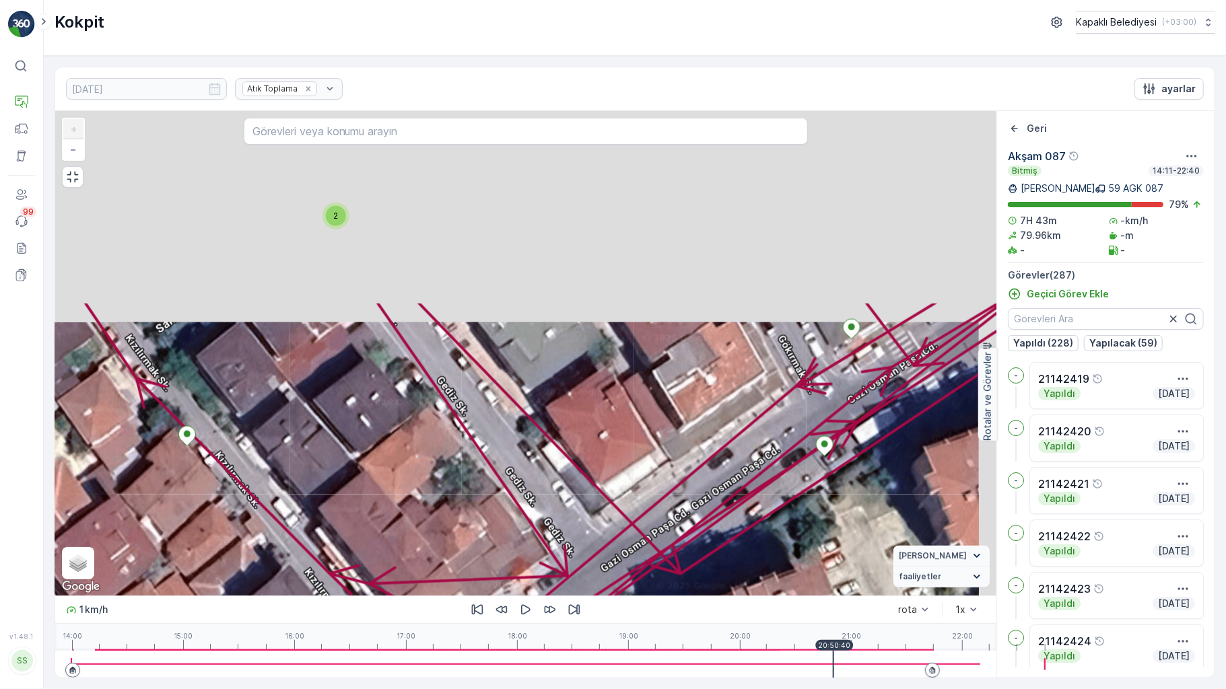
drag, startPoint x: 588, startPoint y: 291, endPoint x: 421, endPoint y: 539, distance: 299.0
click at [421, 539] on div "2 2 2 2 2 2 2 2 2 2 2 2 2 2 2 2 2 2 2 2 2 2 2 2 2 2 2 21142459 21142498 + − Uyd…" at bounding box center [525, 353] width 941 height 485
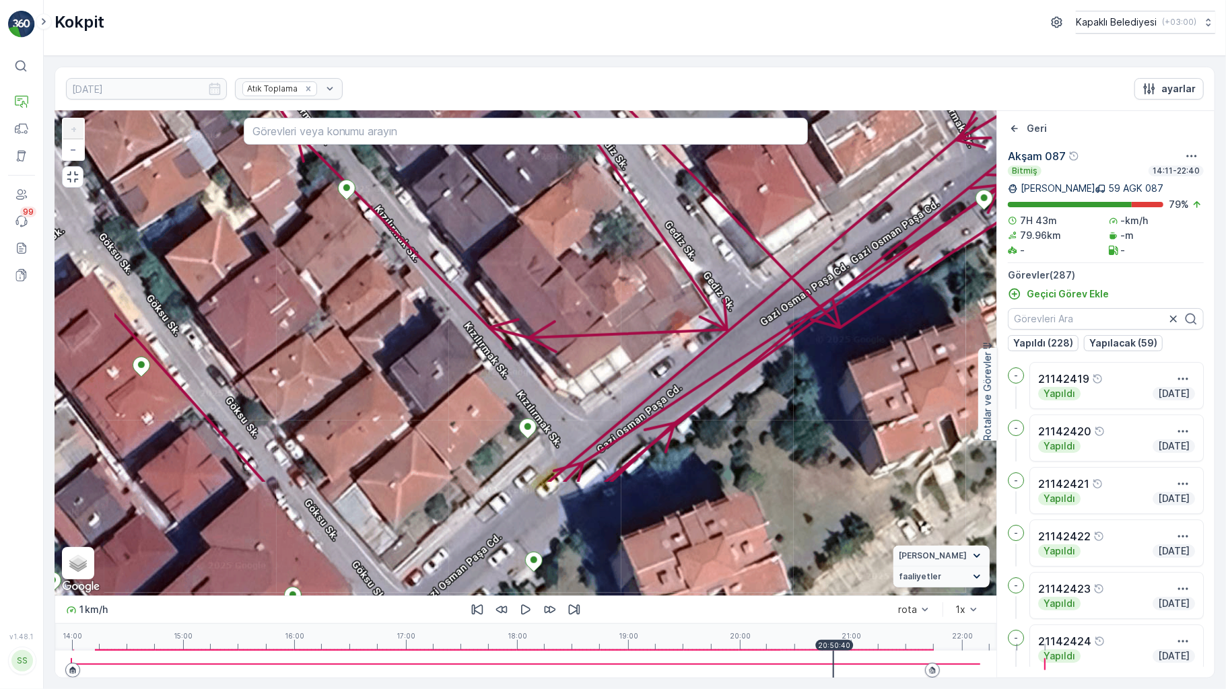
drag, startPoint x: 202, startPoint y: 428, endPoint x: 362, endPoint y: 159, distance: 313.0
click at [362, 159] on div "2 2 2 2 2 2 2 2 2 2 2 2 2 2 2 2 2 2 2 2 2 2 2 2 2 2 2 21142459 21142498 + − Uyd…" at bounding box center [525, 353] width 941 height 485
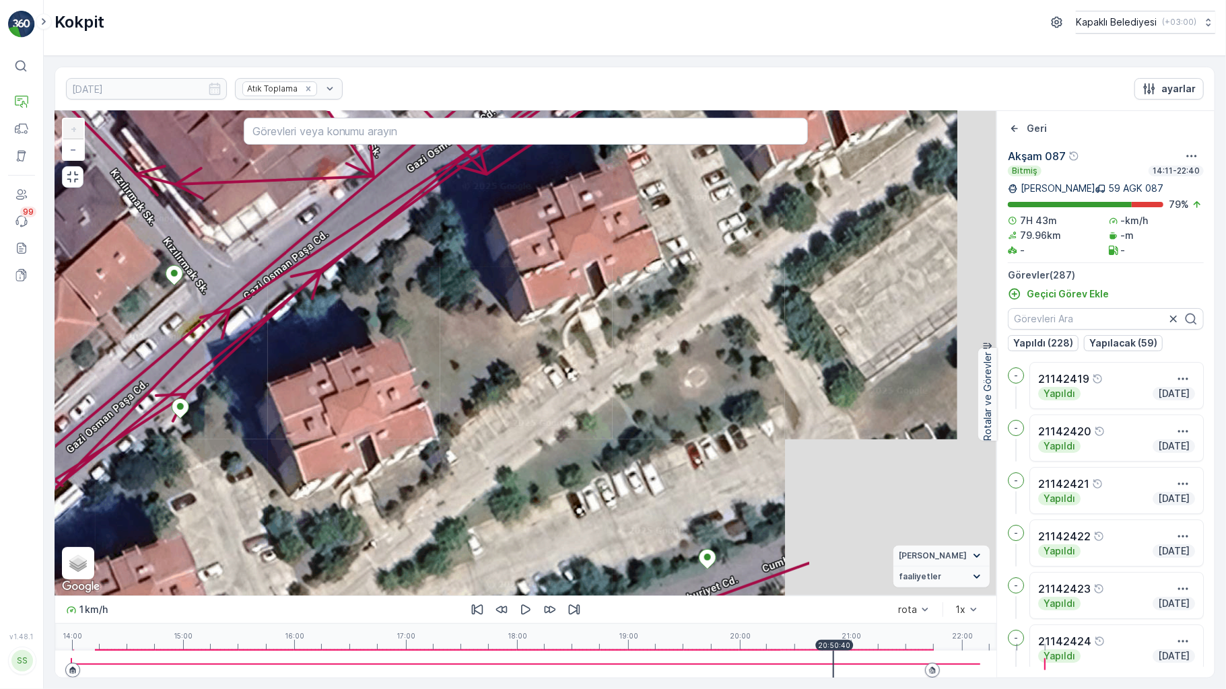
drag, startPoint x: 771, startPoint y: 536, endPoint x: 294, endPoint y: 372, distance: 504.8
click at [281, 370] on div "2 2 2 2 2 2 2 2 2 2 2 2 2 2 2 2 2 2 2 2 2 2 2 2 2 2 2 21142459 21142498 + − Uyd…" at bounding box center [525, 353] width 941 height 485
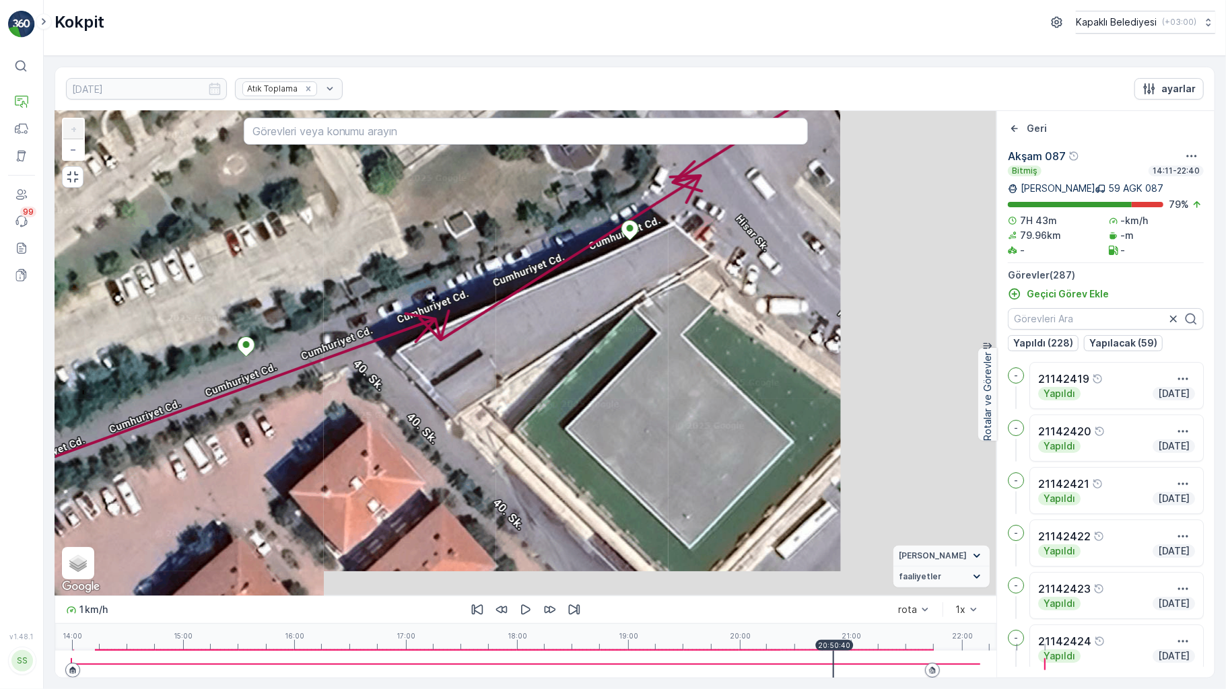
drag, startPoint x: 663, startPoint y: 487, endPoint x: 349, endPoint y: 340, distance: 346.7
click at [353, 339] on div "2 2 2 2 2 2 2 2 2 2 2 2 2 2 2 2 2 2 2 2 2 2 2 2 2 2 2 21142459 21142498 + − Uyd…" at bounding box center [525, 353] width 941 height 485
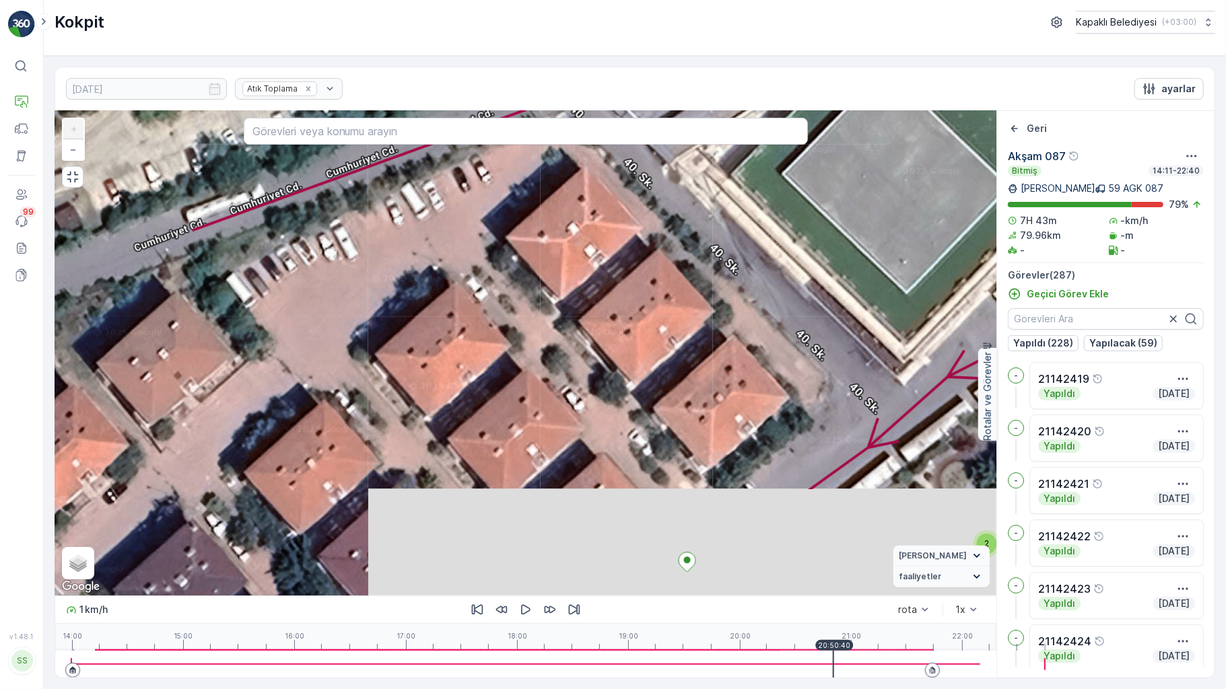
drag, startPoint x: 381, startPoint y: 464, endPoint x: 592, endPoint y: 331, distance: 249.6
click at [617, 257] on div "2 2 2 2 2 2 2 2 2 2 2 2 2 2 2 2 2 2 2 2 2 2 2 2 2 2 2 21142459 21142498 + − Uyd…" at bounding box center [525, 353] width 941 height 485
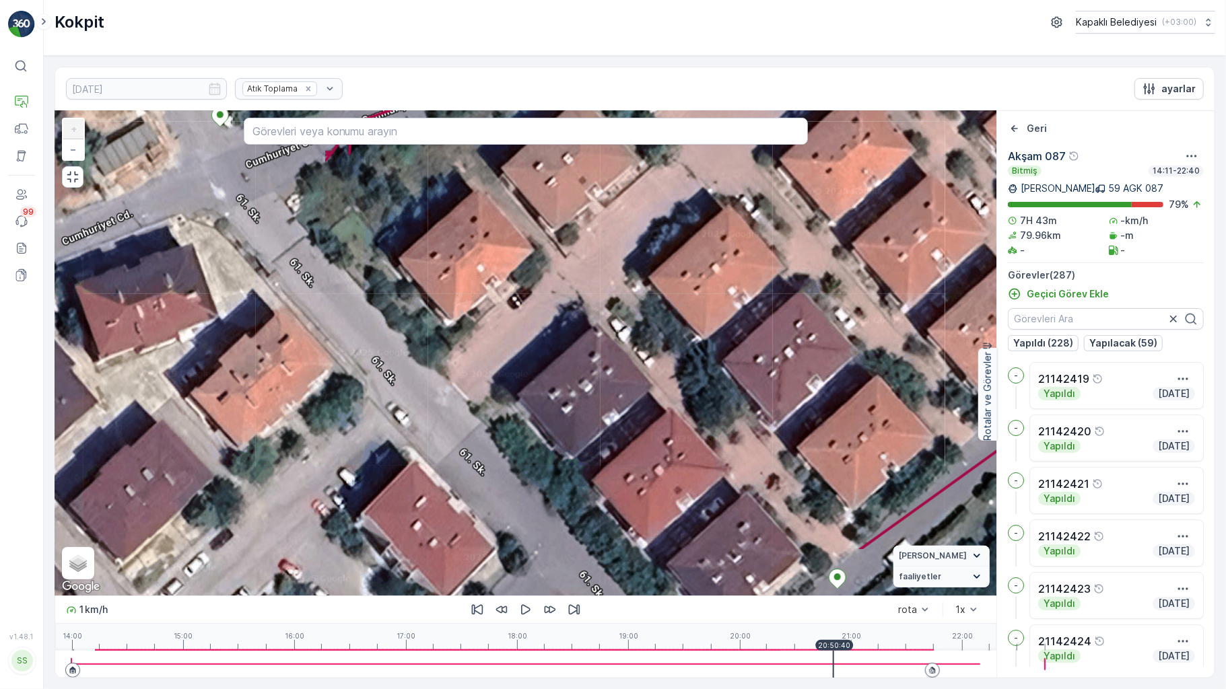
drag, startPoint x: 454, startPoint y: 490, endPoint x: 784, endPoint y: 358, distance: 355.3
click at [784, 358] on div "2 2 2 2 2 2 2 2 2 2 2 2 2 2 2 2 2 2 2 2 2 2 2 2 2 2 2 21142459 21142498 + − Uyd…" at bounding box center [525, 353] width 941 height 485
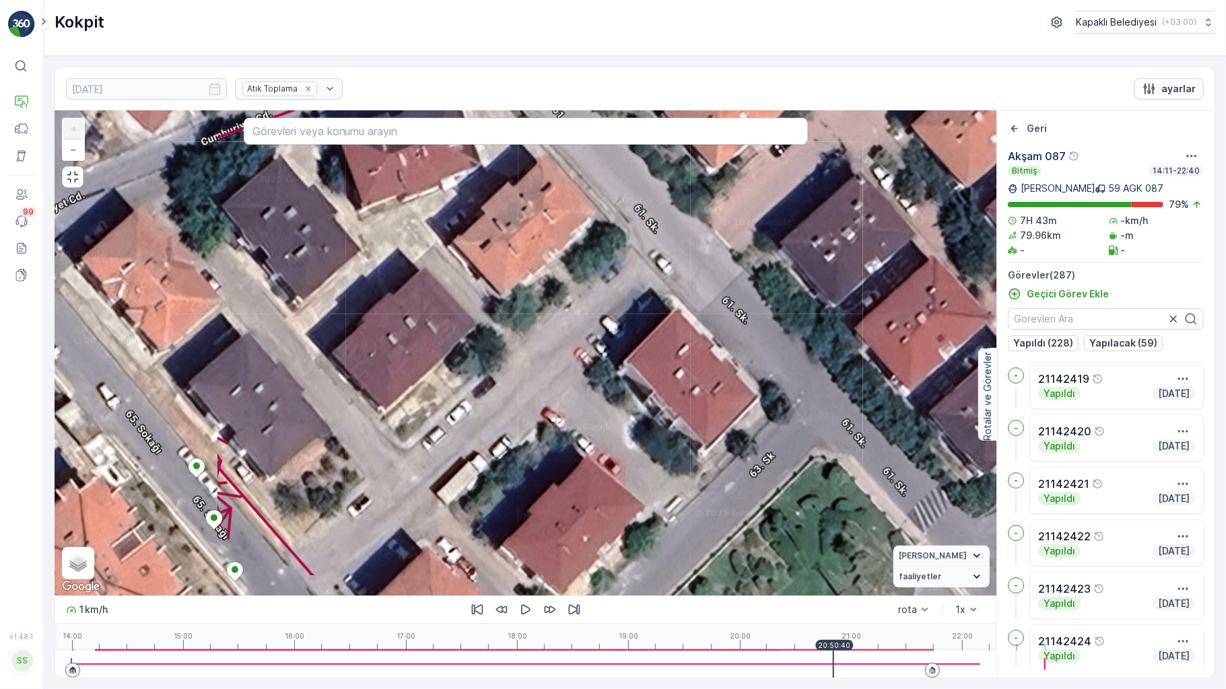
drag, startPoint x: 465, startPoint y: 487, endPoint x: 727, endPoint y: 335, distance: 303.5
click at [727, 335] on div "2 2 2 2 2 2 2 2 2 2 2 2 2 2 2 2 2 2 2 2 2 2 2 2 2 2 2 21142459 21142498 + − Uyd…" at bounding box center [525, 353] width 941 height 485
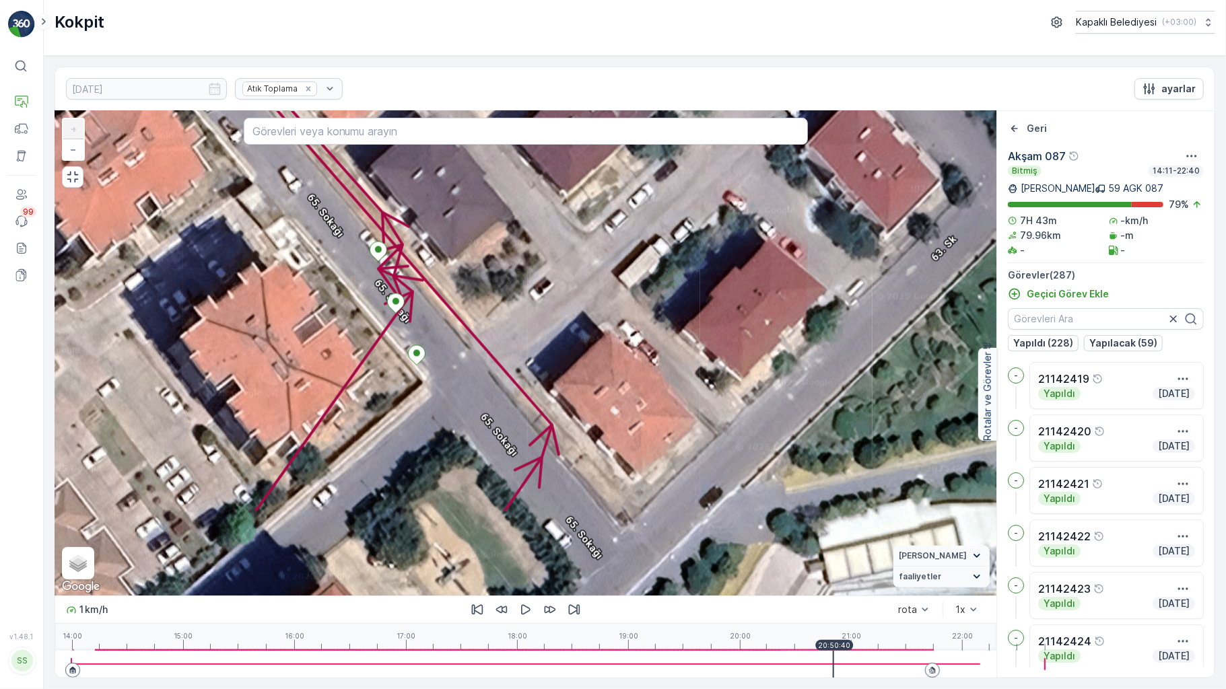
drag, startPoint x: 410, startPoint y: 415, endPoint x: 599, endPoint y: 385, distance: 190.8
click at [614, 232] on div "2 2 2 2 2 2 2 2 2 2 2 2 2 2 2 2 2 2 2 2 2 2 2 2 2 2 2 21142459 21142498 + − Uyd…" at bounding box center [525, 353] width 941 height 485
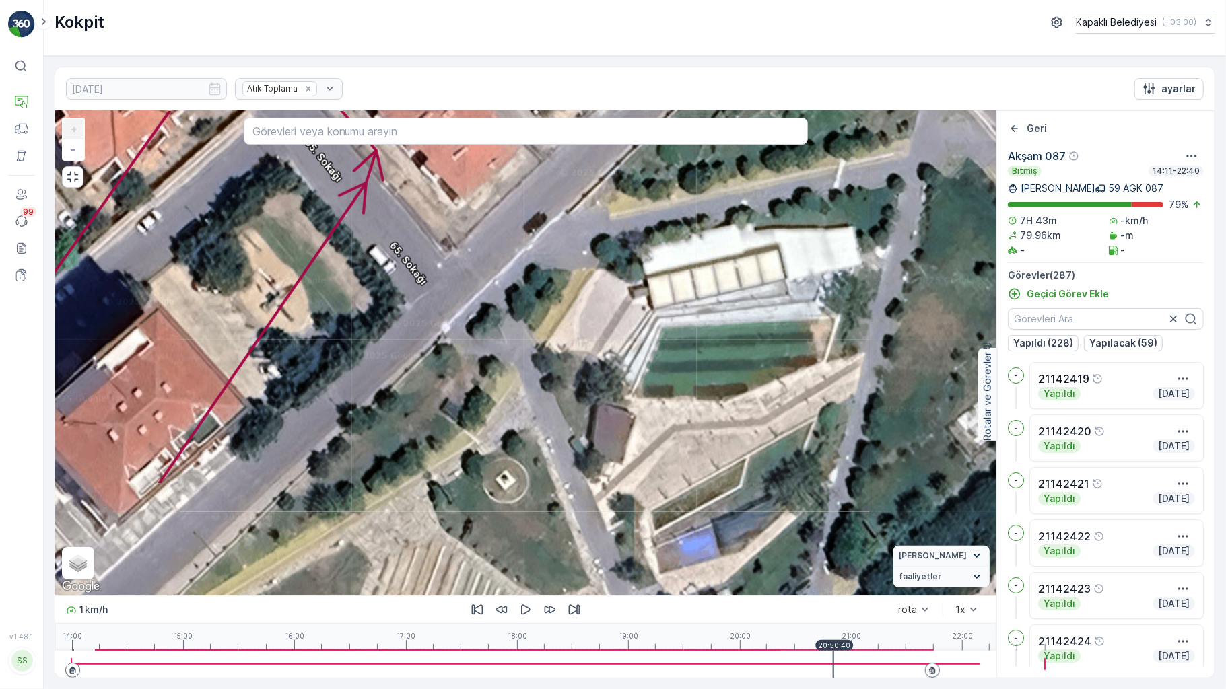
drag, startPoint x: 657, startPoint y: 497, endPoint x: 426, endPoint y: 261, distance: 329.9
click at [426, 261] on div "2 2 2 2 2 2 2 2 2 2 2 2 2 2 2 2 2 2 2 2 2 2 2 2 2 2 2 21142459 21142498 + − Uyd…" at bounding box center [525, 353] width 941 height 485
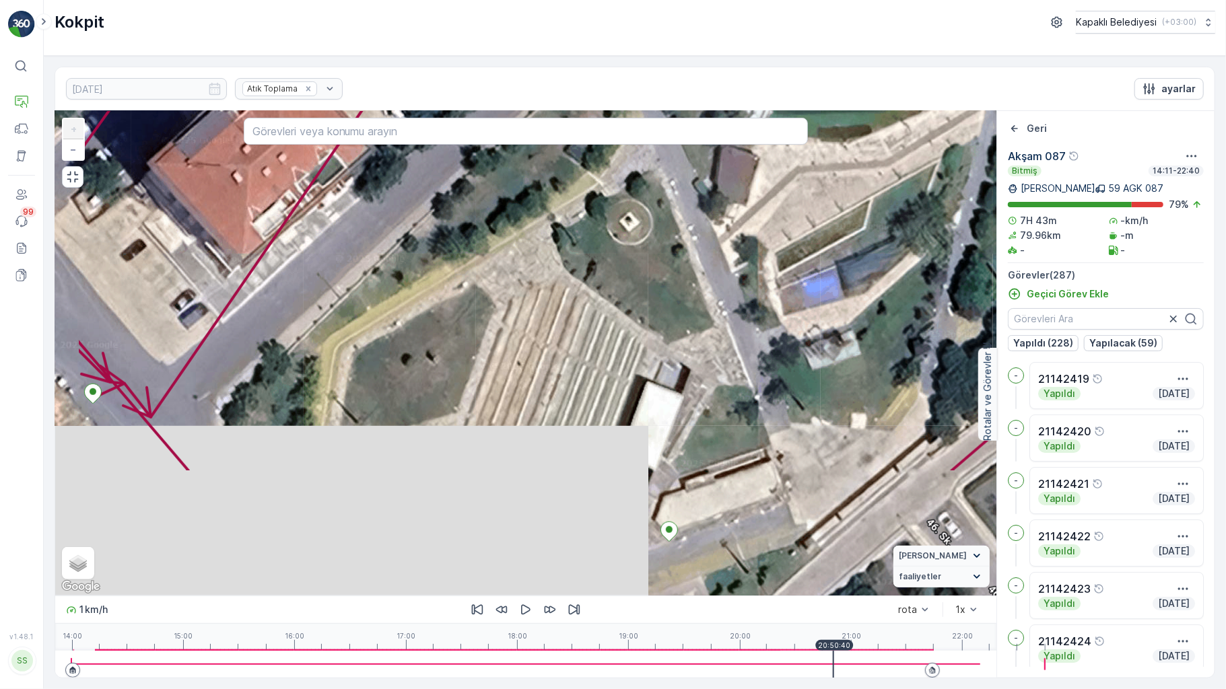
drag, startPoint x: 687, startPoint y: 558, endPoint x: 811, endPoint y: 300, distance: 286.1
click at [811, 300] on div "2 2 2 2 2 2 2 2 2 2 2 2 2 2 2 2 2 2 2 2 2 2 2 2 2 2 2 21142459 21142498 + − Uyd…" at bounding box center [525, 353] width 941 height 485
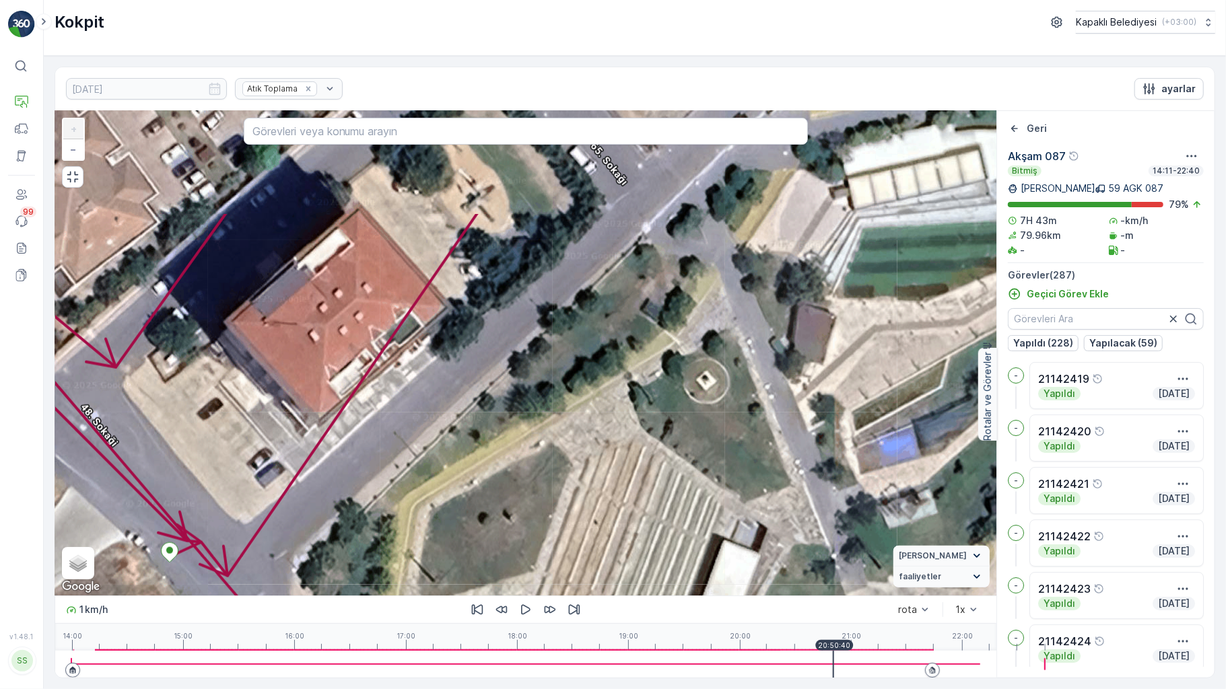
drag, startPoint x: 513, startPoint y: 415, endPoint x: 381, endPoint y: 332, distance: 156.2
click at [408, 678] on div "2 2 2 2 2 2 2 2 2 2 2 2 2 2 2 2 2 2 2 2 2 2 2 2 2 2 2 21142459 21142498 + − Uyd…" at bounding box center [525, 394] width 941 height 567
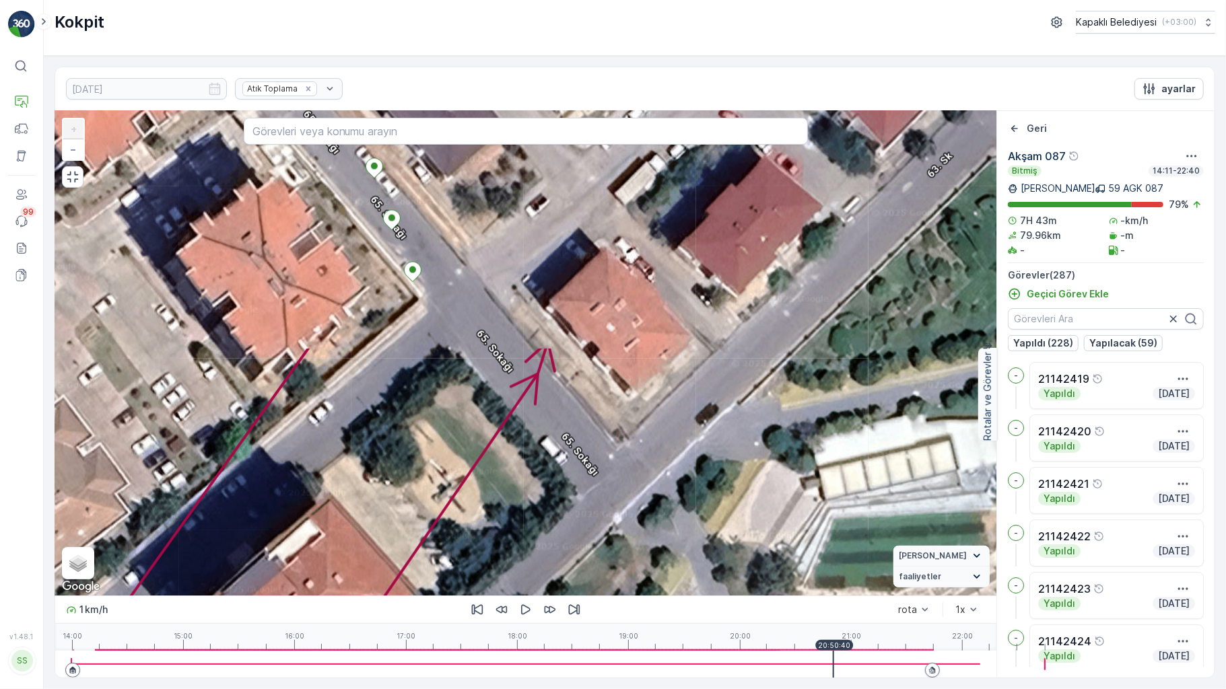
drag, startPoint x: 456, startPoint y: 391, endPoint x: 479, endPoint y: 532, distance: 142.6
click at [459, 652] on div "2 2 2 2 2 2 2 2 2 2 2 2 2 2 2 2 2 2 2 2 2 2 2 2 2 2 2 21142459 21142498 + − Uyd…" at bounding box center [525, 394] width 941 height 567
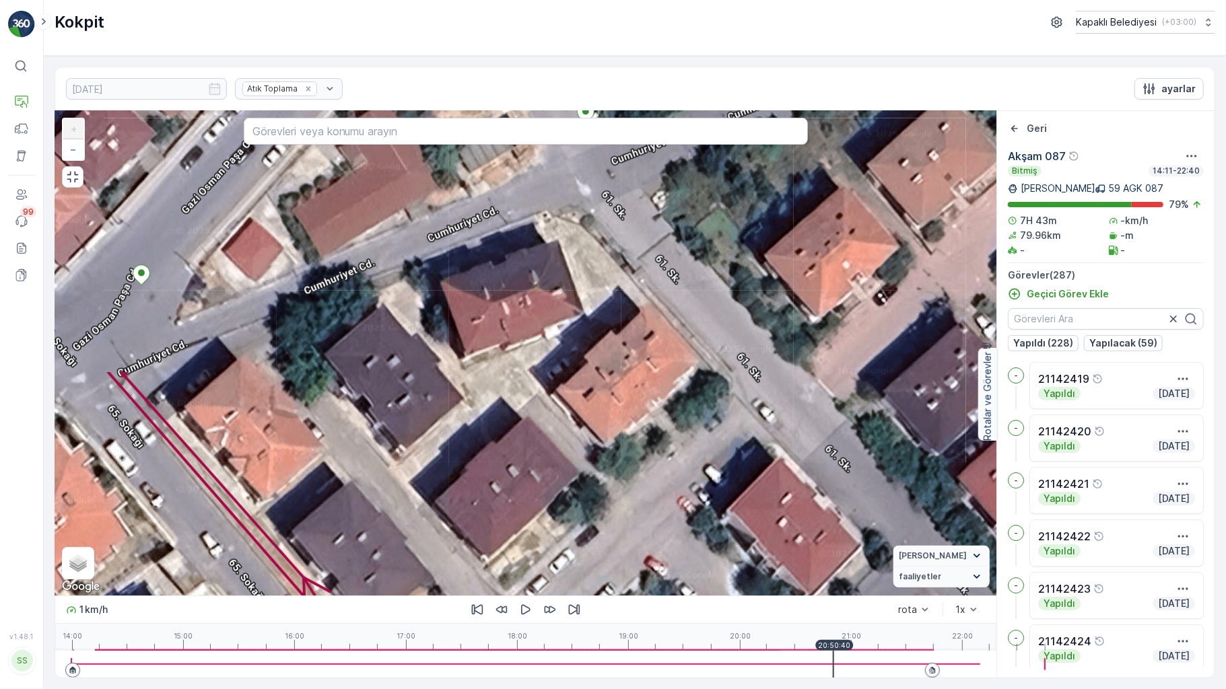
drag, startPoint x: 367, startPoint y: 474, endPoint x: 409, endPoint y: 466, distance: 43.2
click at [380, 612] on div "2 2 2 2 2 2 2 2 2 2 2 2 2 2 2 2 2 2 2 2 2 2 2 2 2 2 2 21142459 21142498 + − Uyd…" at bounding box center [525, 394] width 941 height 567
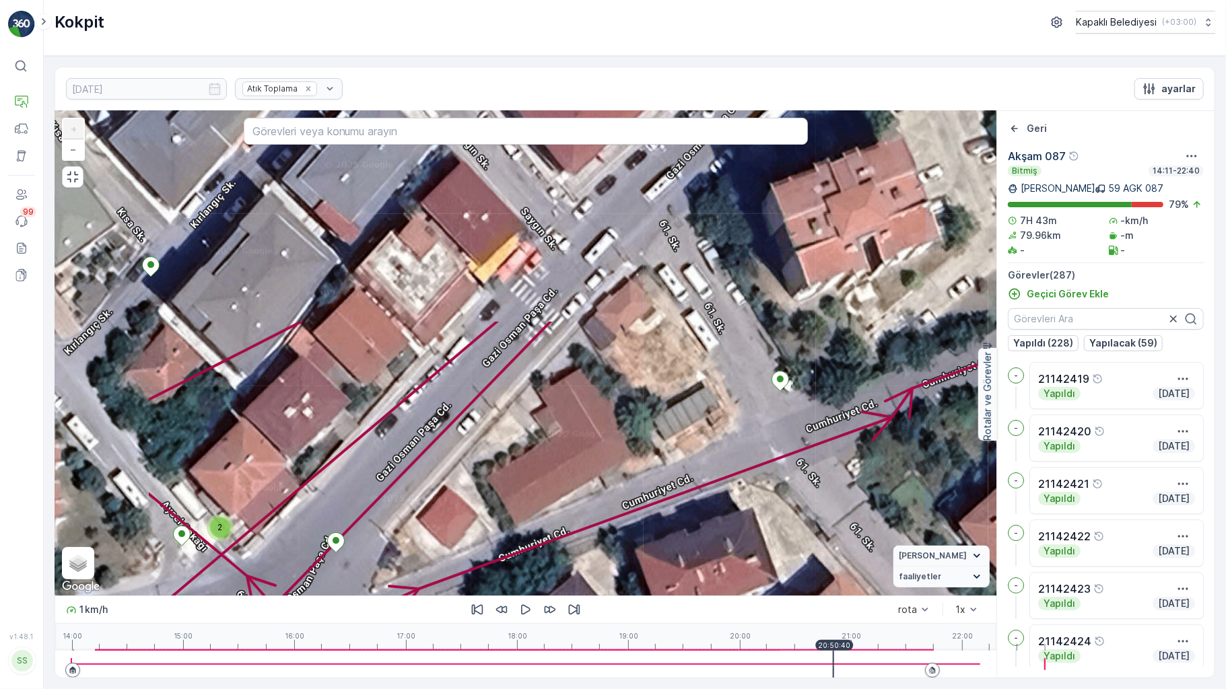
drag, startPoint x: 448, startPoint y: 304, endPoint x: 642, endPoint y: 572, distance: 330.2
click at [642, 572] on div "2 2 2 2 2 2 2 2 2 2 2 2 2 2 2 2 2 2 2 2 2 2 2 2 2 2 2 21142459 21142498 + − Uyd…" at bounding box center [525, 353] width 941 height 485
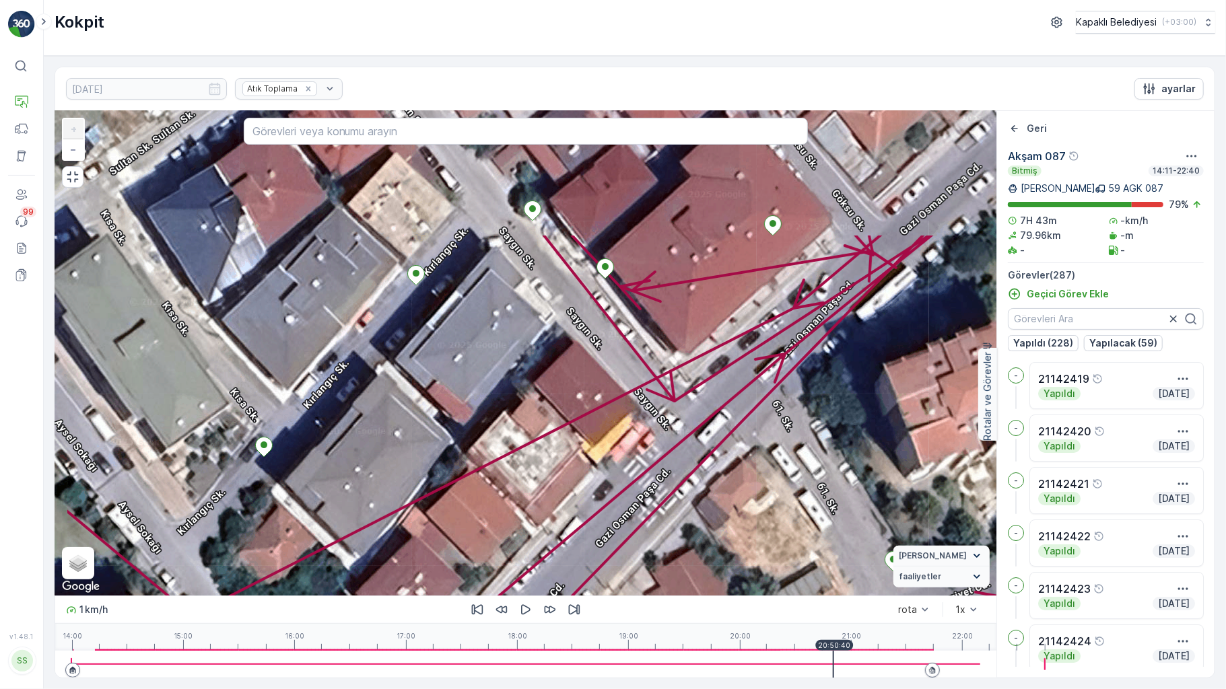
drag, startPoint x: 392, startPoint y: 397, endPoint x: 505, endPoint y: 578, distance: 213.0
click at [505, 578] on div "2 2 2 2 2 2 2 2 2 2 2 2 2 2 2 2 2 2 2 2 2 2 2 2 2 2 2 21142459 21142498 + − Uyd…" at bounding box center [525, 353] width 941 height 485
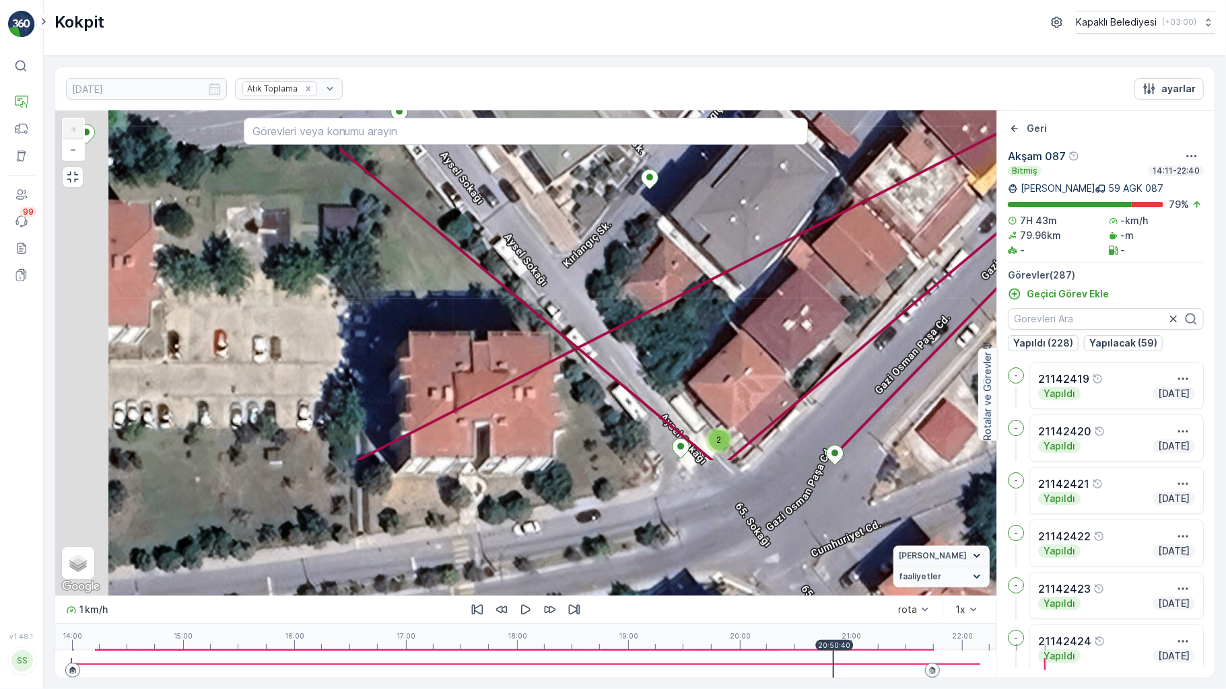
drag, startPoint x: 504, startPoint y: 514, endPoint x: 890, endPoint y: 246, distance: 469.7
click at [890, 246] on div "2 2 2 2 2 2 2 2 2 2 2 2 2 2 2 2 2 2 2 2 2 2 2 2 2 2 2 21142459 21142498 + − Uyd…" at bounding box center [525, 353] width 941 height 485
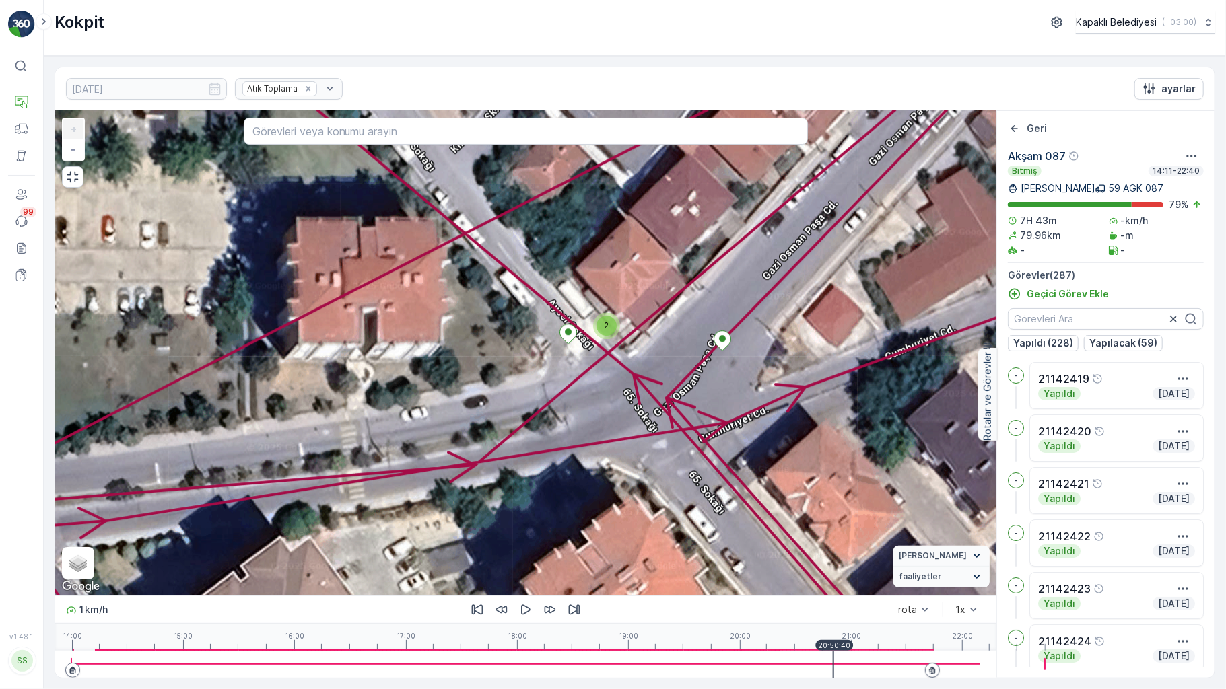
drag, startPoint x: 720, startPoint y: 497, endPoint x: 607, endPoint y: 382, distance: 160.4
click at [607, 382] on div "2 2 2 2 2 2 2 2 2 2 2 2 2 2 2 2 2 2 2 2 2 2 2 2 2 2 2 21142459 21142498 + − Uyd…" at bounding box center [525, 353] width 941 height 485
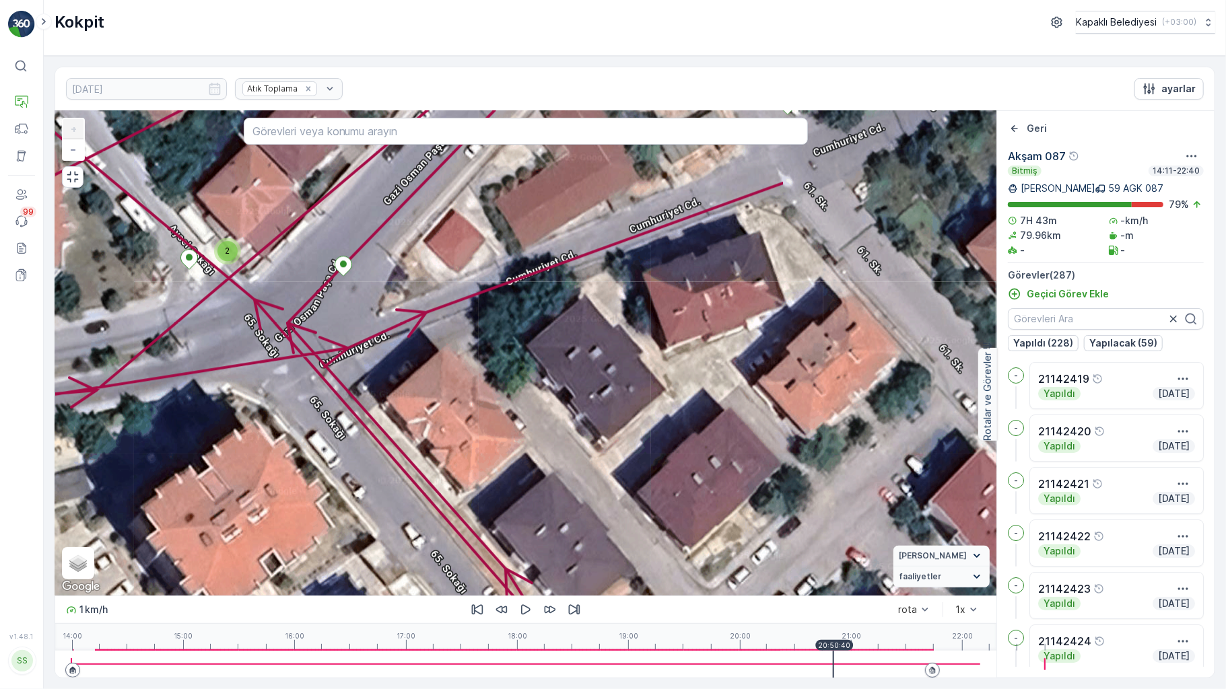
drag, startPoint x: 870, startPoint y: 459, endPoint x: 464, endPoint y: 380, distance: 413.6
click at [470, 384] on div "2 2 2 2 2 2 2 2 2 2 2 2 2 2 2 2 2 2 2 2 2 2 2 2 2 2 2 21142459 21142498 + − Uyd…" at bounding box center [525, 353] width 941 height 485
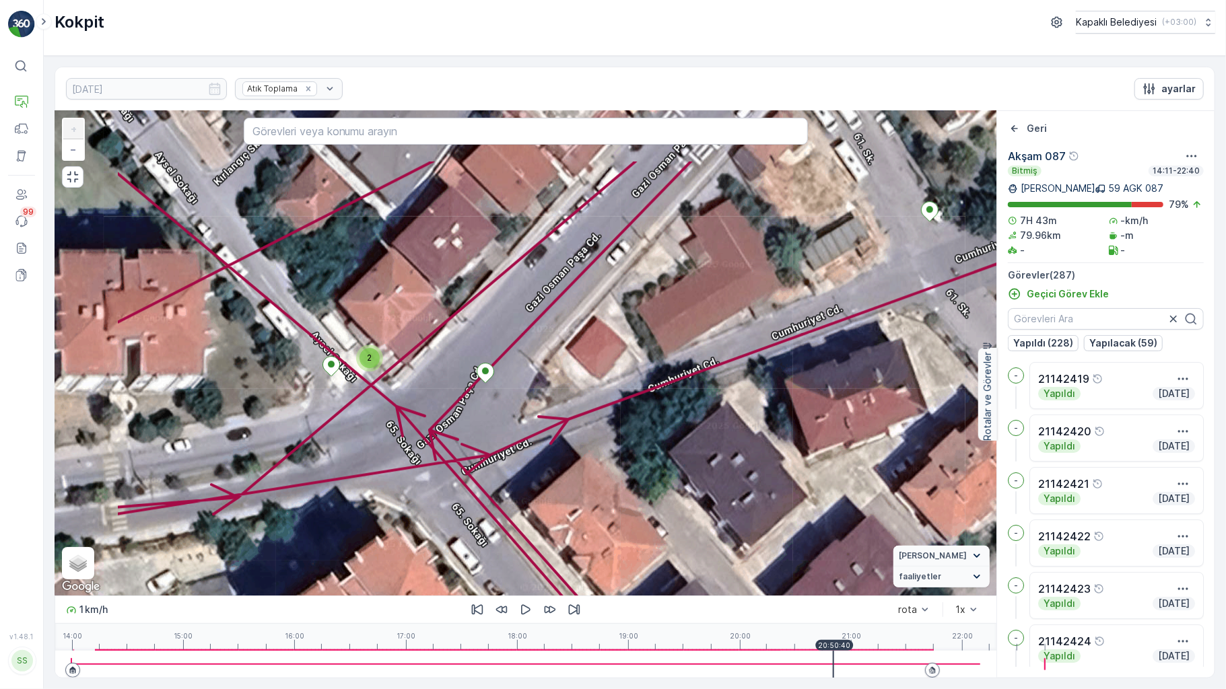
drag, startPoint x: 841, startPoint y: 335, endPoint x: 935, endPoint y: 419, distance: 125.4
click at [1031, 394] on div "2 2 2 2 2 2 2 2 2 2 2 2 2 2 2 2 2 2 2 2 2 2 2 2 2 2 2 21142459 21142498 + − Uyd…" at bounding box center [634, 394] width 1159 height 567
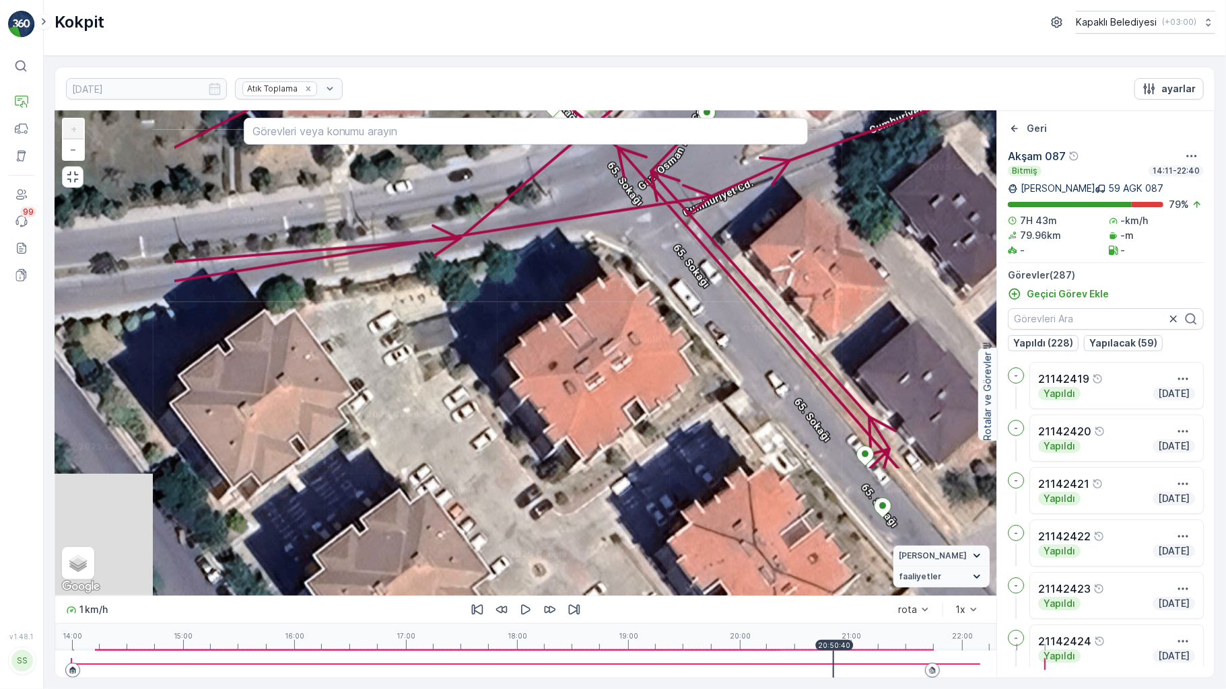
drag, startPoint x: 529, startPoint y: 480, endPoint x: 749, endPoint y: 259, distance: 312.8
click at [749, 259] on div "2 2 2 2 2 2 2 2 2 2 2 2 2 2 2 2 2 2 2 2 2 2 2 2 2 2 2 21142459 21142498 + − Uyd…" at bounding box center [525, 353] width 941 height 485
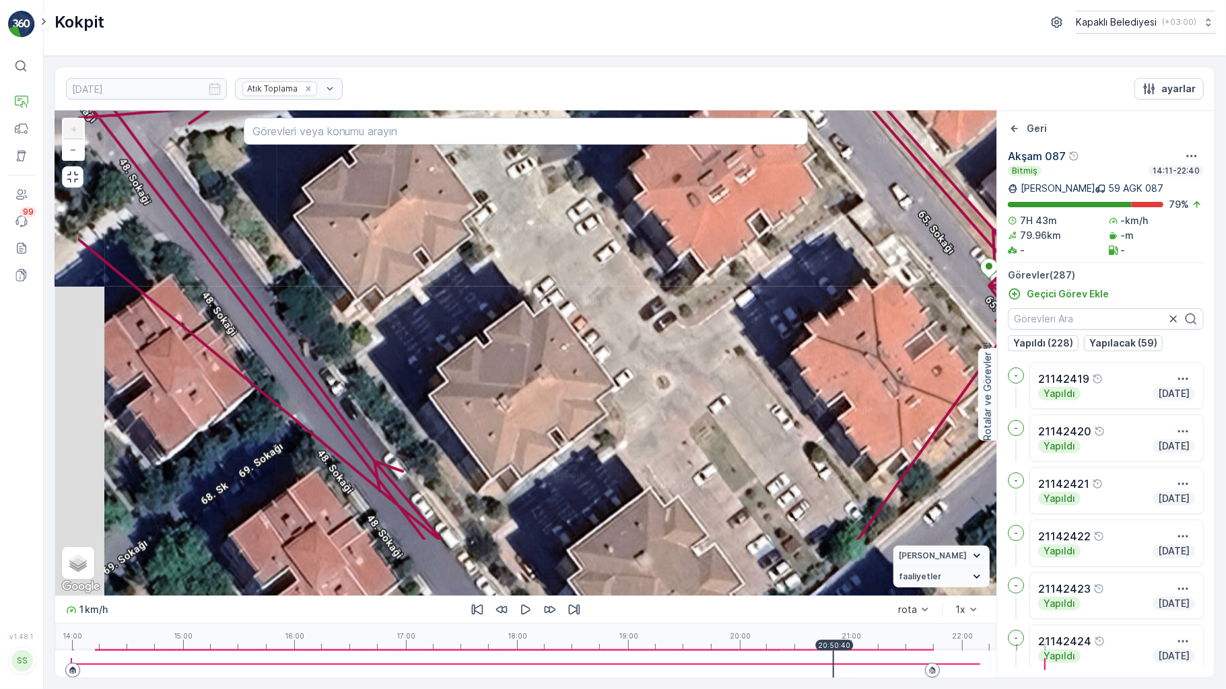
drag, startPoint x: 497, startPoint y: 450, endPoint x: 621, endPoint y: 263, distance: 225.0
click at [621, 263] on div "2 2 2 2 2 2 2 2 2 2 2 2 2 2 2 2 2 2 2 2 2 2 2 2 2 2 2 21142459 21142498 + − Uyd…" at bounding box center [525, 353] width 941 height 485
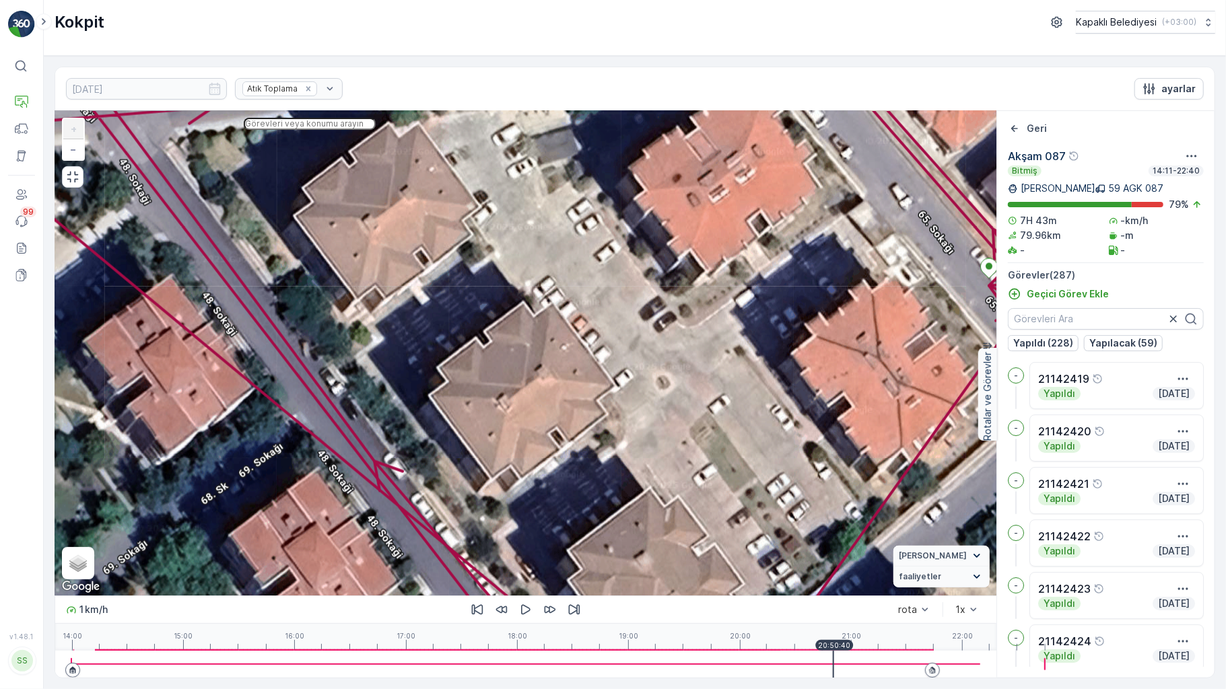
click at [286, 118] on input "text" at bounding box center [310, 124] width 132 height 12
type input "kapaklı 77."
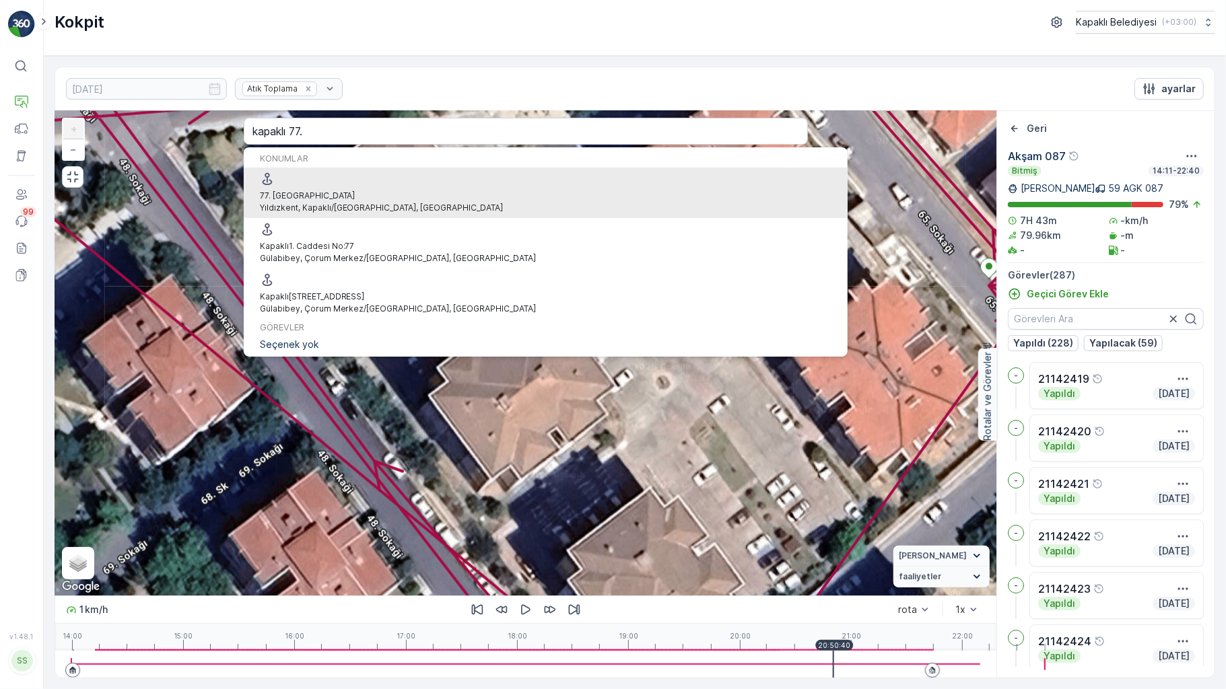
click at [287, 190] on span "77 . Sokak" at bounding box center [382, 196] width 244 height 12
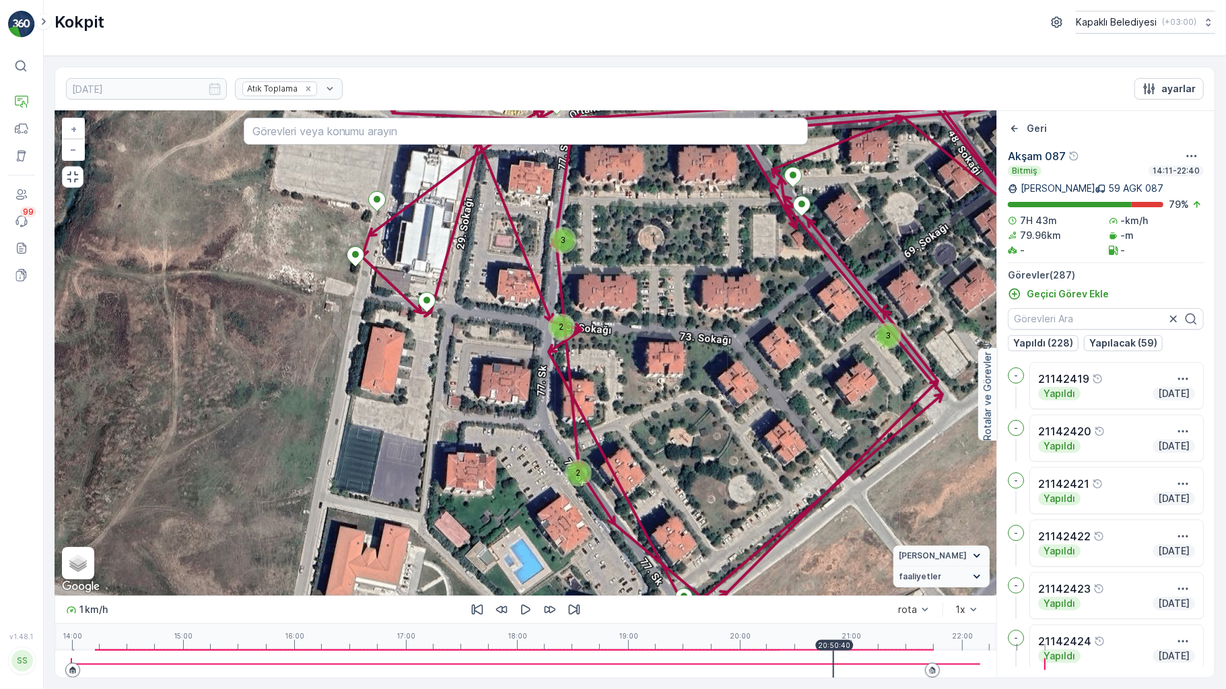
drag, startPoint x: 520, startPoint y: 410, endPoint x: 534, endPoint y: 299, distance: 112.0
click at [534, 299] on div "3 3 2 2 3 3 2 2 2 2 2 2 3 2 5 2 2 3 2 4 2 2 3 3 2 2 2 3 3 5 2 2 2 2 2 3 2 2 3 3…" at bounding box center [525, 353] width 941 height 485
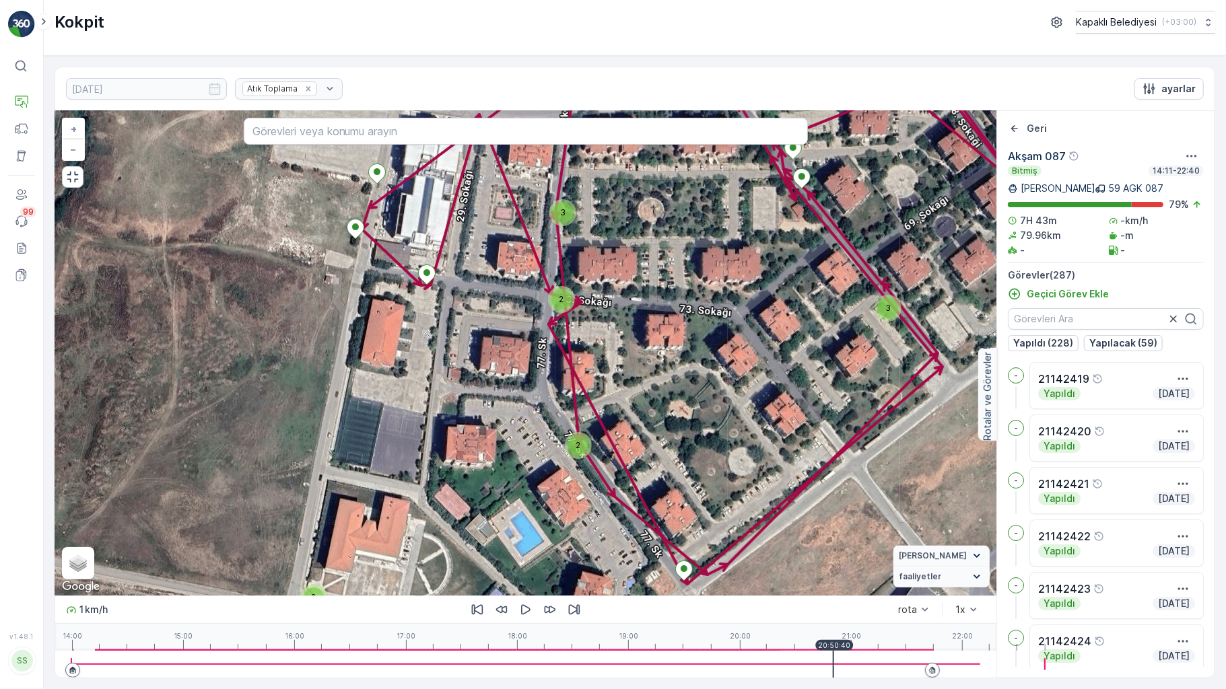
click at [773, 661] on div at bounding box center [525, 664] width 909 height 27
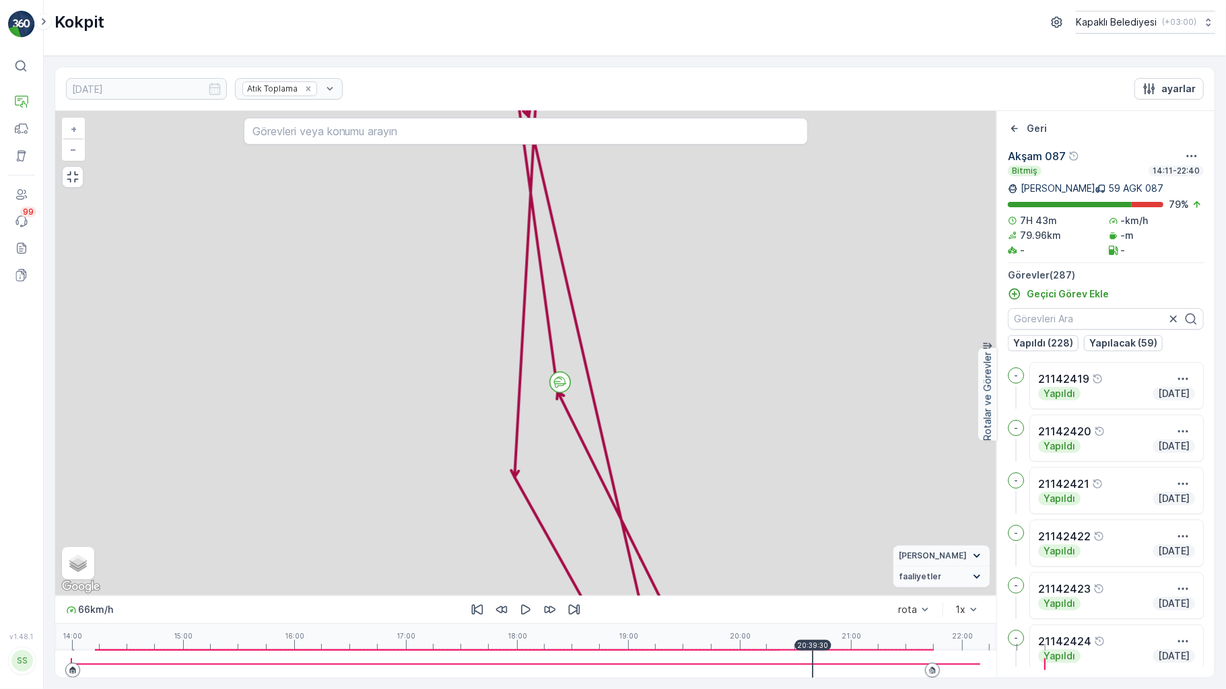
drag, startPoint x: 762, startPoint y: 653, endPoint x: 736, endPoint y: 658, distance: 26.7
click at [795, 650] on div "20:39:30" at bounding box center [813, 645] width 36 height 11
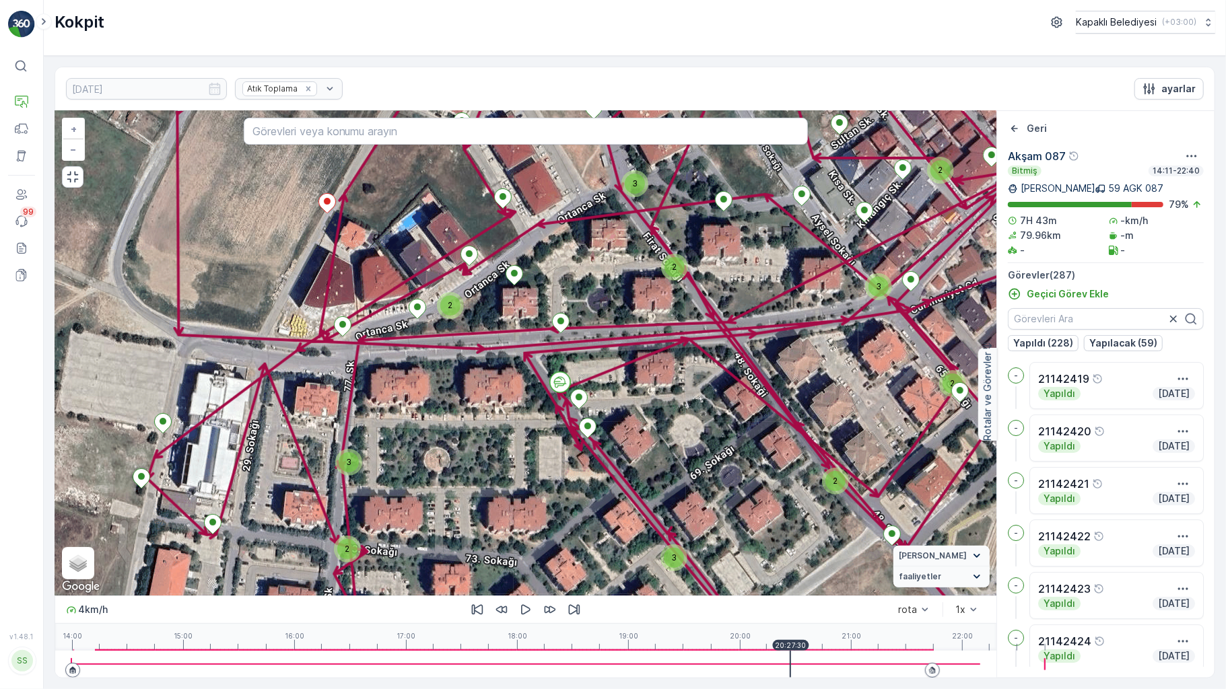
click at [731, 671] on div at bounding box center [525, 664] width 909 height 27
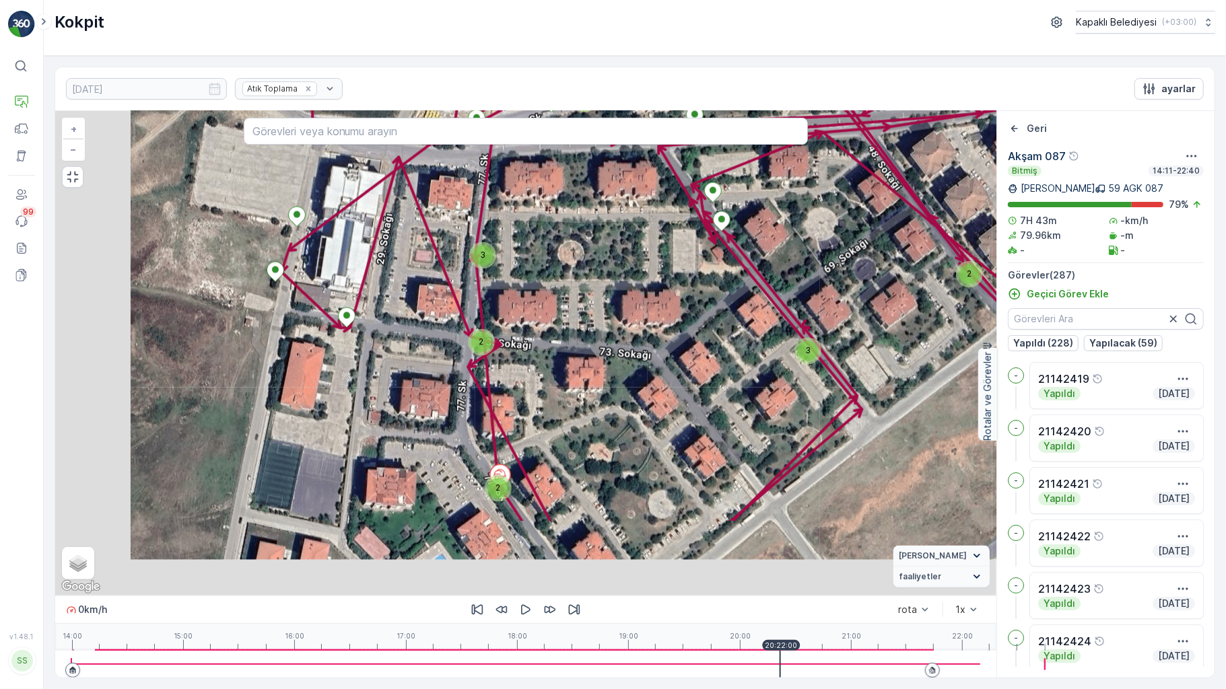
drag, startPoint x: 724, startPoint y: 671, endPoint x: 723, endPoint y: 663, distance: 8.2
click at [780, 669] on div at bounding box center [780, 664] width 1 height 27
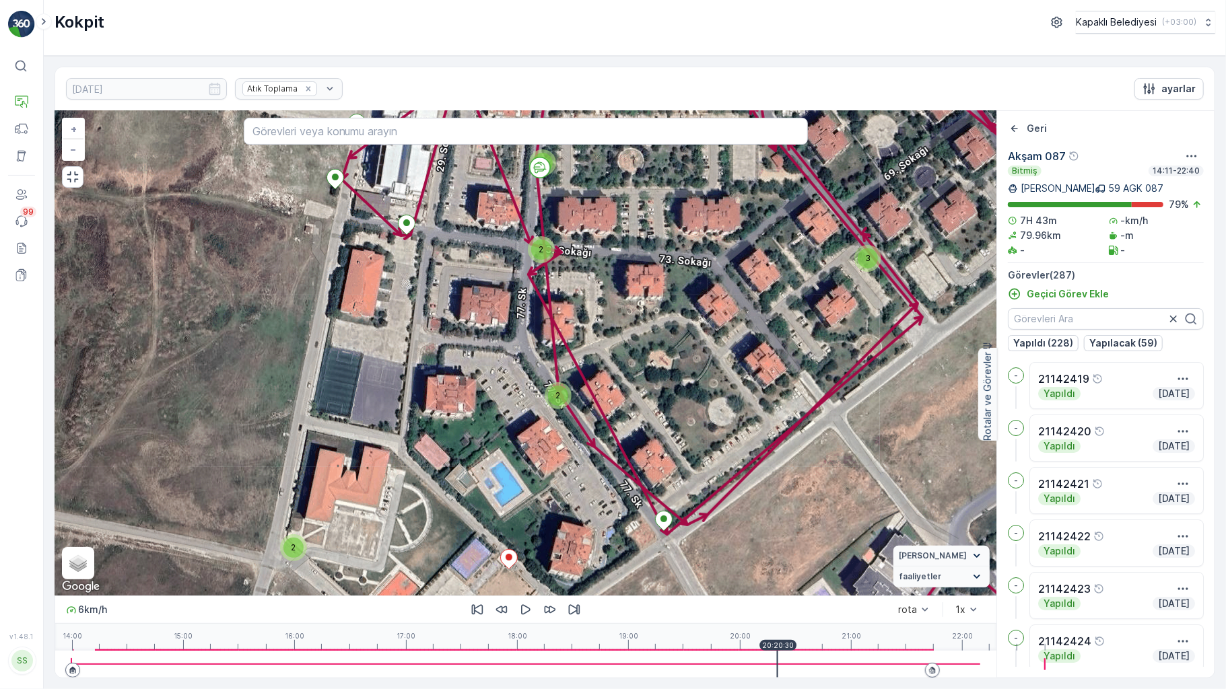
click at [715, 663] on div at bounding box center [525, 664] width 909 height 27
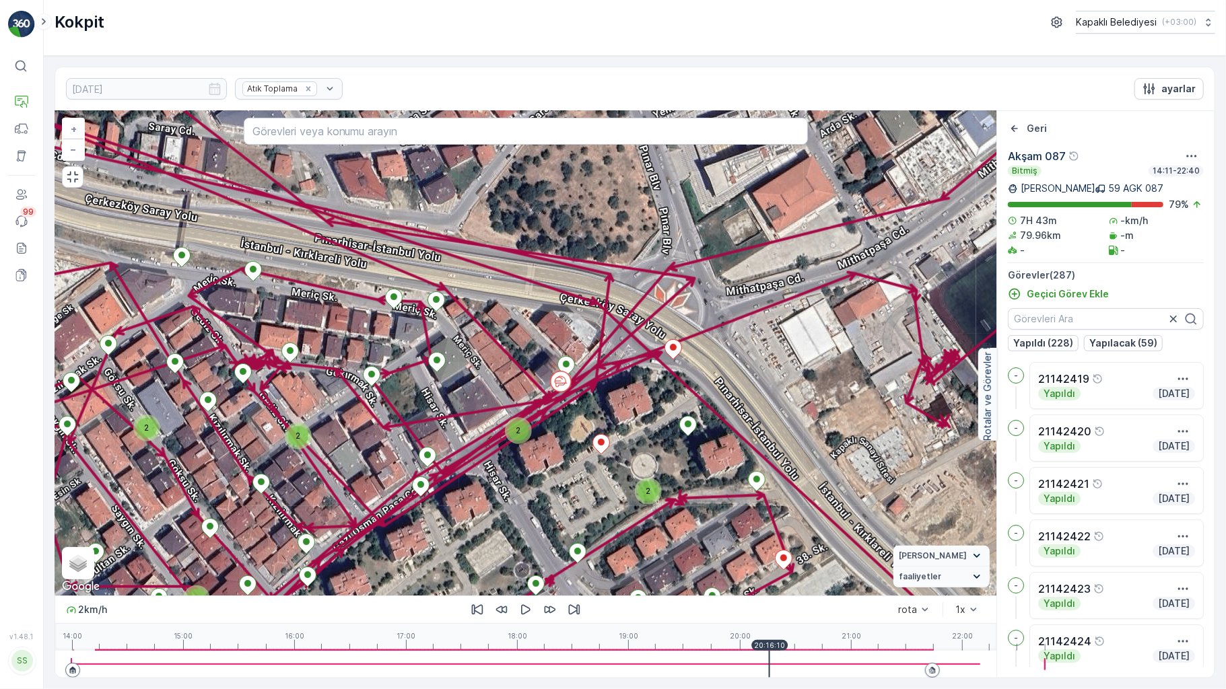
click at [706, 668] on div at bounding box center [525, 664] width 909 height 27
click at [519, 617] on icon "button" at bounding box center [525, 609] width 13 height 13
click at [663, 651] on div "14:00 15:00 16:00 17:00 18:00 19:00 20:00 21:00 22:00 20:10:30" at bounding box center [525, 637] width 909 height 27
click at [649, 665] on div at bounding box center [525, 664] width 909 height 1
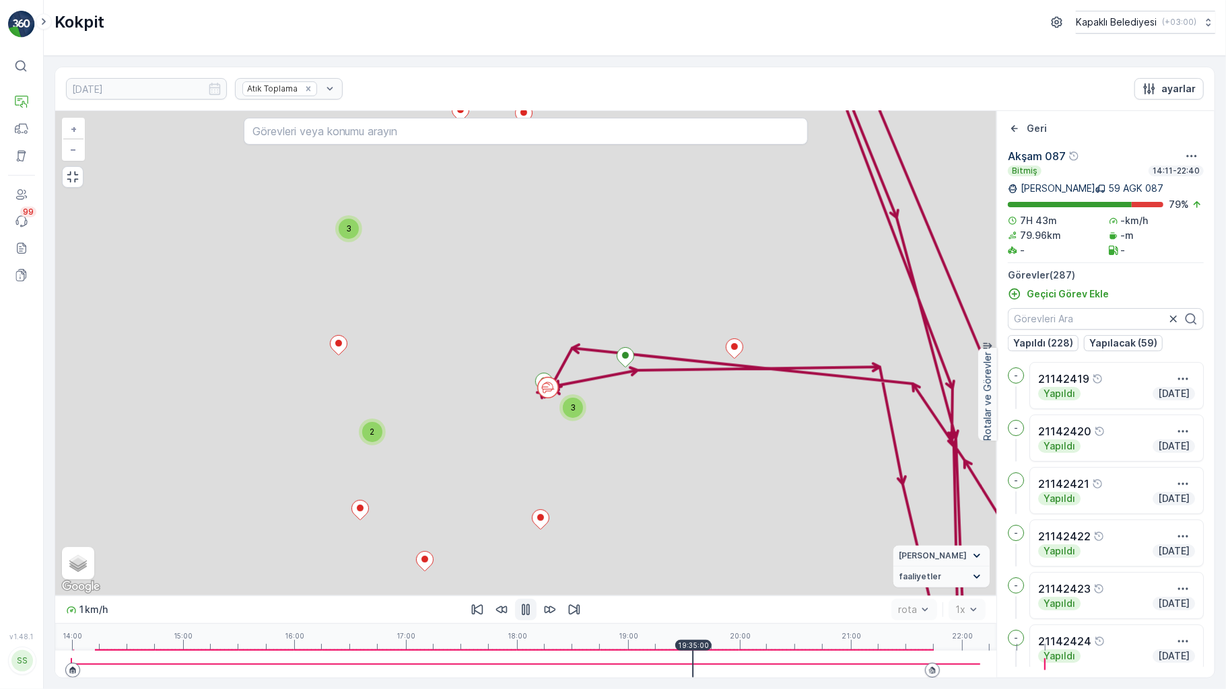
click at [675, 651] on div "19:35:00" at bounding box center [693, 645] width 36 height 11
click at [692, 668] on div at bounding box center [692, 664] width 1 height 27
click at [566, 672] on div at bounding box center [525, 664] width 909 height 27
click at [564, 671] on div at bounding box center [525, 664] width 909 height 27
click at [539, 651] on div "14:00 15:00 16:00 17:00 18:00 19:00 20:00 21:00 22:00 19:35:00" at bounding box center [525, 637] width 909 height 27
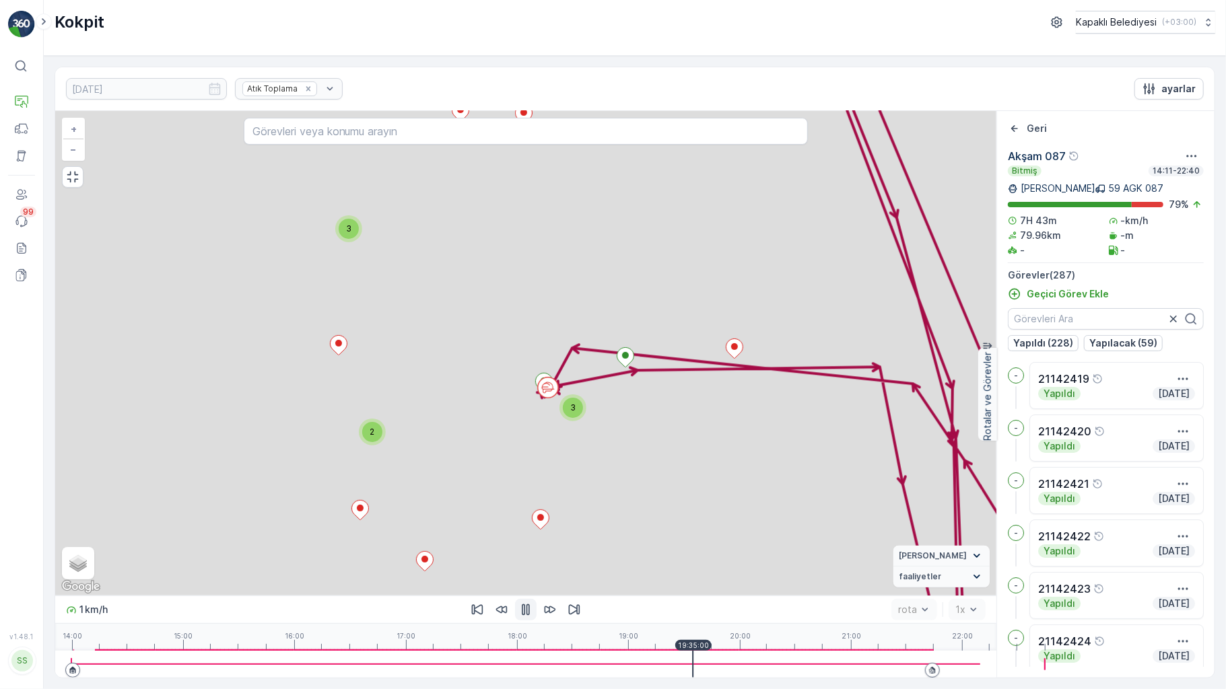
click at [678, 650] on p "19:35:00" at bounding box center [693, 646] width 31 height 8
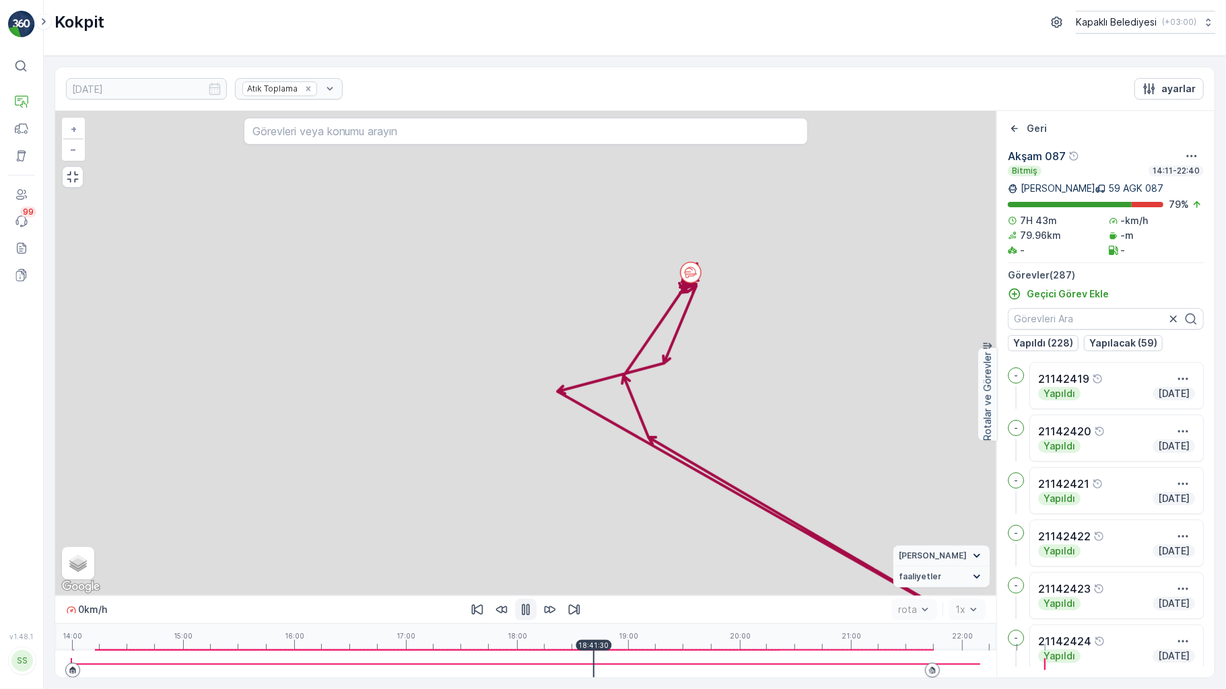
click at [520, 661] on div at bounding box center [525, 664] width 909 height 27
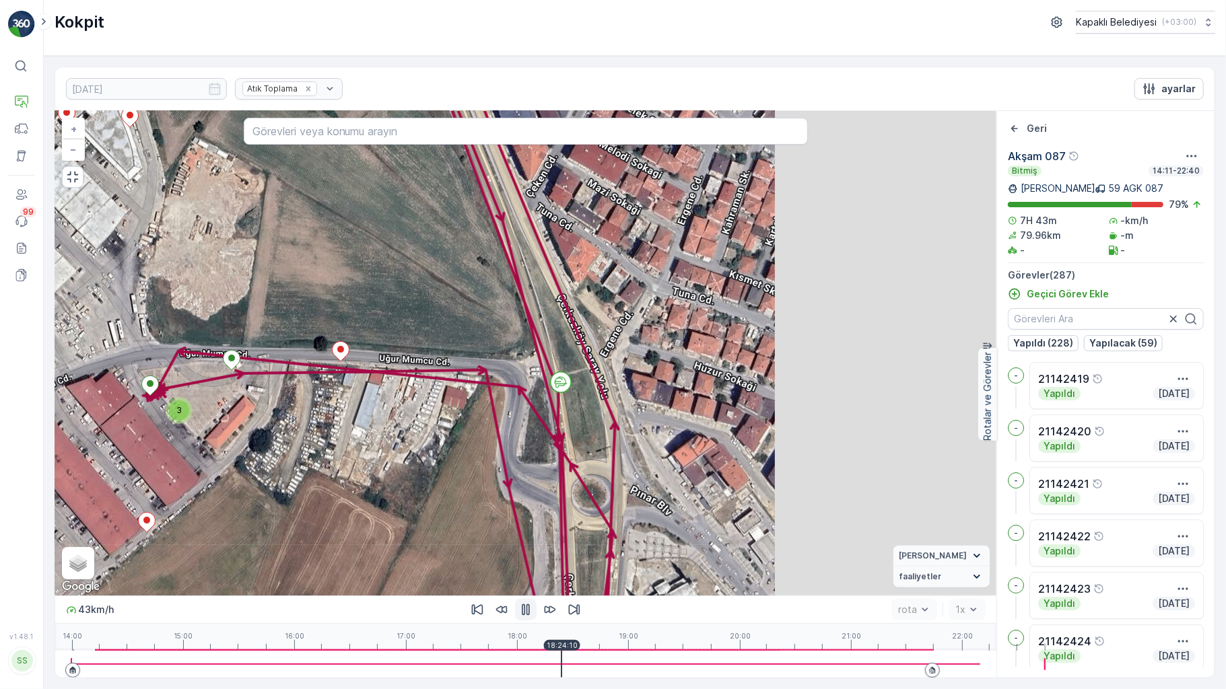
click at [475, 664] on div at bounding box center [525, 664] width 909 height 27
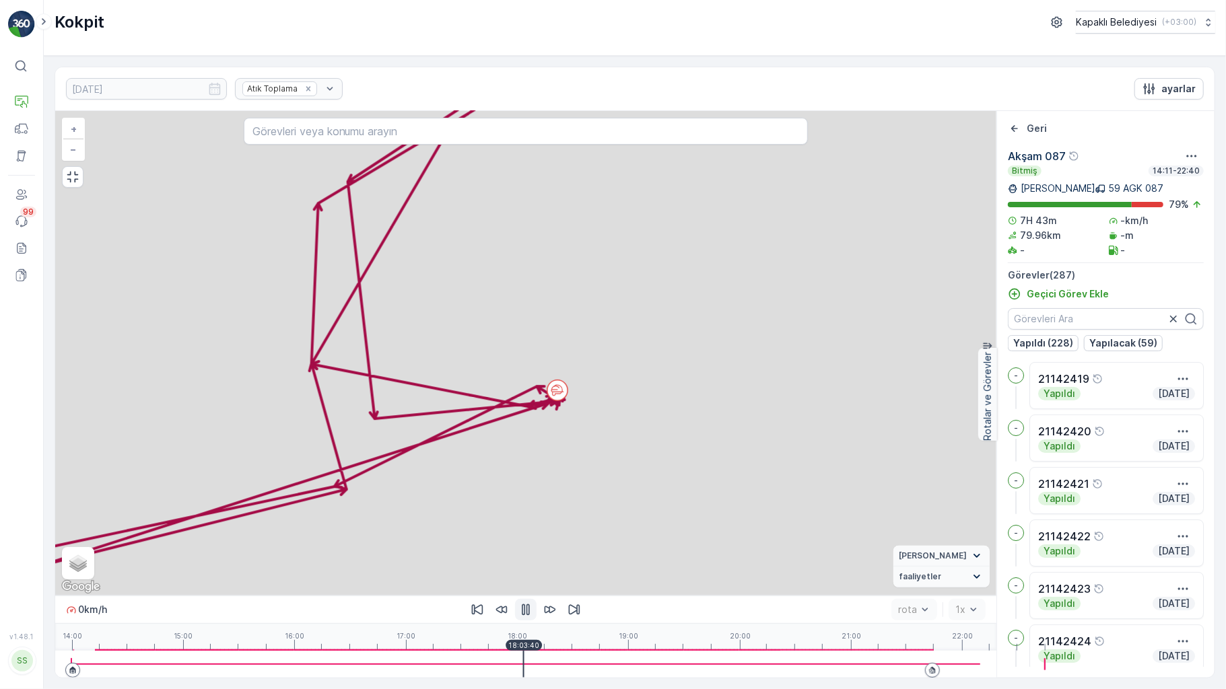
click at [450, 661] on div at bounding box center [525, 664] width 909 height 27
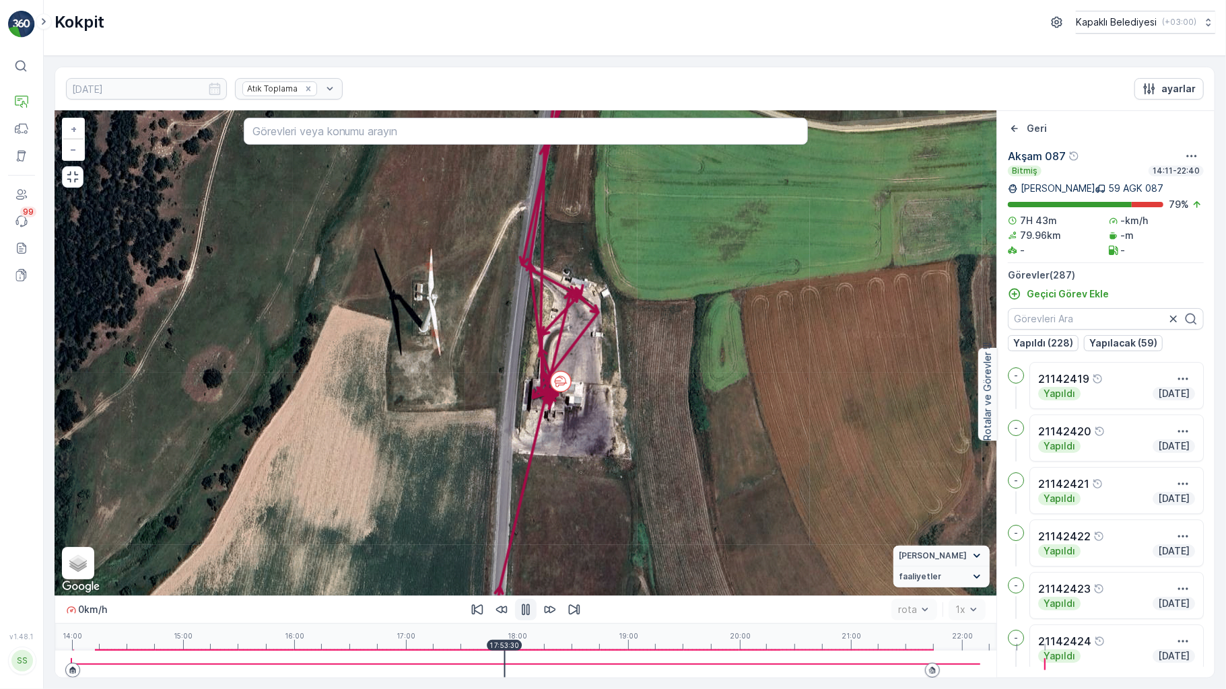
click at [436, 663] on div at bounding box center [525, 664] width 909 height 27
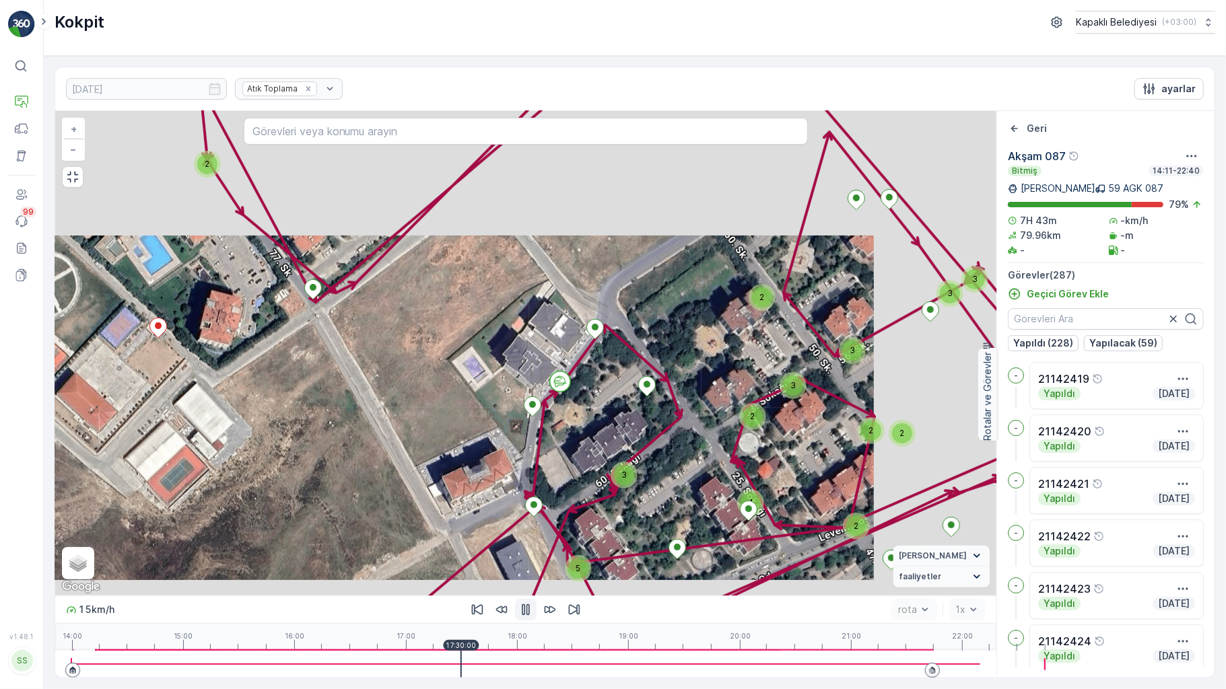
click at [407, 651] on div "14:00 15:00 16:00 17:00 18:00 19:00 20:00 21:00 22:00 17:30:00" at bounding box center [525, 637] width 909 height 27
click at [374, 665] on div at bounding box center [525, 664] width 909 height 1
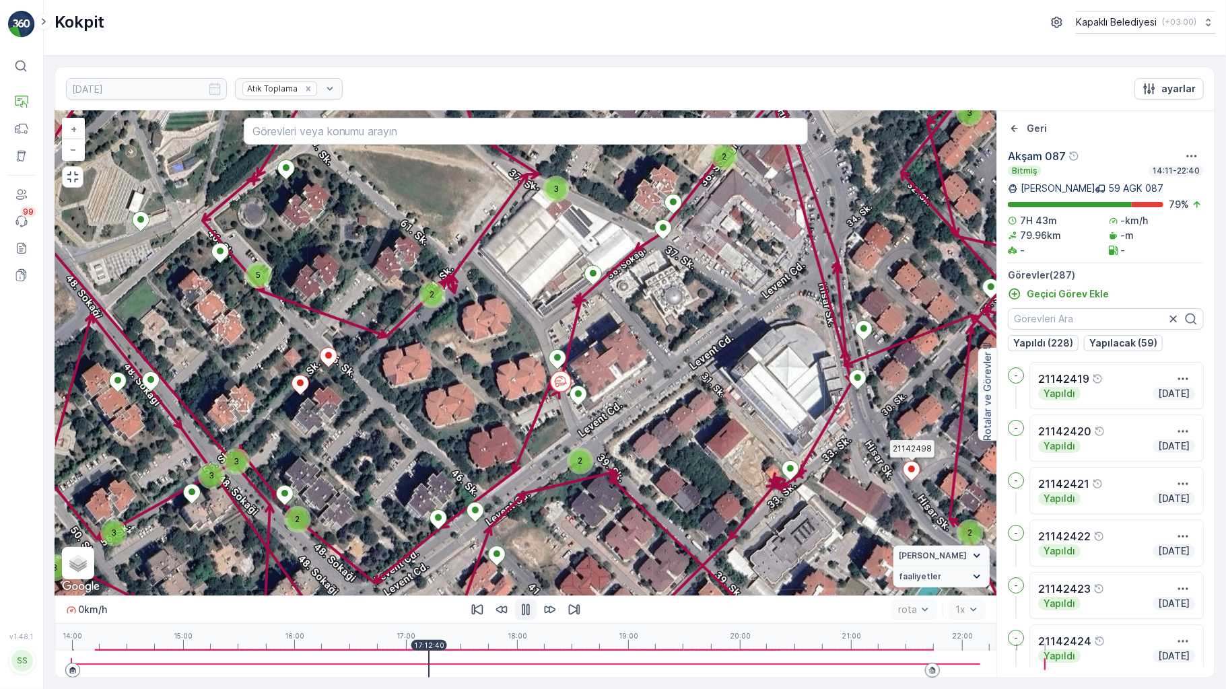
click at [359, 664] on div at bounding box center [525, 664] width 909 height 27
click at [340, 651] on div "14:00 15:00 16:00 17:00 18:00 19:00 20:00 21:00 22:00 17:05:00" at bounding box center [525, 637] width 909 height 27
click at [324, 668] on div at bounding box center [525, 664] width 909 height 27
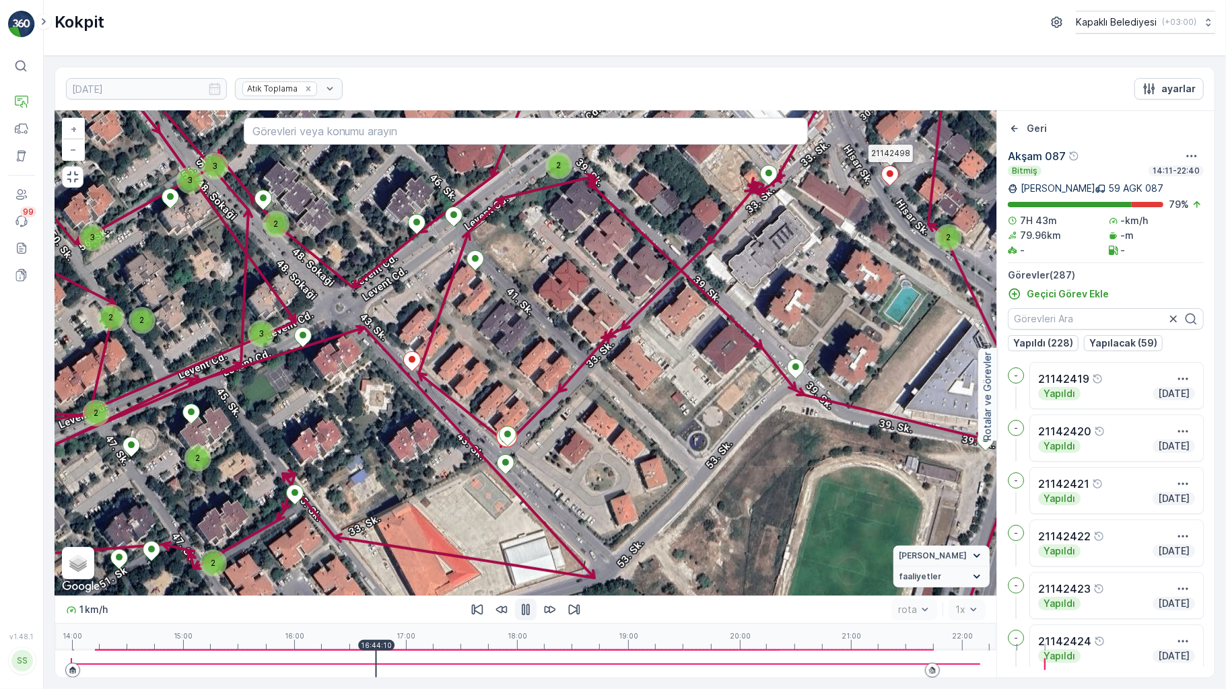
click at [312, 664] on div at bounding box center [525, 664] width 909 height 27
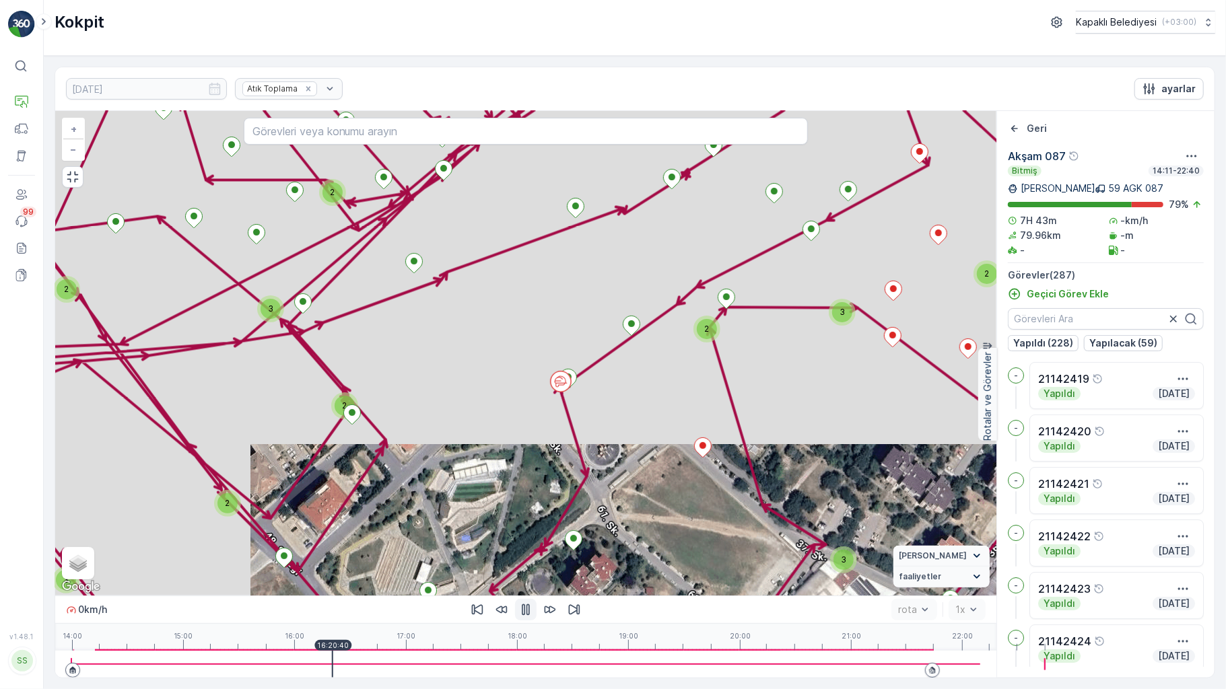
click at [278, 661] on div at bounding box center [525, 664] width 909 height 27
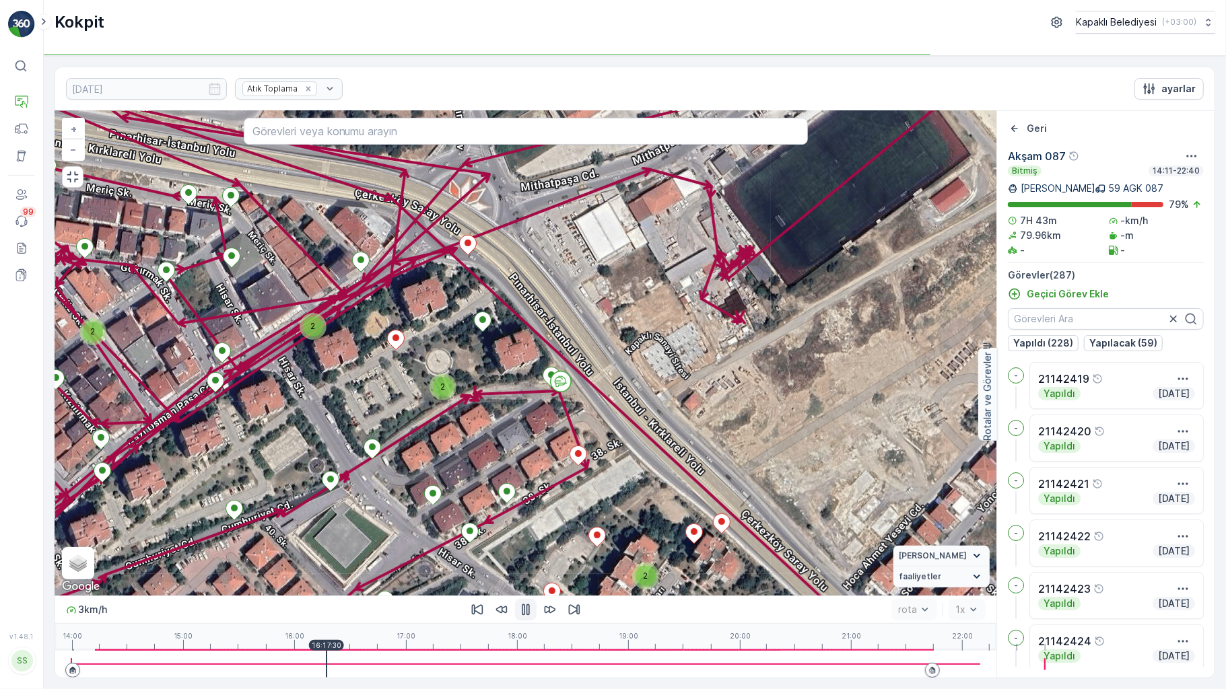
click at [243, 669] on div at bounding box center [525, 664] width 909 height 27
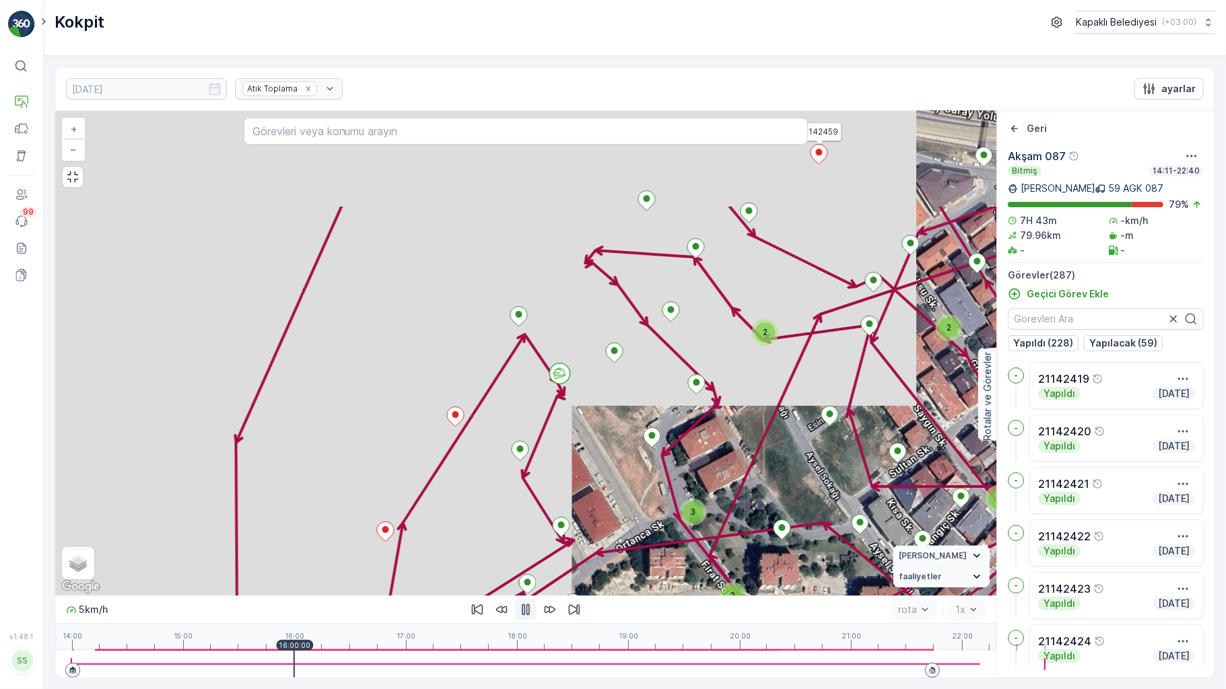
click at [230, 668] on div at bounding box center [525, 664] width 909 height 27
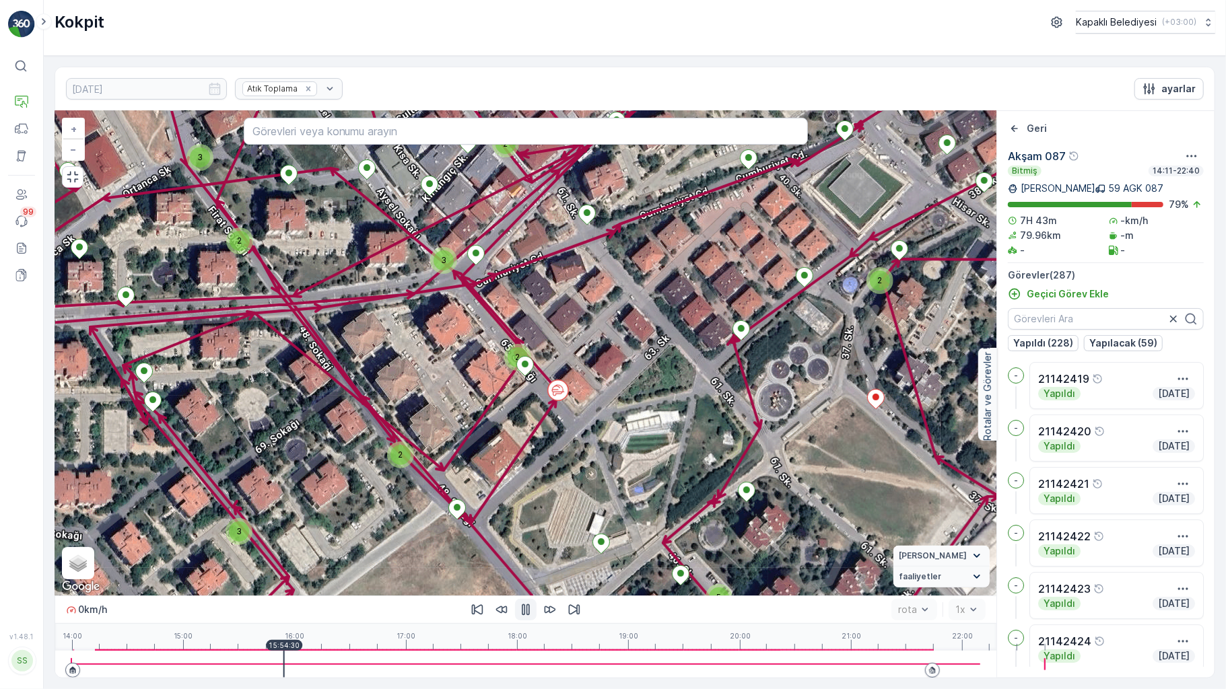
click at [198, 669] on div at bounding box center [525, 664] width 909 height 27
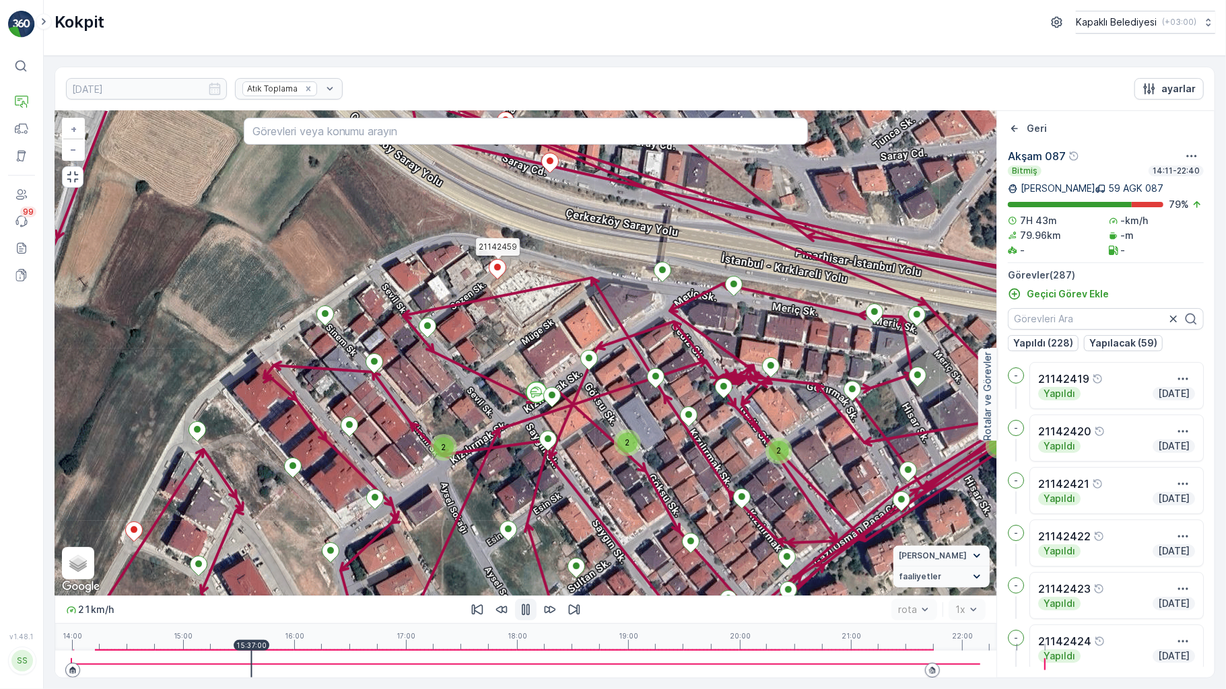
click at [182, 666] on div at bounding box center [525, 664] width 909 height 27
click at [164, 663] on div at bounding box center [525, 664] width 909 height 27
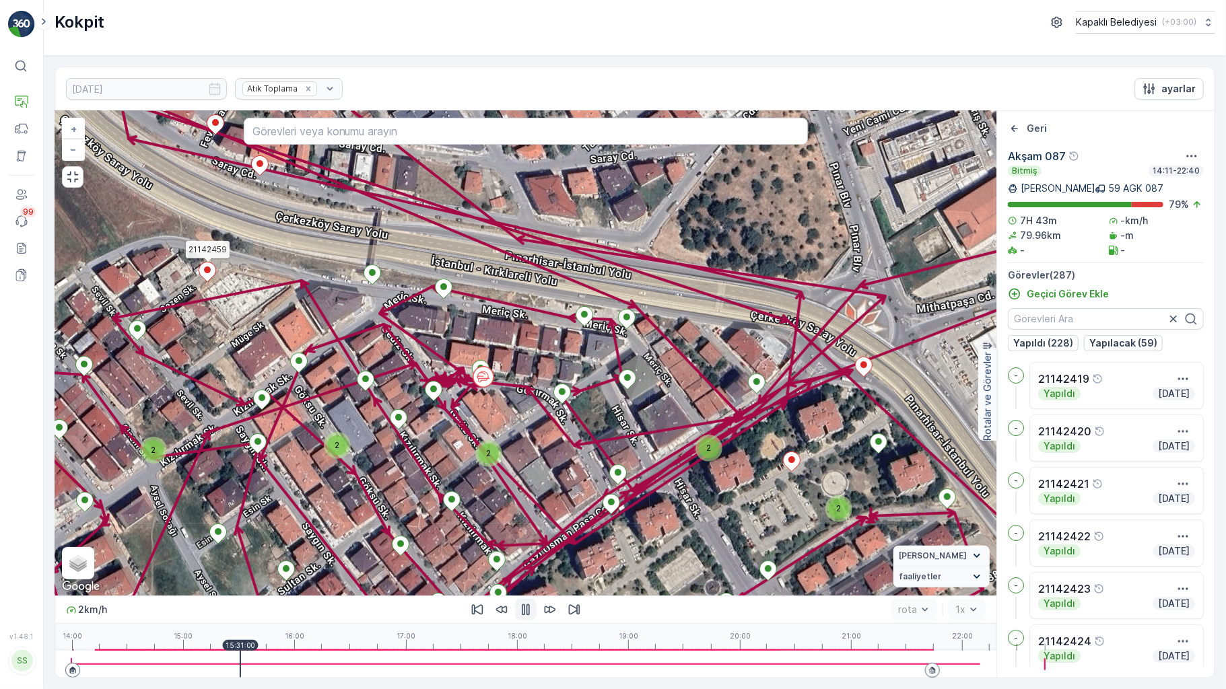
click at [190, 673] on div at bounding box center [525, 664] width 909 height 27
click at [197, 669] on div at bounding box center [525, 664] width 909 height 27
click at [205, 666] on div at bounding box center [525, 664] width 909 height 27
click at [209, 666] on div at bounding box center [525, 664] width 909 height 27
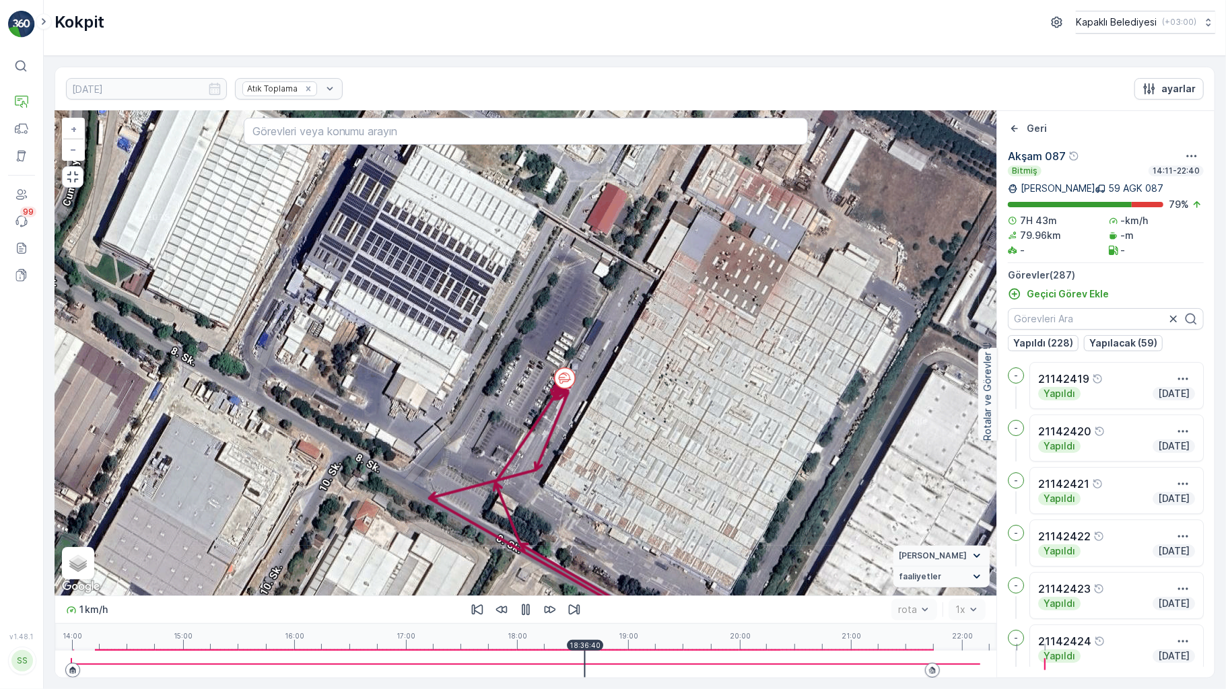
click at [537, 668] on div at bounding box center [525, 664] width 909 height 27
click at [551, 665] on div at bounding box center [525, 664] width 909 height 27
click at [570, 664] on div at bounding box center [525, 664] width 909 height 27
click at [583, 665] on div at bounding box center [525, 664] width 909 height 27
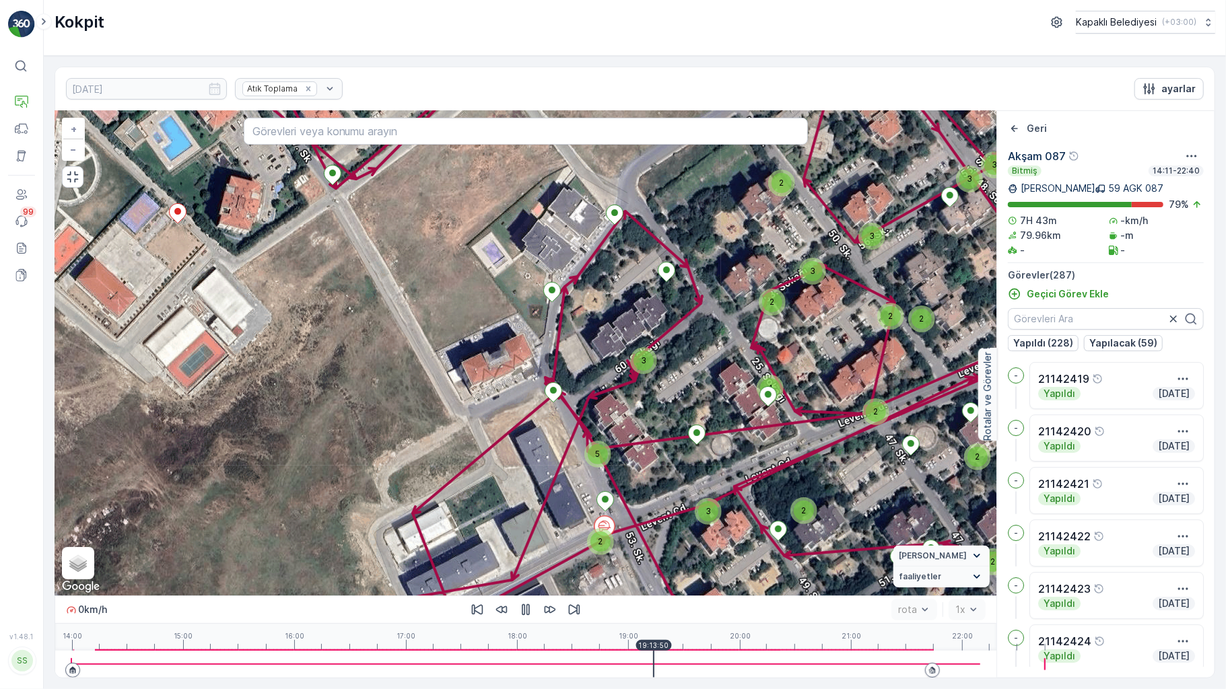
click at [575, 660] on div "0 km/h rota 1x 14:00 15:00 16:00 17:00 18:00 19:00 20:00 21:00 22:00 19:13:50" at bounding box center [525, 637] width 941 height 82
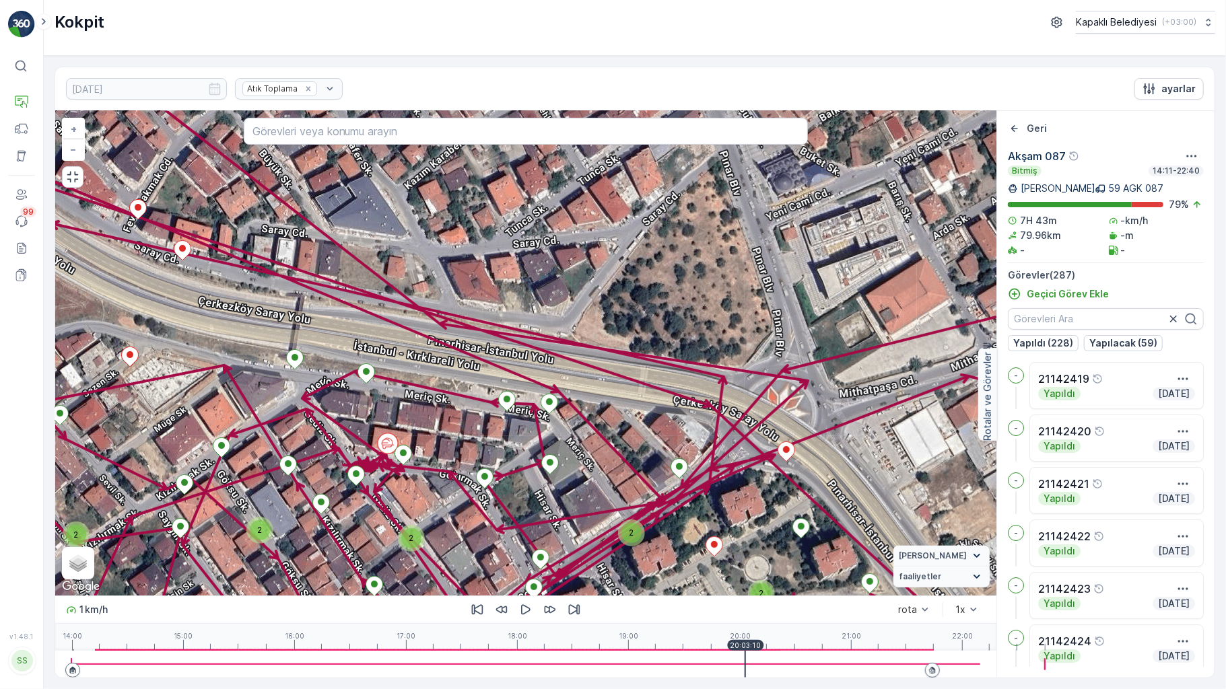
click at [693, 669] on div at bounding box center [525, 664] width 909 height 27
click at [704, 668] on div at bounding box center [525, 664] width 909 height 27
click at [695, 664] on div at bounding box center [525, 664] width 909 height 27
click at [698, 664] on div at bounding box center [525, 664] width 909 height 27
click at [700, 664] on div at bounding box center [525, 664] width 909 height 27
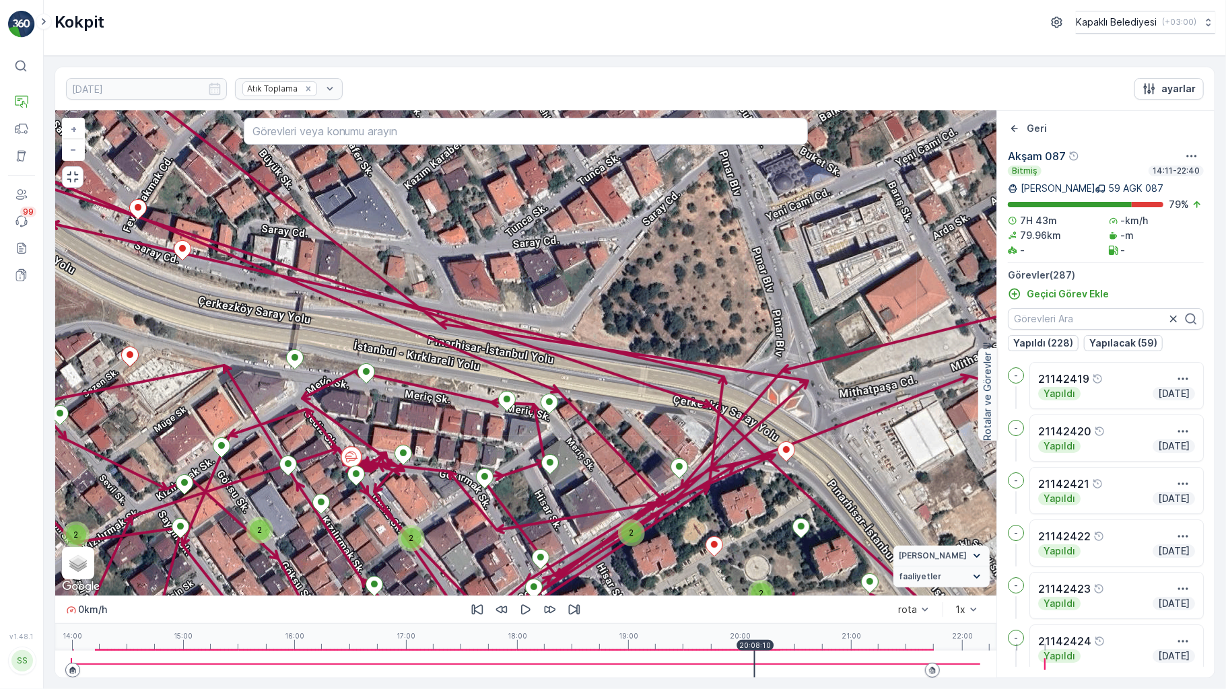
click at [703, 663] on div at bounding box center [525, 664] width 909 height 27
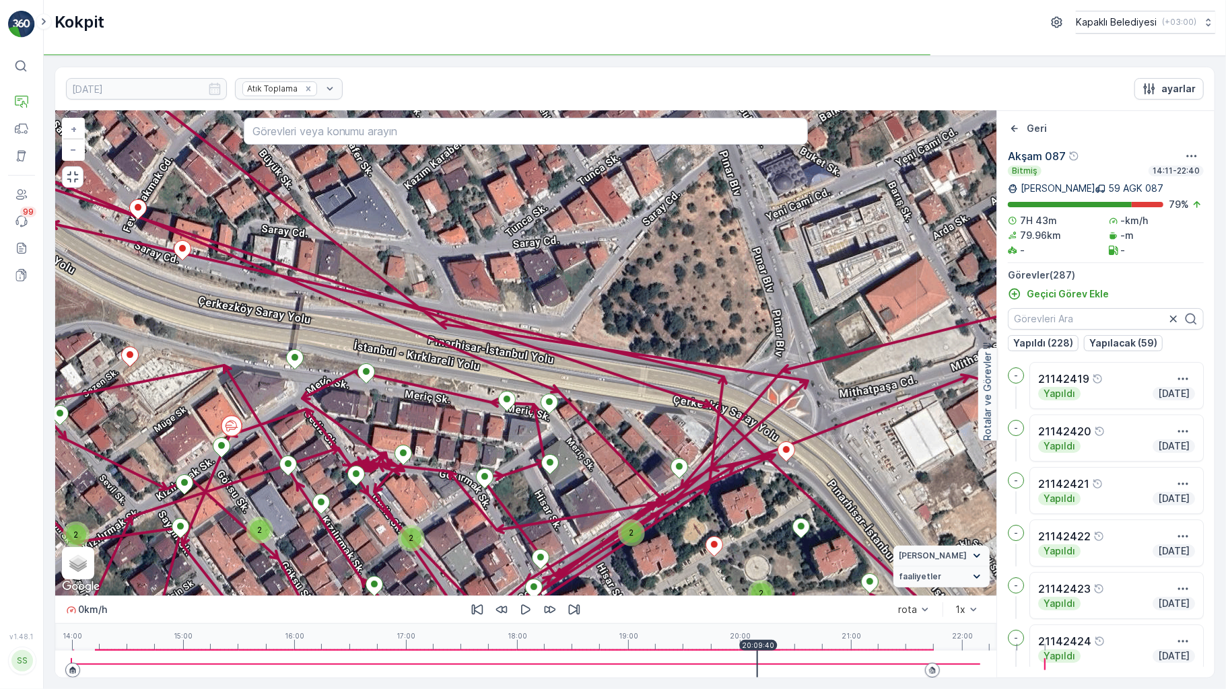
click at [757, 666] on div at bounding box center [757, 664] width 1 height 27
click at [698, 665] on div at bounding box center [525, 664] width 909 height 27
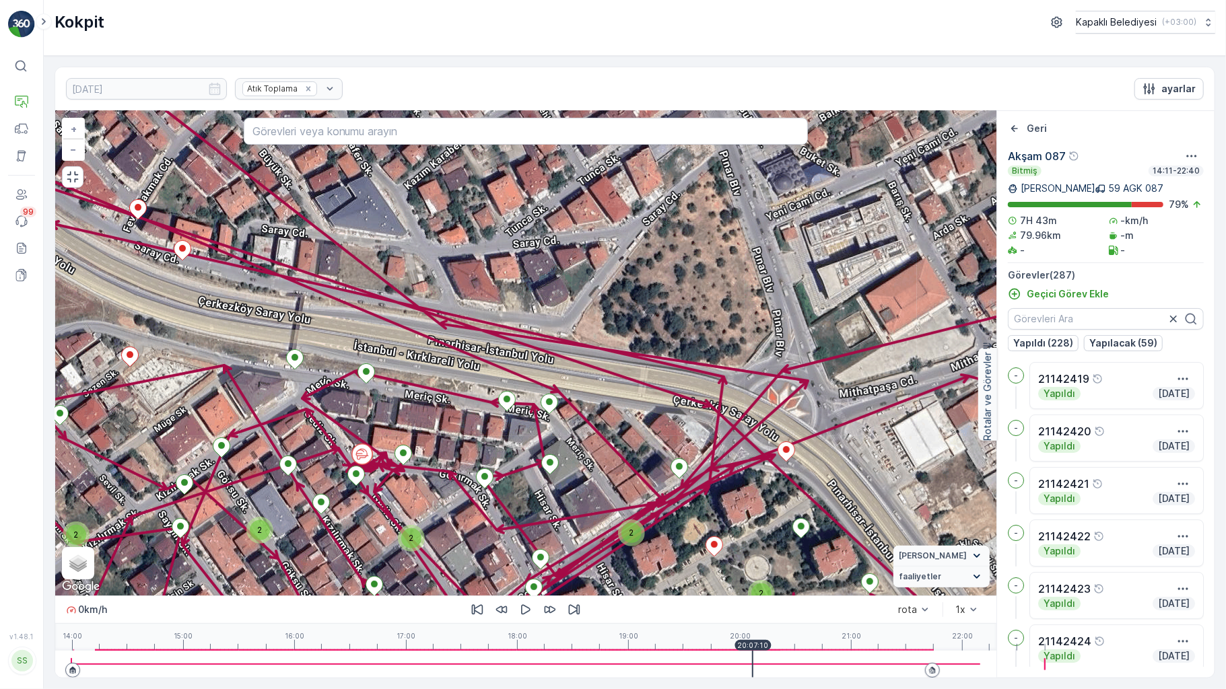
click at [703, 663] on div at bounding box center [525, 664] width 909 height 27
click at [699, 665] on div at bounding box center [525, 664] width 909 height 27
click at [701, 668] on div at bounding box center [525, 664] width 909 height 27
click at [704, 669] on div at bounding box center [525, 664] width 909 height 27
click at [757, 668] on div at bounding box center [757, 664] width 1 height 27
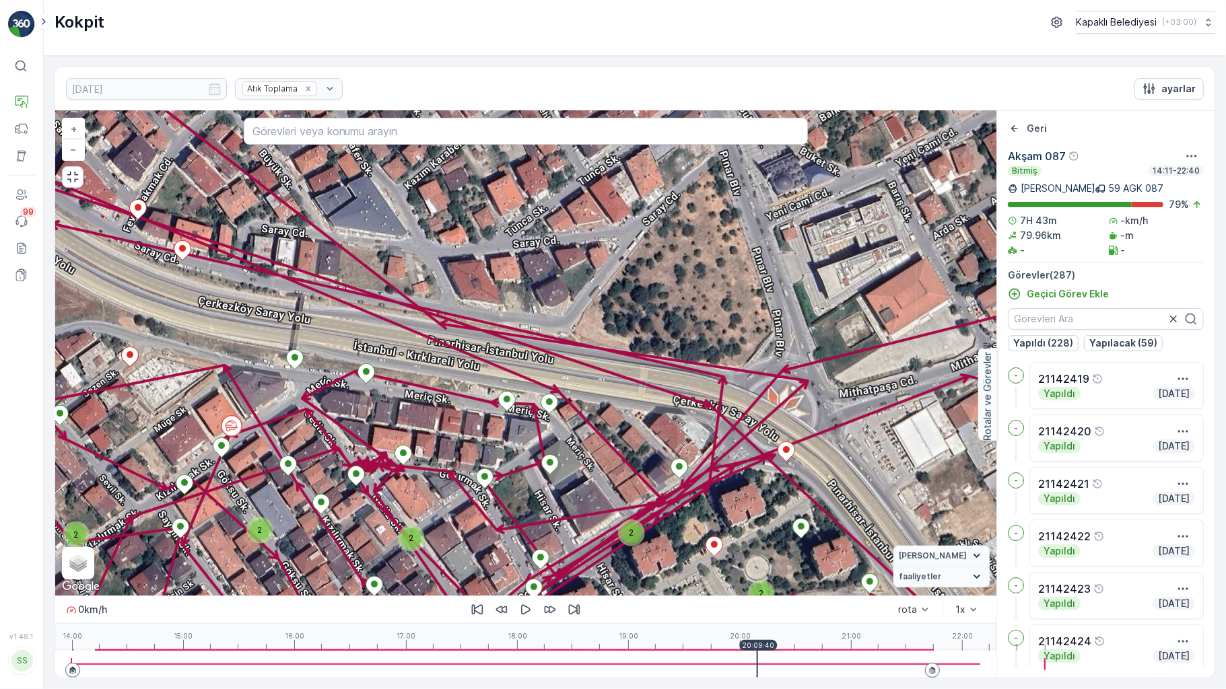
click at [701, 668] on div at bounding box center [525, 664] width 909 height 27
click at [704, 669] on div at bounding box center [525, 664] width 909 height 27
click at [699, 665] on div at bounding box center [525, 664] width 909 height 27
click at [519, 617] on icon "button" at bounding box center [525, 609] width 13 height 13
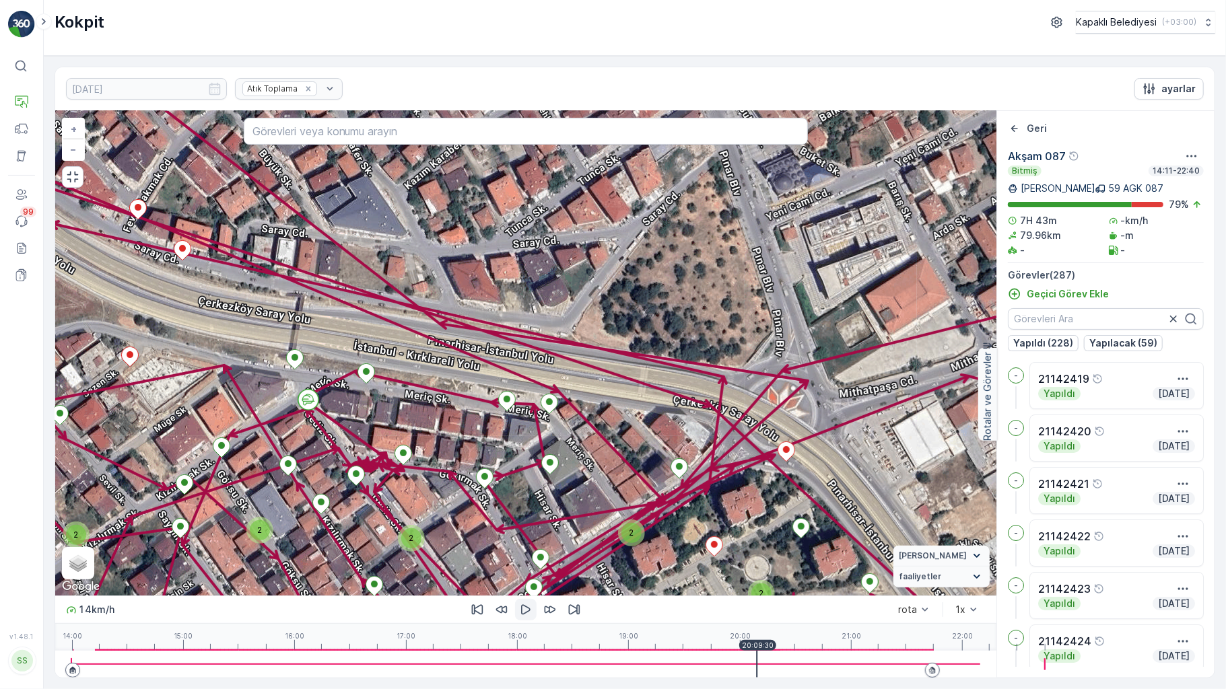
click at [700, 663] on div at bounding box center [525, 664] width 909 height 27
click at [521, 615] on icon "button" at bounding box center [525, 610] width 9 height 10
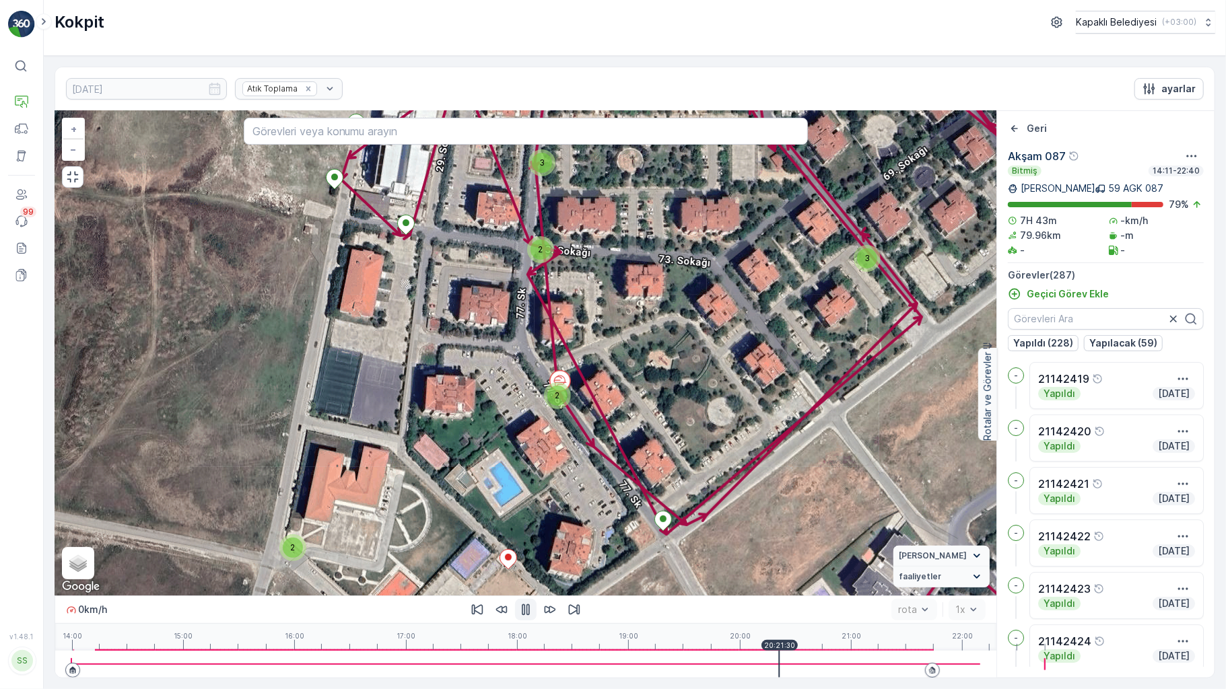
click at [778, 669] on div at bounding box center [778, 664] width 1 height 27
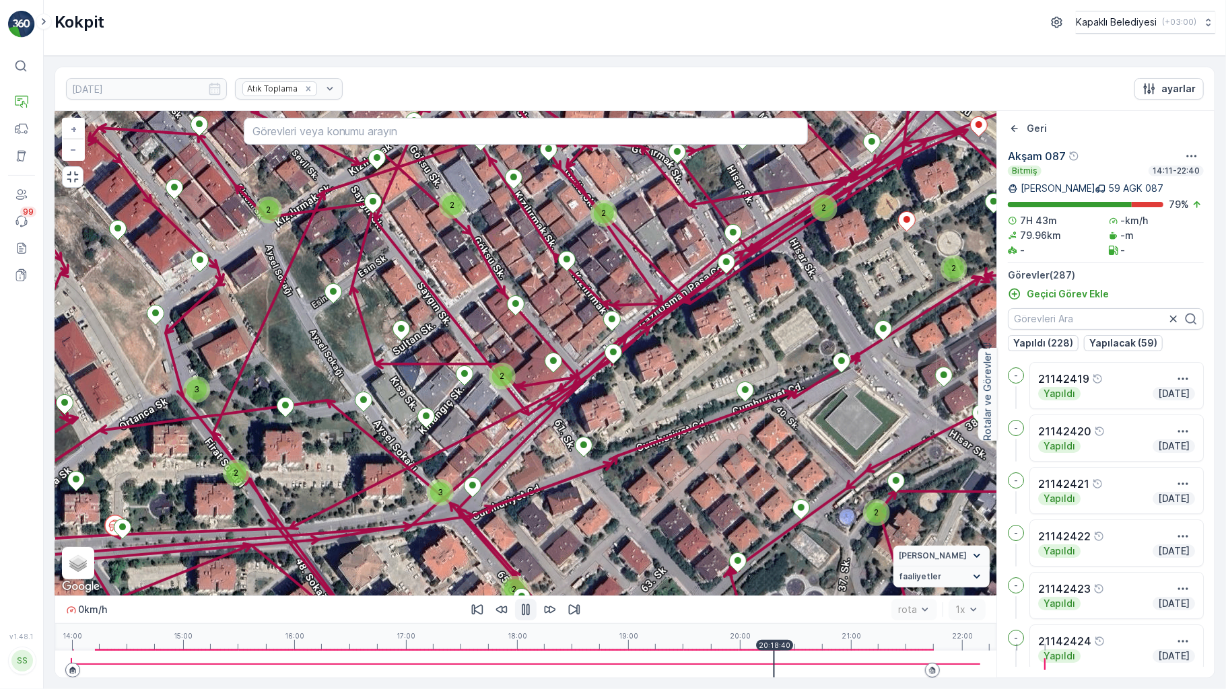
click at [711, 671] on div at bounding box center [525, 664] width 909 height 27
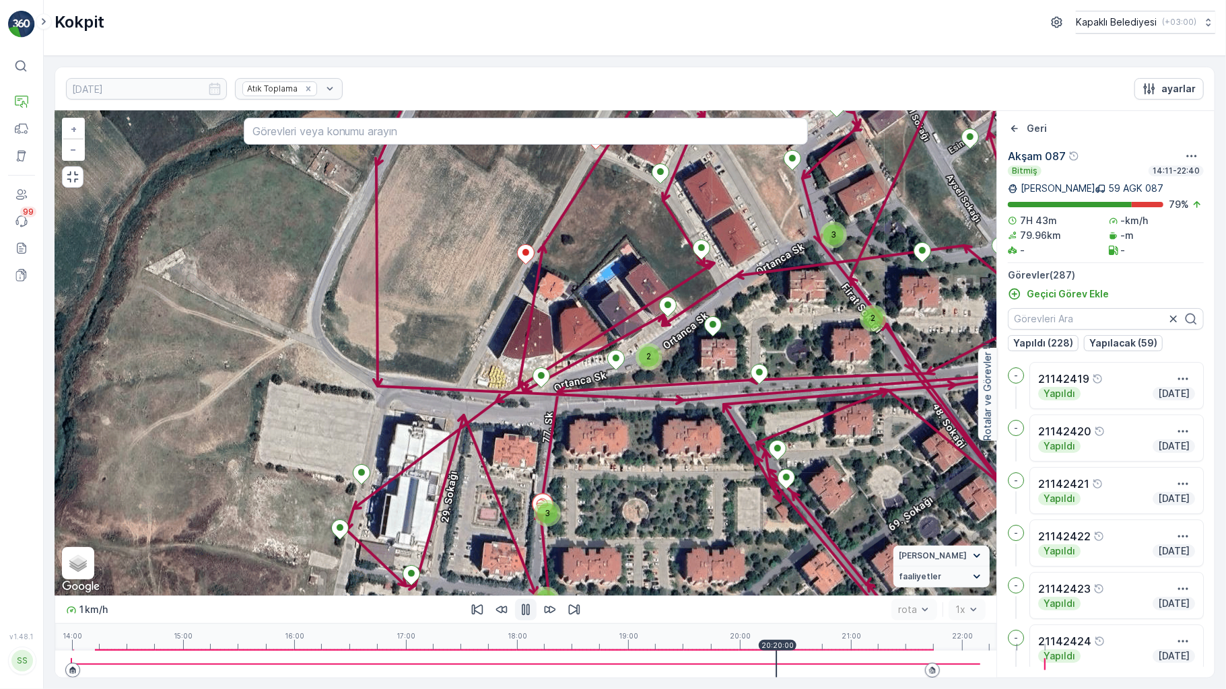
click at [515, 612] on button "button" at bounding box center [526, 610] width 22 height 22
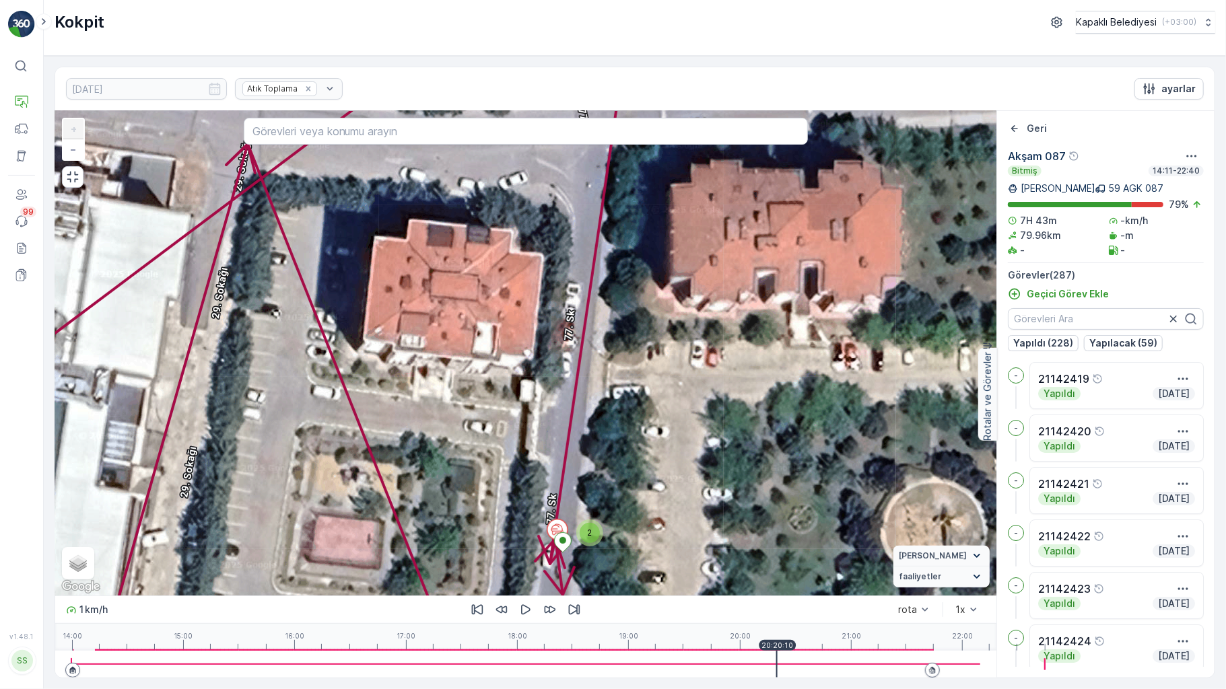
click at [519, 617] on icon "button" at bounding box center [525, 609] width 13 height 13
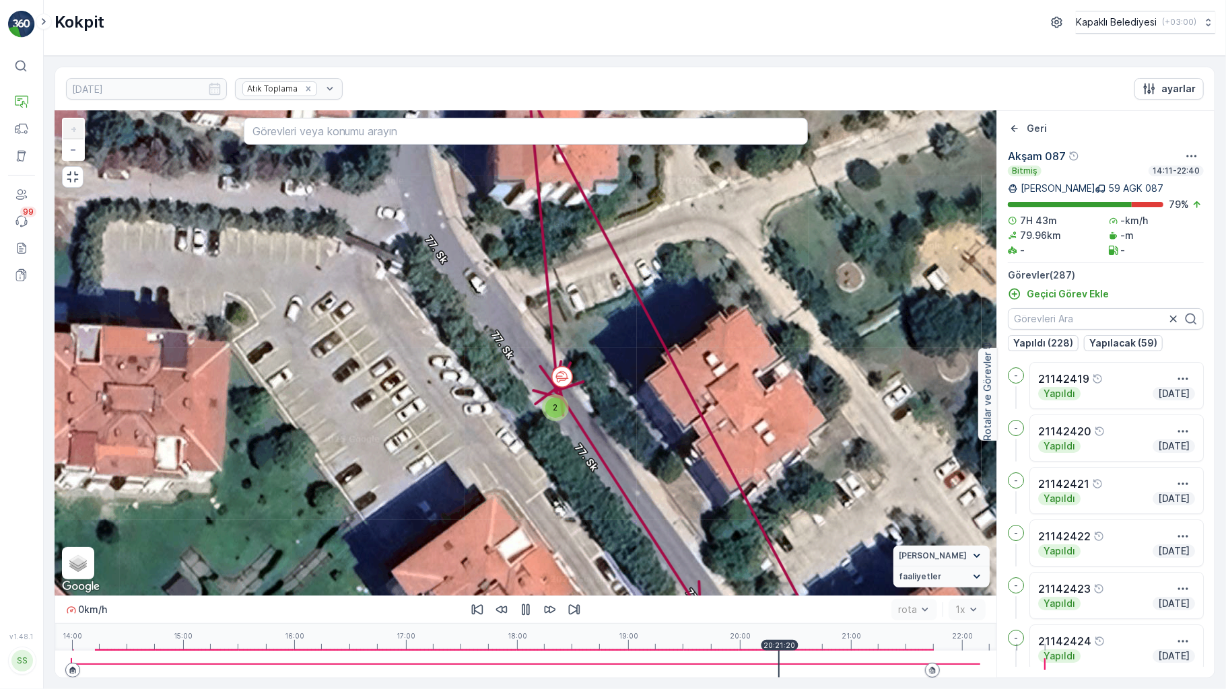
click at [761, 651] on div "20:21:20" at bounding box center [779, 645] width 37 height 11
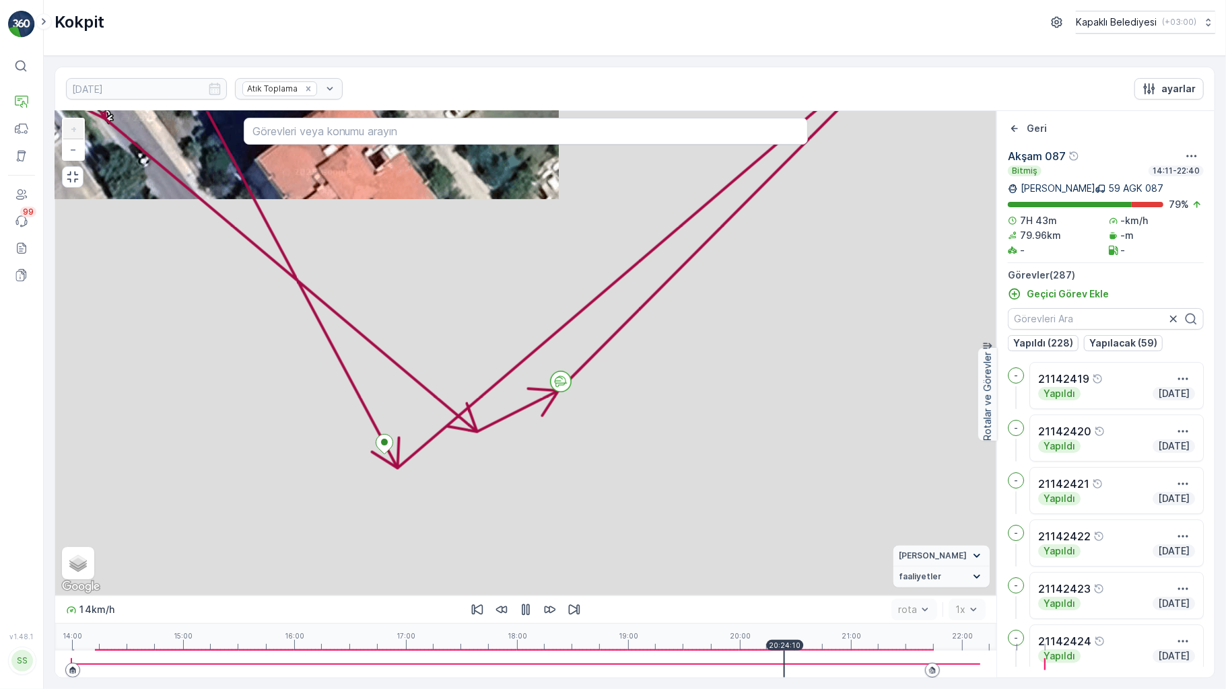
click at [741, 671] on div at bounding box center [525, 664] width 909 height 27
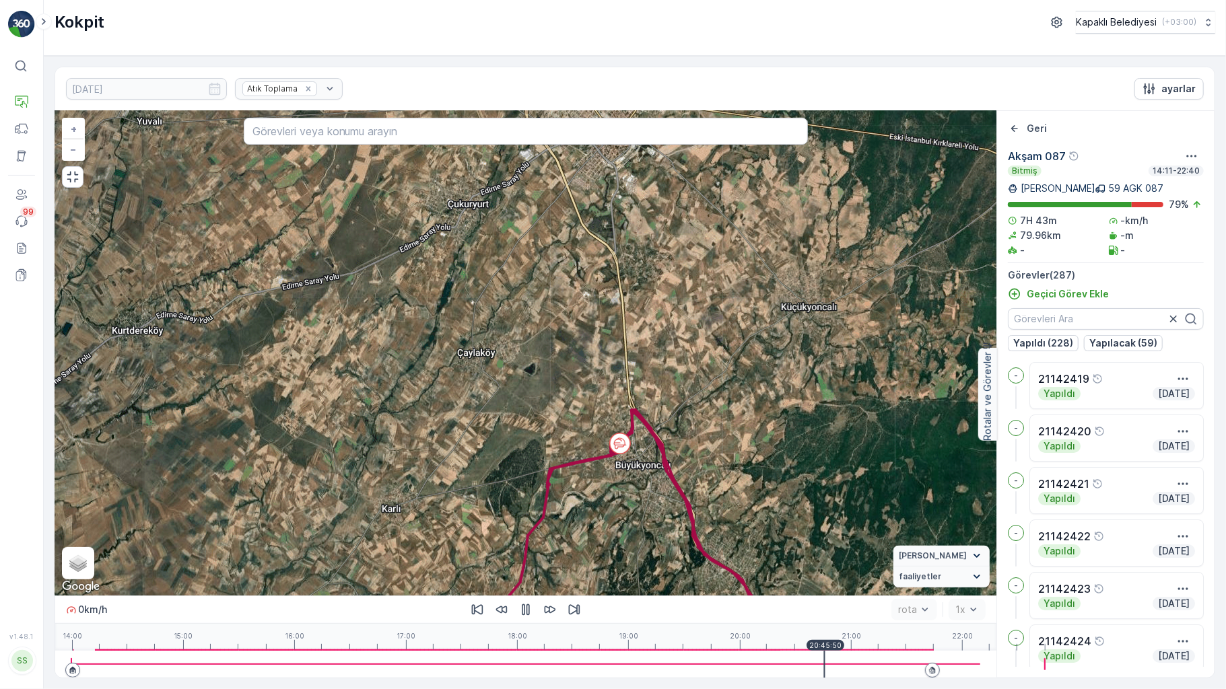
click at [749, 664] on div at bounding box center [525, 664] width 909 height 27
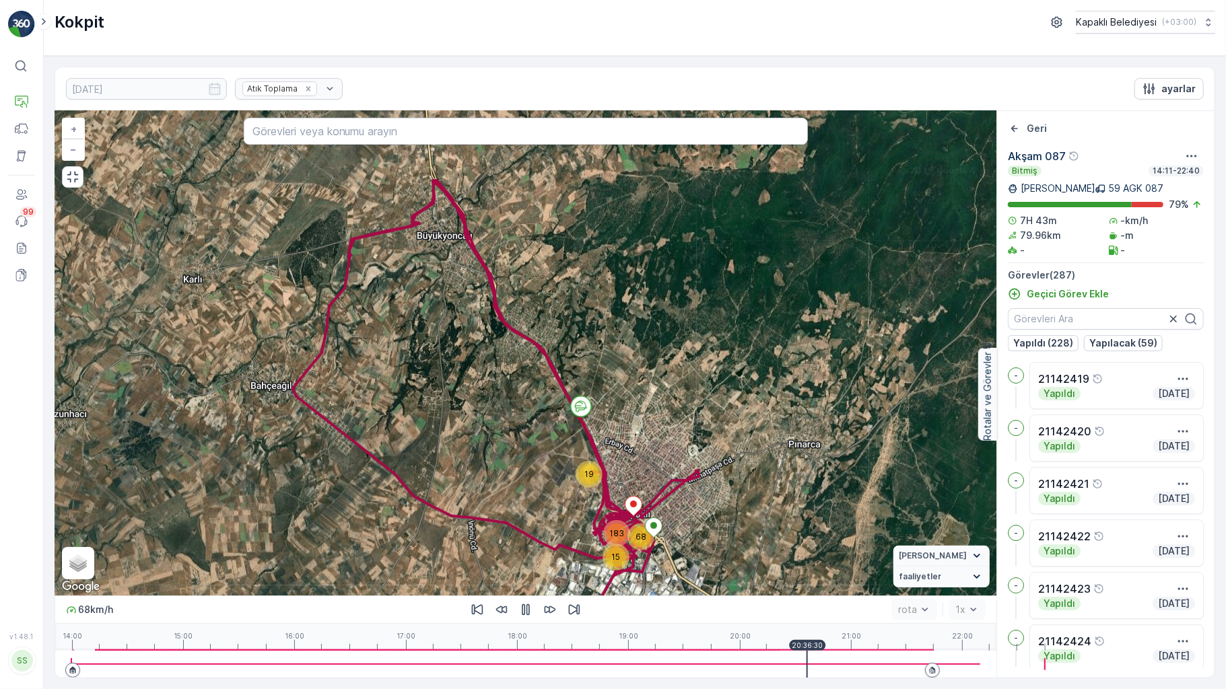
drag, startPoint x: 533, startPoint y: 277, endPoint x: 617, endPoint y: 380, distance: 132.1
click at [613, 380] on div "19 15 183 68 + − Uydu Yol haritası Arazi Karışık Leaflet Klavye kısayolları Har…" at bounding box center [525, 353] width 941 height 485
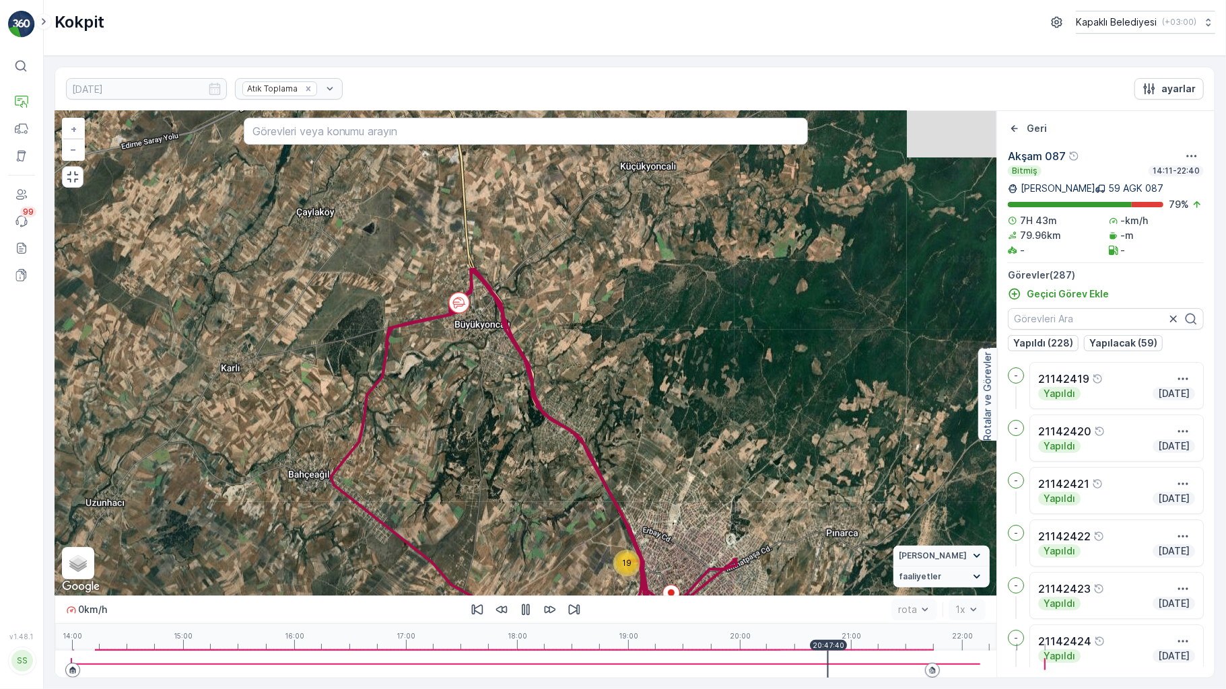
drag, startPoint x: 401, startPoint y: 334, endPoint x: 408, endPoint y: 329, distance: 8.2
click at [404, 342] on div "19 15 183 68 + − Uydu Yol haritası Arazi Karışık Leaflet Klavye kısayolları Har…" at bounding box center [525, 353] width 941 height 485
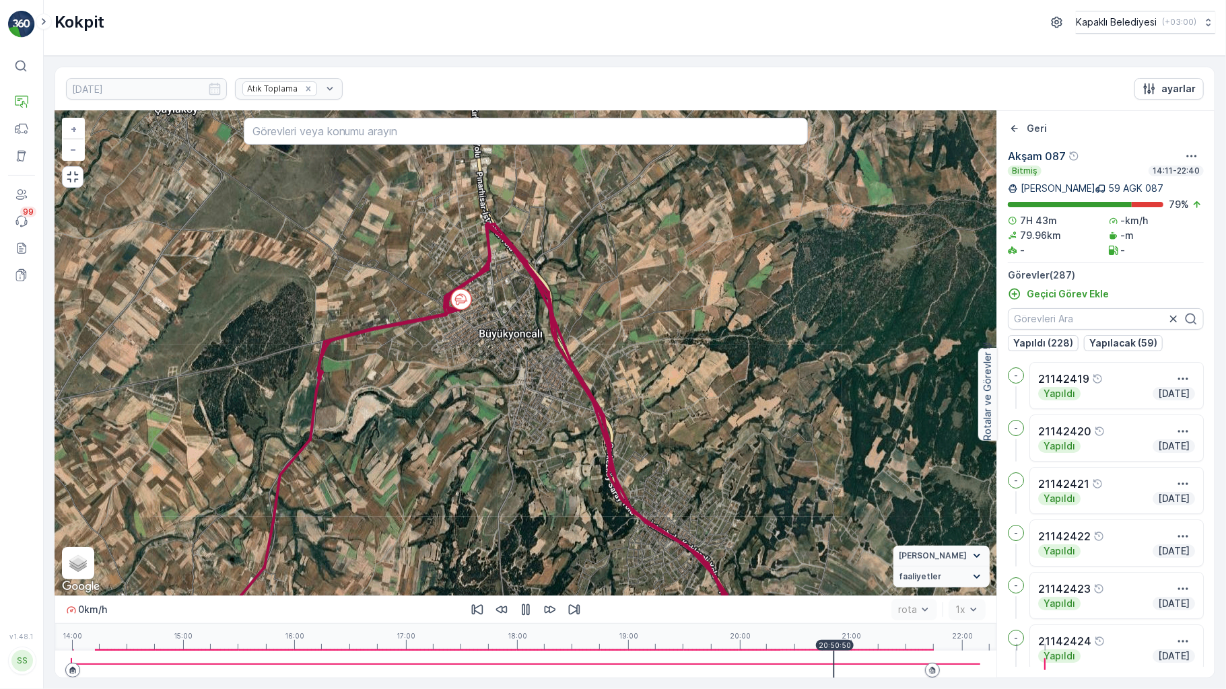
click at [774, 661] on div at bounding box center [525, 664] width 909 height 27
click at [770, 661] on div at bounding box center [525, 664] width 909 height 27
click at [766, 674] on div at bounding box center [525, 664] width 909 height 27
click at [519, 617] on icon "button" at bounding box center [525, 609] width 13 height 13
click at [521, 615] on icon "button" at bounding box center [525, 610] width 9 height 10
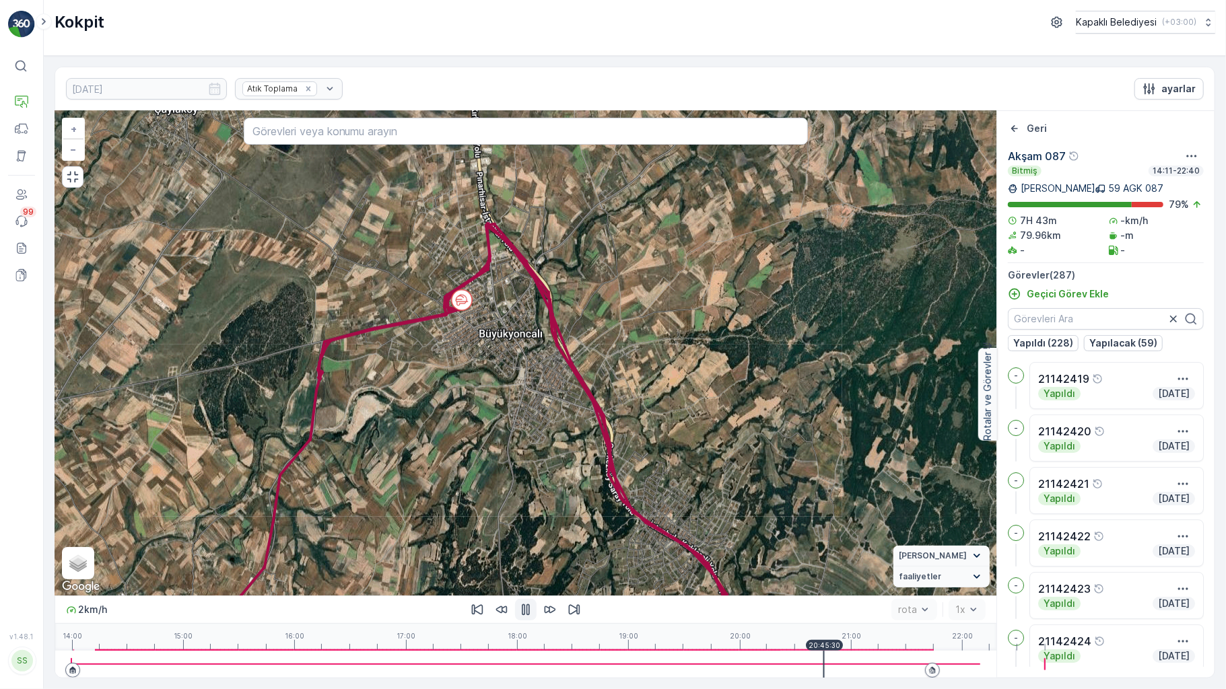
click at [519, 617] on icon "button" at bounding box center [525, 609] width 13 height 13
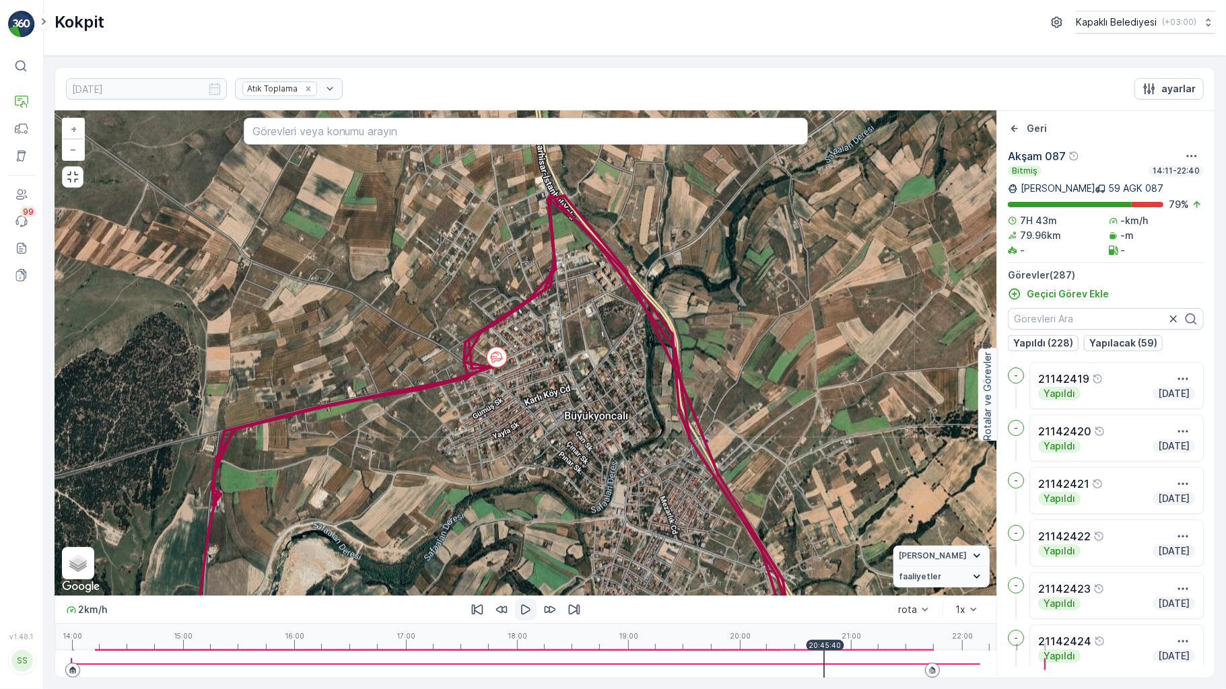
click at [480, 318] on div "6 5 6 2 12 2 13 16 26 3 3 23 12 11 5 17 3 7 3 13 13 13 2 3 2 7 3 10 15 9 16 + −…" at bounding box center [525, 353] width 941 height 485
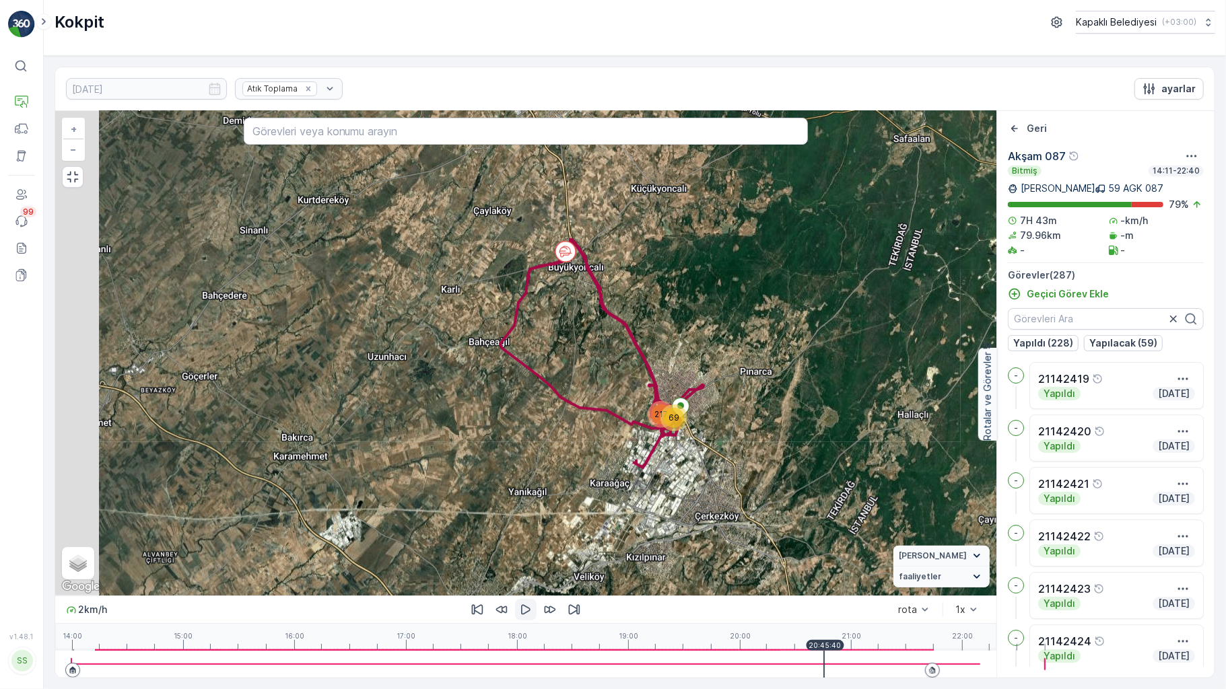
drag, startPoint x: 467, startPoint y: 403, endPoint x: 531, endPoint y: 300, distance: 121.3
click at [531, 300] on div "217 69 + − Uydu Yol haritası Arazi Karışık Leaflet Klavye kısayolları Harita Ve…" at bounding box center [525, 353] width 941 height 485
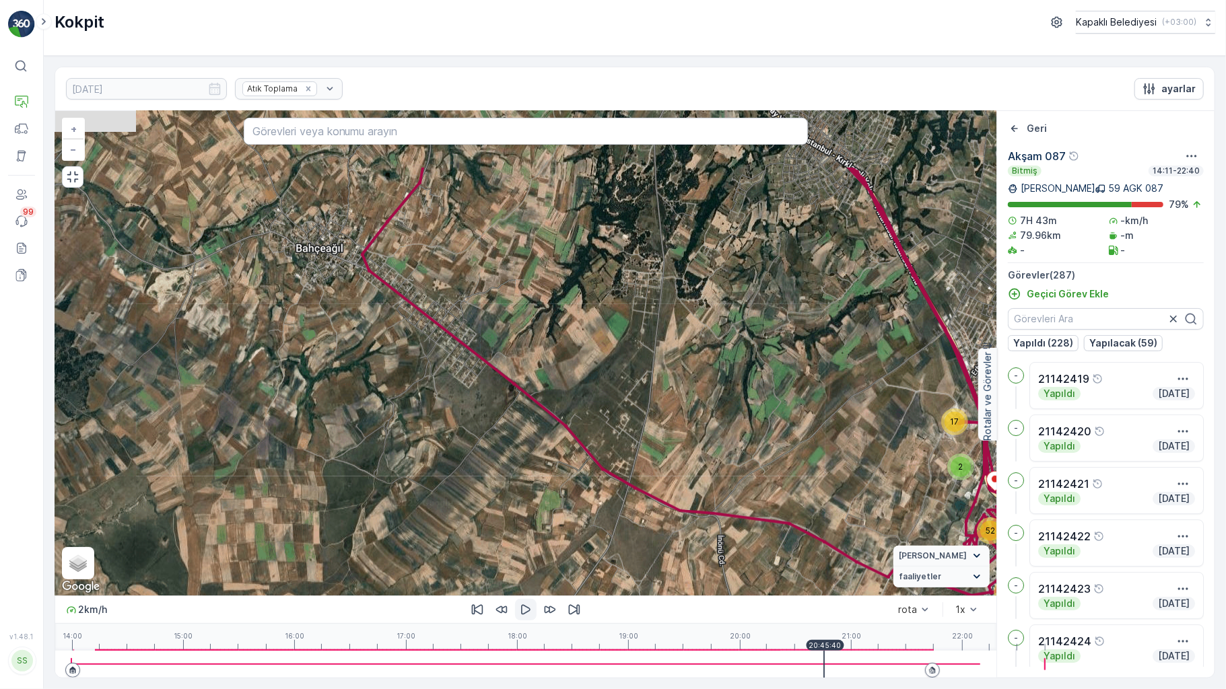
drag, startPoint x: 400, startPoint y: 289, endPoint x: 426, endPoint y: 305, distance: 30.8
click at [432, 315] on div "17 2 14 55 4 71 52 2 13 53 + − Uydu Yol haritası Arazi Karışık Leaflet Klavye k…" at bounding box center [525, 353] width 941 height 485
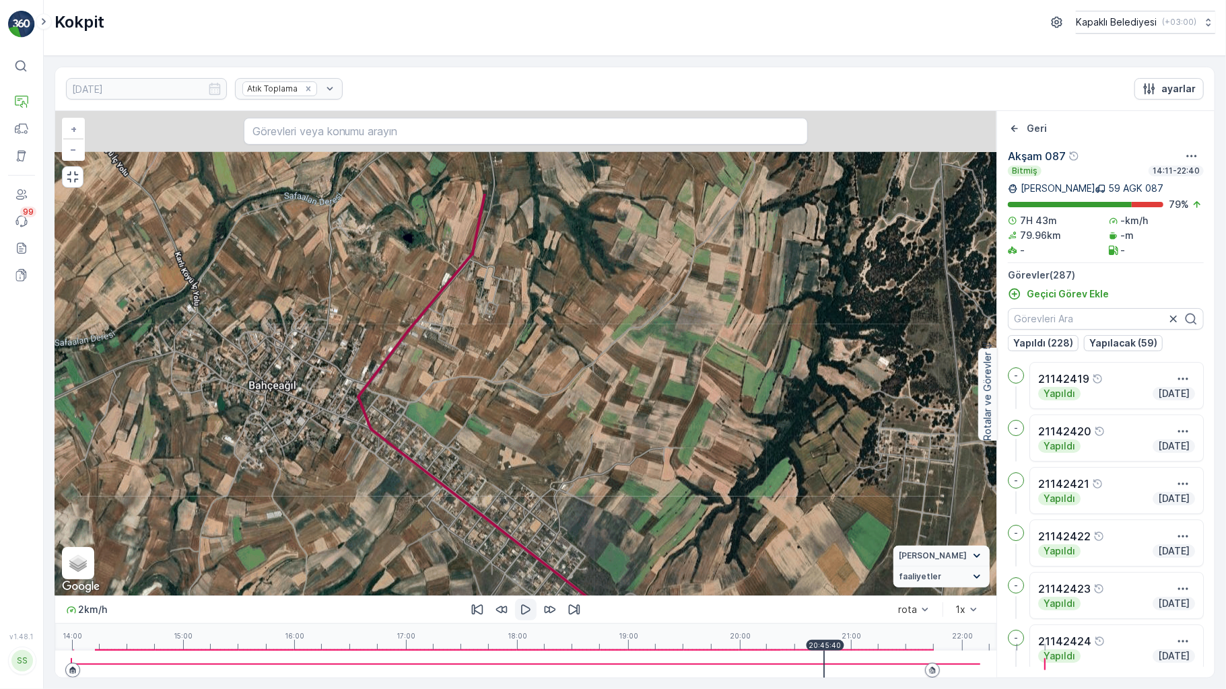
drag, startPoint x: 485, startPoint y: 369, endPoint x: 470, endPoint y: 461, distance: 92.8
click at [496, 518] on div "6 5 6 2 12 2 13 16 26 3 3 23 12 11 5 17 3 7 3 13 13 13 2 3 2 7 3 10 15 9 16 + −…" at bounding box center [525, 353] width 941 height 485
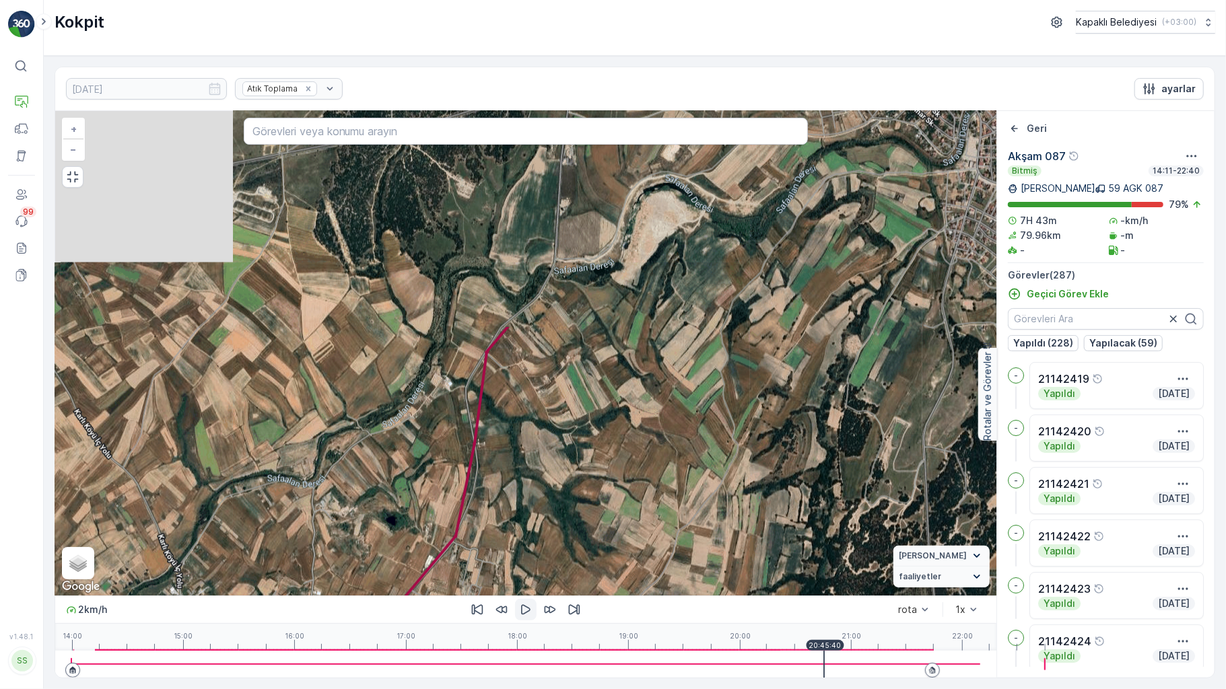
drag, startPoint x: 446, startPoint y: 432, endPoint x: 445, endPoint y: 458, distance: 26.3
click at [450, 465] on div "6 5 6 2 12 2 13 16 26 3 3 23 12 11 5 17 3 7 3 13 13 13 2 3 2 7 3 10 15 9 16 + −…" at bounding box center [525, 353] width 941 height 485
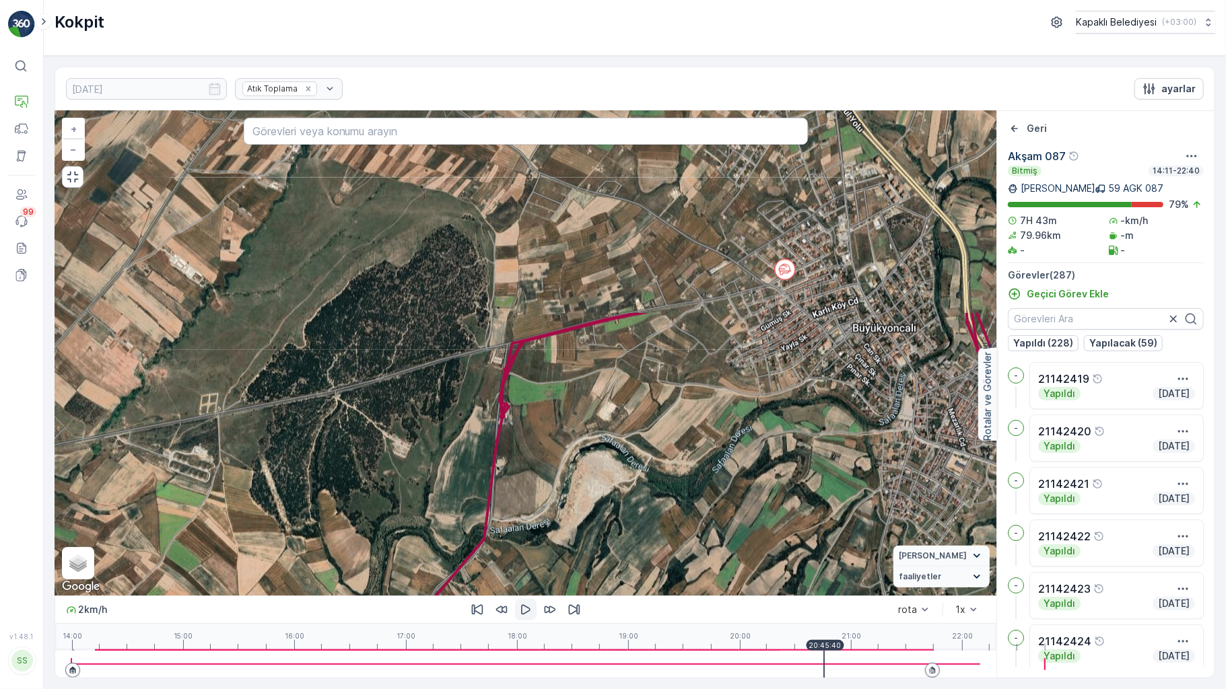
drag, startPoint x: 497, startPoint y: 384, endPoint x: 465, endPoint y: 493, distance: 113.8
click at [465, 493] on div "6 5 6 2 12 2 13 16 26 3 3 23 12 11 5 17 3 7 3 13 13 13 2 3 2 7 3 10 15 9 16 + −…" at bounding box center [525, 353] width 941 height 485
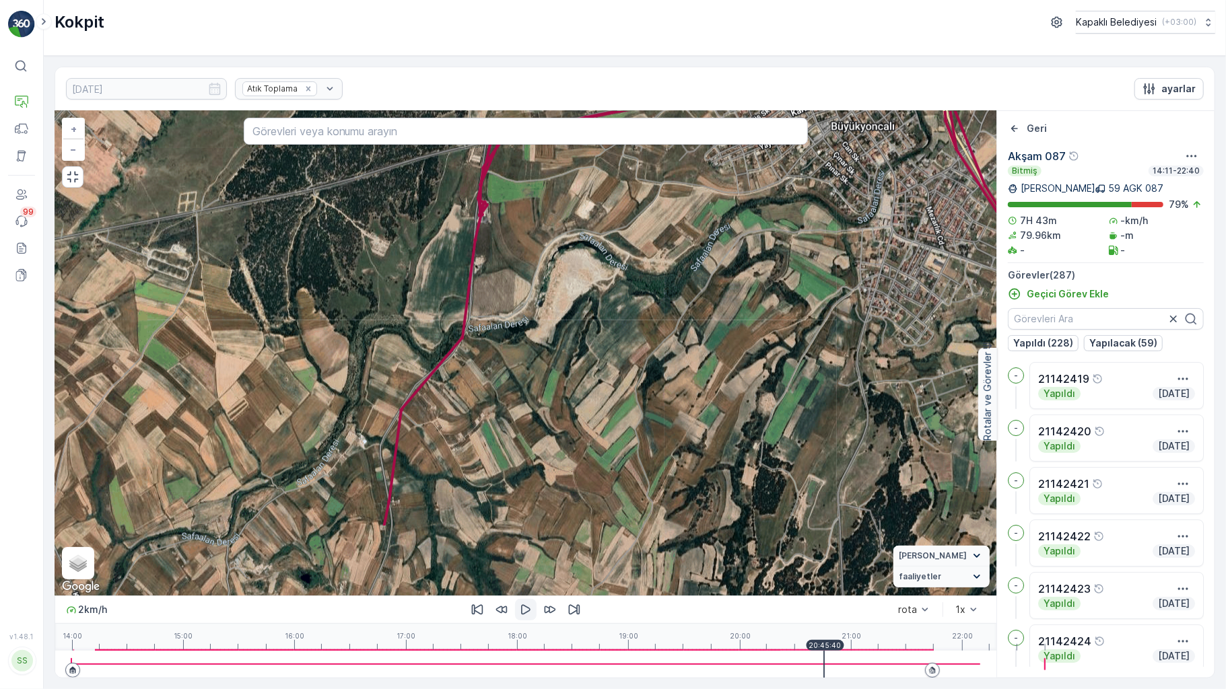
drag, startPoint x: 535, startPoint y: 464, endPoint x: 506, endPoint y: 233, distance: 232.7
click at [512, 241] on div "6 5 6 2 12 2 13 16 26 3 3 23 12 11 5 17 3 7 3 13 13 13 2 3 2 7 3 10 15 9 16 + −…" at bounding box center [525, 353] width 941 height 485
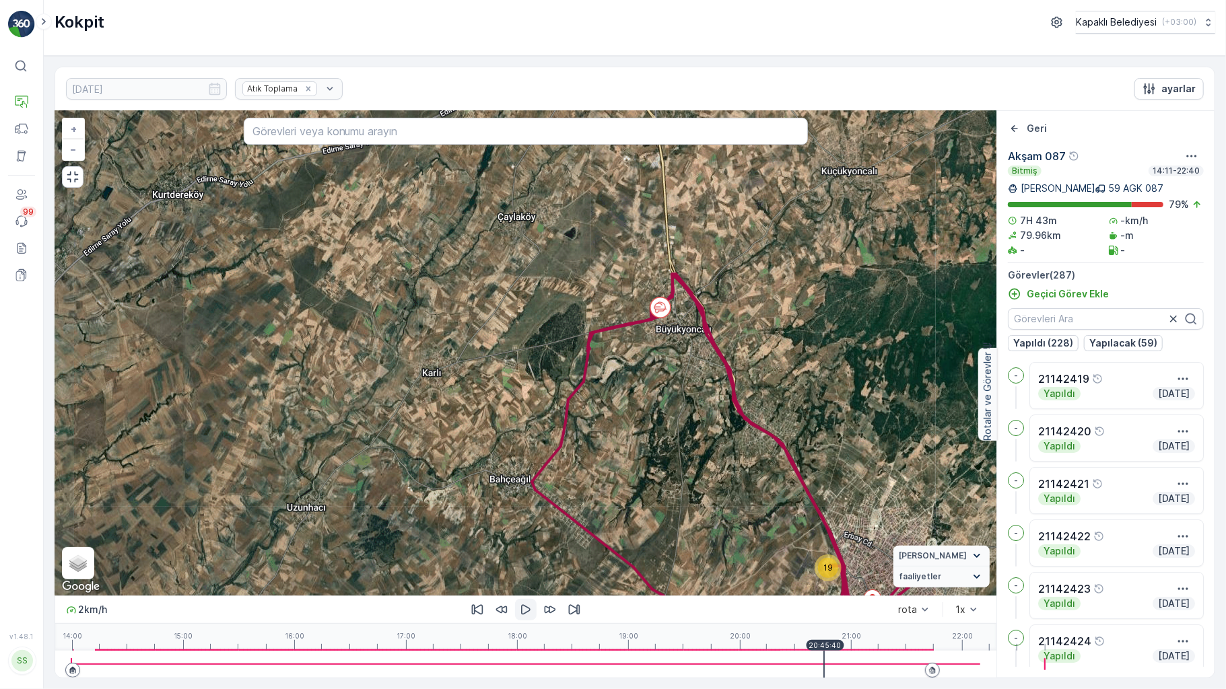
click at [792, 666] on div at bounding box center [525, 664] width 909 height 27
click at [789, 671] on div at bounding box center [525, 664] width 909 height 27
click at [785, 671] on div at bounding box center [525, 664] width 909 height 27
click at [776, 669] on div at bounding box center [525, 664] width 909 height 27
click at [776, 664] on div at bounding box center [525, 664] width 909 height 27
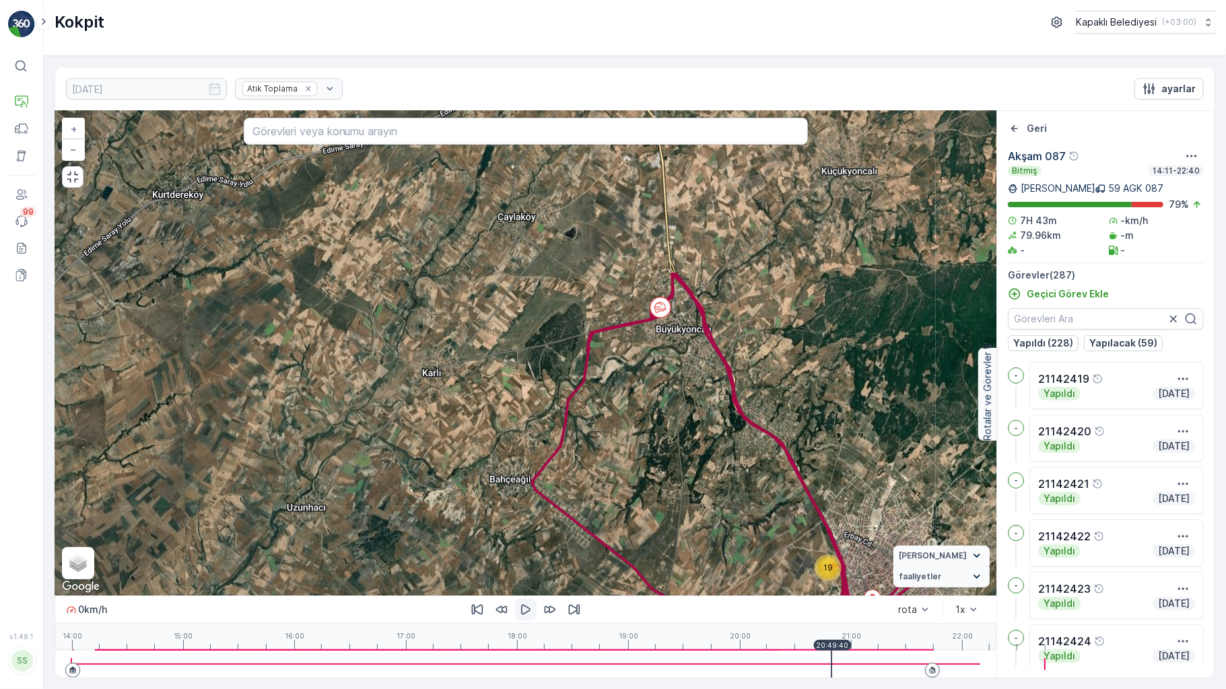
click at [782, 667] on div at bounding box center [525, 664] width 909 height 27
click at [789, 669] on div at bounding box center [525, 664] width 909 height 27
drag, startPoint x: 792, startPoint y: 669, endPoint x: 806, endPoint y: 669, distance: 13.5
click at [806, 669] on div at bounding box center [525, 664] width 909 height 27
drag, startPoint x: 806, startPoint y: 669, endPoint x: 817, endPoint y: 669, distance: 10.8
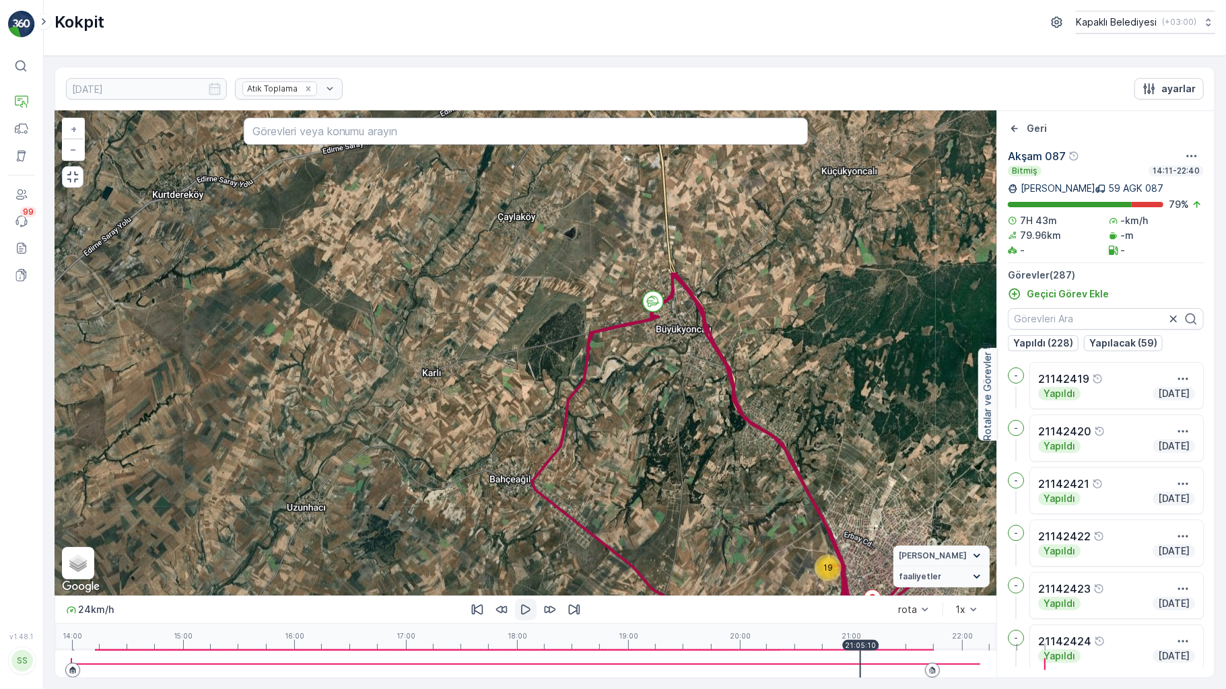
click at [814, 669] on div at bounding box center [525, 664] width 909 height 27
click at [820, 669] on div at bounding box center [525, 664] width 909 height 27
click at [827, 666] on div at bounding box center [525, 664] width 909 height 27
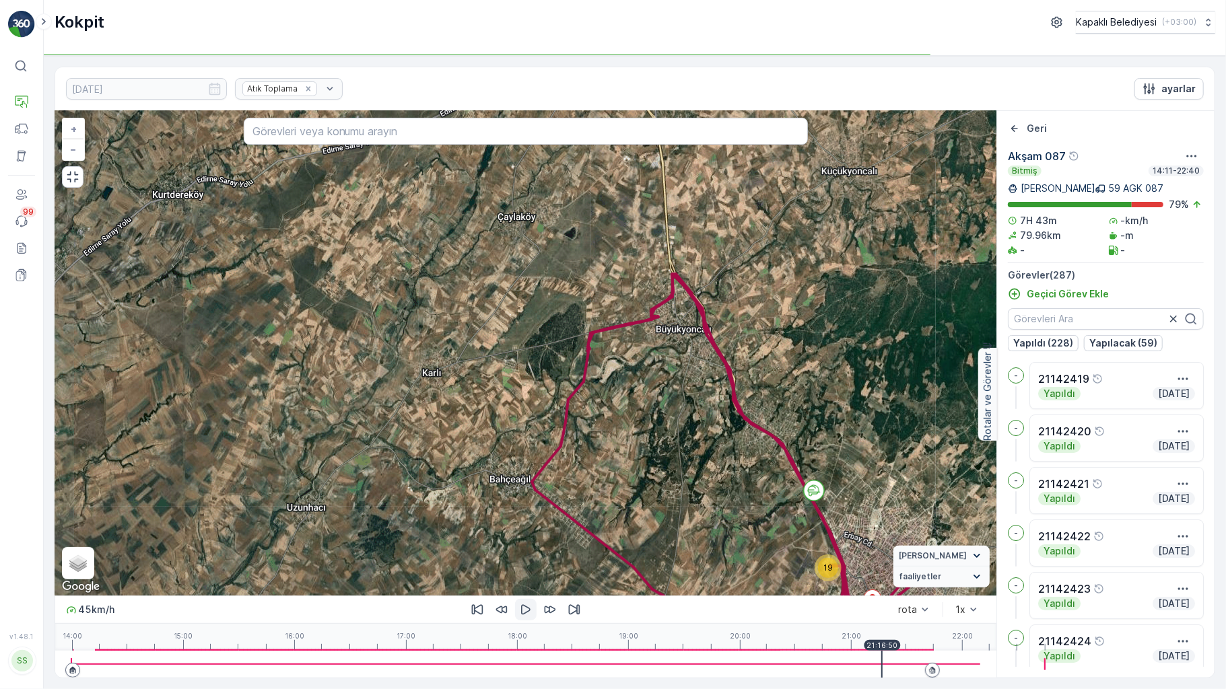
click at [834, 671] on div at bounding box center [525, 664] width 909 height 27
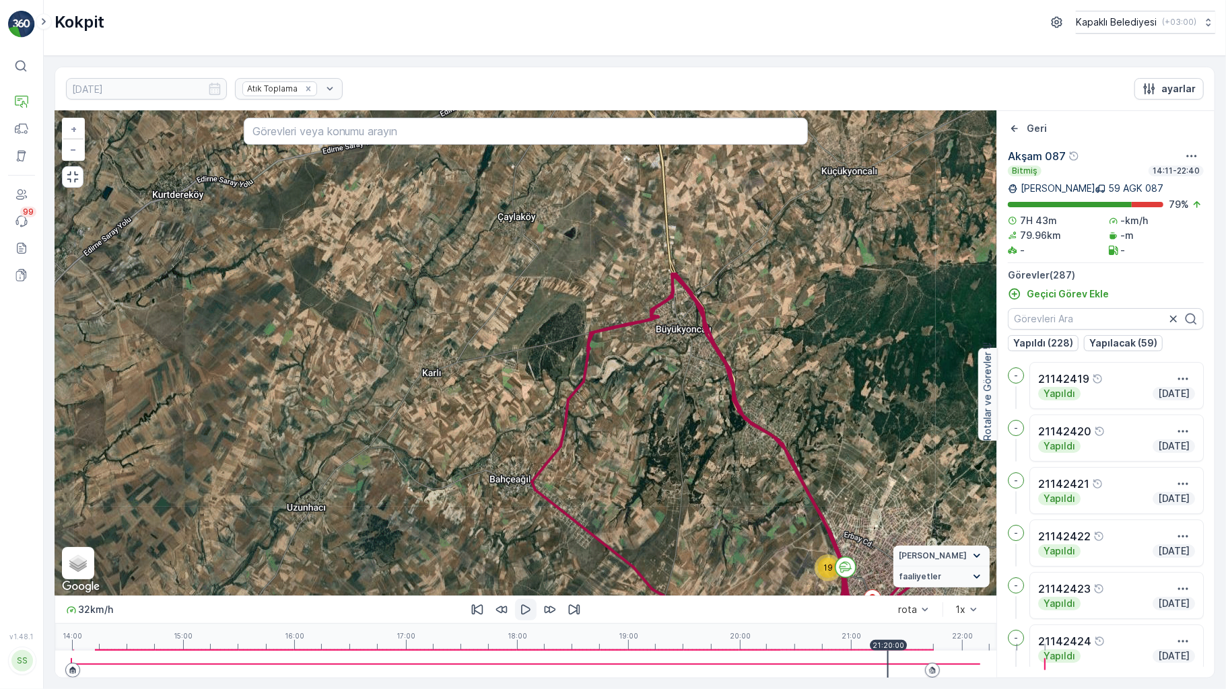
click at [841, 669] on div at bounding box center [525, 664] width 909 height 27
click at [844, 669] on div at bounding box center [525, 664] width 909 height 27
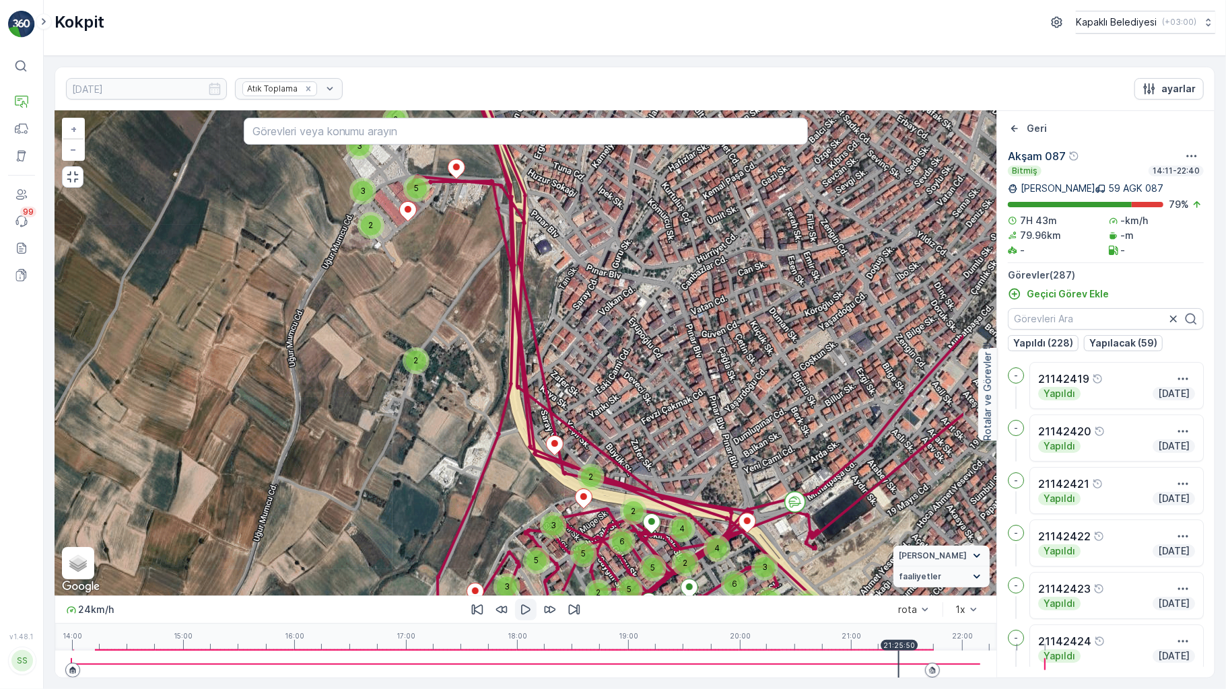
drag, startPoint x: 877, startPoint y: 506, endPoint x: 677, endPoint y: 419, distance: 217.7
click at [677, 419] on div "5 2 3 3 2 2 2 4 6 2 2 4 6 5 10 2 7 7 10 2 2 3 3 9 7 2 3 6 2 4 4 2 2 5 6 5 3 2 5…" at bounding box center [525, 353] width 941 height 485
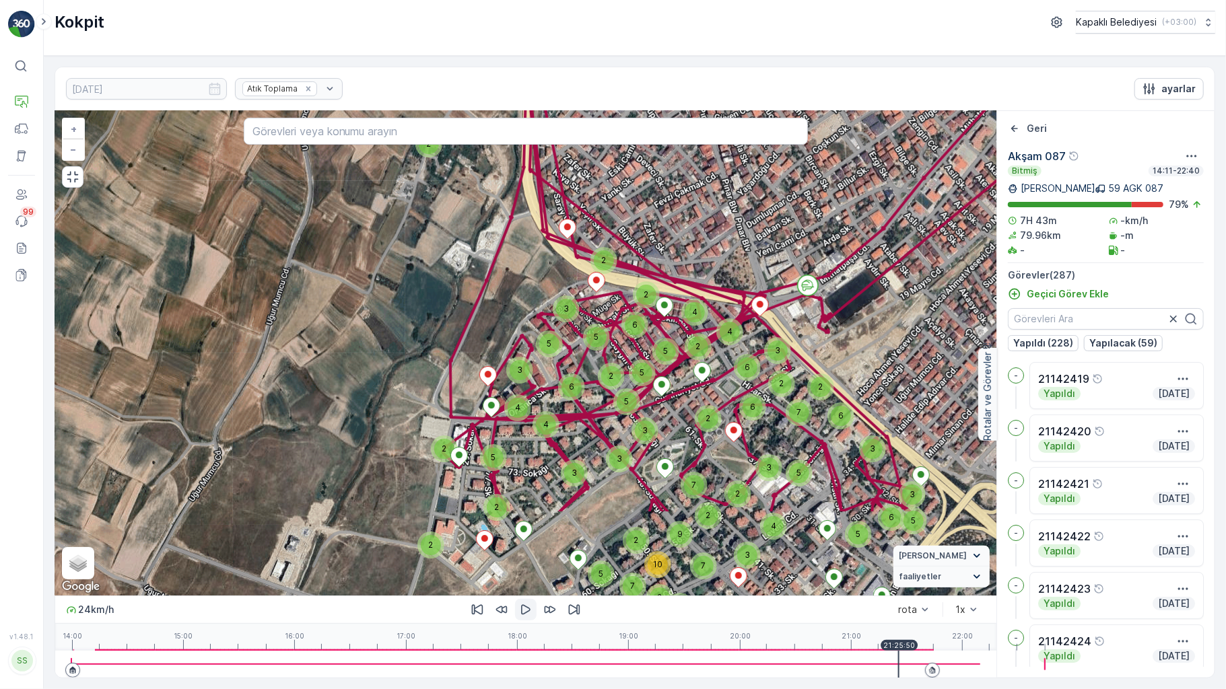
drag, startPoint x: 679, startPoint y: 501, endPoint x: 696, endPoint y: 300, distance: 202.0
click at [737, 358] on div "6" at bounding box center [747, 368] width 20 height 20
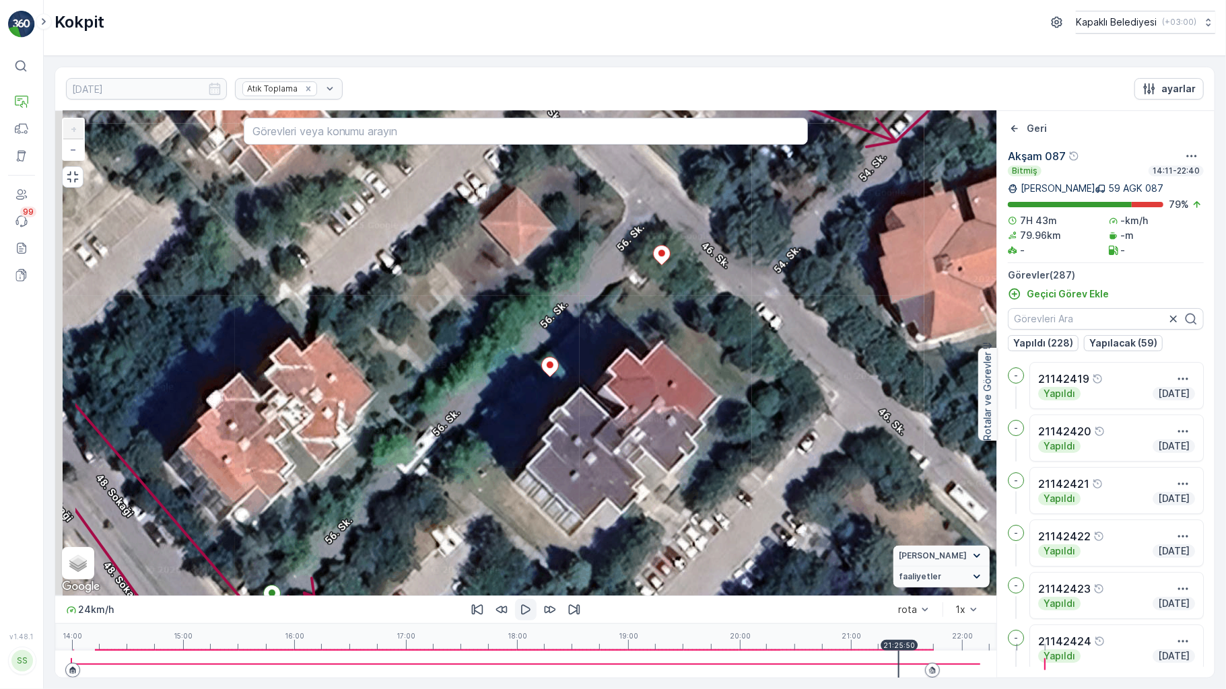
drag, startPoint x: 664, startPoint y: 370, endPoint x: 782, endPoint y: 275, distance: 151.3
click at [782, 275] on div "2 2 2 2 2 2 2 2 2 2 2 2 2 2 2 2 2 2 2 2 2 2 2 2 2 2 2 + − Uydu Yol haritası Ara…" at bounding box center [525, 353] width 941 height 485
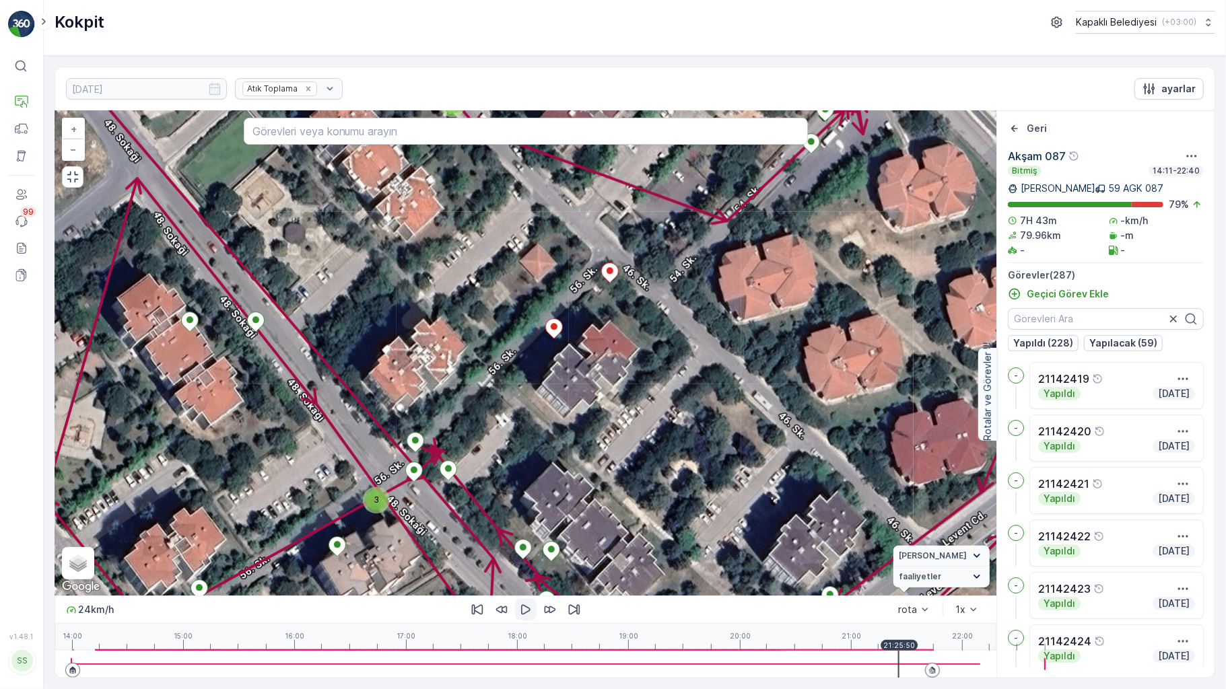
drag, startPoint x: 692, startPoint y: 388, endPoint x: 610, endPoint y: 338, distance: 96.1
click at [610, 338] on div "3 2 2 2 2 2 2 2 2 2 3 3 2 2 3 2 2 2 2 2 3 2 3 2 2 2 2 2 2 3 3 2 2 2 2 3 2 2 2 2…" at bounding box center [525, 353] width 941 height 485
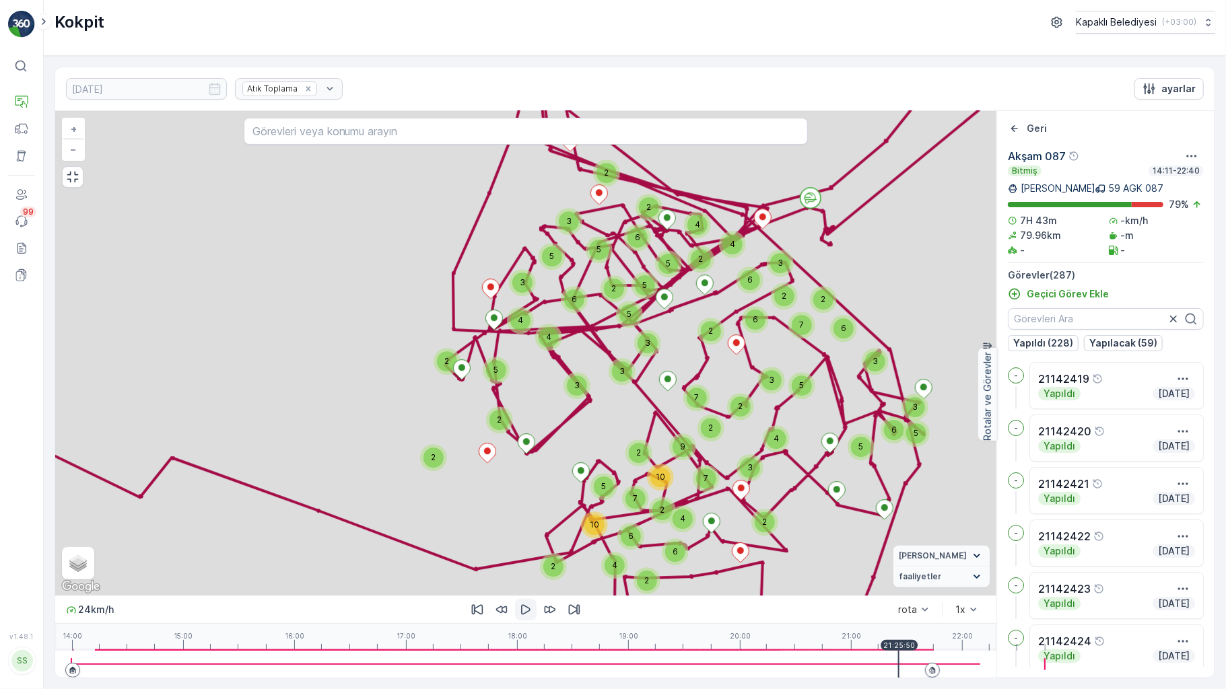
drag, startPoint x: 784, startPoint y: 156, endPoint x: 747, endPoint y: 171, distance: 39.9
click at [763, 167] on div "5 2 3 3 2 2 2 4 6 2 2 4 6 5 10 2 7 7 10 2 2 3 3 9 7 2 3 6 2 4 4 2 2 5 6 5 3 2 5…" at bounding box center [525, 353] width 941 height 485
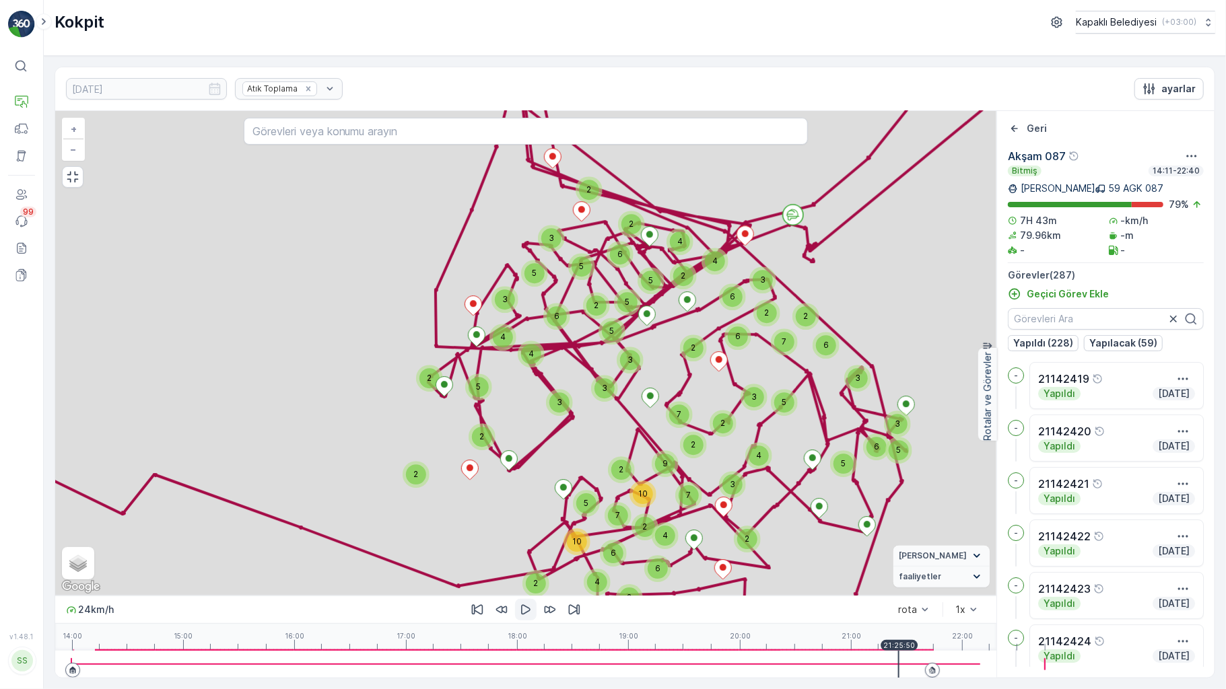
drag, startPoint x: 730, startPoint y: 186, endPoint x: 681, endPoint y: 299, distance: 123.1
click at [657, 241] on div "5 2 3 3 2 2 2 4 6 2 2 4 6 5 10 2 7 7 10 2 2 3 3 9 7 2 3 6 2 4 4 2 2 5 6 5 3 2 5…" at bounding box center [525, 353] width 941 height 485
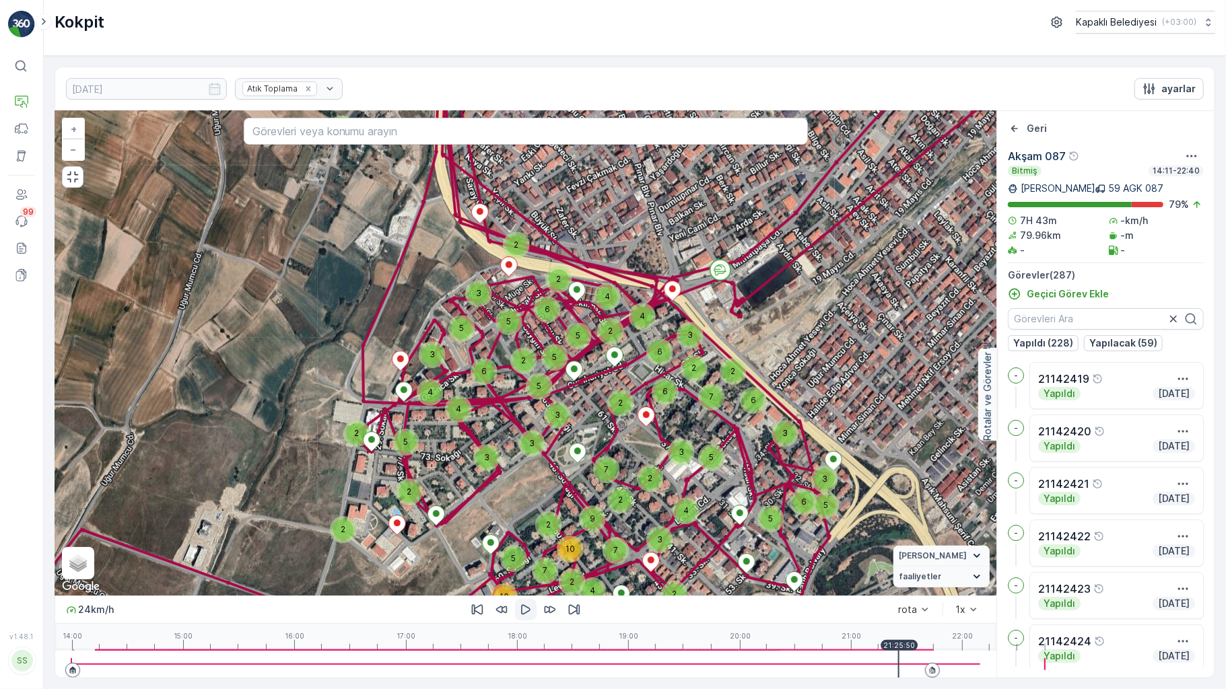
click at [849, 660] on div "24 km/h rota 1x 14:00 15:00 16:00 17:00 18:00 19:00 20:00 21:00 22:00 21:25:50" at bounding box center [525, 637] width 941 height 82
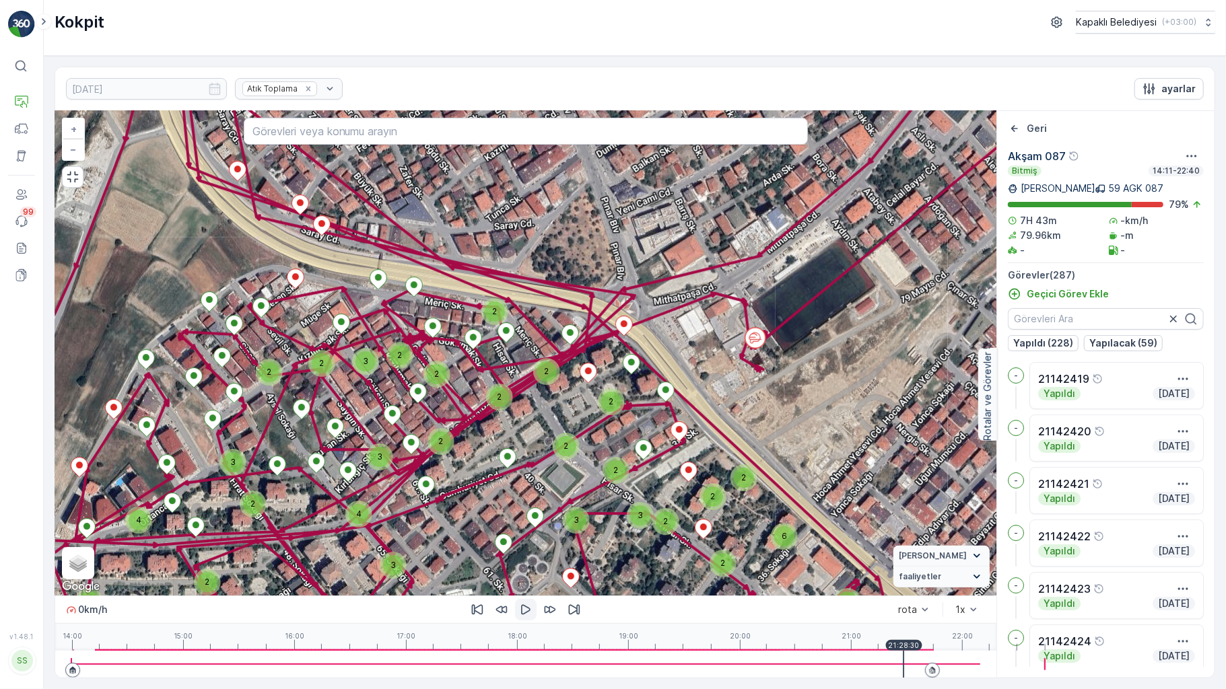
drag, startPoint x: 750, startPoint y: 213, endPoint x: 723, endPoint y: 300, distance: 91.6
click at [701, 261] on div "4 3 2 2 4 3 3 2 2 3 2 3 3 2 6 2 3 4 2 5 4 3 3 2 3 2 2 7 6 2 2 2 2 2 2 2 2 2 3 3…" at bounding box center [525, 353] width 941 height 485
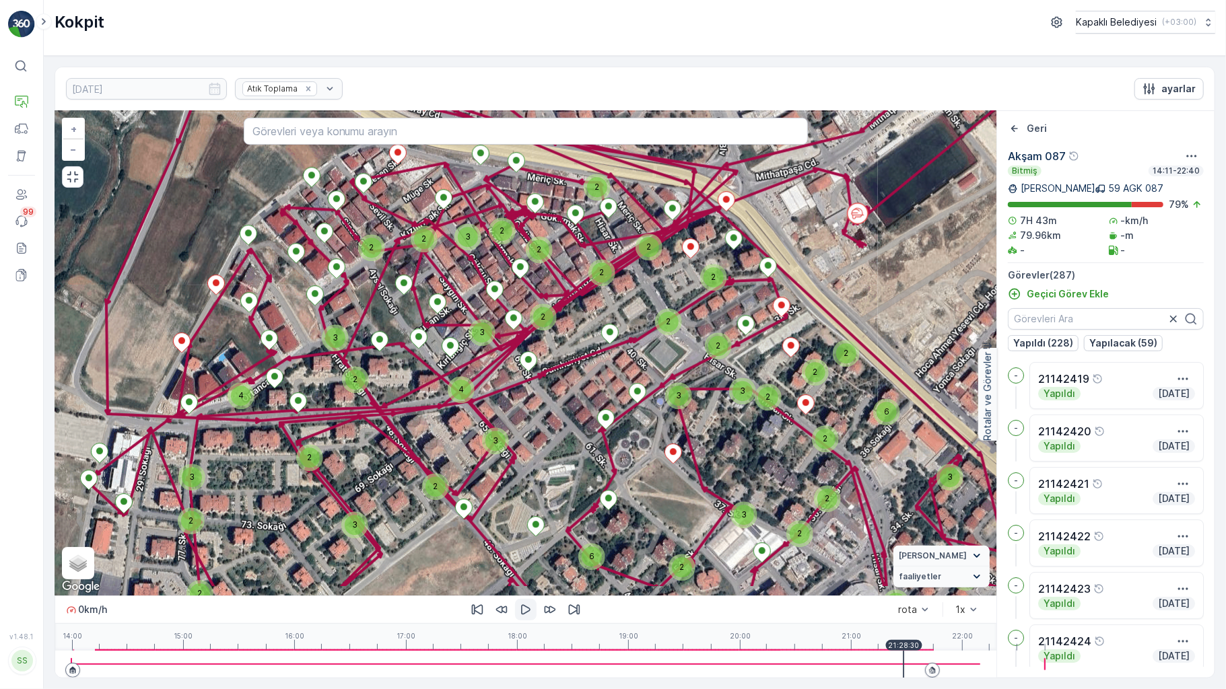
drag, startPoint x: 588, startPoint y: 397, endPoint x: 701, endPoint y: 286, distance: 158.5
click at [701, 286] on div "4 3 2 2 4 3 3 2 2 3 2 3 3 2 6 2 3 4 2 5 4 3 3 2 3 2 2 7 6 2 2 2 2 2 2 2 2 2 3 3…" at bounding box center [525, 353] width 941 height 485
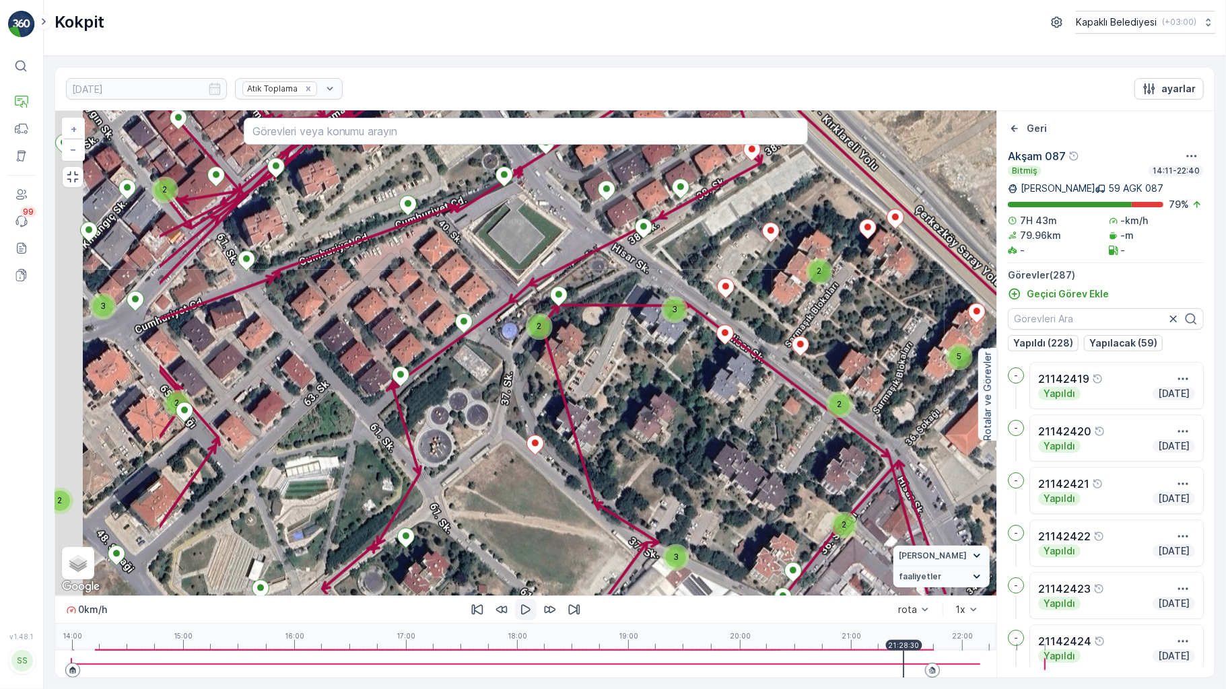
drag, startPoint x: 423, startPoint y: 385, endPoint x: 650, endPoint y: 234, distance: 271.9
click at [661, 296] on div "3" at bounding box center [674, 309] width 27 height 27
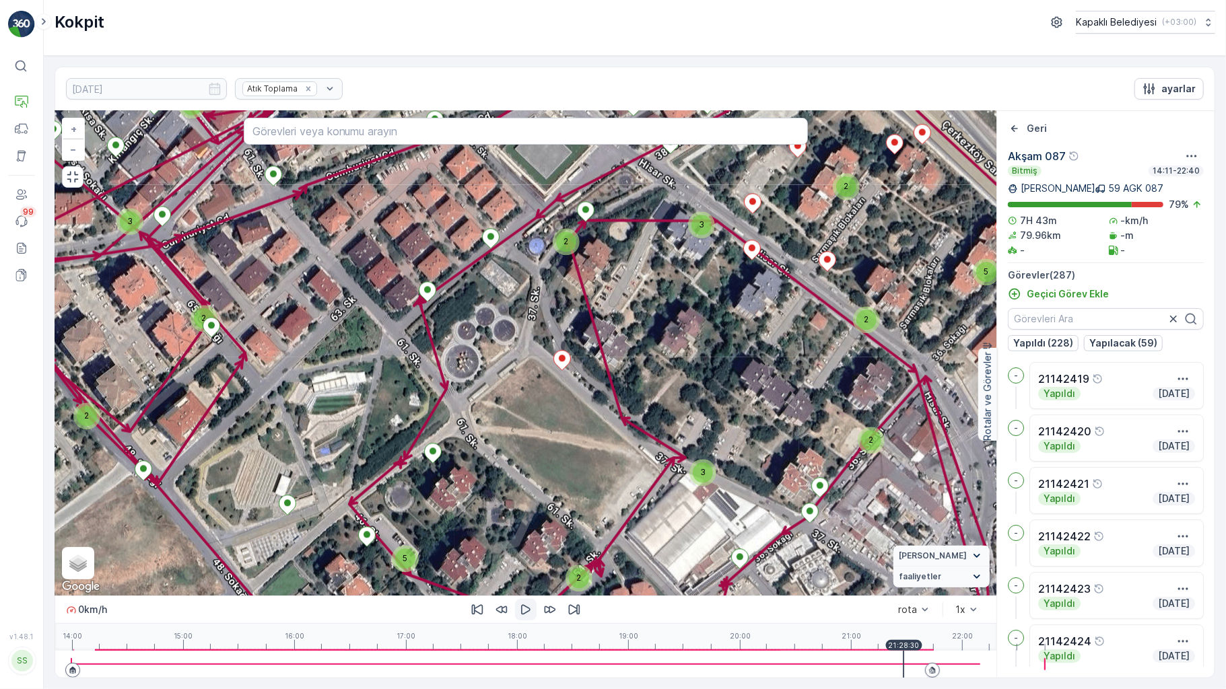
drag, startPoint x: 496, startPoint y: 461, endPoint x: 501, endPoint y: 394, distance: 67.5
click at [501, 394] on div "3 3 2 2 3 3 2 2 2 2 2 2 3 2 5 2 2 3 2 4 2 2 3 3 2 2 2 3 3 5 2 2 2 2 2 3 2 2 3 3…" at bounding box center [525, 353] width 941 height 485
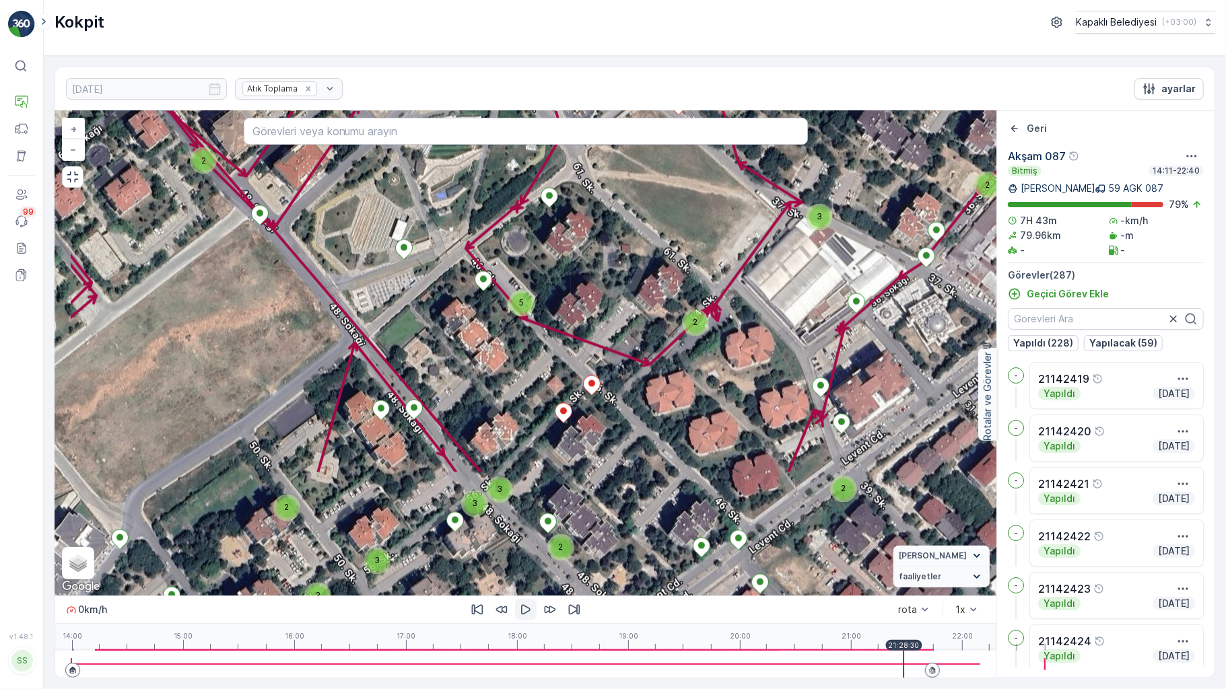
drag, startPoint x: 488, startPoint y: 440, endPoint x: 605, endPoint y: 184, distance: 281.7
click at [605, 184] on div "3 3 2 2 3 3 2 2 2 2 2 2 3 2 5 2 2 3 2 4 2 2 3 3 2 2 2 3 3 5 2 2 2 2 2 3 2 2 3 3…" at bounding box center [525, 353] width 941 height 485
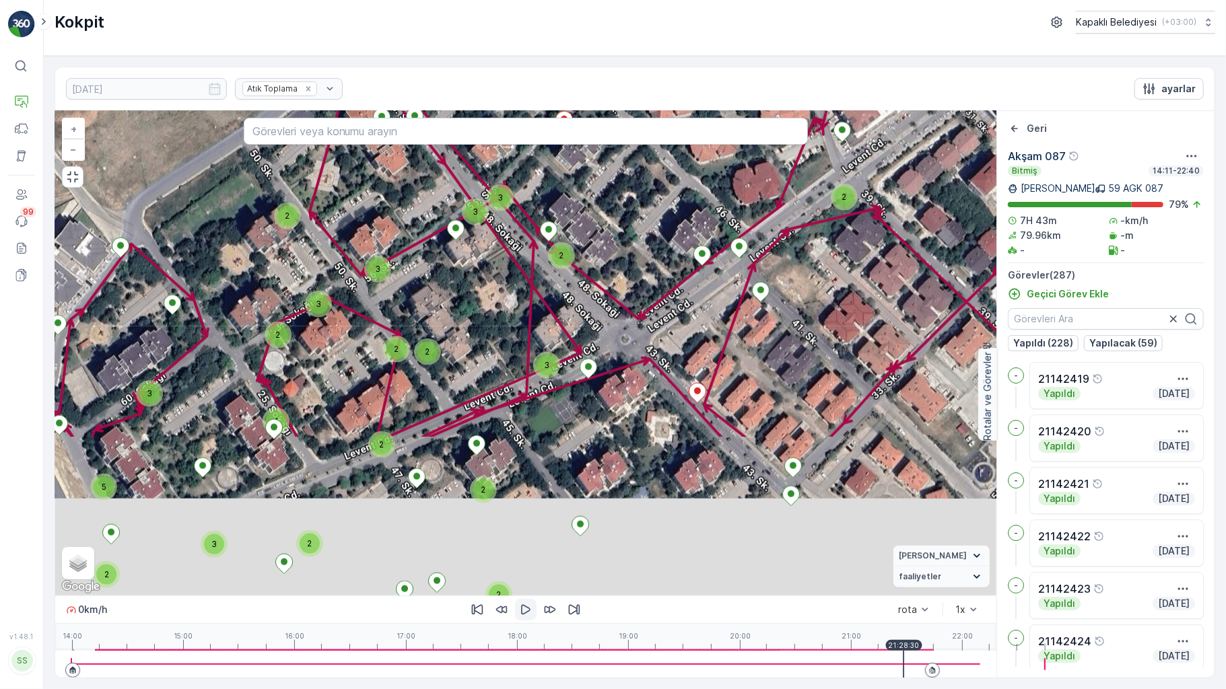
drag, startPoint x: 584, startPoint y: 335, endPoint x: 564, endPoint y: 222, distance: 115.7
click at [564, 222] on div "3 3 2 2 3 3 2 2 2 2 2 2 3 2 5 2 2 3 2 4 2 2 3 3 2 2 2 3 3 5 2 2 2 2 2 3 2 2 3 3…" at bounding box center [525, 353] width 941 height 485
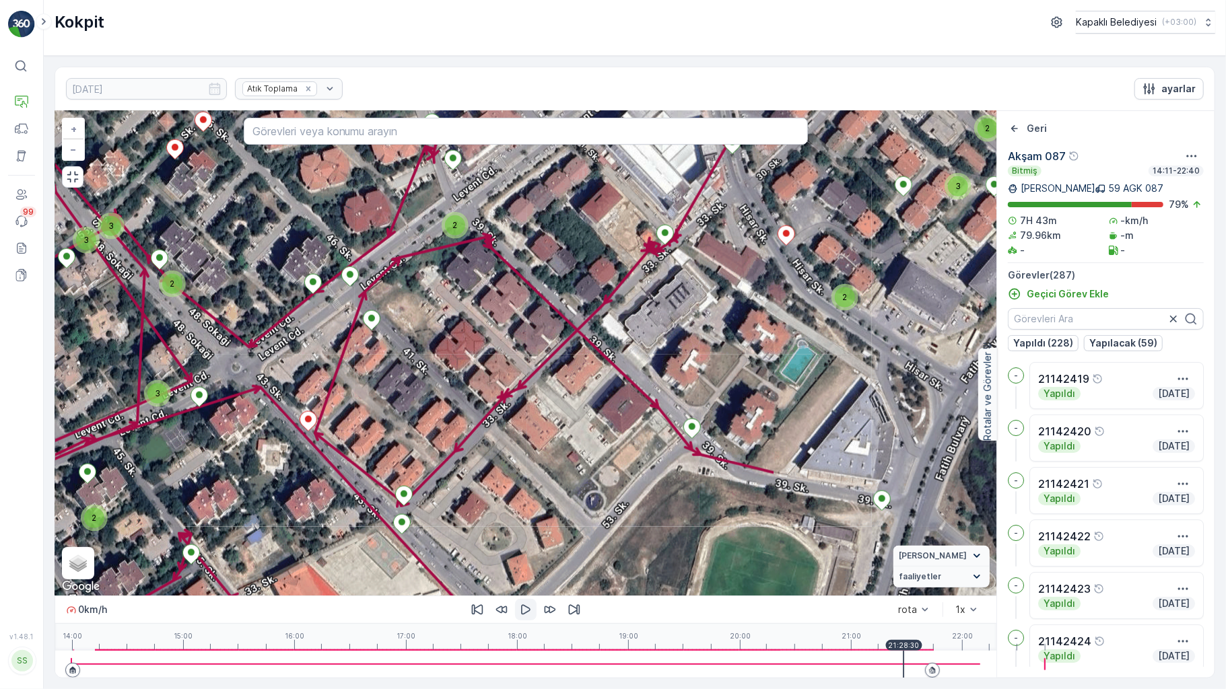
drag, startPoint x: 772, startPoint y: 382, endPoint x: 393, endPoint y: 446, distance: 383.6
click at [380, 451] on div "3 3 2 2 3 3 2 2 2 2 2 2 3 2 5 2 2 3 2 4 2 2 3 3 2 2 2 3 3 5 2 2 2 2 2 3 2 2 3 3…" at bounding box center [525, 353] width 941 height 485
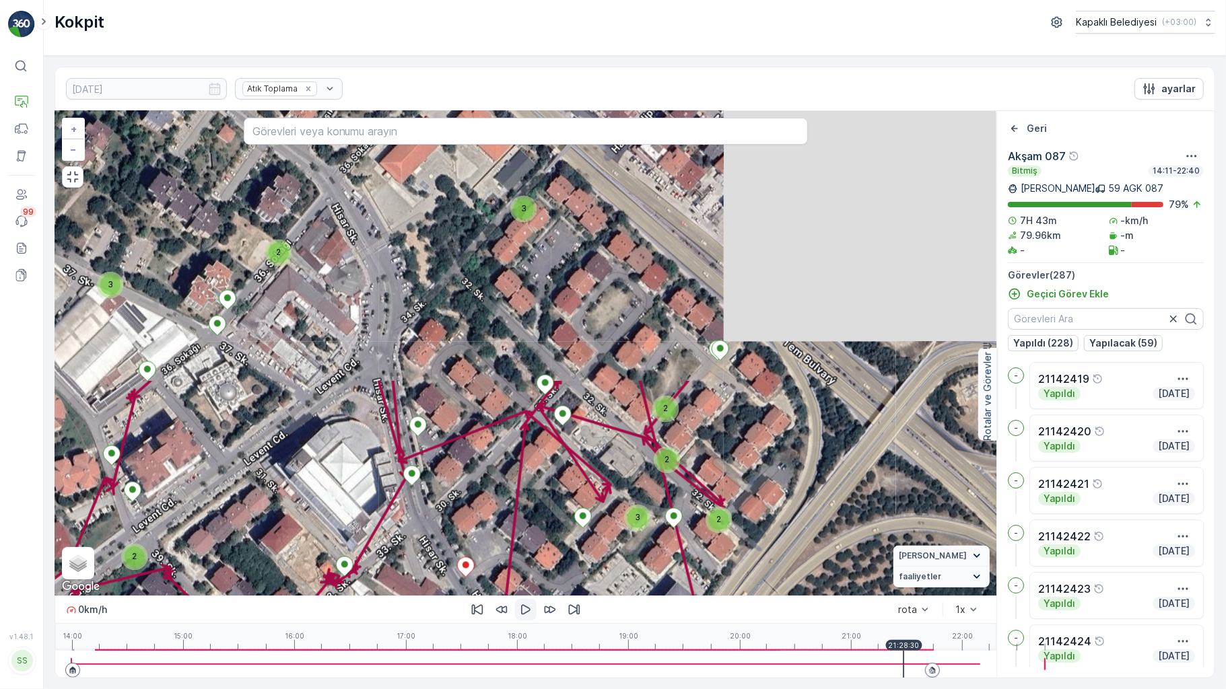
drag, startPoint x: 778, startPoint y: 302, endPoint x: 469, endPoint y: 671, distance: 482.2
click at [459, 678] on div "3 3 2 2 3 3 2 2 2 2 2 2 3 2 5 2 2 3 2 4 2 2 3 3 2 2 2 3 3 5 2 2 2 2 2 3 2 2 3 3…" at bounding box center [525, 394] width 941 height 567
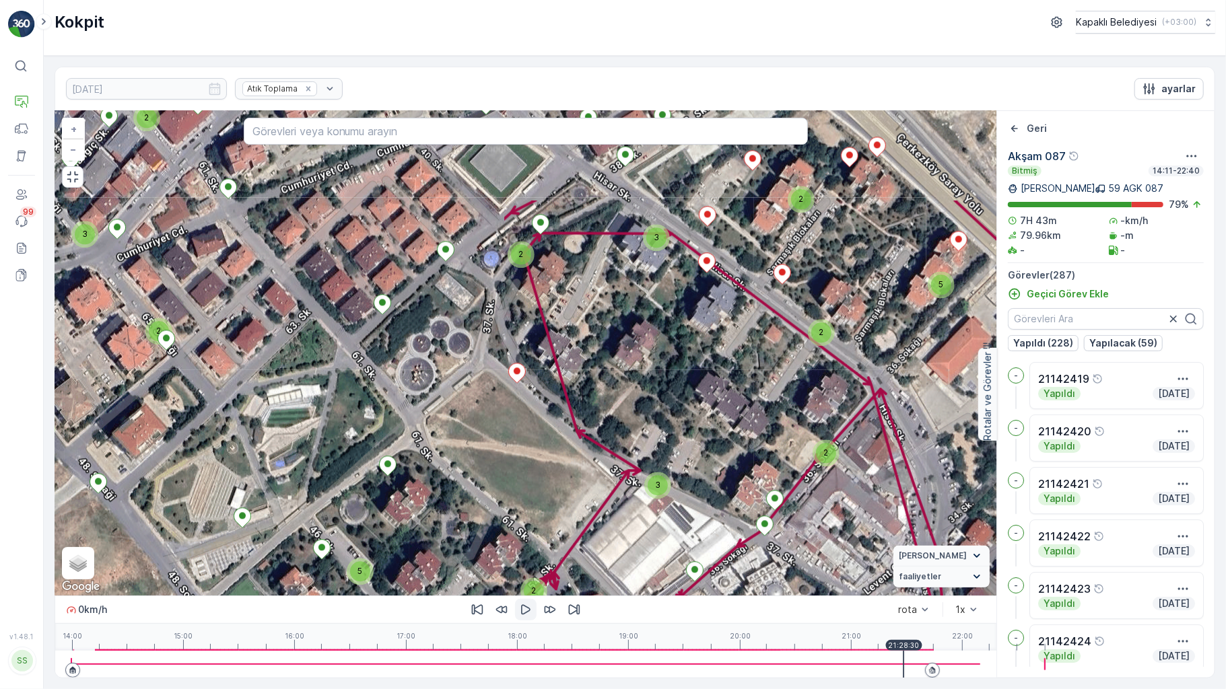
drag, startPoint x: 299, startPoint y: 342, endPoint x: 781, endPoint y: 465, distance: 497.4
click at [858, 520] on div "3 3 2 2 3 3 2 2 2 2 2 2 3 2 5 2 2 3 2 4 2 2 3 3 2 2 2 3 3 5 2 2 2 2 2 3 2 2 3 3…" at bounding box center [525, 353] width 941 height 485
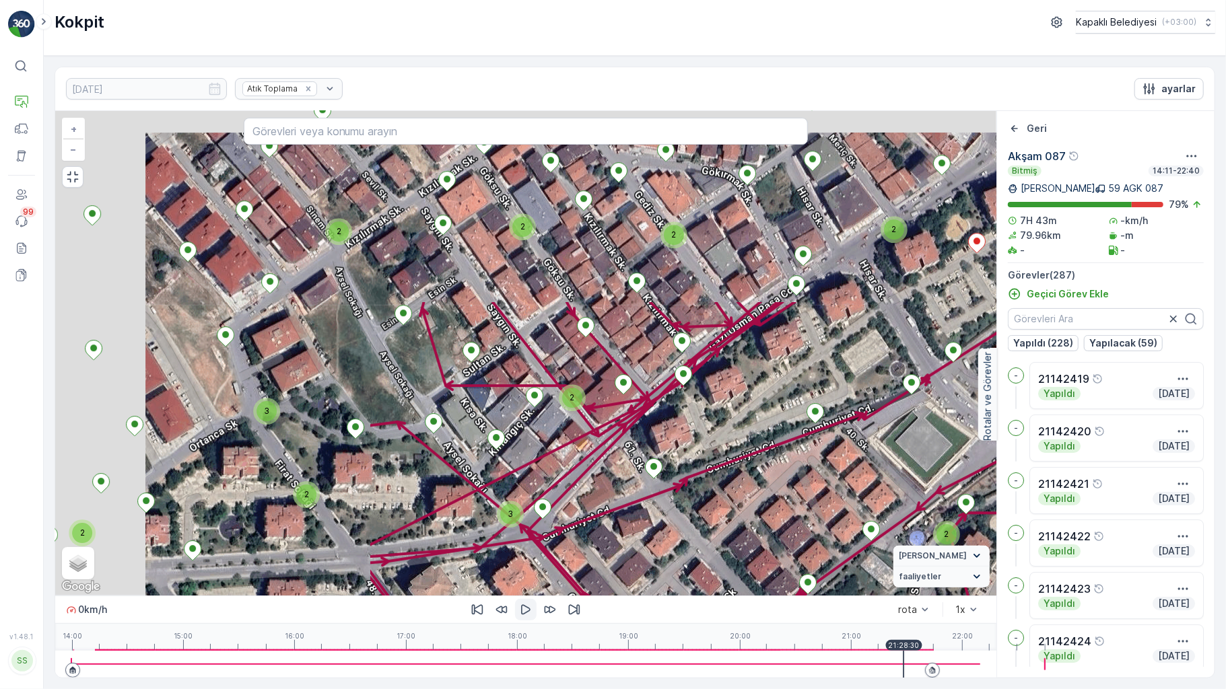
drag, startPoint x: 313, startPoint y: 275, endPoint x: 586, endPoint y: 473, distance: 337.0
click at [586, 473] on div "3 3 2 2 3 3 2 2 2 2 2 2 3 2 5 2 2 3 2 4 2 2 3 3 2 2 2 3 3 5 2 2 2 2 2 3 2 2 3 3…" at bounding box center [525, 353] width 941 height 485
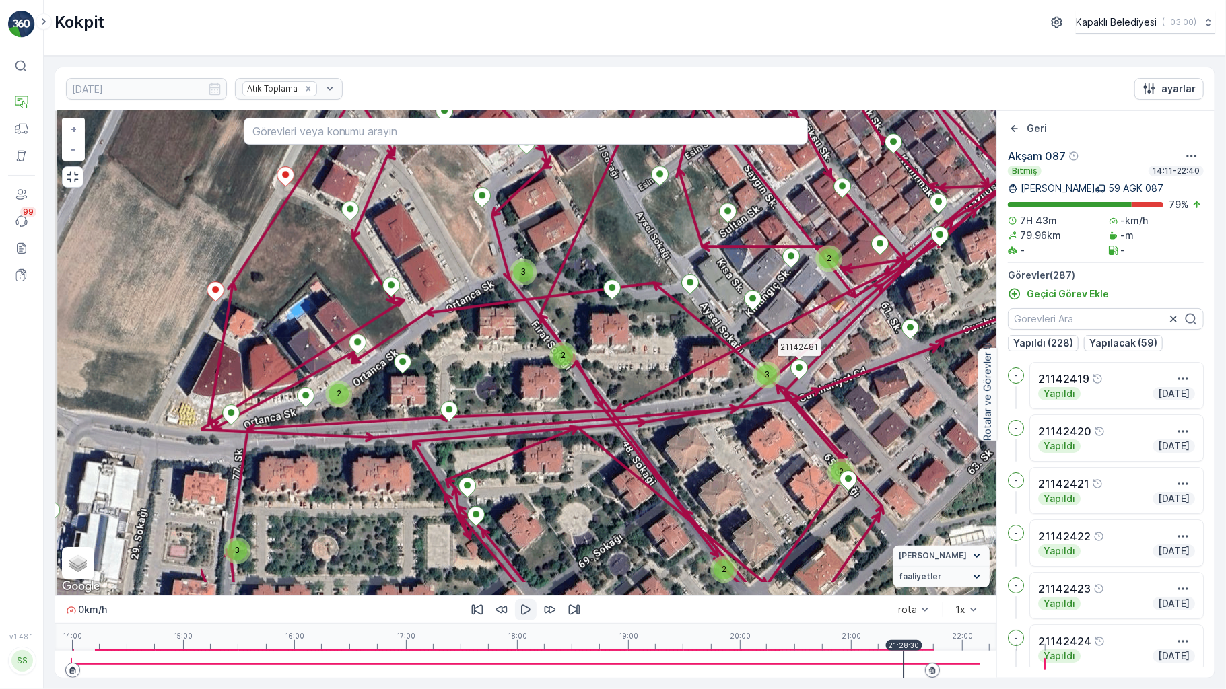
drag, startPoint x: 553, startPoint y: 401, endPoint x: 739, endPoint y: 298, distance: 213.4
click at [791, 360] on icon at bounding box center [799, 370] width 17 height 20
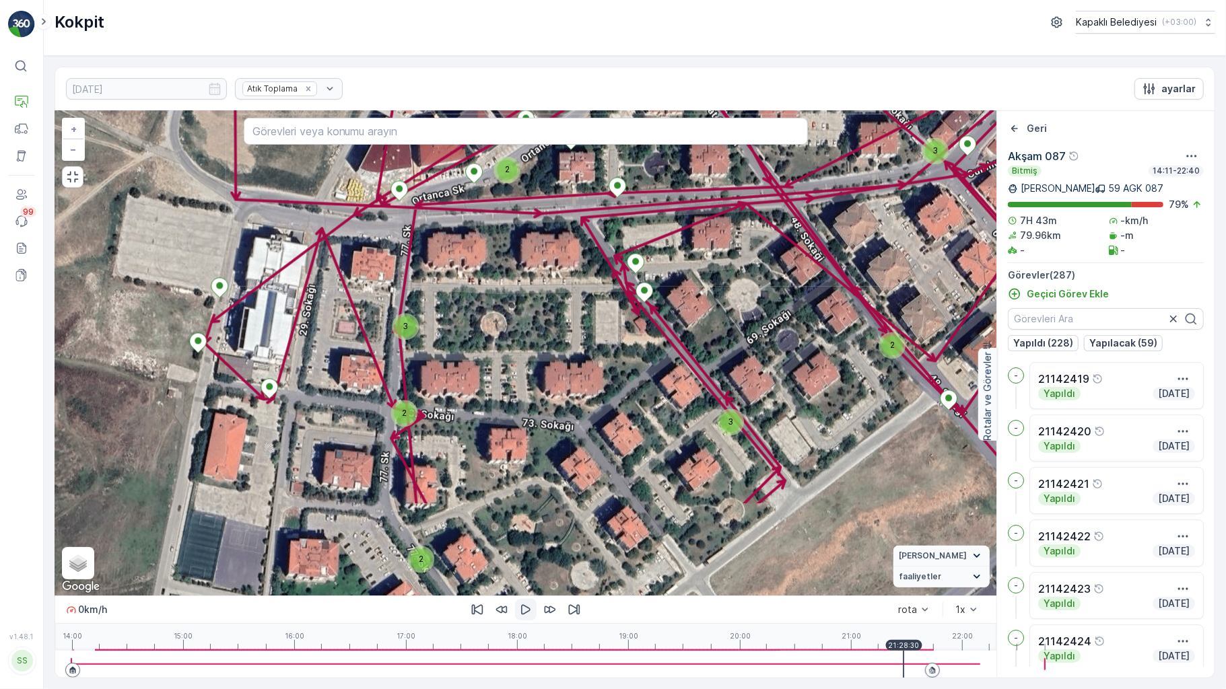
drag, startPoint x: 544, startPoint y: 369, endPoint x: 671, endPoint y: 283, distance: 153.3
click at [691, 226] on div "3 3 2 2 3 3 2 2 2 2 2 2 3 2 5 2 2 3 2 4 2 2 3 3 2 2 2 3 3 5 2 2 2 2 2 3 2 2 3 3…" at bounding box center [525, 353] width 941 height 485
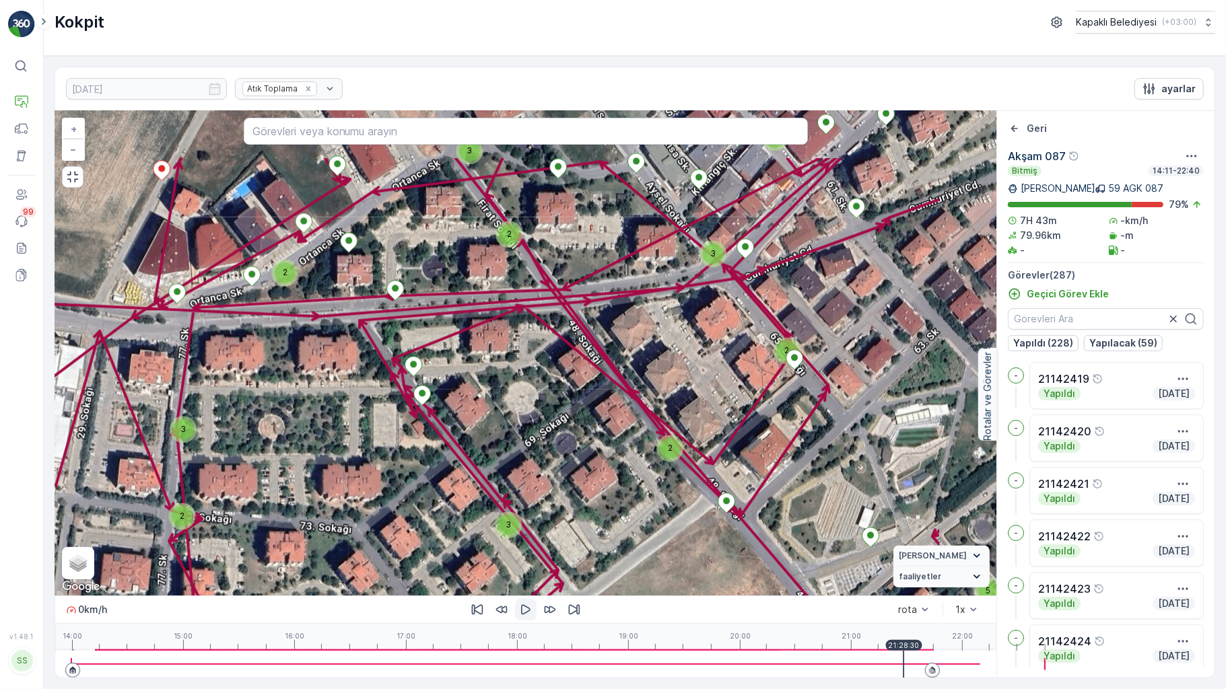
drag, startPoint x: 579, startPoint y: 397, endPoint x: 378, endPoint y: 510, distance: 230.3
click at [311, 561] on div "3 3 2 2 3 3 2 2 2 2 2 2 3 2 5 2 2 3 2 4 2 2 3 3 2 2 2 3 3 5 2 2 2 2 2 3 2 2 3 3…" at bounding box center [525, 353] width 941 height 485
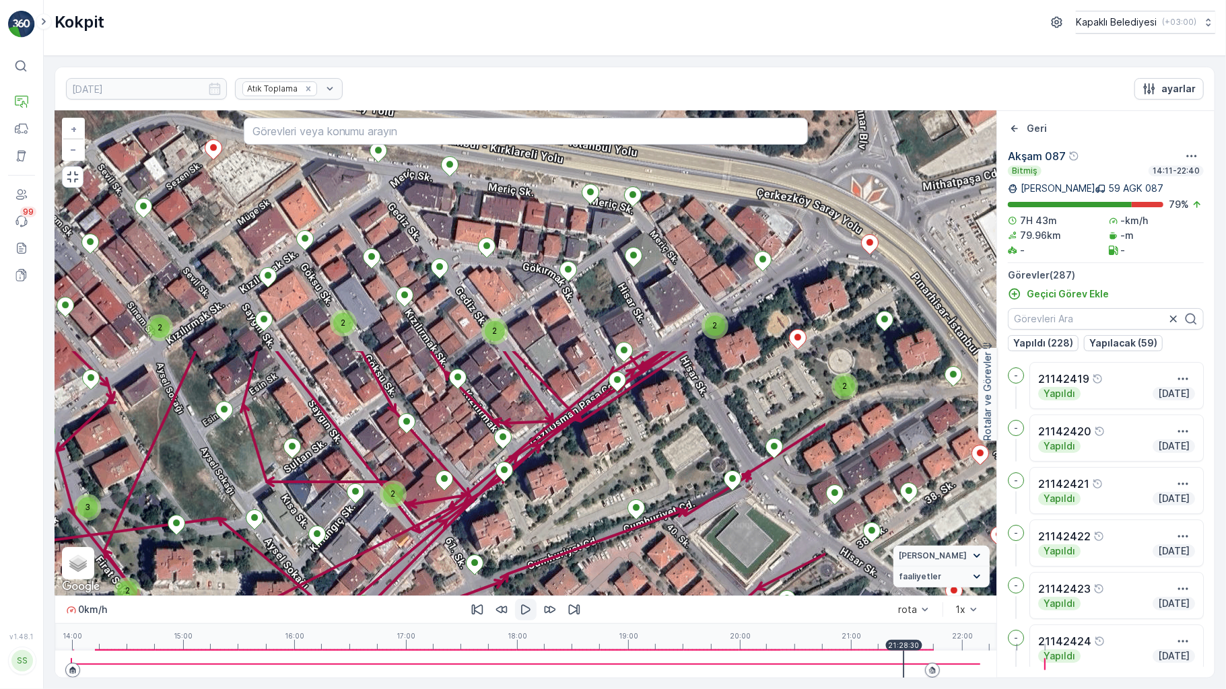
drag, startPoint x: 520, startPoint y: 442, endPoint x: 393, endPoint y: 618, distance: 217.5
click at [393, 618] on div "3 3 2 2 3 3 2 2 2 2 2 2 3 2 5 2 2 3 2 4 2 2 3 3 2 2 2 3 3 5 2 2 2 2 2 3 2 2 3 3…" at bounding box center [525, 394] width 941 height 567
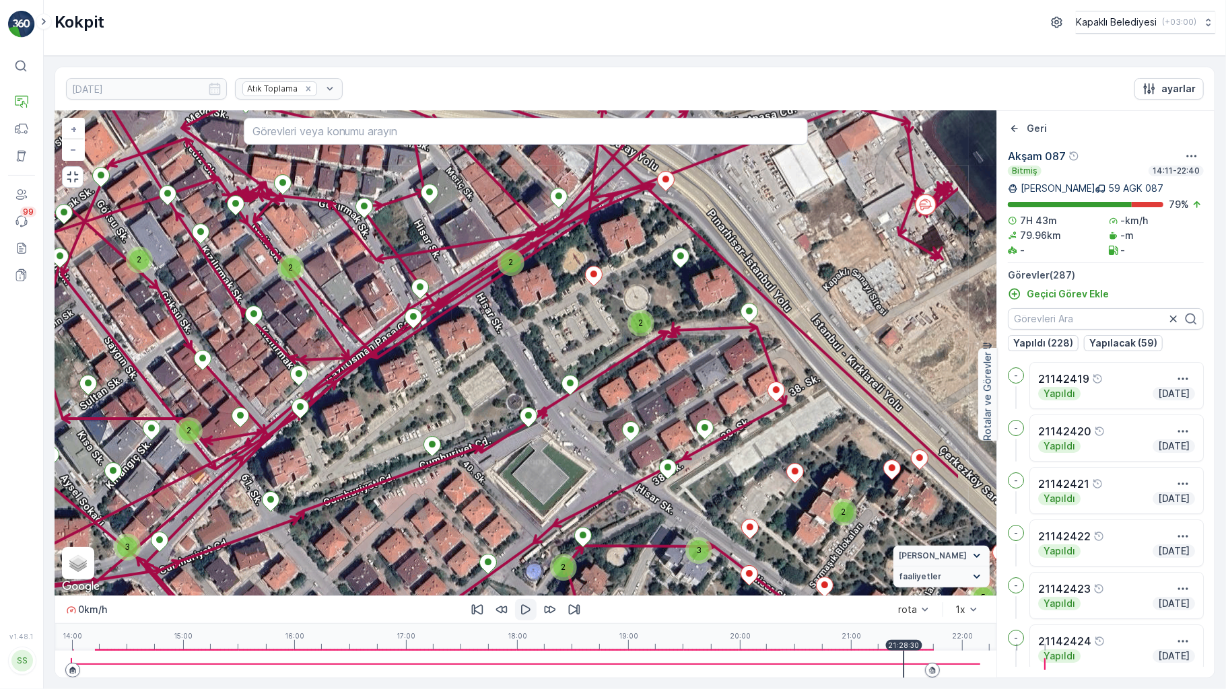
drag, startPoint x: 413, startPoint y: 362, endPoint x: 326, endPoint y: 75, distance: 299.0
click at [326, 111] on div "3 3 2 2 3 3 2 2 2 2 2 2 3 2 5 2 2 3 2 4 2 2 3 3 2 2 2 3 3 5 2 2 2 2 2 3 2 2 3 3…" at bounding box center [525, 353] width 941 height 485
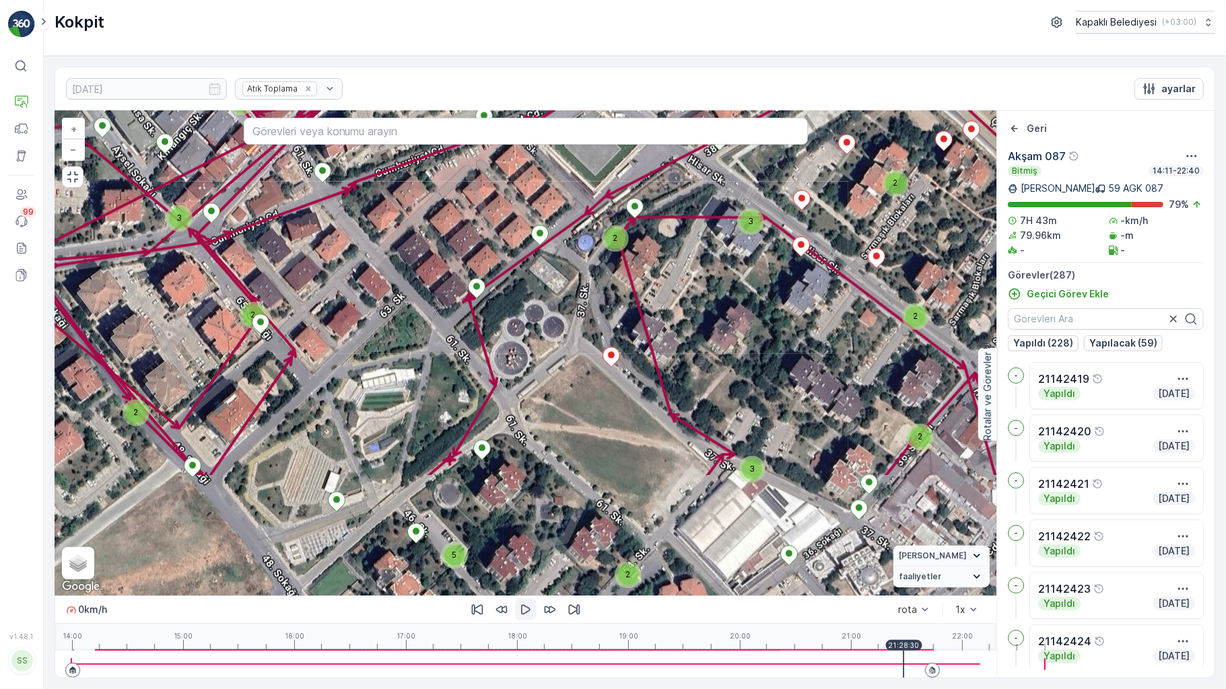
drag, startPoint x: 553, startPoint y: 458, endPoint x: 544, endPoint y: 195, distance: 263.4
click at [544, 200] on div "3 3 2 2 3 3 2 2 2 2 2 2 3 2 5 2 2 3 2 4 2 2 3 3 2 2 2 3 3 5 2 2 2 2 2 3 2 2 3 3…" at bounding box center [525, 353] width 941 height 485
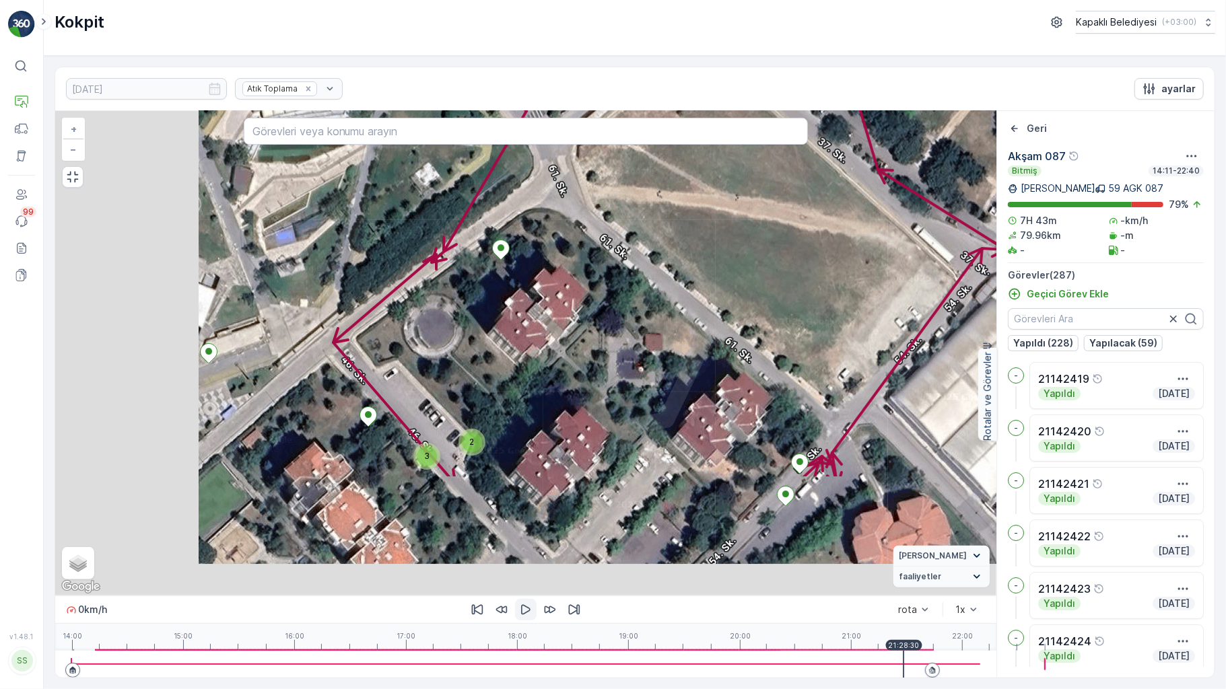
drag, startPoint x: 451, startPoint y: 439, endPoint x: 676, endPoint y: 156, distance: 361.3
click at [676, 160] on div "3 2 2 2 2 2 2 2 2 2 3 3 2 2 3 2 2 2 2 2 3 2 3 2 2 2 2 2 2 3 3 2 2 2 2 3 2 2 2 2…" at bounding box center [525, 353] width 941 height 485
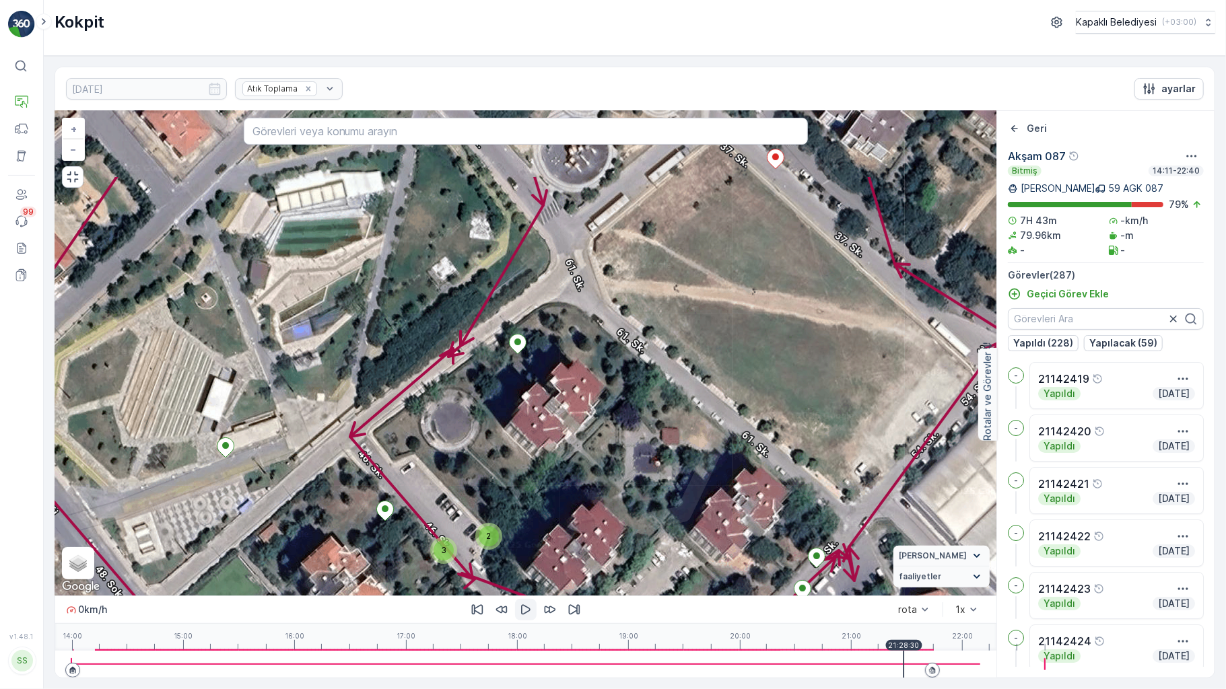
drag, startPoint x: 605, startPoint y: 225, endPoint x: 606, endPoint y: 316, distance: 90.9
click at [606, 316] on div "3 2 2 2 2 2 2 2 2 2 3 3 2 2 3 2 2 2 2 2 3 2 3 2 2 2 2 2 2 3 3 2 2 2 2 3 2 2 2 2…" at bounding box center [525, 353] width 941 height 485
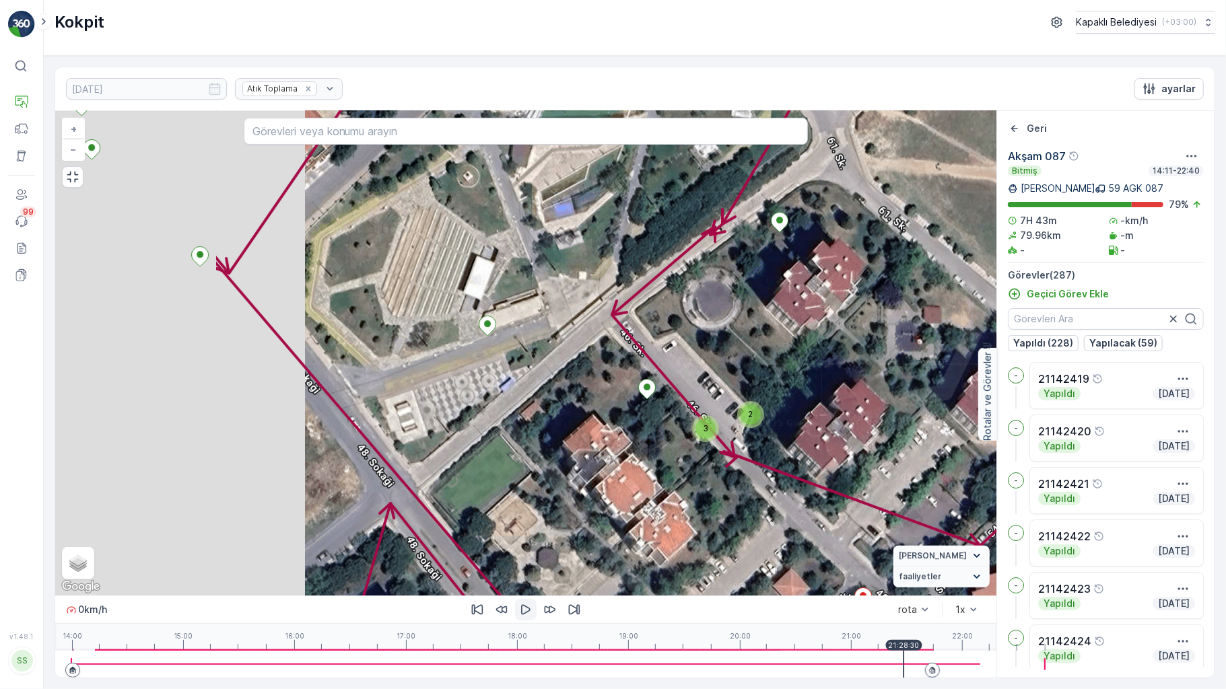
drag, startPoint x: 528, startPoint y: 366, endPoint x: 822, endPoint y: 286, distance: 304.9
click at [823, 278] on div "3 2 2 2 2 2 2 2 2 2 3 3 2 2 3 2 2 2 2 2 3 2 3 2 2 2 2 2 2 3 3 2 2 2 2 3 2 2 2 2…" at bounding box center [525, 353] width 941 height 485
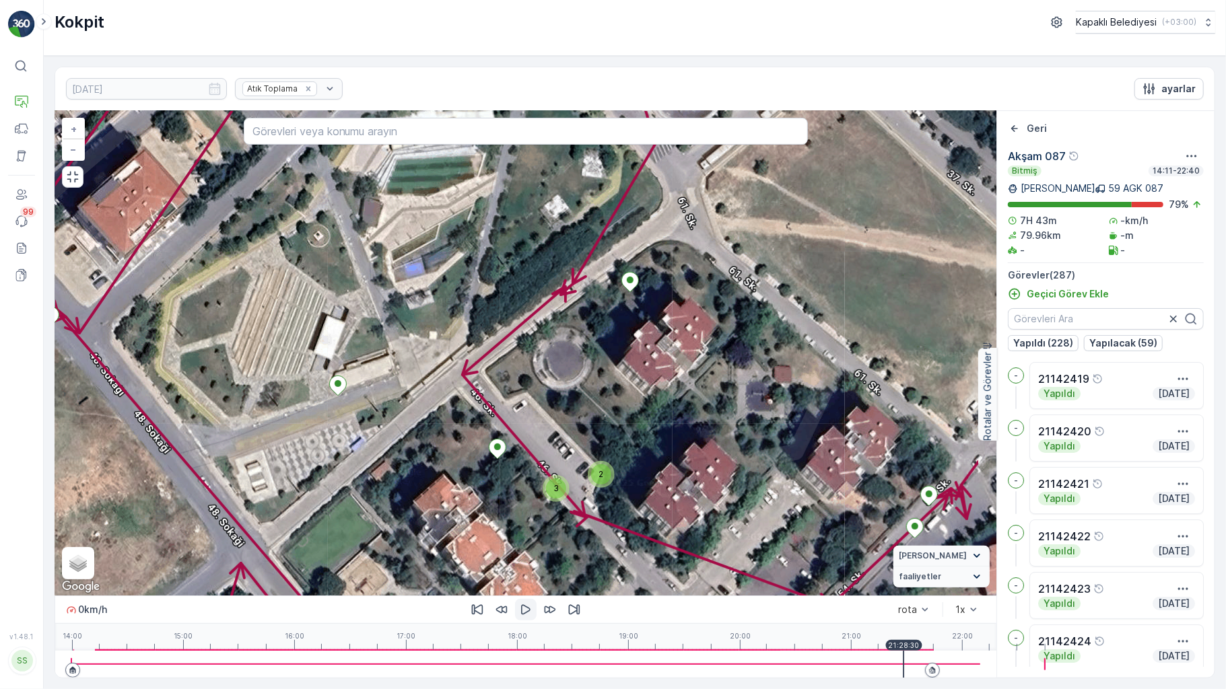
drag, startPoint x: 672, startPoint y: 470, endPoint x: 487, endPoint y: 513, distance: 189.4
click at [487, 513] on div "3 2 2 2 2 2 2 2 2 2 3 3 2 2 3 2 2 2 2 2 3 2 3 2 2 2 2 2 2 3 3 2 2 2 2 3 2 2 2 2…" at bounding box center [525, 353] width 941 height 485
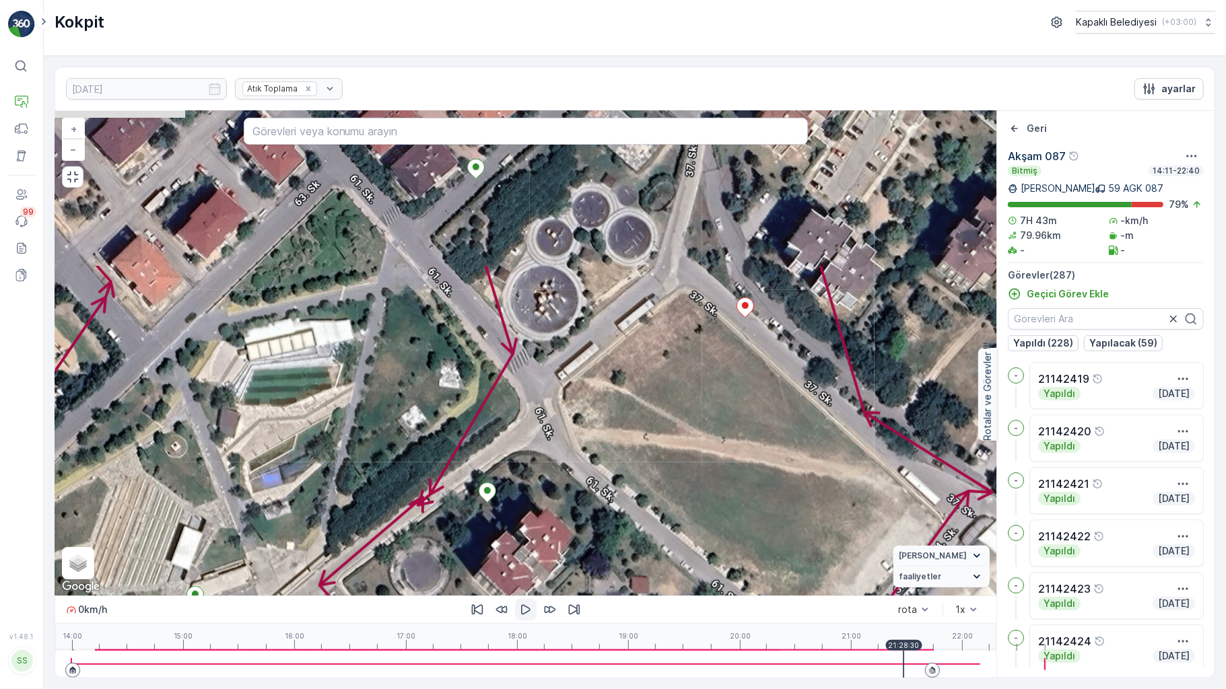
drag, startPoint x: 601, startPoint y: 283, endPoint x: 502, endPoint y: 448, distance: 192.4
click at [502, 448] on div "3 2 2 2 2 2 2 2 2 2 3 3 2 2 3 2 2 2 2 2 3 2 3 2 2 2 2 2 2 3 3 2 2 2 2 3 2 2 2 2…" at bounding box center [525, 353] width 941 height 485
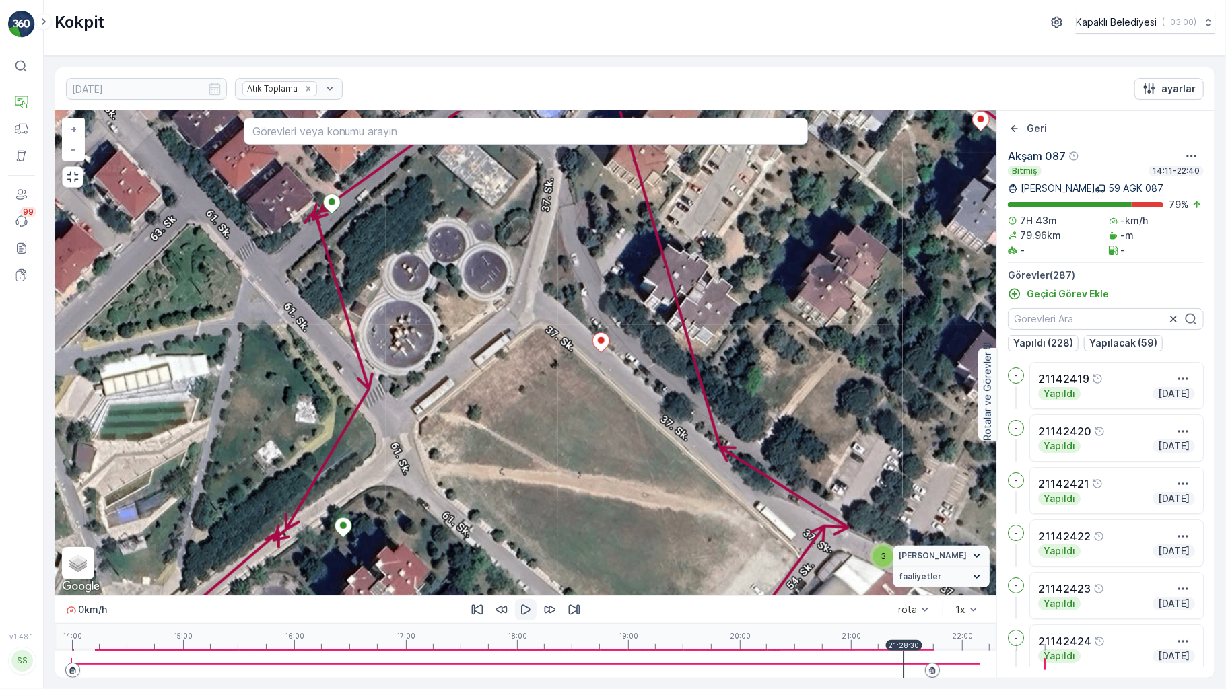
drag, startPoint x: 496, startPoint y: 467, endPoint x: 397, endPoint y: 472, distance: 98.4
click at [355, 502] on div "3 2 2 2 2 2 2 2 2 2 3 3 2 2 3 2 2 2 2 2 3 2 3 2 2 2 2 2 2 3 3 2 2 2 2 3 2 2 2 2…" at bounding box center [525, 353] width 941 height 485
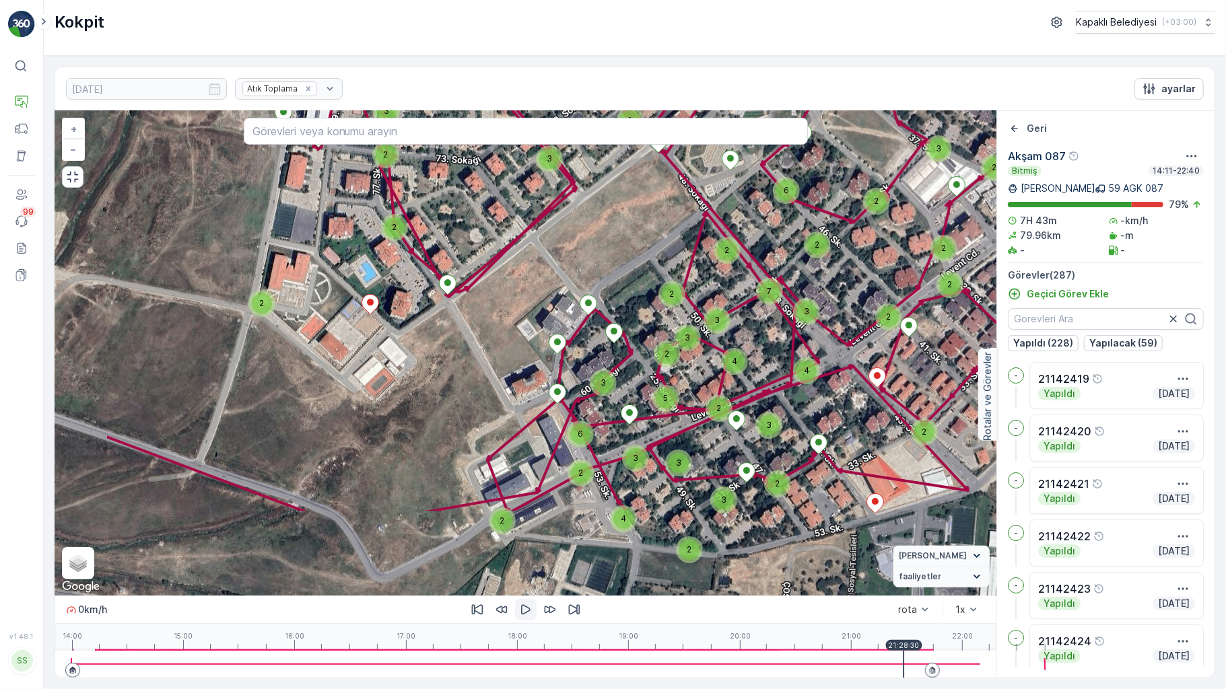
drag, startPoint x: 687, startPoint y: 407, endPoint x: 839, endPoint y: 189, distance: 266.0
click at [839, 189] on div "4 3 2 2 4 3 3 2 2 3 2 3 3 2 6 2 3 4 2 5 4 3 3 2 3 2 2 7 6 2 2 2 2 2 2 2 2 2 3 3…" at bounding box center [525, 353] width 941 height 485
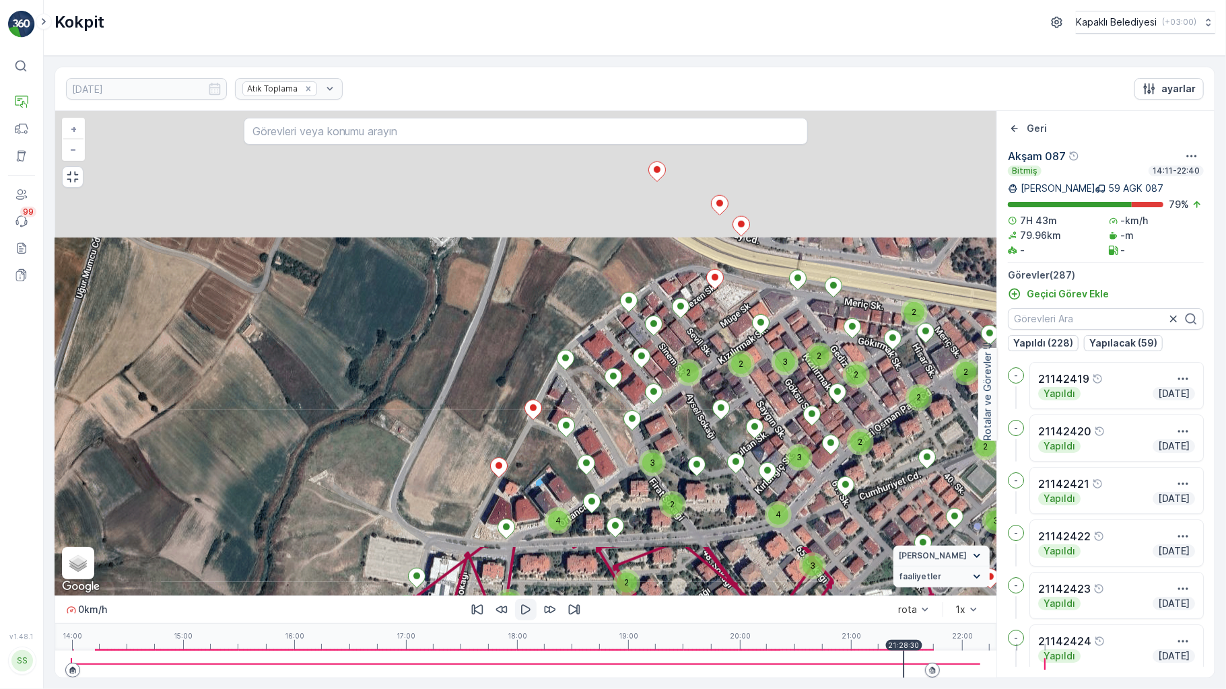
drag, startPoint x: 548, startPoint y: 262, endPoint x: 656, endPoint y: 578, distance: 333.6
click at [650, 611] on div "4 3 2 2 4 3 3 2 2 3 2 3 3 2 6 2 3 4 2 5 4 3 3 2 3 2 2 7 6 2 2 2 2 2 2 2 2 2 3 3…" at bounding box center [525, 394] width 941 height 567
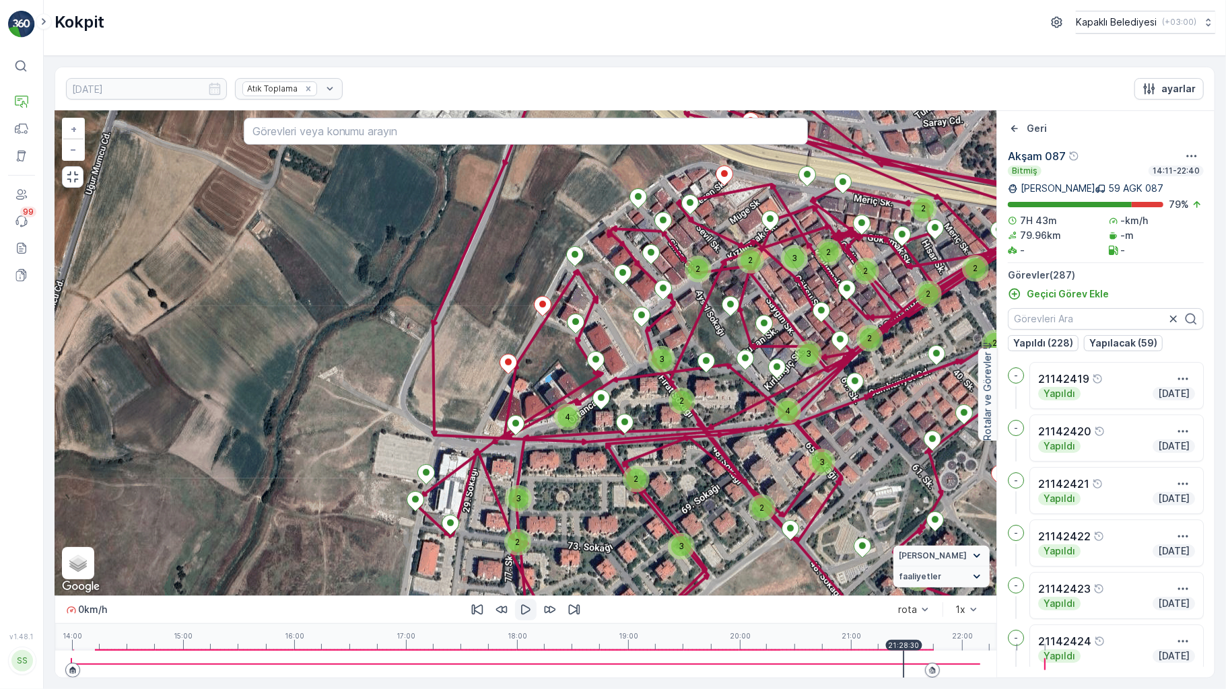
drag, startPoint x: 621, startPoint y: 498, endPoint x: 622, endPoint y: 395, distance: 103.7
click at [622, 395] on div "4 3 2 2 4 3 3 2 2 3 2 3 3 2 6 2 3 4 2 5 4 3 3 2 3 2 2 7 6 2 2 2 2 2 2 2 2 2 3 3…" at bounding box center [525, 353] width 941 height 485
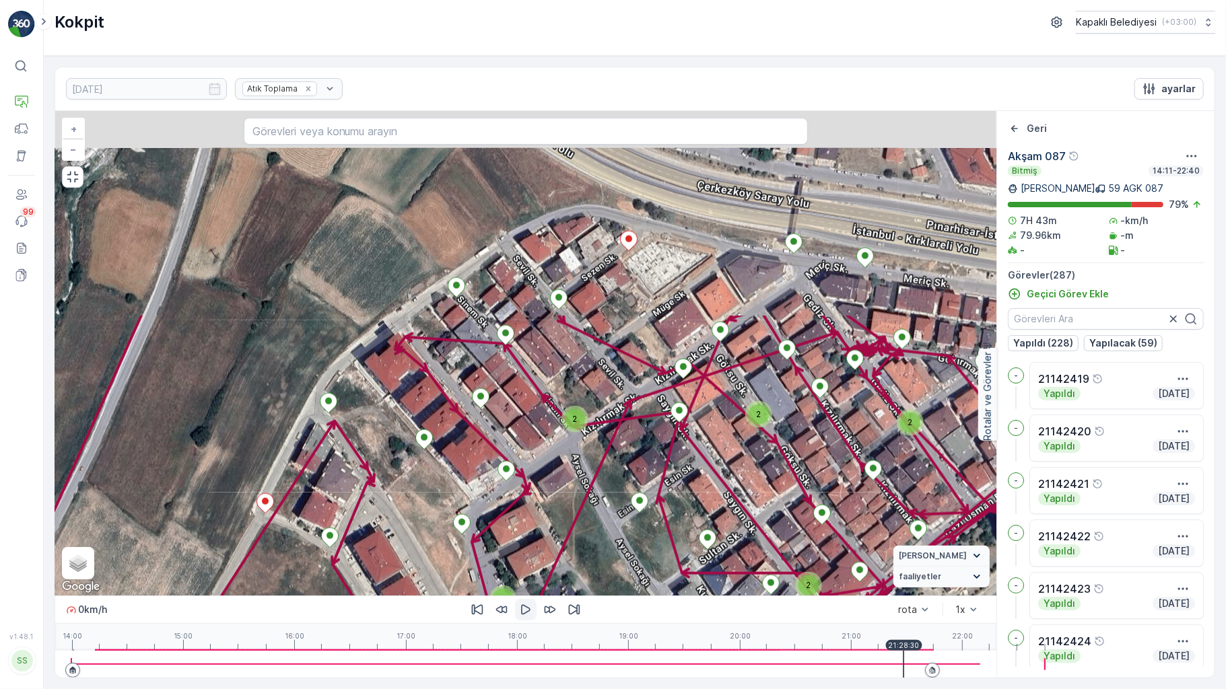
drag, startPoint x: 749, startPoint y: 189, endPoint x: 631, endPoint y: 450, distance: 286.0
click at [631, 450] on div "3 3 2 2 3 3 2 2 2 2 2 2 3 2 5 2 2 3 2 4 2 2 3 3 2 2 2 3 3 5 2 2 2 2 2 3 2 2 3 3…" at bounding box center [525, 353] width 941 height 485
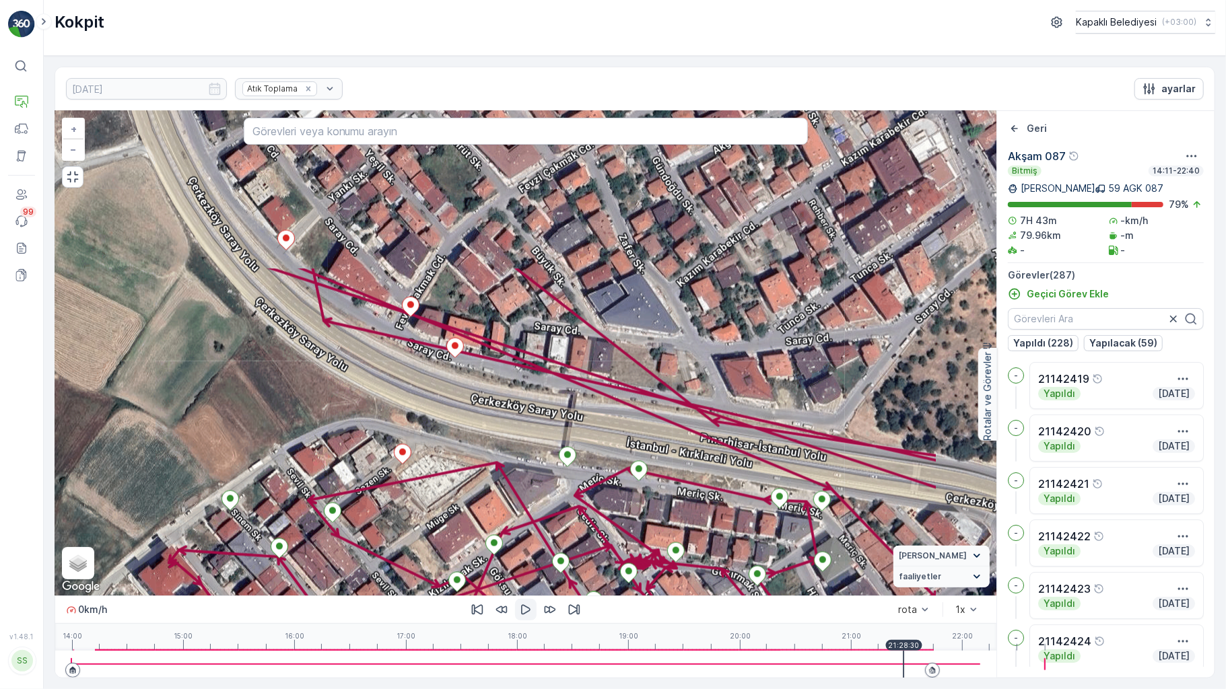
drag, startPoint x: 825, startPoint y: 200, endPoint x: 599, endPoint y: 415, distance: 311.9
click at [599, 415] on div "3 3 2 2 3 3 2 2 2 2 2 2 3 2 5 2 2 3 2 4 2 2 3 3 2 2 2 3 3 5 2 2 2 2 2 3 2 2 3 3…" at bounding box center [525, 353] width 941 height 485
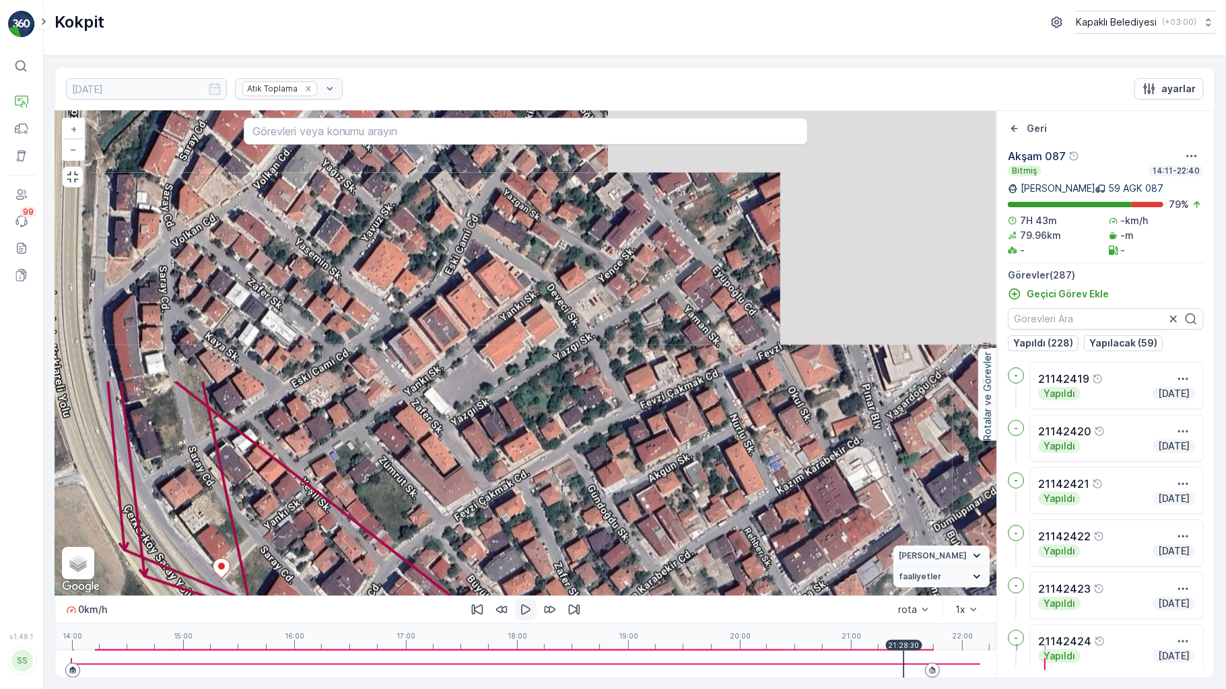
drag, startPoint x: 601, startPoint y: 216, endPoint x: 574, endPoint y: 464, distance: 249.2
click at [569, 481] on div "3 3 2 2 3 3 2 2 2 2 2 2 3 2 5 2 2 3 2 4 2 2 3 3 2 2 2 3 3 5 2 2 2 2 2 3 2 2 3 3…" at bounding box center [525, 353] width 941 height 485
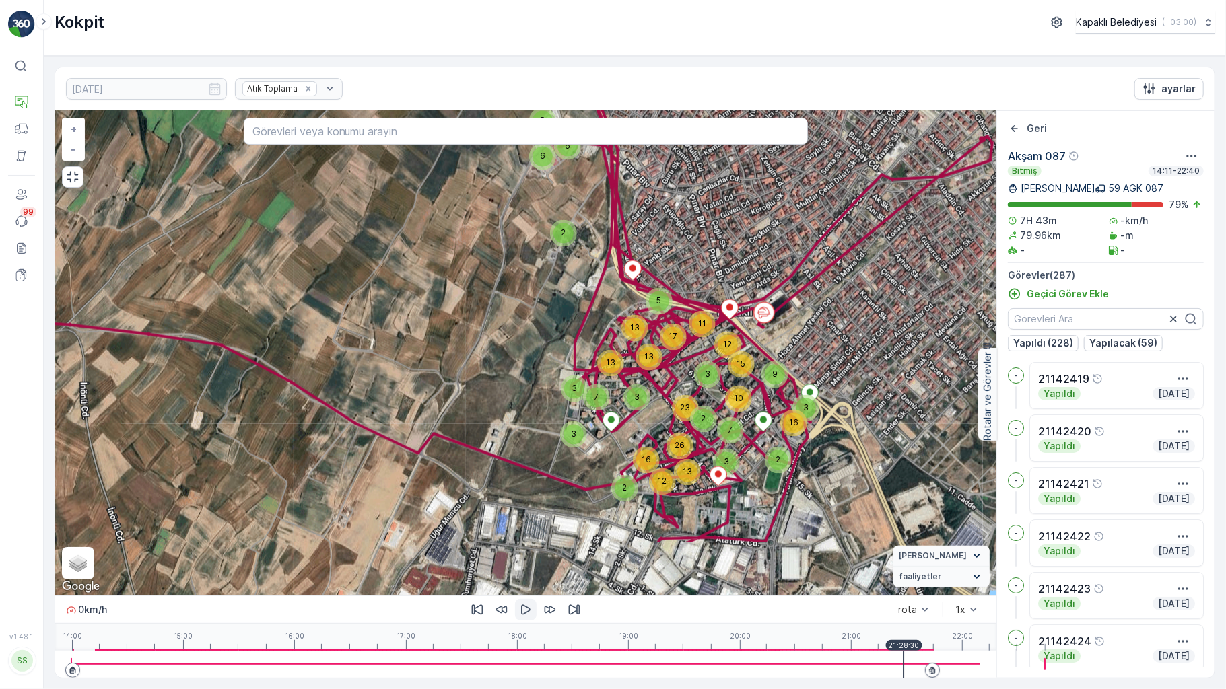
drag, startPoint x: 544, startPoint y: 415, endPoint x: 604, endPoint y: 203, distance: 221.0
click at [621, 315] on div "13" at bounding box center [634, 328] width 27 height 27
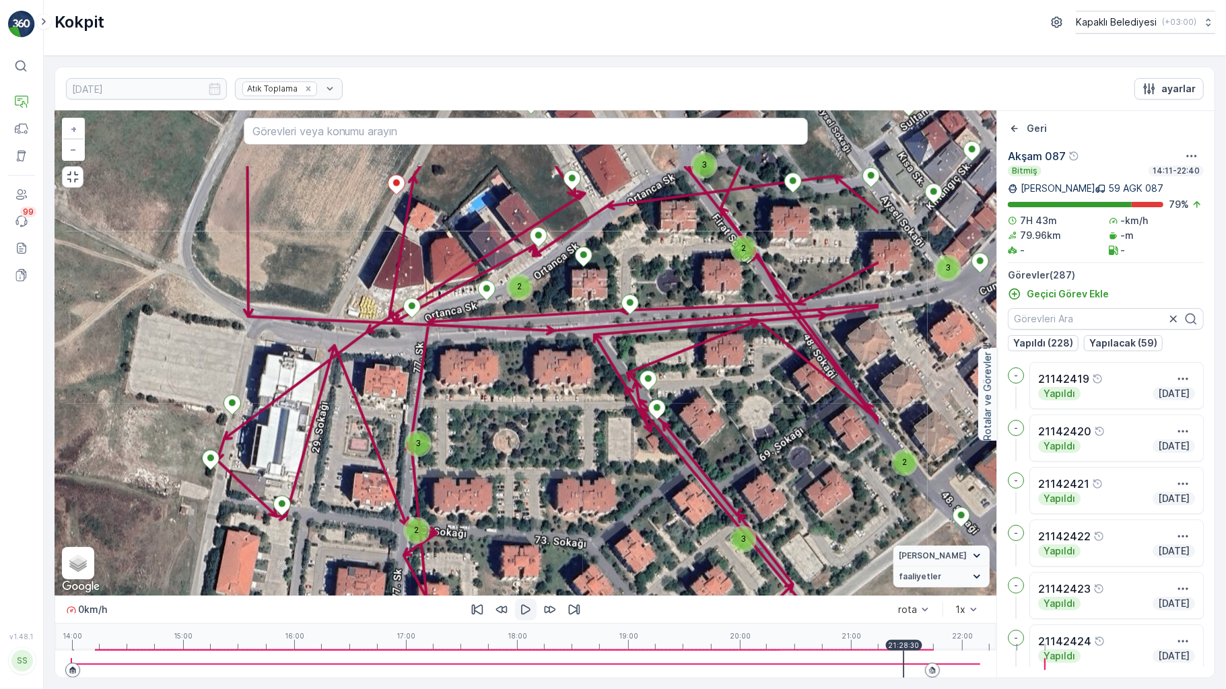
drag, startPoint x: 741, startPoint y: 269, endPoint x: 432, endPoint y: 394, distance: 333.2
click at [432, 394] on div "3 3 2 2 3 3 2 2 2 2 2 2 3 2 5 2 2 3 2 4 2 2 3 3 2 2 2 3 3 5 2 2 2 2 2 3 2 2 3 3…" at bounding box center [525, 353] width 941 height 485
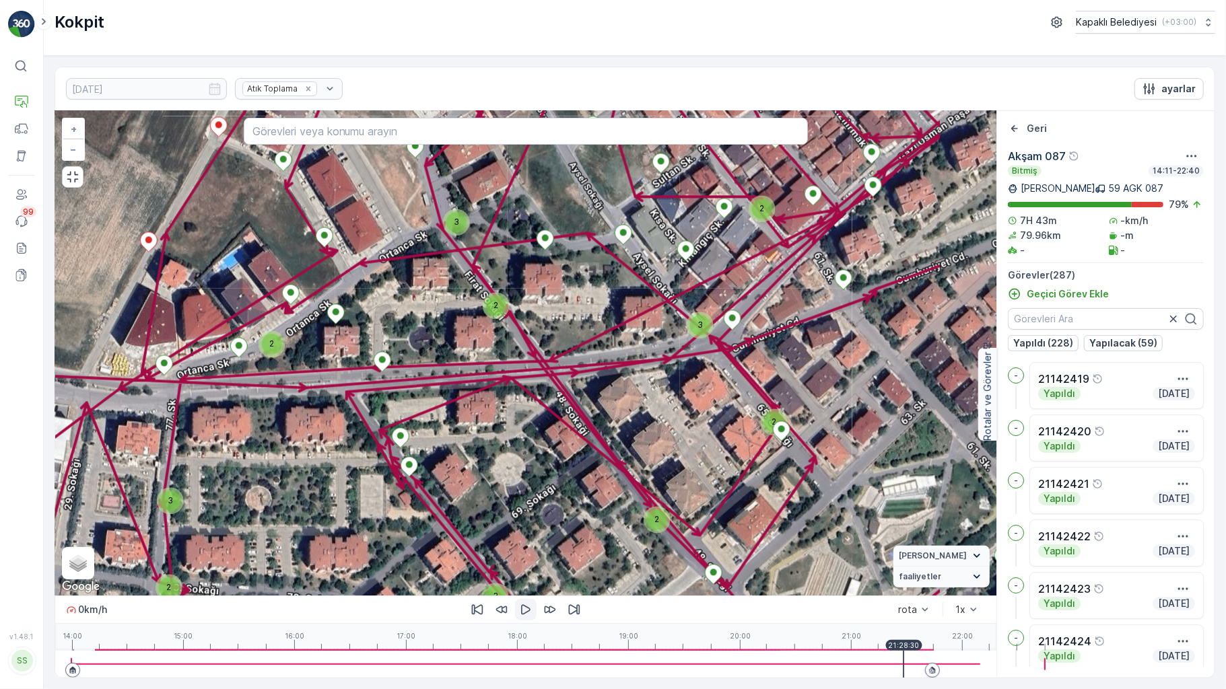
drag, startPoint x: 658, startPoint y: 288, endPoint x: 527, endPoint y: 329, distance: 138.0
click at [527, 329] on div "3 3 2 2 3 3 2 2 2 2 2 2 3 2 5 2 2 3 2 4 2 2 3 3 2 2 2 3 3 5 2 2 2 2 2 3 2 2 3 3…" at bounding box center [525, 353] width 941 height 485
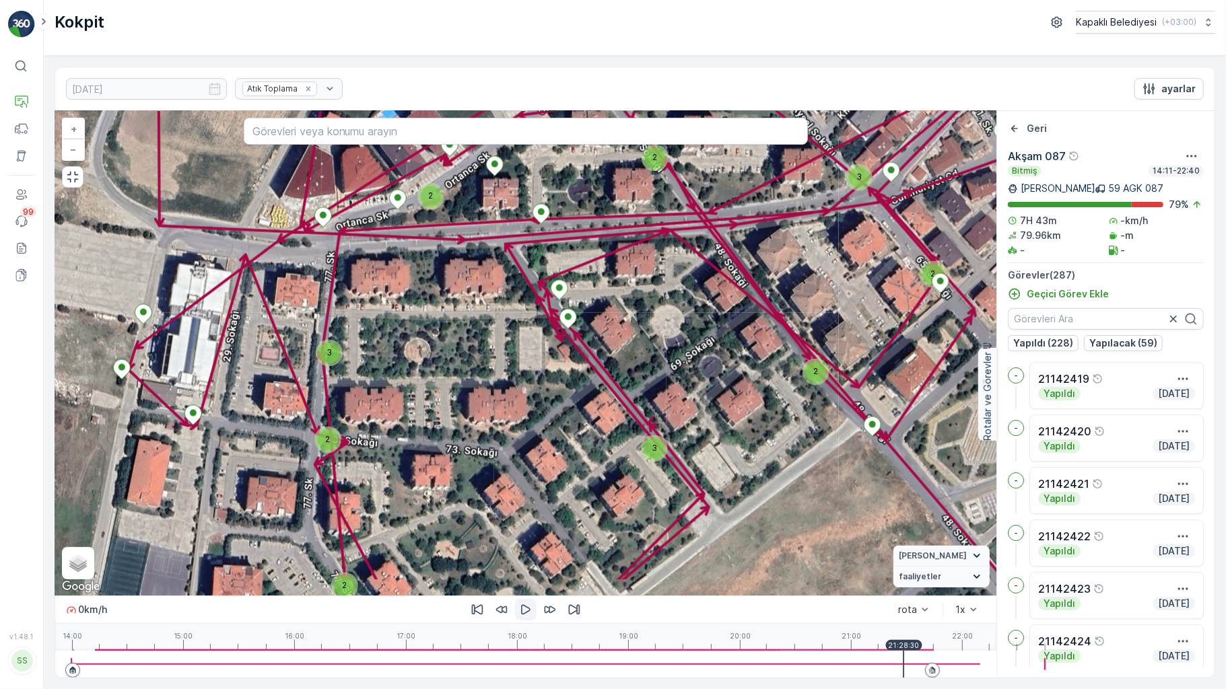
drag, startPoint x: 252, startPoint y: 507, endPoint x: 413, endPoint y: 362, distance: 216.9
click at [413, 362] on div "3 3 2 2 3 3 2 2 2 2 2 2 3 2 5 2 2 3 2 4 2 2 3 3 2 2 2 3 3 5 2 2 2 2 2 3 2 2 3 3…" at bounding box center [525, 353] width 941 height 485
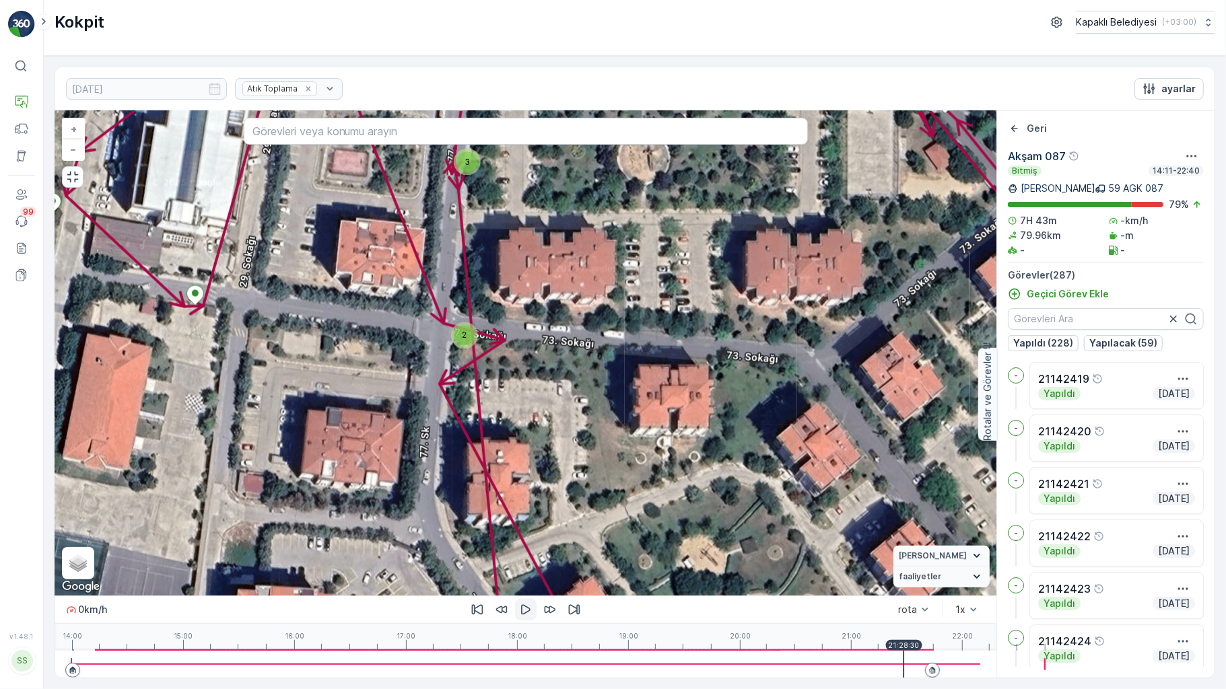
drag, startPoint x: 265, startPoint y: 418, endPoint x: 370, endPoint y: 389, distance: 108.3
click at [370, 389] on div "3 2 2 2 2 2 2 2 2 2 3 3 2 2 3 2 2 2 2 2 3 2 3 2 2 2 2 2 2 3 3 2 2 2 2 3 2 2 2 2…" at bounding box center [525, 353] width 941 height 485
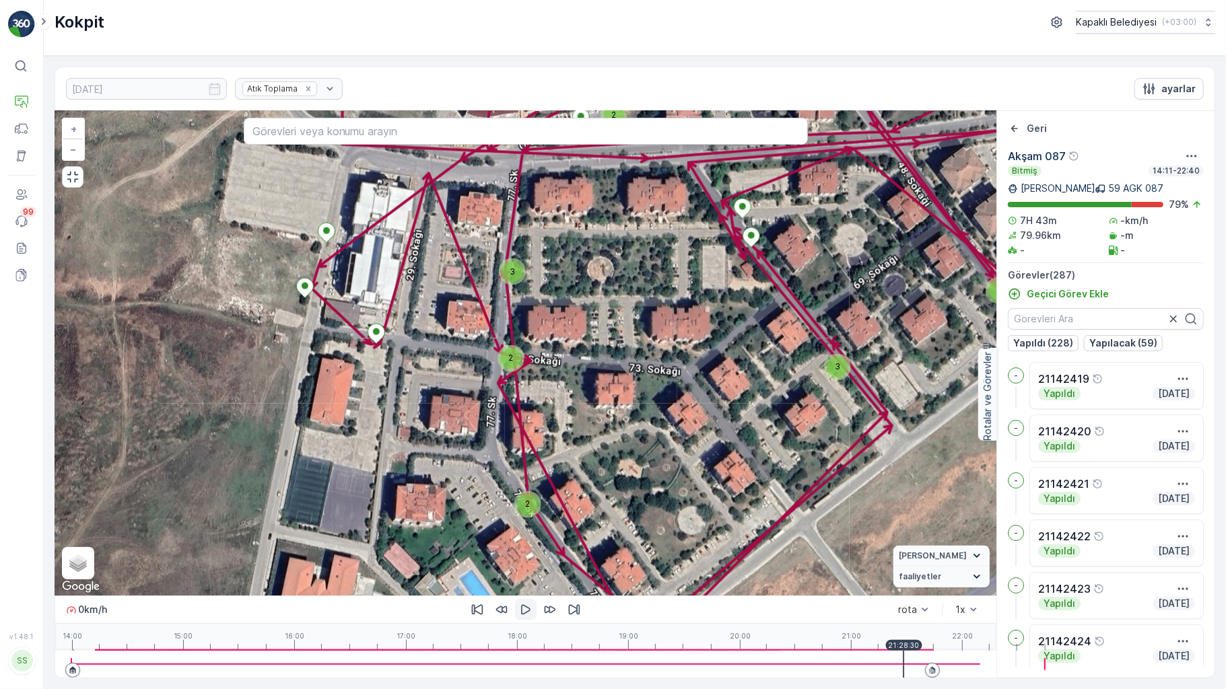
drag, startPoint x: 446, startPoint y: 488, endPoint x: 486, endPoint y: 429, distance: 71.7
click at [486, 429] on div "3 3 2 2 3 3 2 2 2 2 2 2 3 2 5 2 2 3 2 4 2 2 3 3 2 2 2 3 3 5 2 2 2 2 2 3 2 2 3 3…" at bounding box center [525, 353] width 941 height 485
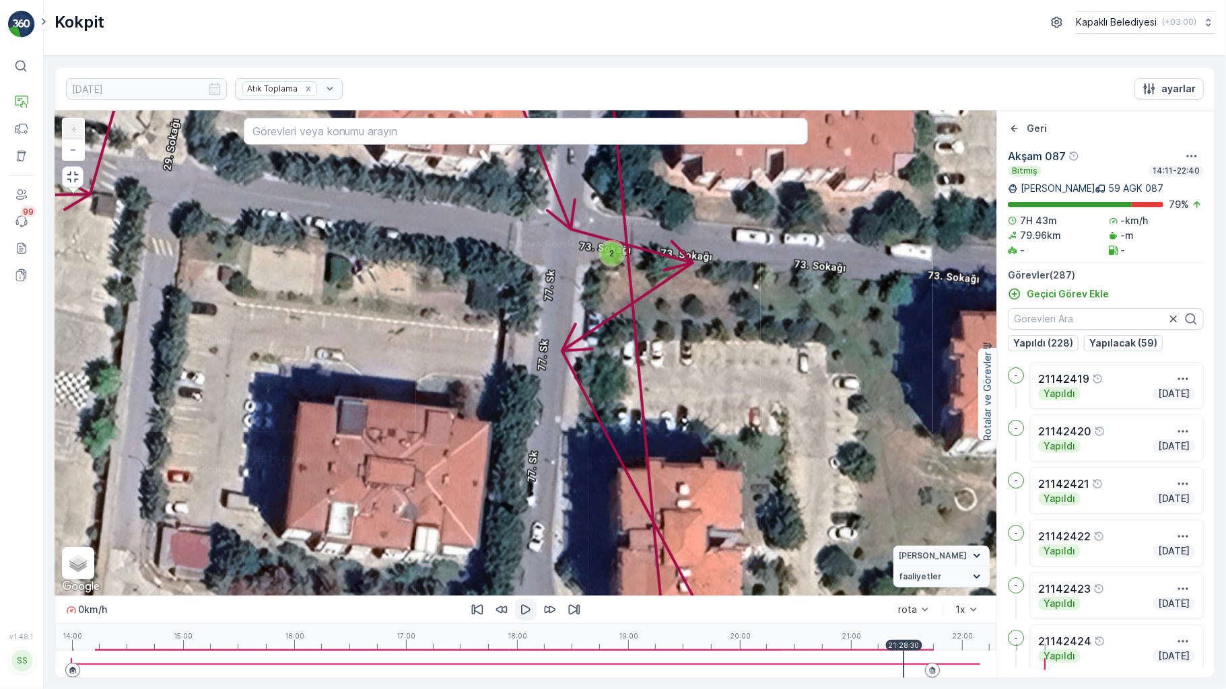
click at [609, 248] on span "2" at bounding box center [611, 253] width 5 height 10
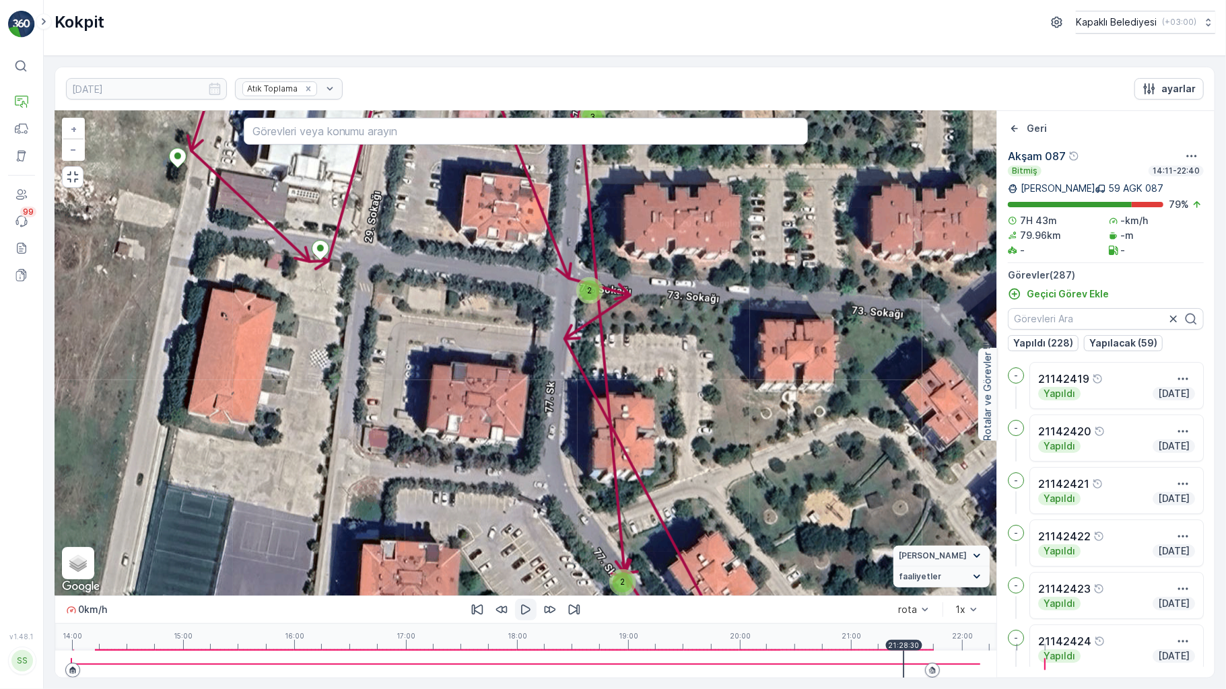
drag, startPoint x: 580, startPoint y: 477, endPoint x: 545, endPoint y: 323, distance: 157.6
click at [545, 326] on div "3 2 2 2 2 2 2 2 2 2 3 3 2 2 3 2 2 2 2 2 3 2 3 2 2 2 2 2 2 3 3 2 2 2 2 3 2 2 2 2…" at bounding box center [525, 353] width 941 height 485
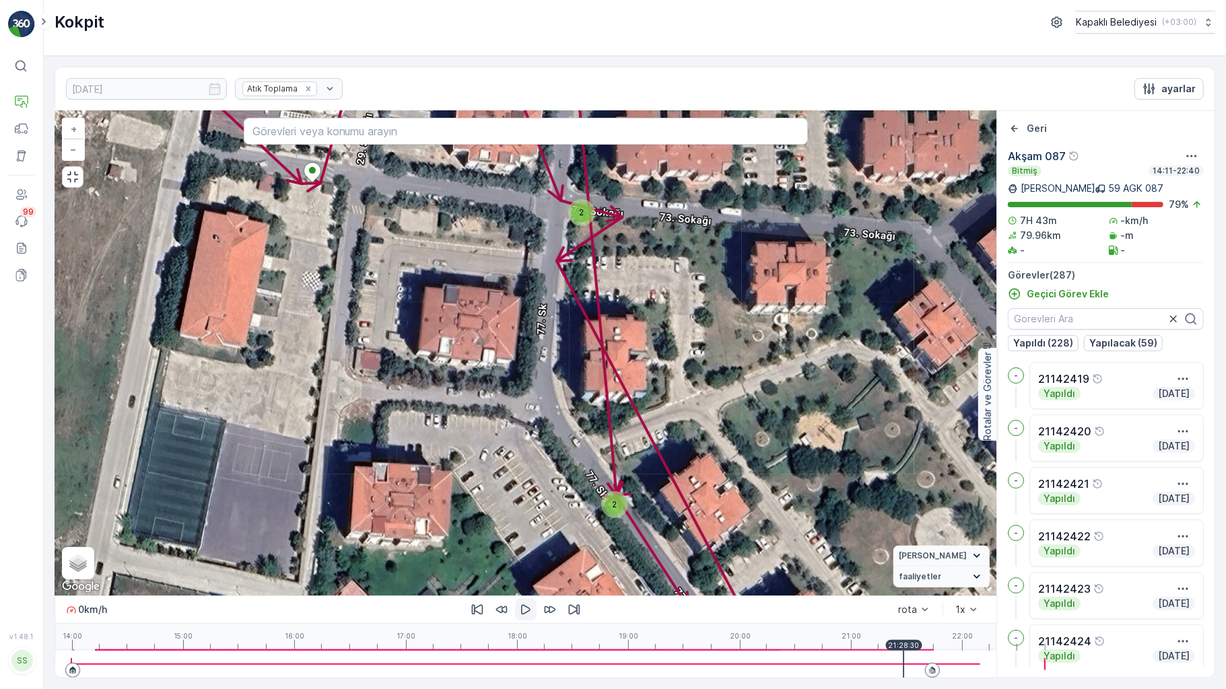
click at [605, 495] on div "2" at bounding box center [615, 505] width 20 height 20
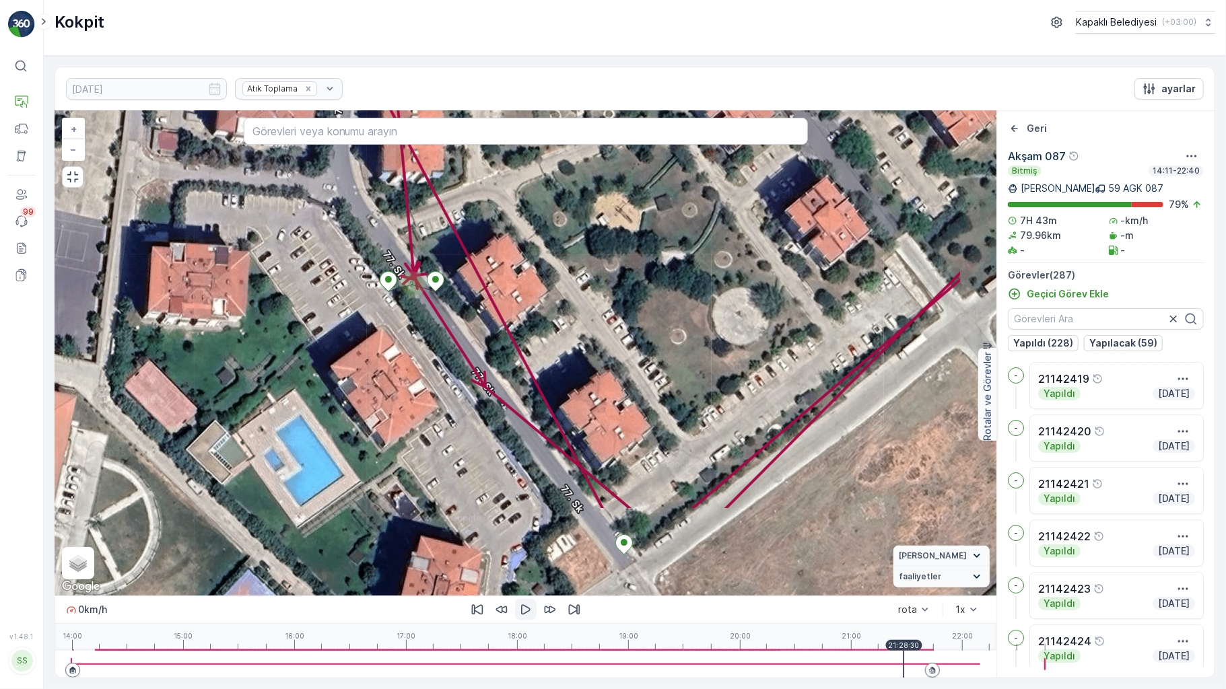
drag, startPoint x: 615, startPoint y: 539, endPoint x: 402, endPoint y: 283, distance: 333.2
click at [404, 286] on div "3 2 2 2 2 2 2 2 2 2 3 3 2 2 3 2 2 2 2 2 3 2 3 2 2 2 2 2 2 3 3 2 2 2 2 3 2 2 2 2…" at bounding box center [525, 353] width 941 height 485
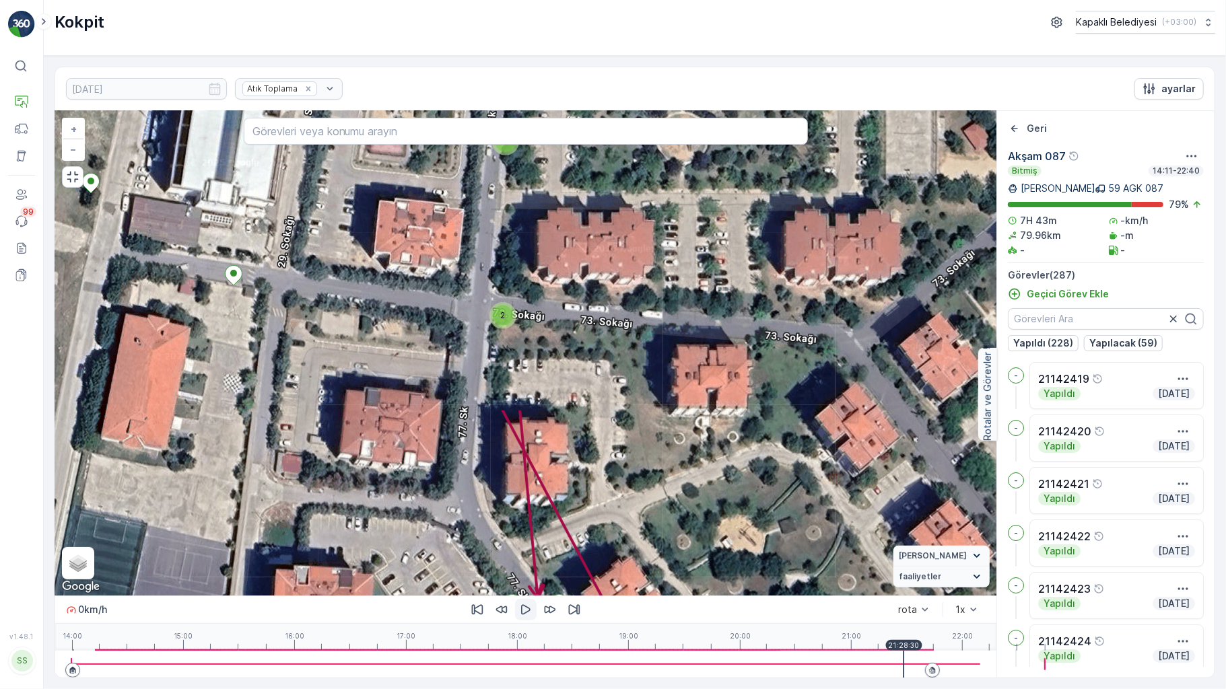
drag, startPoint x: 315, startPoint y: 221, endPoint x: 450, endPoint y: 569, distance: 373.2
click at [450, 578] on div "3 2 2 2 2 2 2 2 2 2 3 3 2 2 3 2 2 2 2 2 3 2 3 2 2 2 2 2 2 3 3 2 2 2 2 3 2 2 2 2…" at bounding box center [525, 353] width 941 height 485
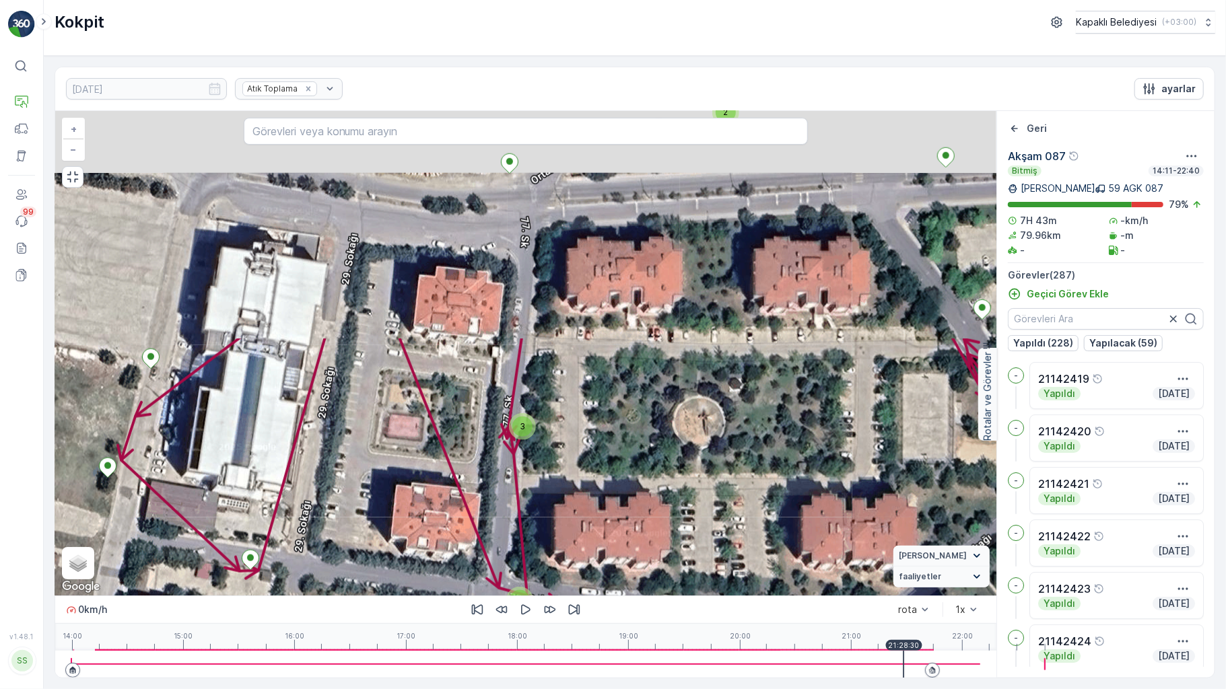
drag, startPoint x: 436, startPoint y: 230, endPoint x: 470, endPoint y: 480, distance: 252.0
click at [470, 480] on div "3 2 2 2 2 2 2 2 2 2 3 3 2 2 3 2 2 2 2 2 3 2 3 2 2 2 2 2 2 3 3 2 2 2 2 3 2 2 2 2…" at bounding box center [525, 353] width 941 height 485
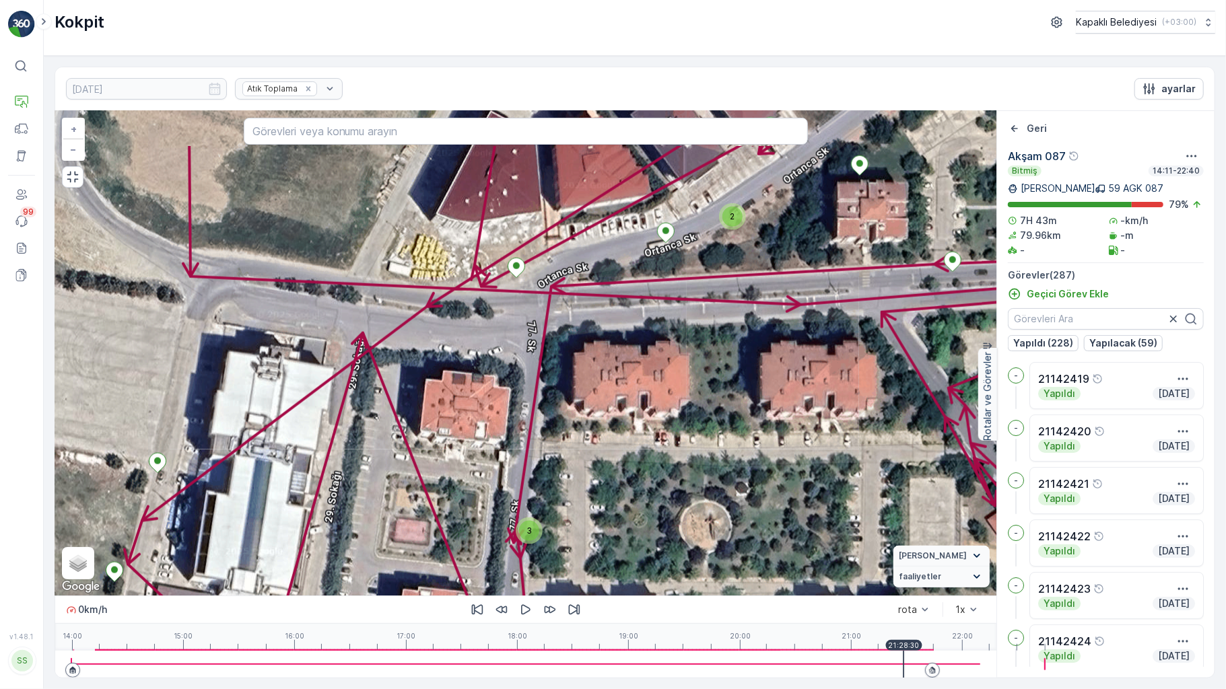
drag, startPoint x: 463, startPoint y: 325, endPoint x: 463, endPoint y: 362, distance: 37.0
click at [463, 362] on div "3 2 2 2 2 2 2 2 2 2 3 3 2 2 3 2 2 2 2 2 3 2 3 2 2 2 2 2 2 3 3 2 2 2 2 3 2 2 2 2…" at bounding box center [525, 353] width 941 height 485
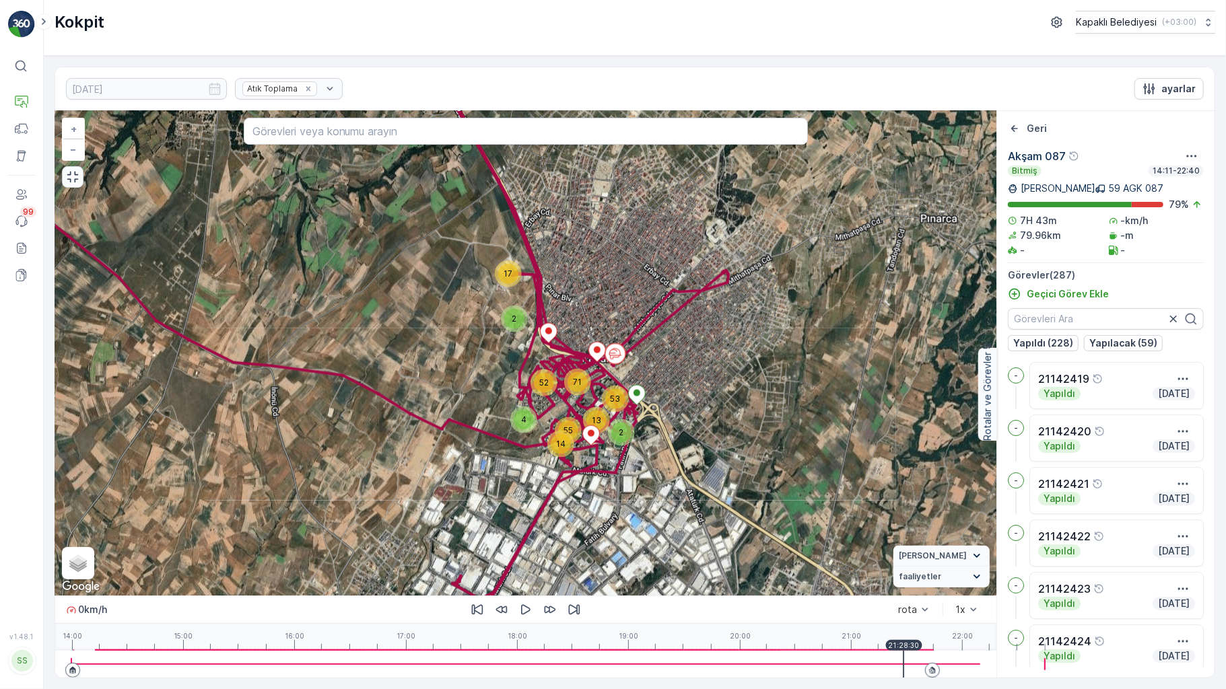
click at [66, 170] on icon "button" at bounding box center [72, 176] width 13 height 13
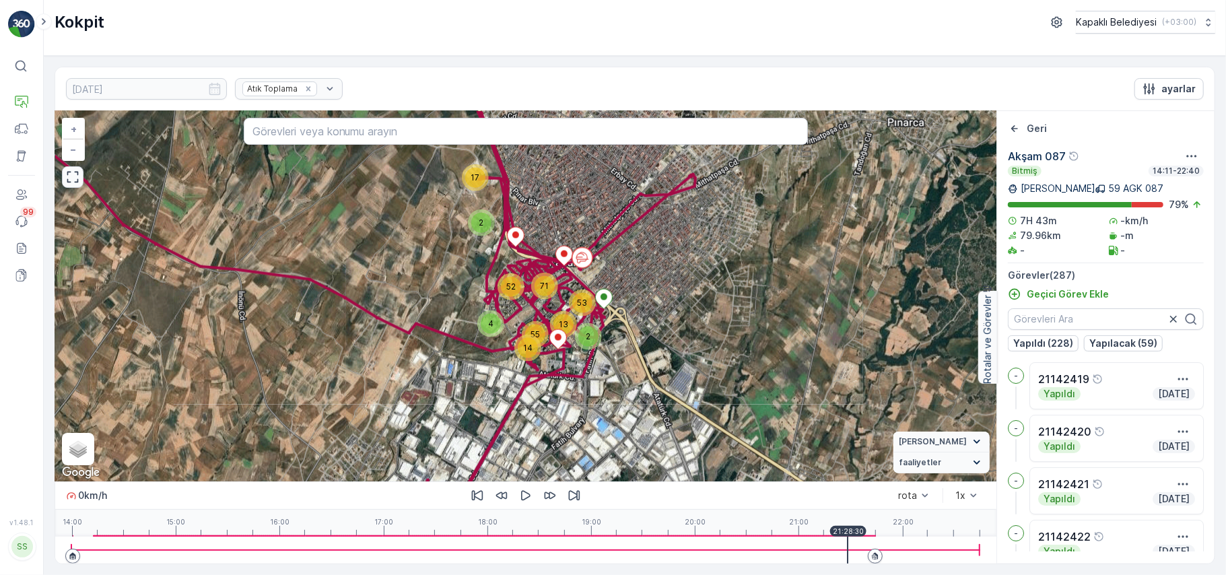
drag, startPoint x: 1056, startPoint y: 0, endPoint x: 735, endPoint y: 31, distance: 322.6
click at [735, 31] on div "Kokpit Kapaklı Belediyesi ( +03:00 )" at bounding box center [635, 22] width 1161 height 23
